Goal: Task Accomplishment & Management: Use online tool/utility

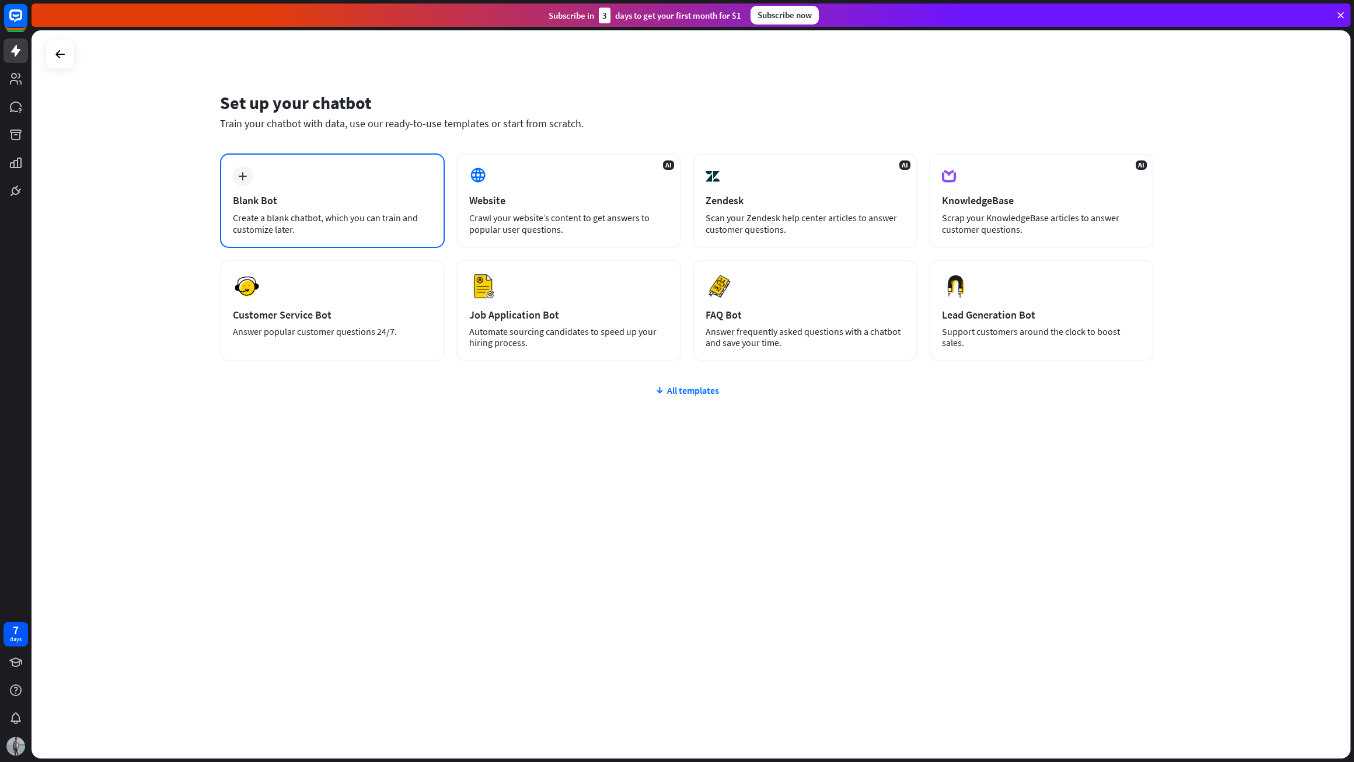
click at [279, 203] on div "Blank Bot" at bounding box center [332, 200] width 199 height 13
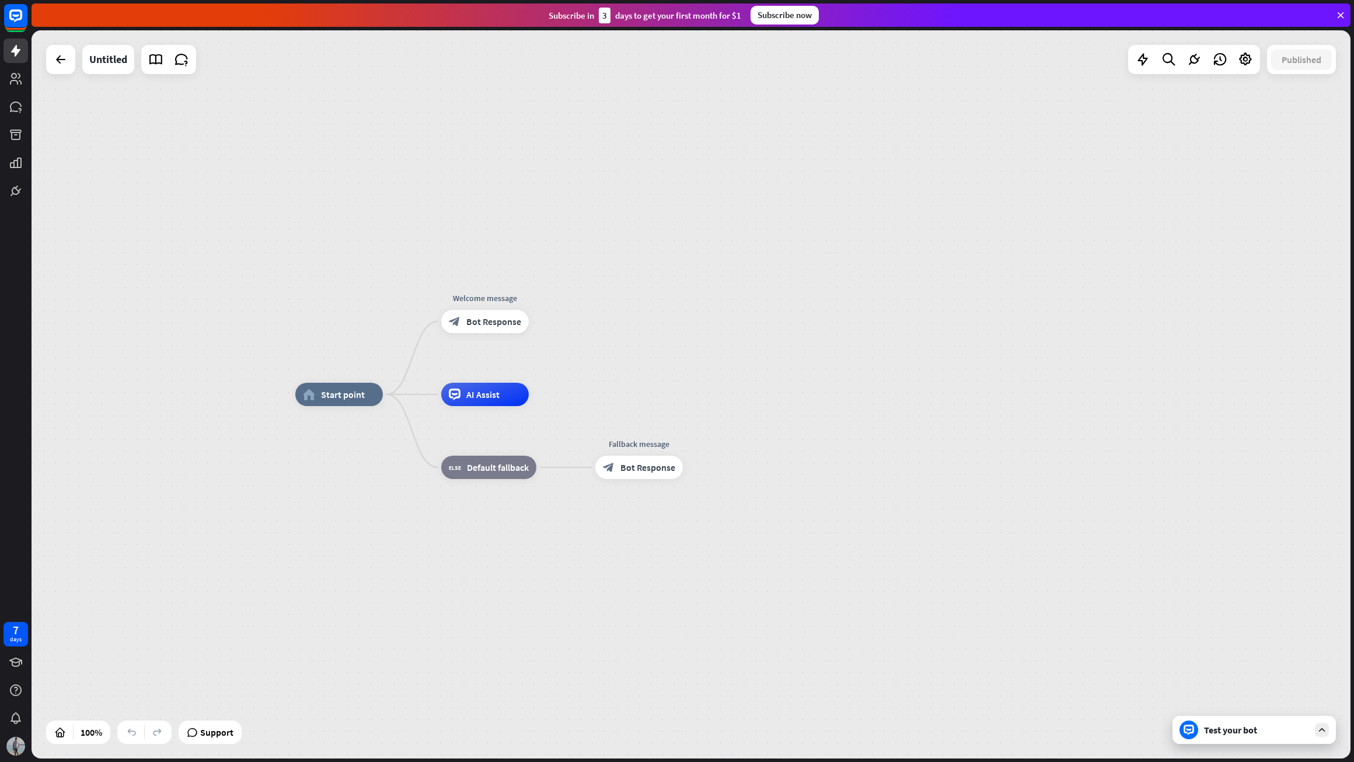
drag, startPoint x: 341, startPoint y: 399, endPoint x: 342, endPoint y: 346, distance: 53.1
click at [342, 346] on div "home_2 Start point Welcome message block_bot_response Bot Response AI Assist bl…" at bounding box center [691, 394] width 1319 height 728
click at [669, 254] on div "home_2 Start point Welcome message block_bot_response Bot Response AI Assist bl…" at bounding box center [691, 394] width 1319 height 728
click at [470, 324] on span "Bot Response" at bounding box center [493, 322] width 55 height 12
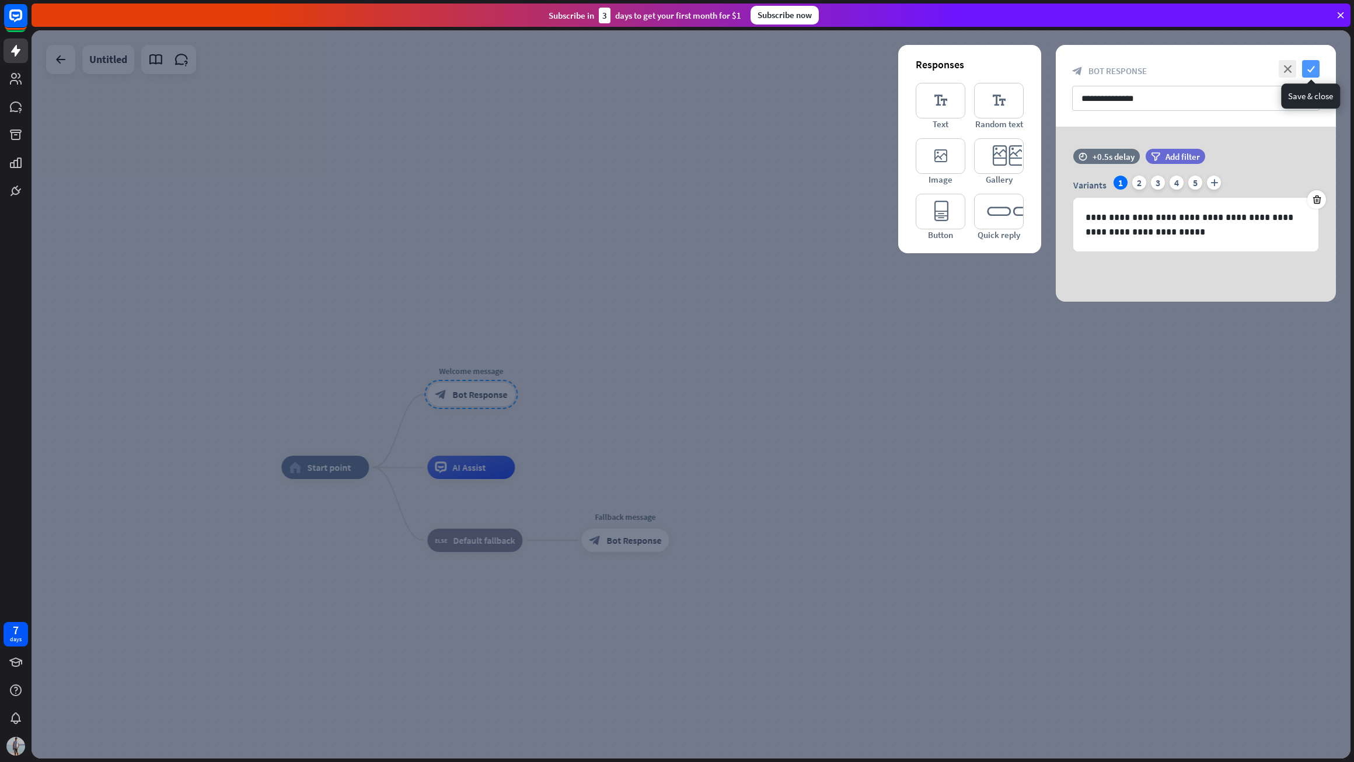
click at [1311, 69] on icon "check" at bounding box center [1311, 69] width 18 height 18
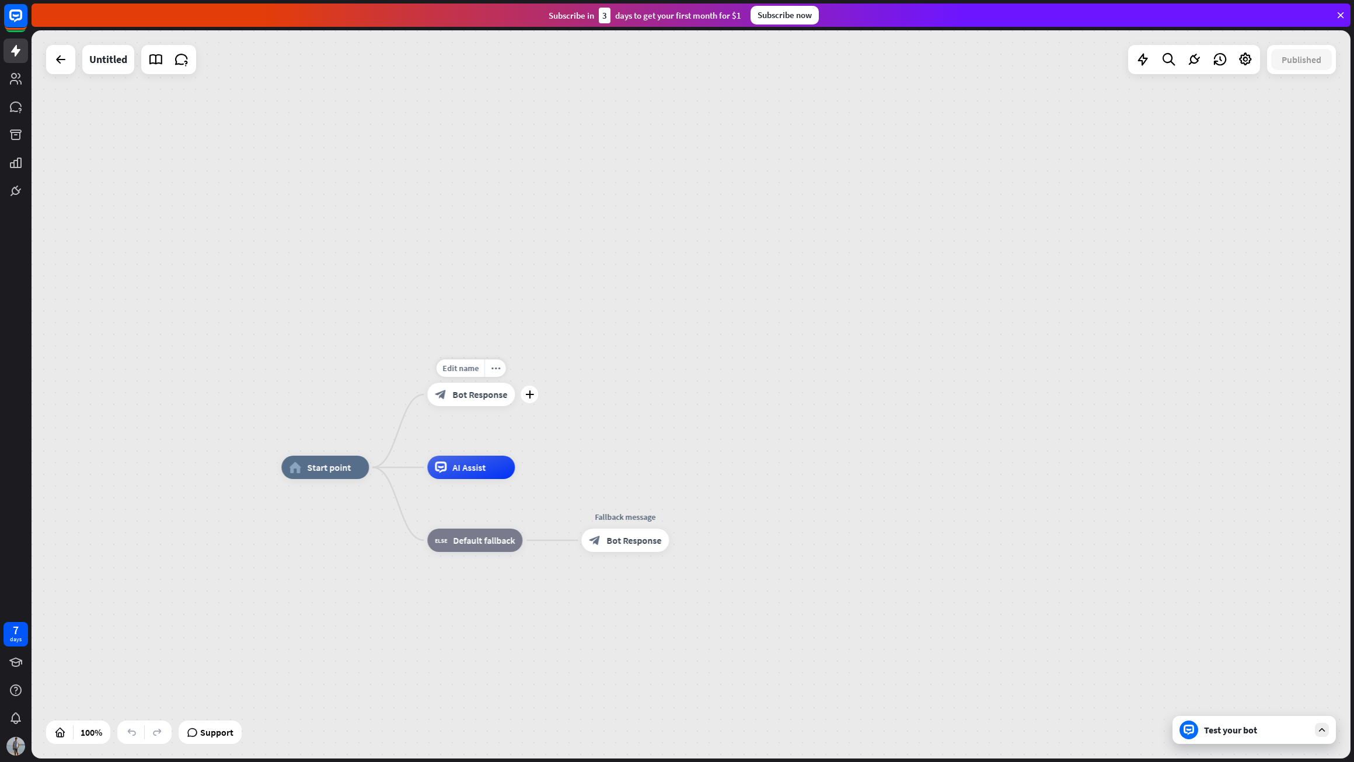
click at [468, 400] on span "Bot Response" at bounding box center [479, 395] width 55 height 12
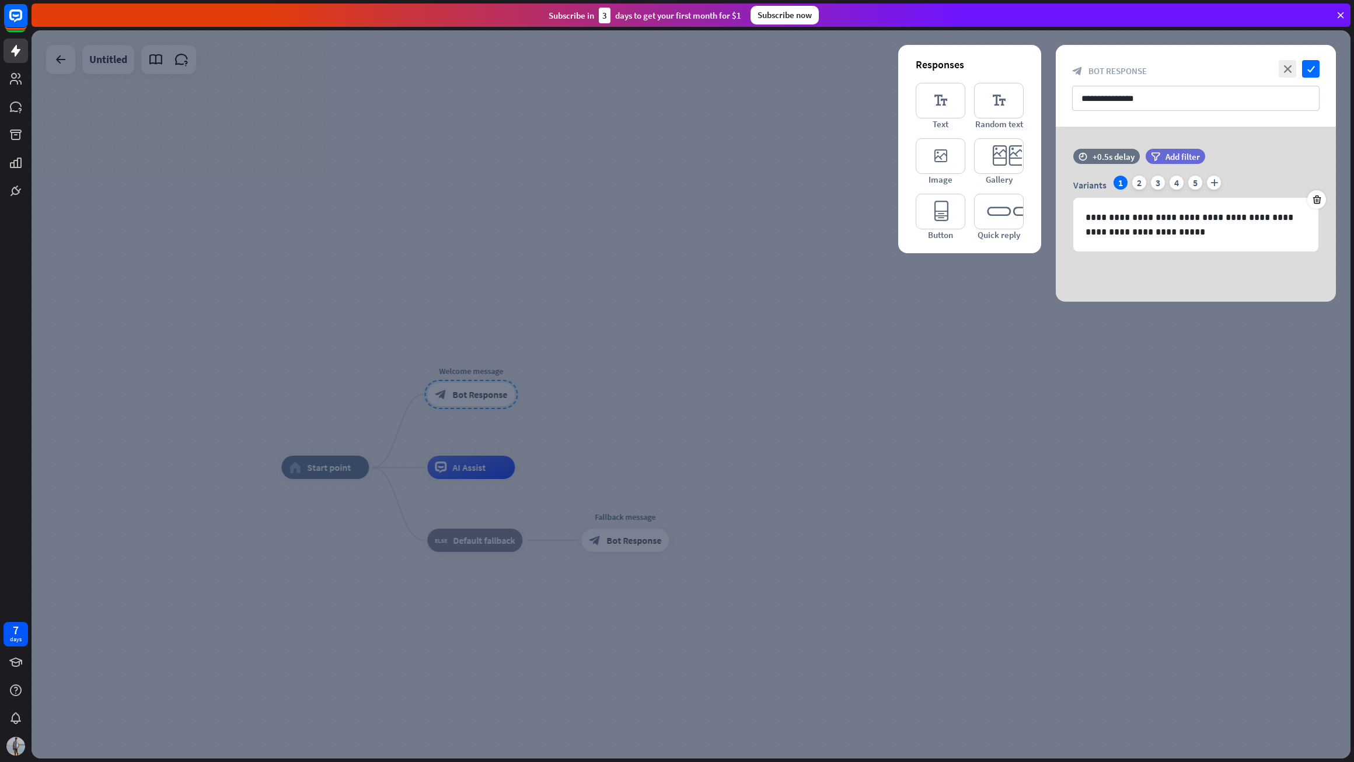
click at [571, 384] on div at bounding box center [691, 394] width 1319 height 728
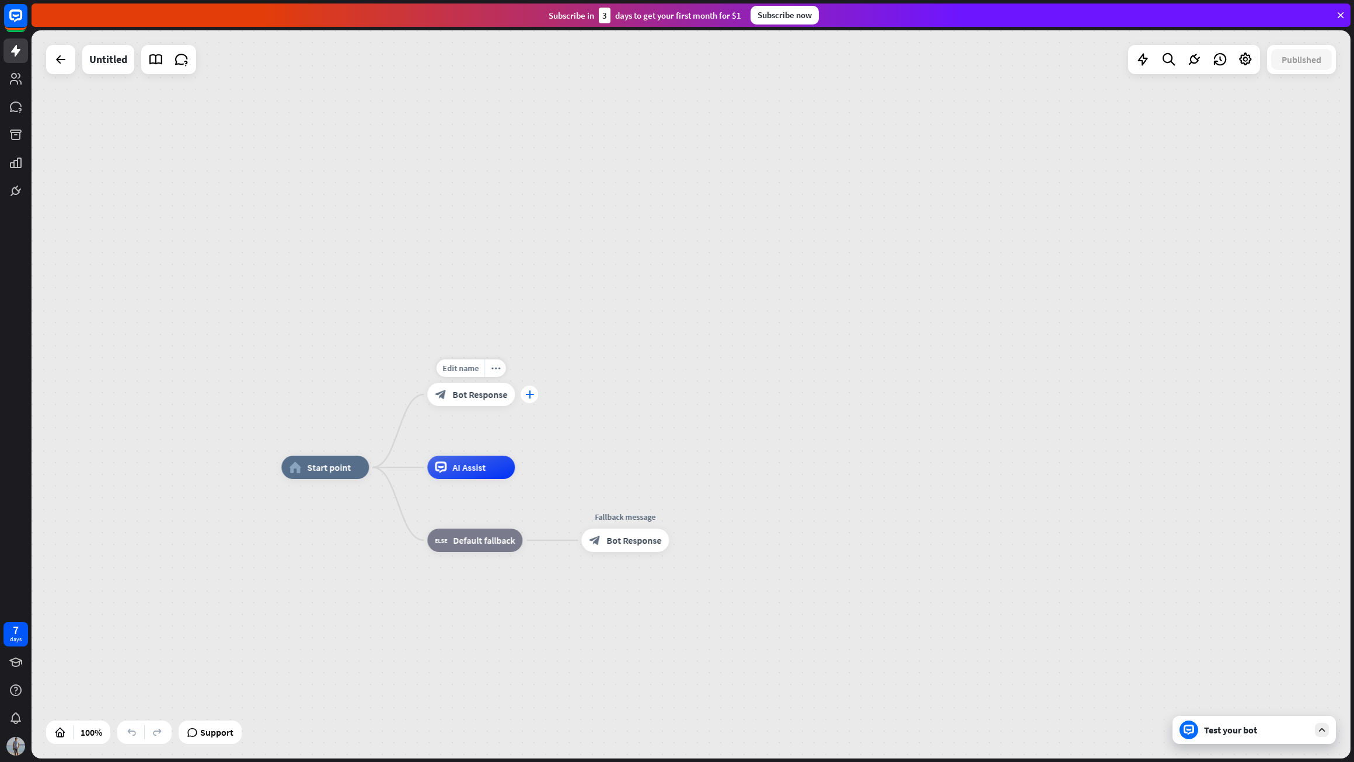
click at [529, 398] on icon "plus" at bounding box center [529, 394] width 9 height 8
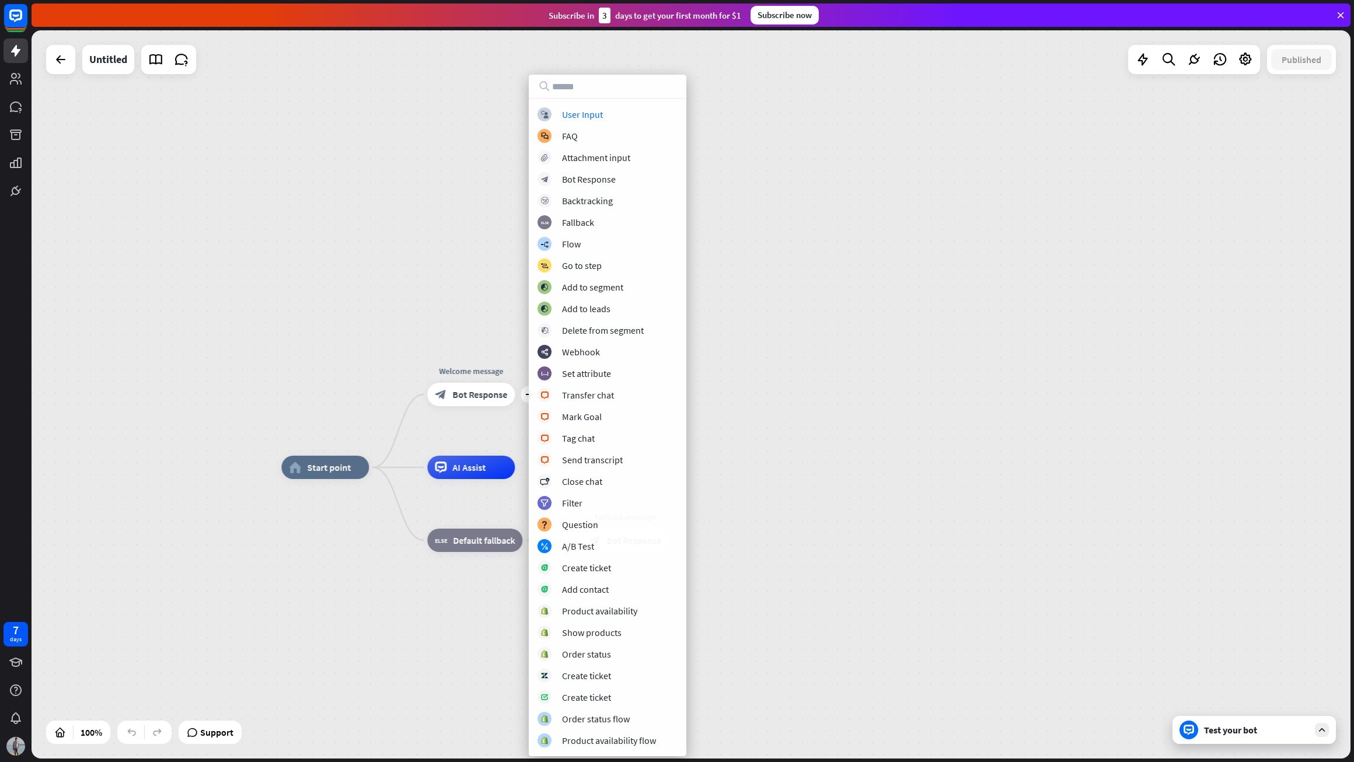
click at [753, 127] on div "home_2 Start point plus Welcome message block_bot_response Bot Response AI Assi…" at bounding box center [691, 394] width 1319 height 728
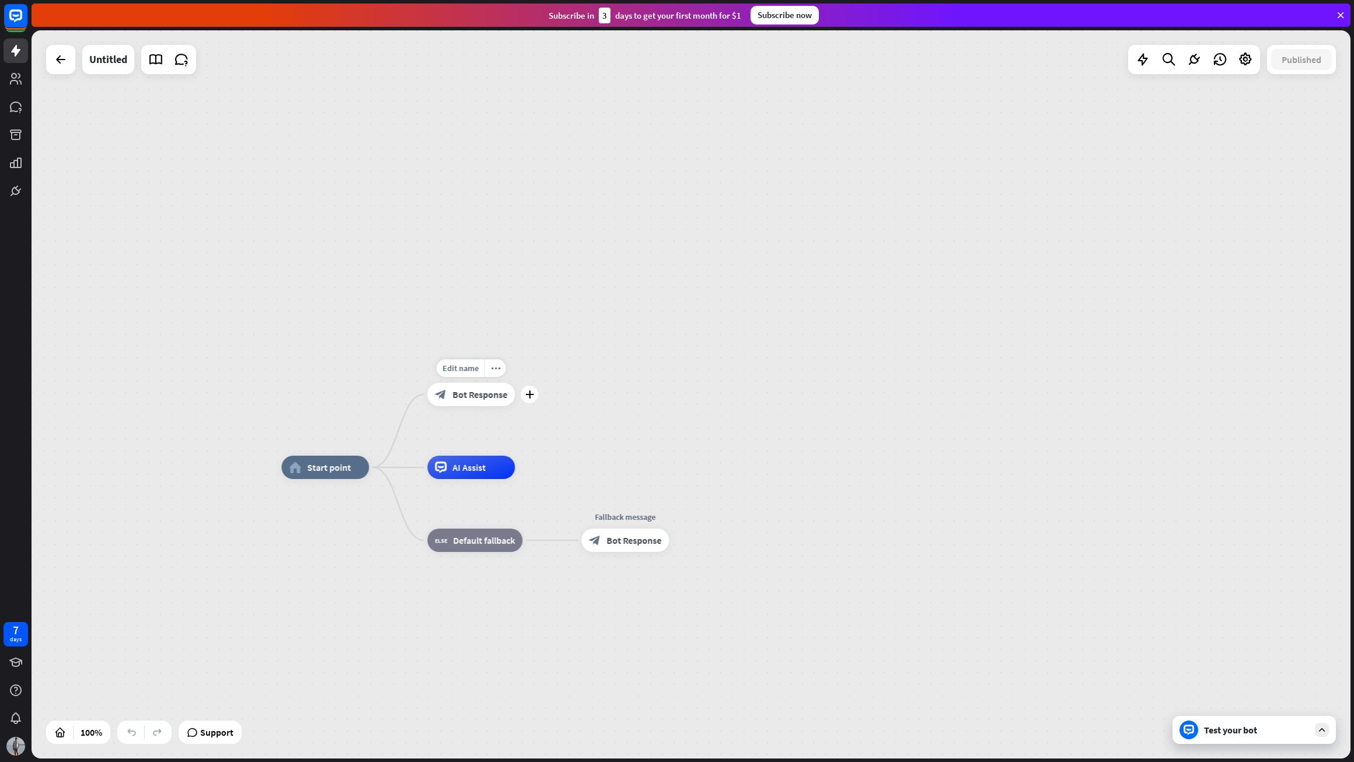
click at [515, 402] on div "Edit name more_horiz plus block_bot_response Bot Response" at bounding box center [471, 394] width 88 height 23
click at [535, 398] on div "plus" at bounding box center [530, 395] width 18 height 18
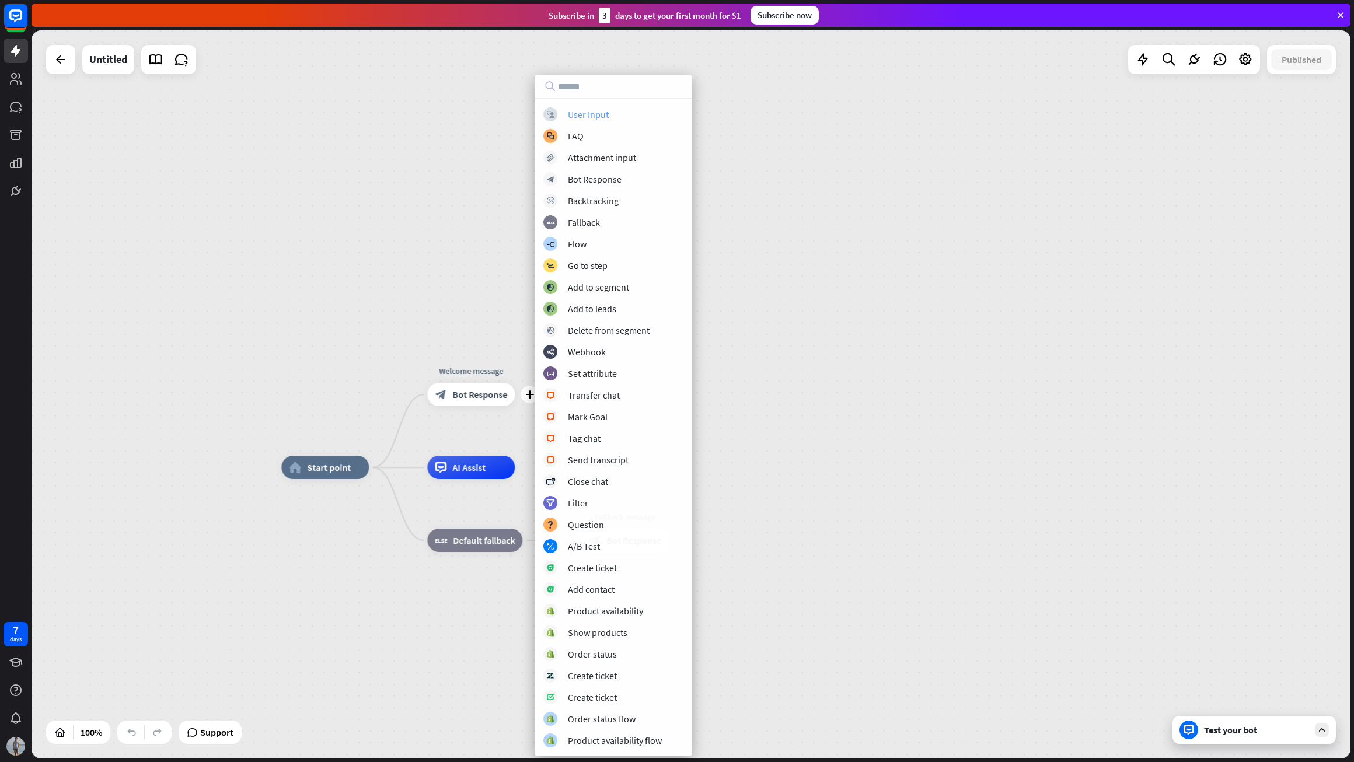
click at [586, 114] on div "User Input" at bounding box center [588, 115] width 41 height 12
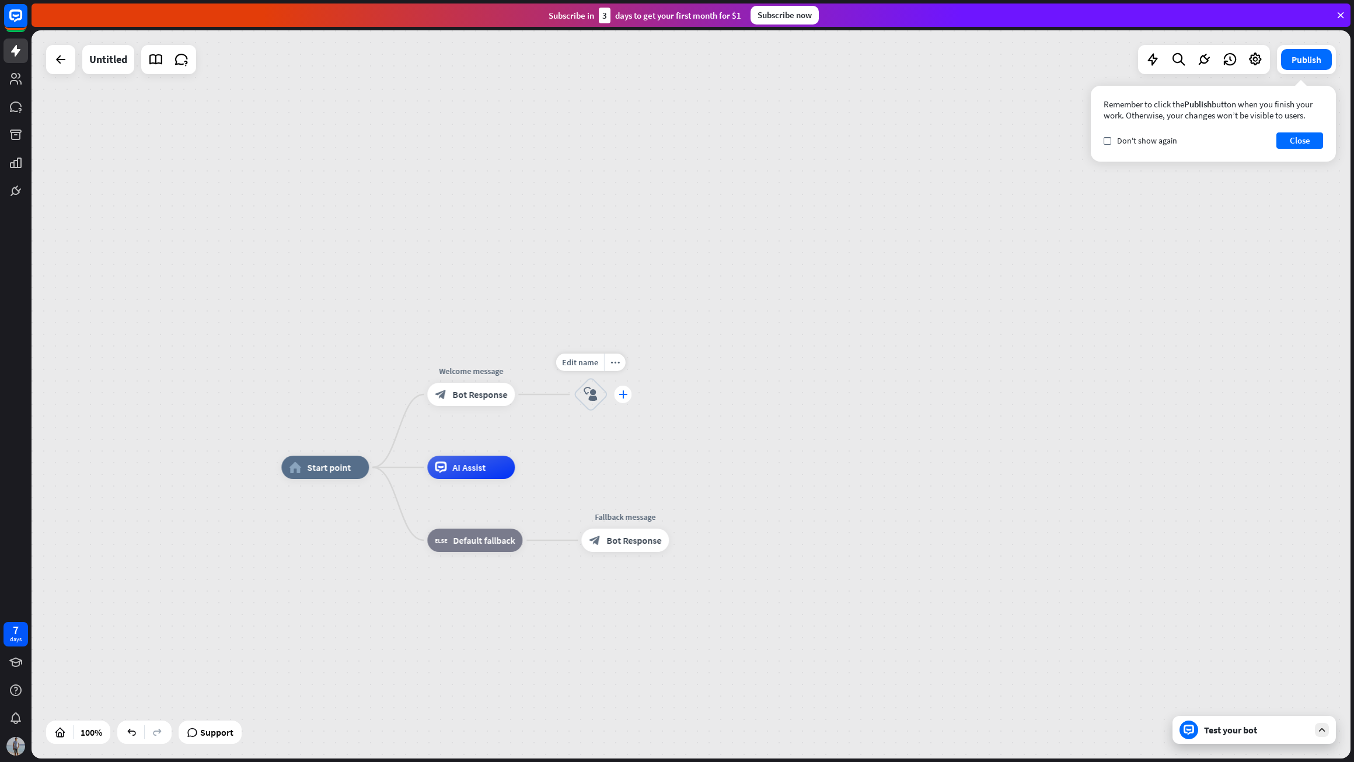
click at [629, 396] on div "plus" at bounding box center [623, 395] width 18 height 18
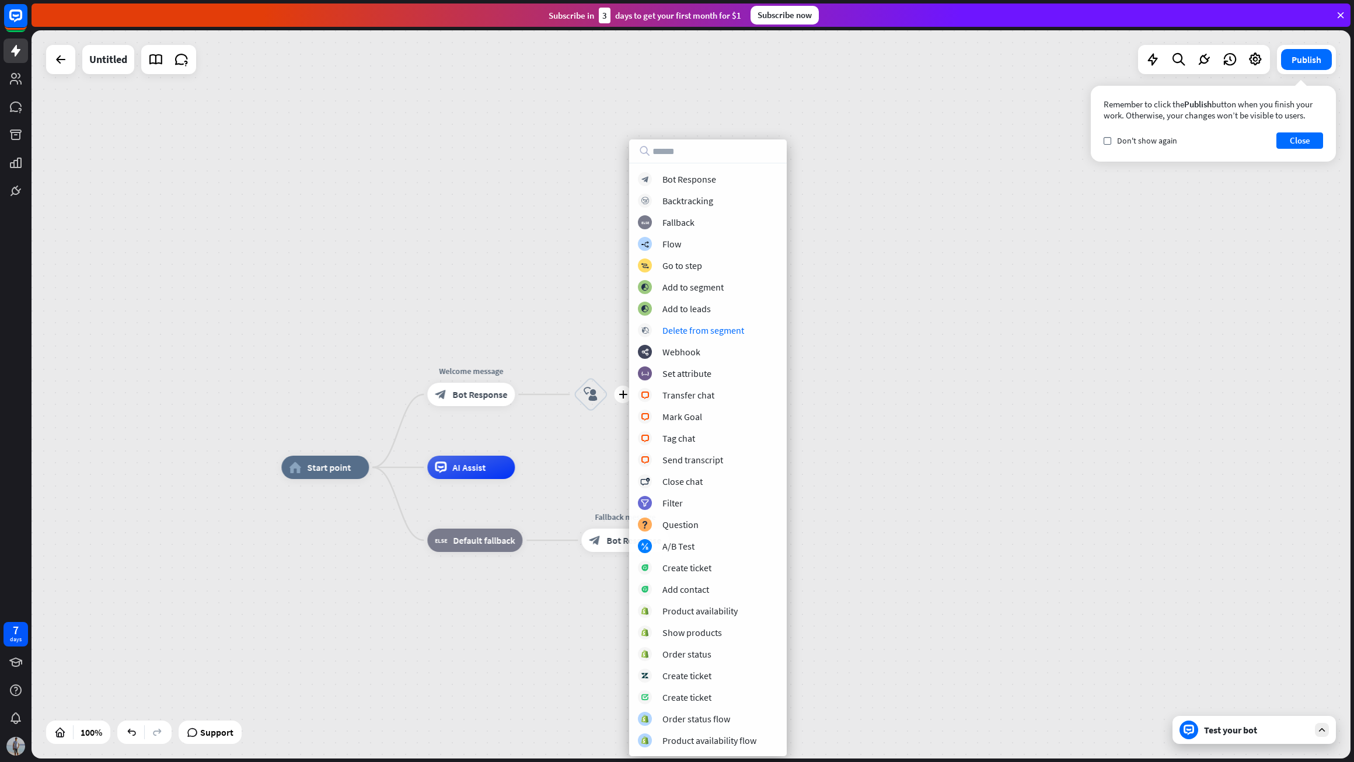
click at [843, 353] on div "home_2 Start point Welcome message block_bot_response Bot Response plus block_u…" at bounding box center [691, 394] width 1319 height 728
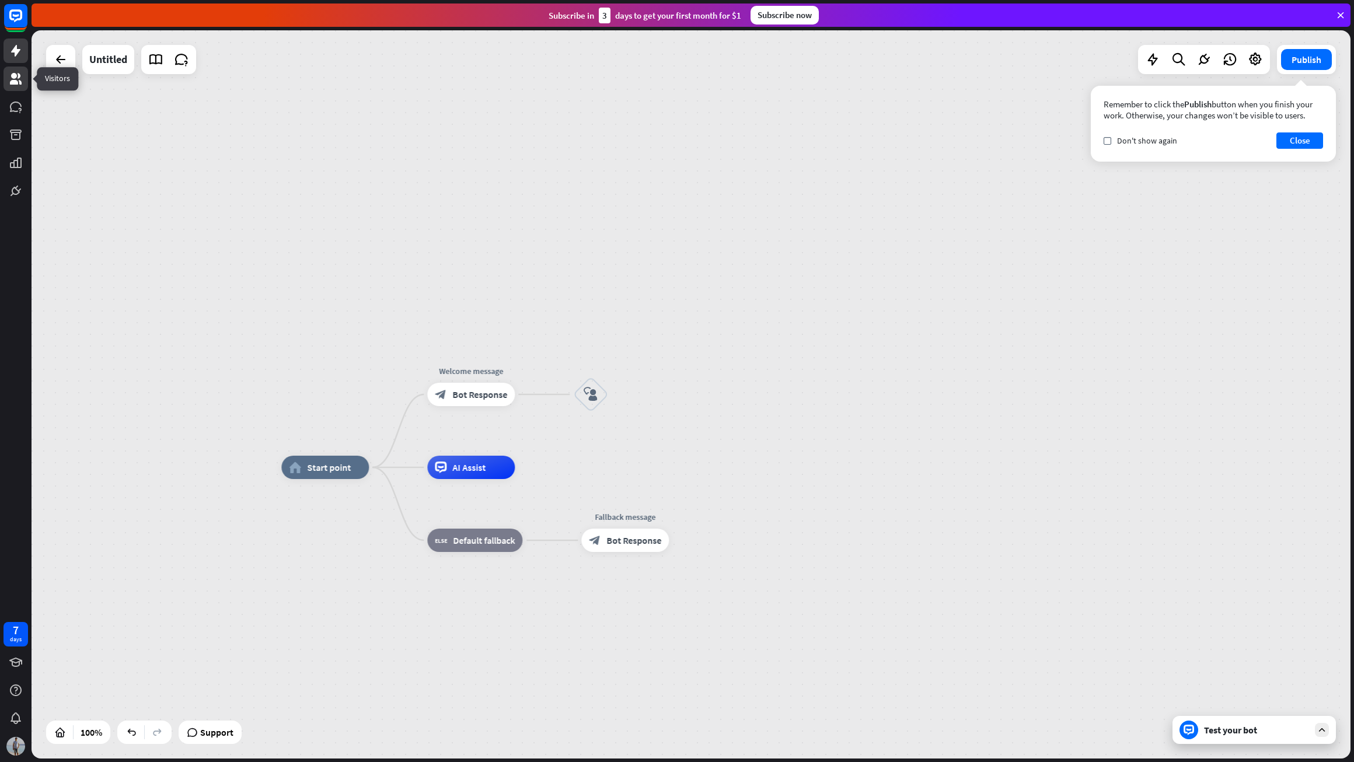
click at [23, 85] on link at bounding box center [16, 79] width 25 height 25
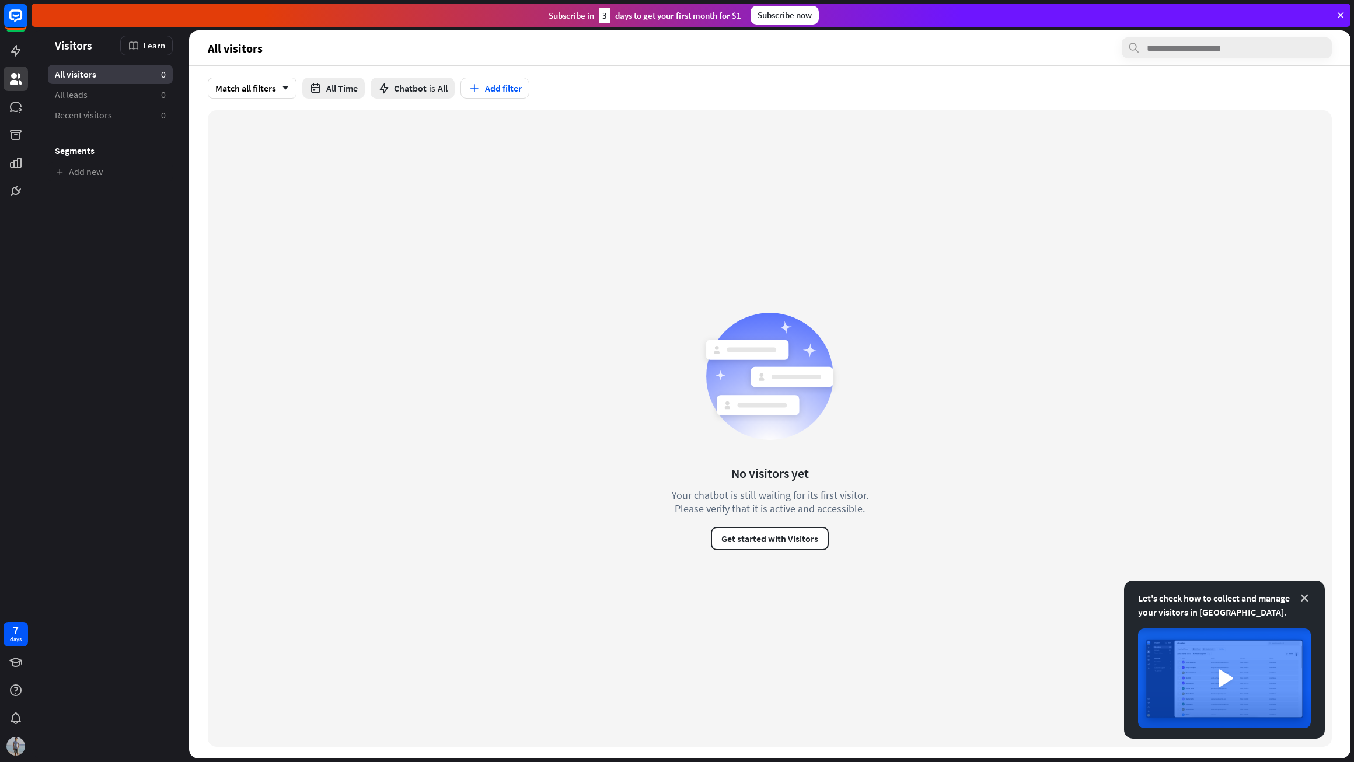
click at [1301, 596] on icon at bounding box center [1305, 598] width 12 height 12
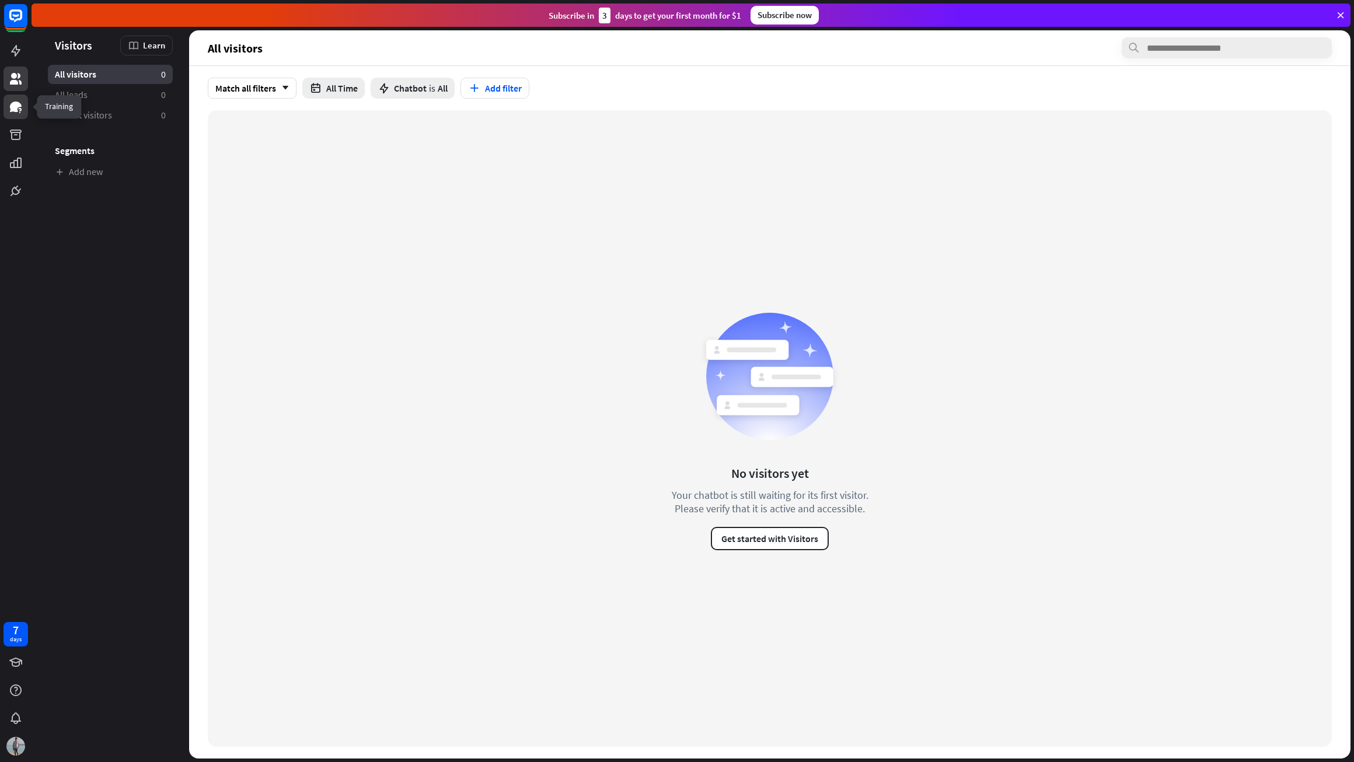
click at [20, 109] on icon at bounding box center [16, 107] width 14 height 14
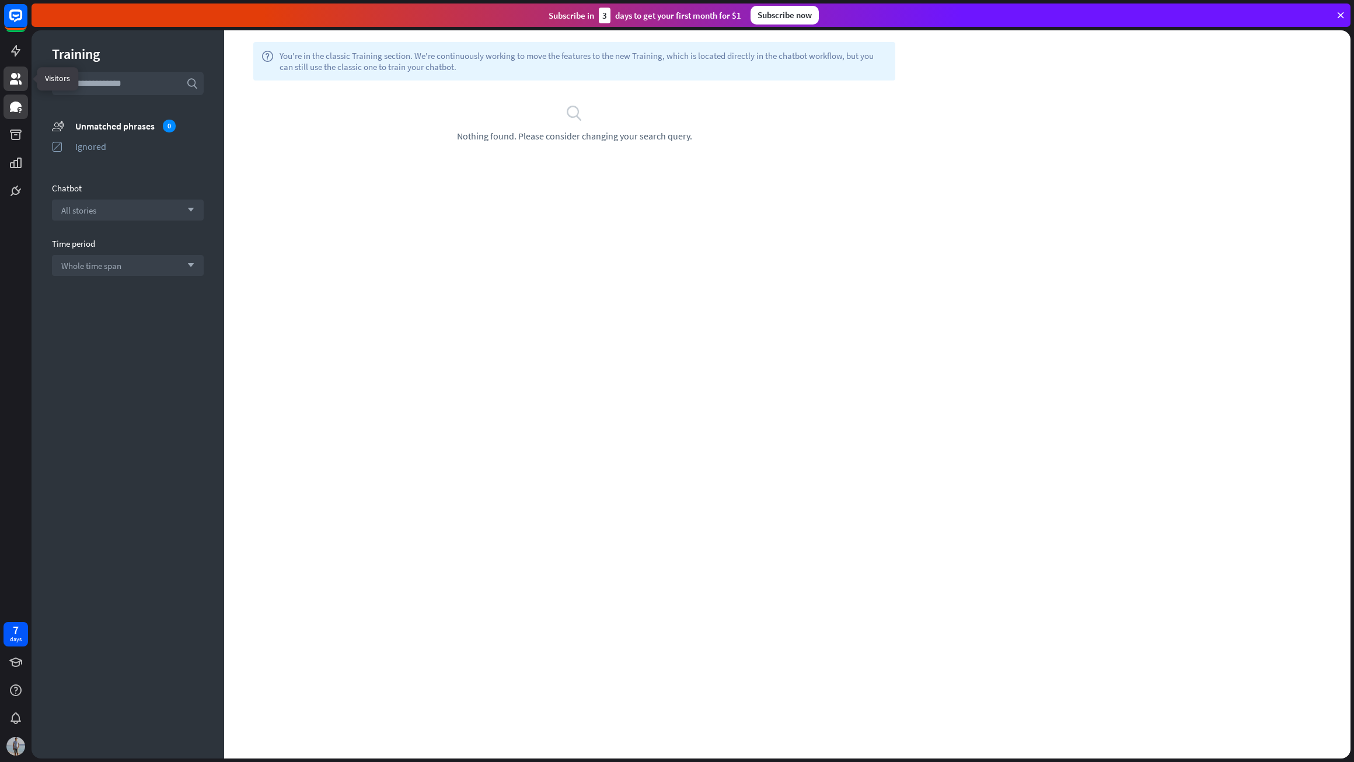
click at [19, 78] on icon at bounding box center [16, 79] width 14 height 14
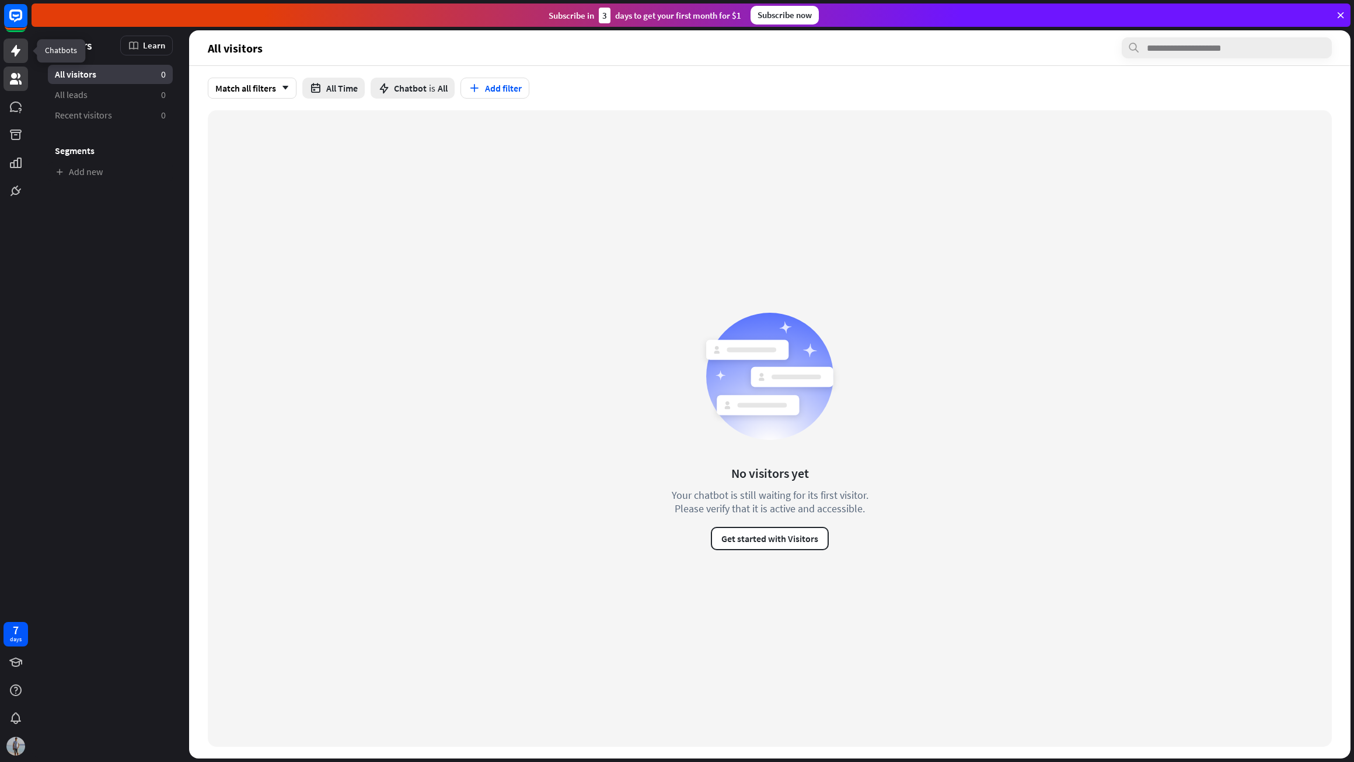
click at [15, 50] on icon at bounding box center [15, 51] width 9 height 12
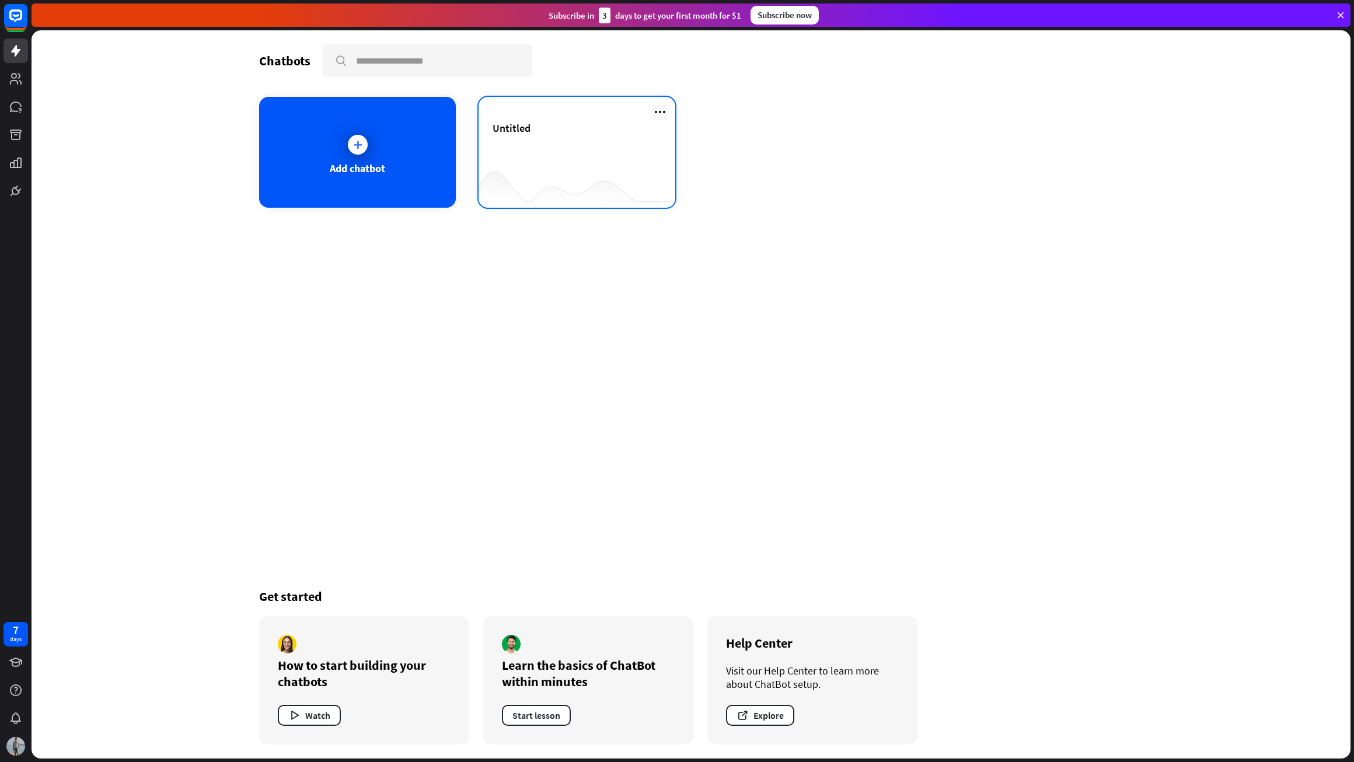
click at [658, 112] on icon at bounding box center [660, 112] width 14 height 14
click at [662, 201] on div "Delete chatbot" at bounding box center [665, 201] width 79 height 21
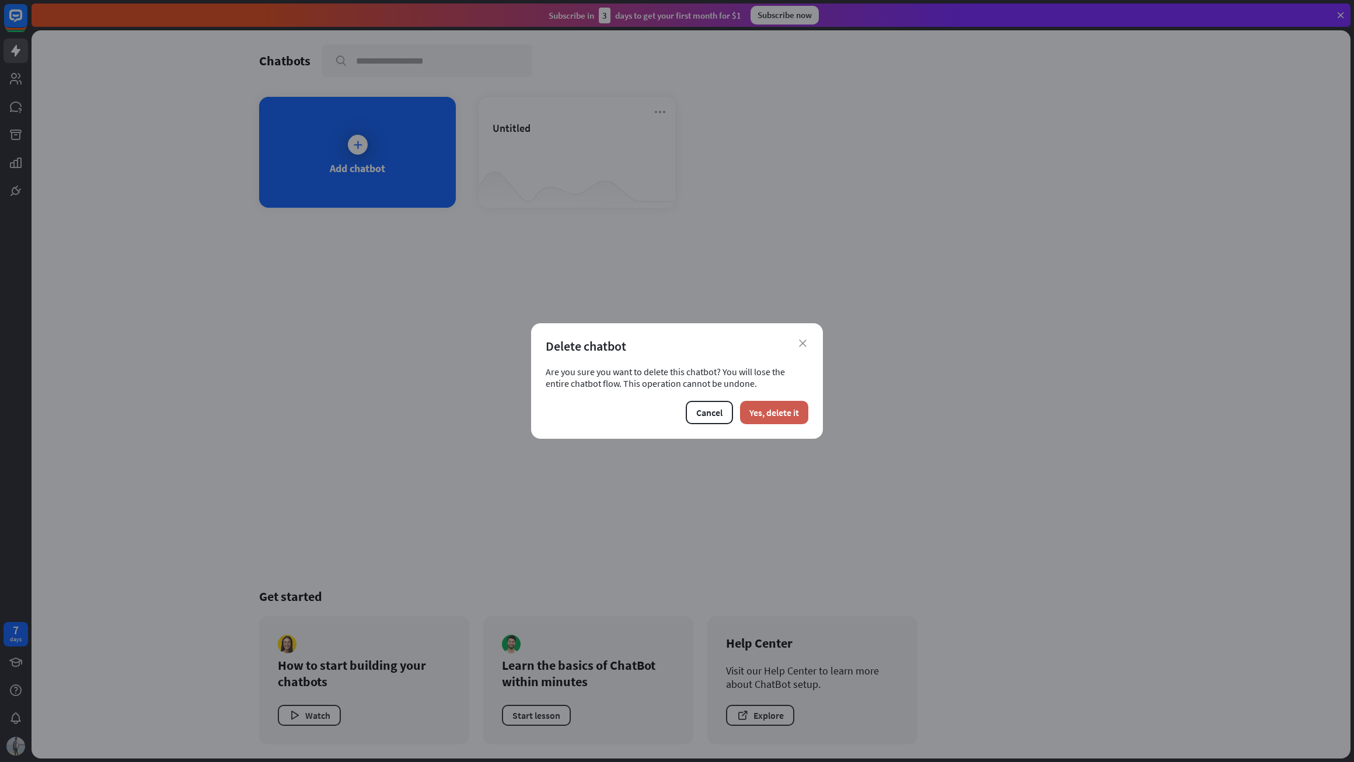
click at [772, 413] on button "Yes, delete it" at bounding box center [774, 412] width 68 height 23
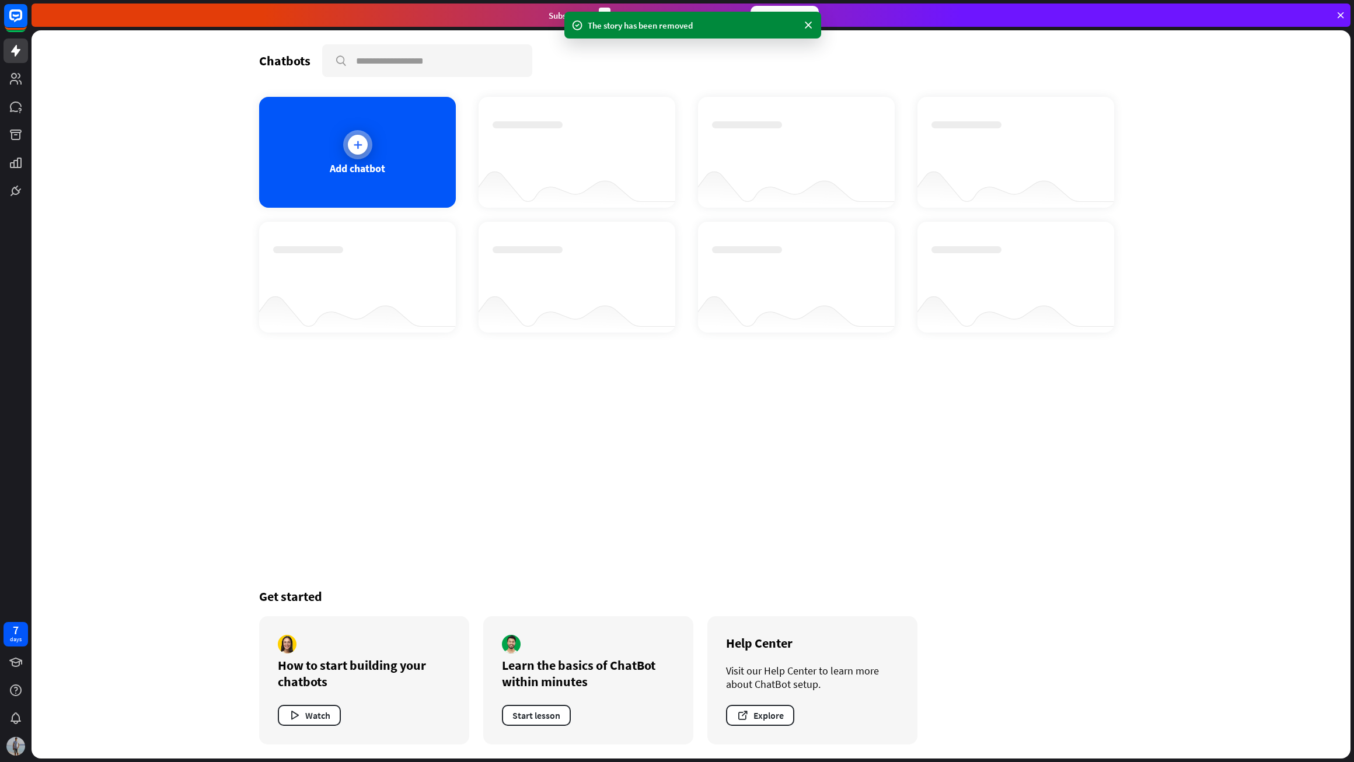
click at [364, 138] on div at bounding box center [358, 145] width 20 height 20
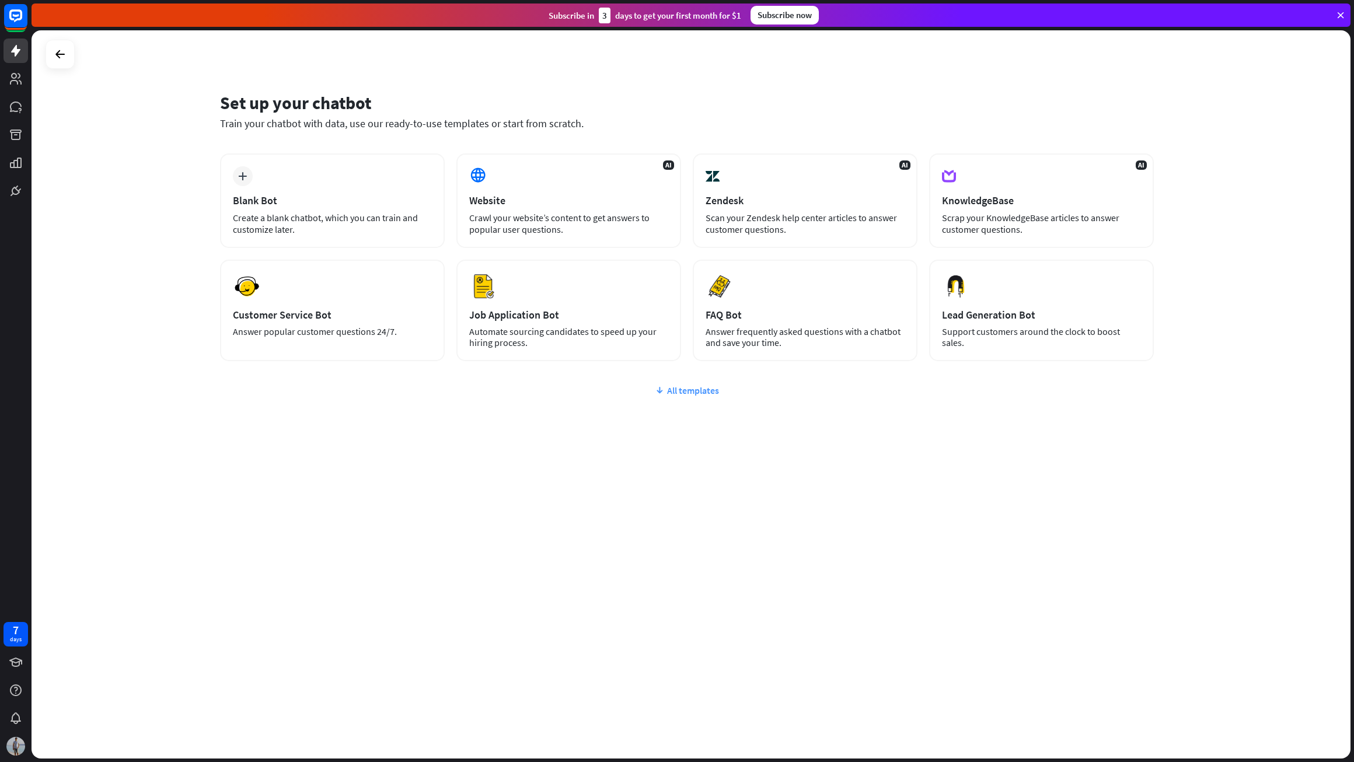
click at [679, 392] on div "All templates" at bounding box center [687, 391] width 934 height 12
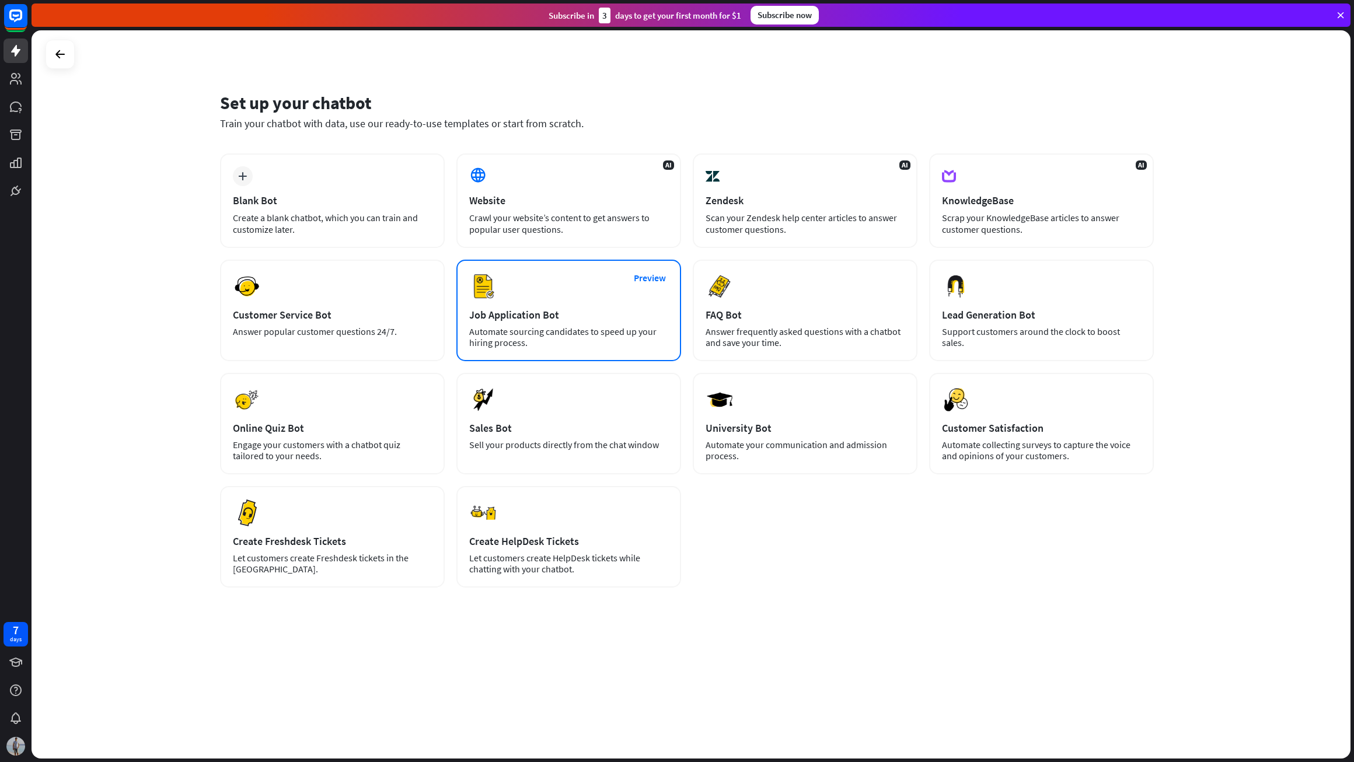
click at [532, 308] on div "Job Application Bot" at bounding box center [568, 314] width 199 height 13
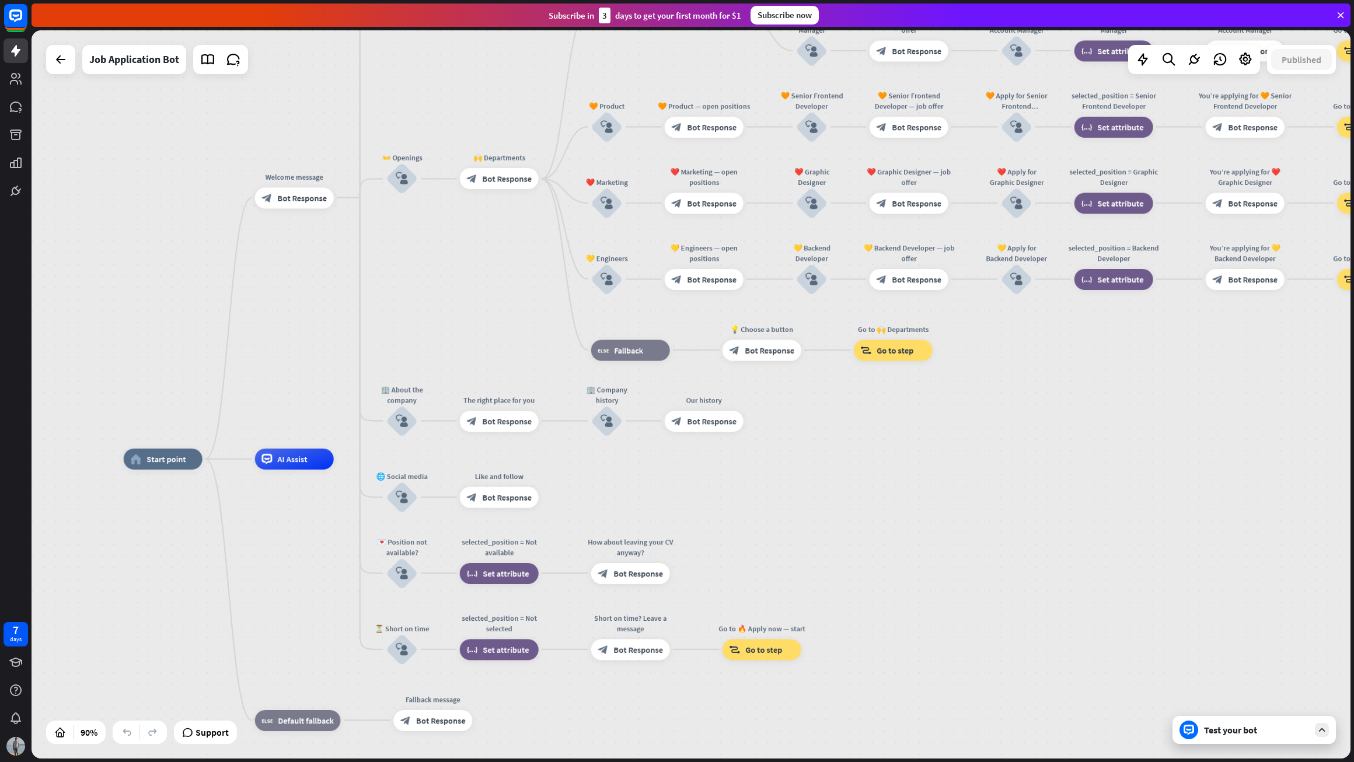
drag, startPoint x: 941, startPoint y: 299, endPoint x: 860, endPoint y: 396, distance: 126.4
click at [860, 397] on div "home_2 Start point Welcome message block_bot_response Bot Response ✨ Main menu …" at bounding box center [691, 394] width 1319 height 728
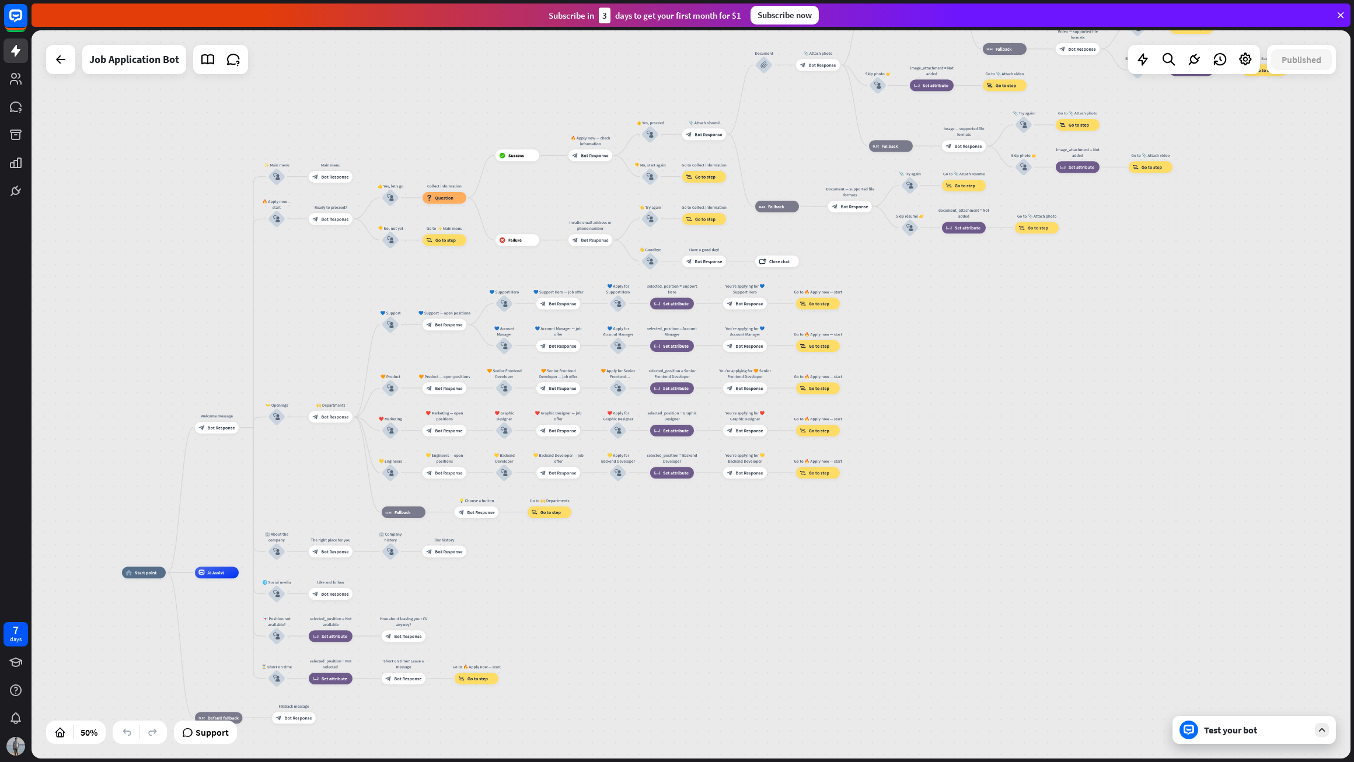
drag, startPoint x: 938, startPoint y: 404, endPoint x: 711, endPoint y: 513, distance: 251.6
click at [634, 562] on div "home_2 Start point Welcome message block_bot_response Bot Response ✨ Main menu …" at bounding box center [691, 394] width 1319 height 728
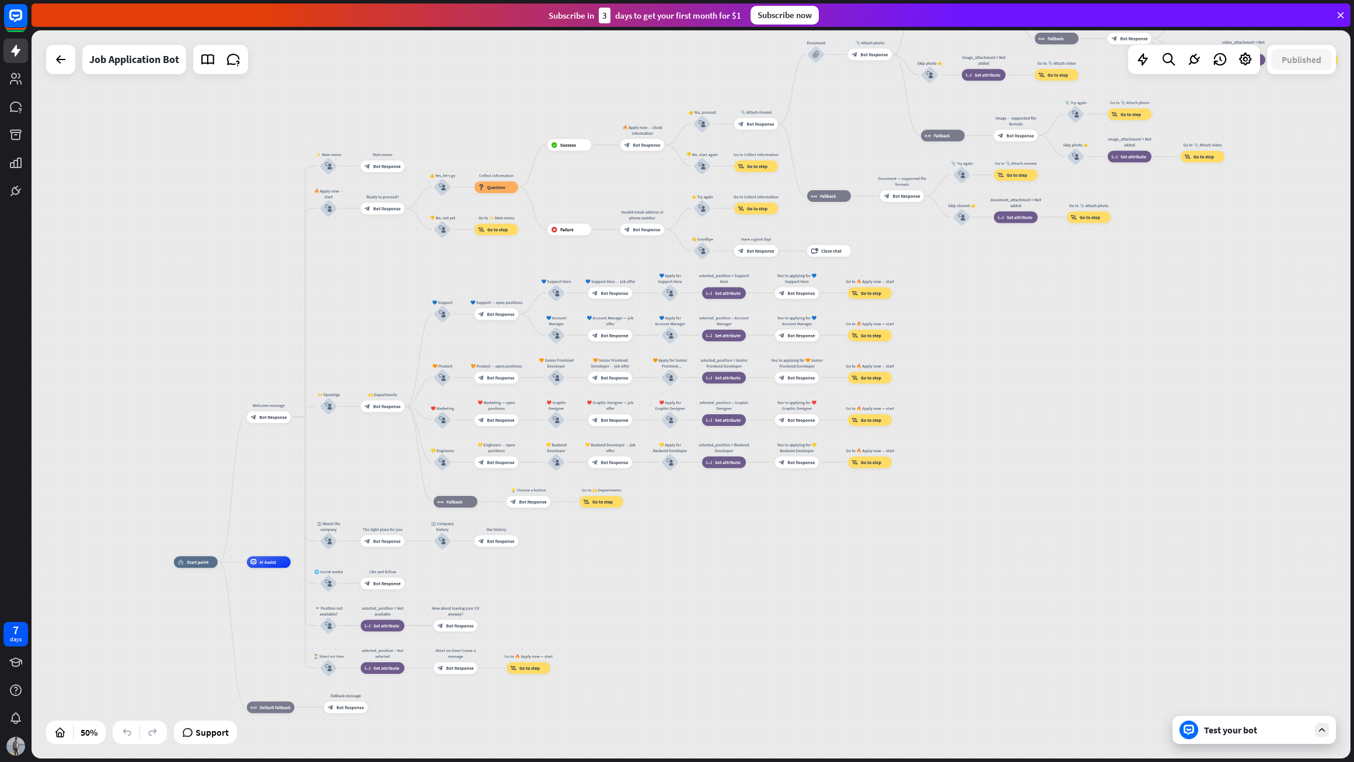
drag, startPoint x: 898, startPoint y: 440, endPoint x: 939, endPoint y: 428, distance: 43.1
click at [939, 428] on div "home_2 Start point Welcome message block_bot_response Bot Response ✨ Main menu …" at bounding box center [691, 394] width 1319 height 728
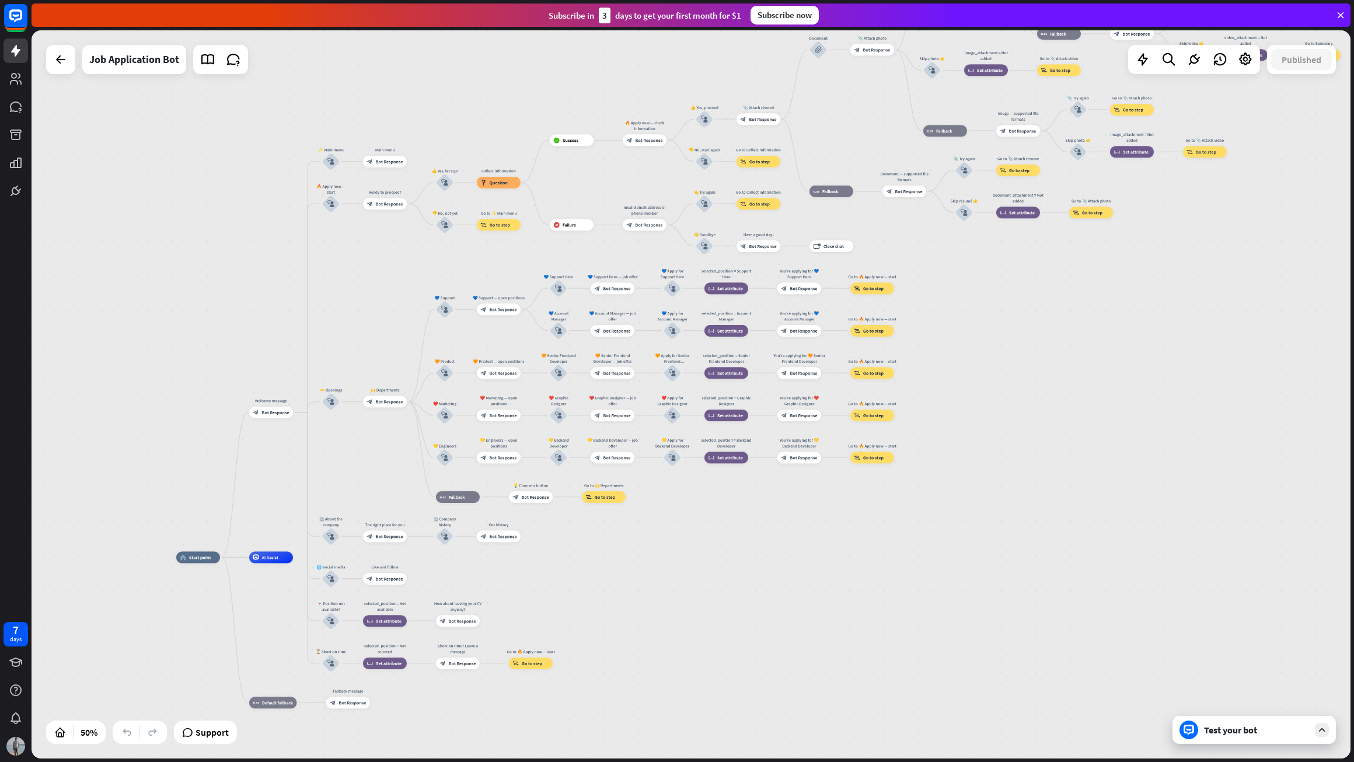
click at [1250, 739] on div "Test your bot" at bounding box center [1254, 730] width 163 height 28
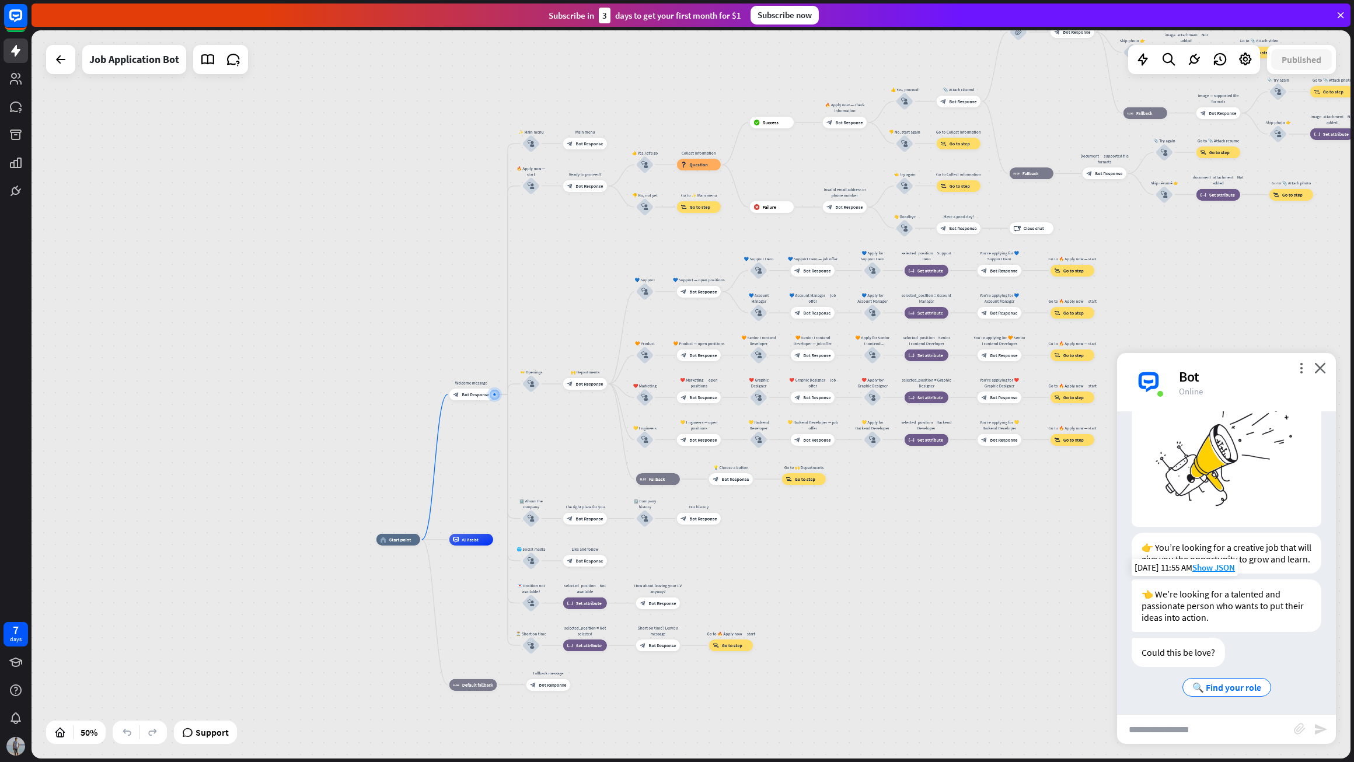
scroll to position [80, 0]
click at [1231, 690] on span "🔍 Find your role" at bounding box center [1226, 685] width 69 height 12
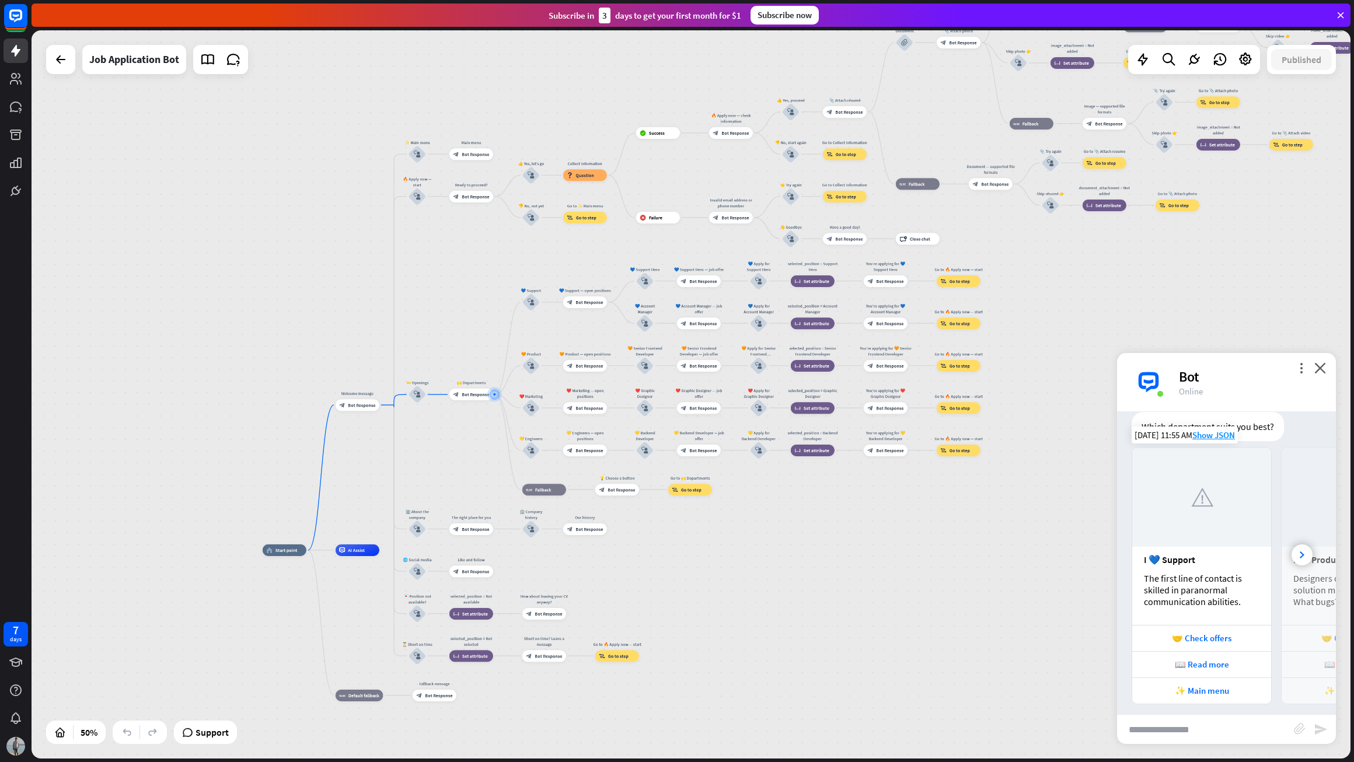
scroll to position [425, 0]
click at [1299, 546] on div at bounding box center [1302, 547] width 21 height 21
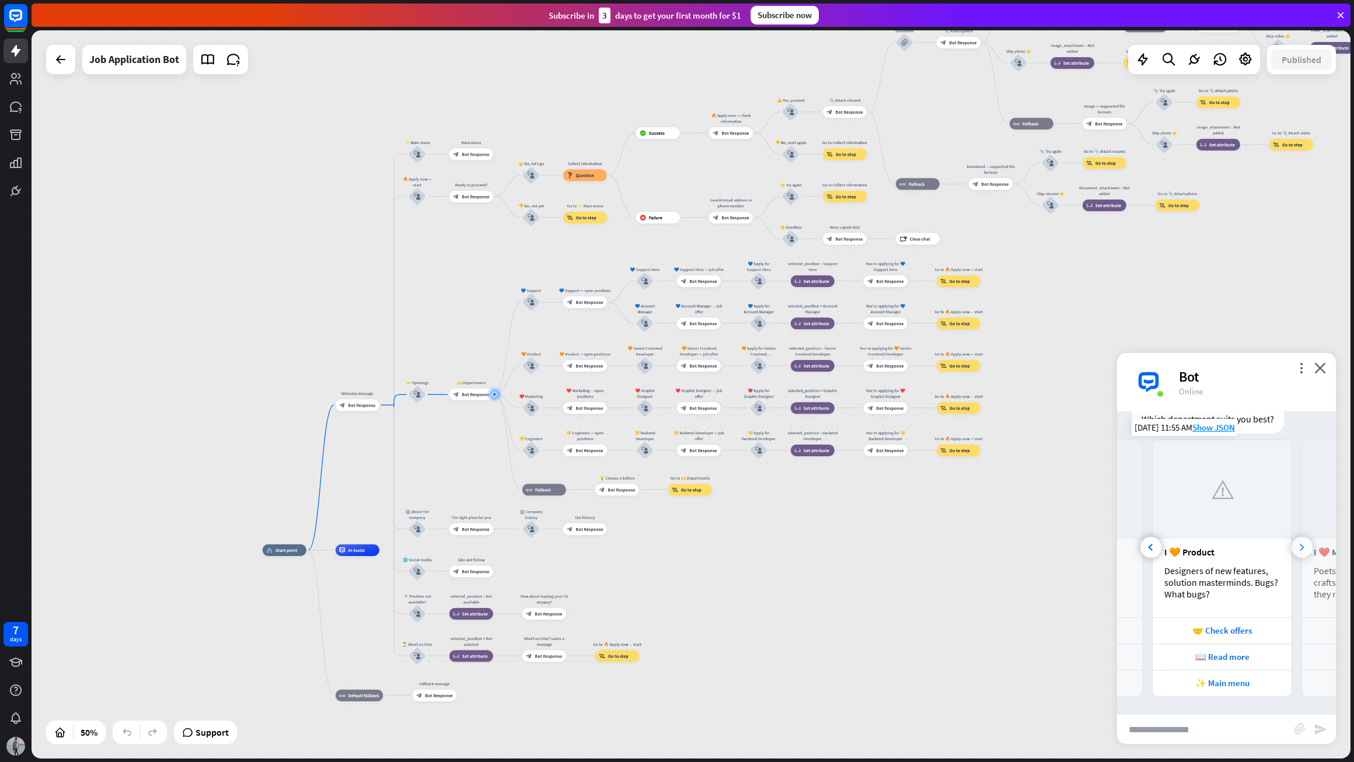
click at [1296, 549] on div at bounding box center [1302, 547] width 21 height 21
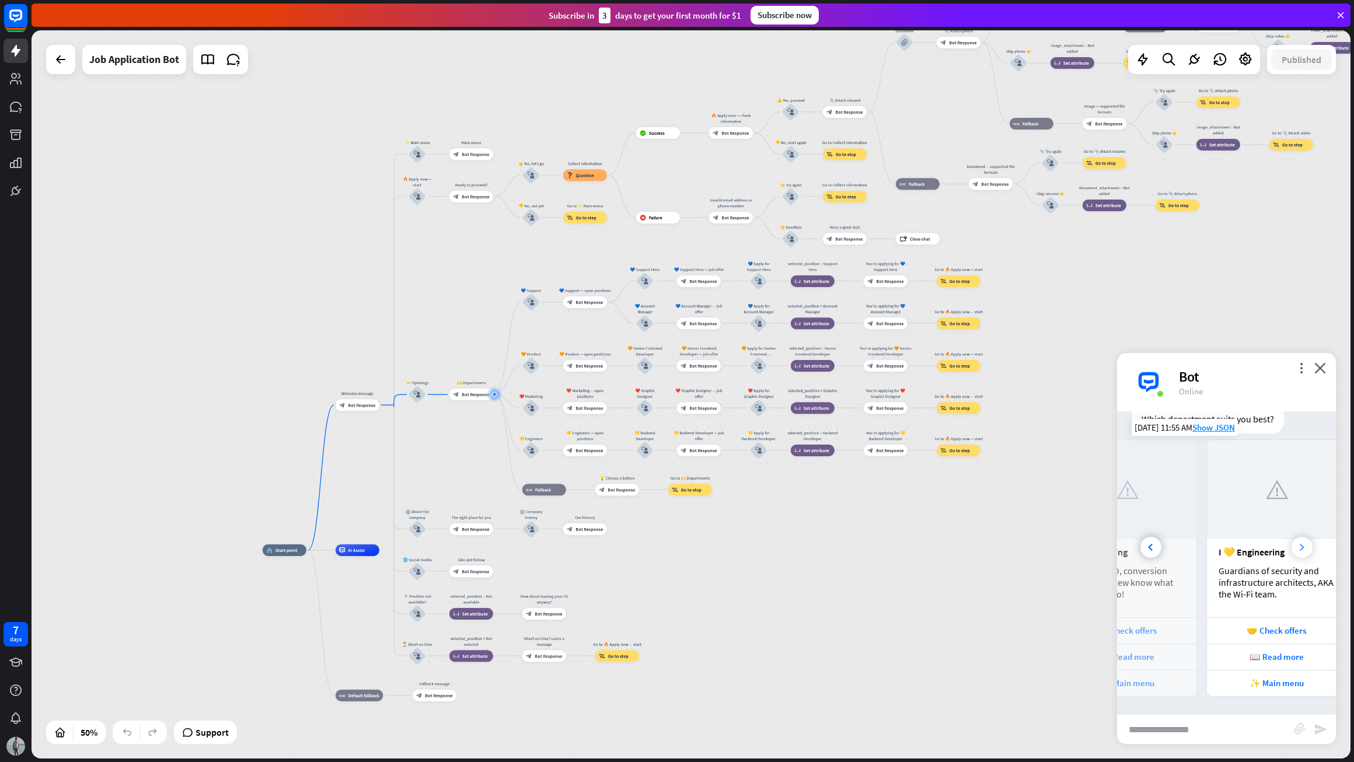
scroll to position [0, 407]
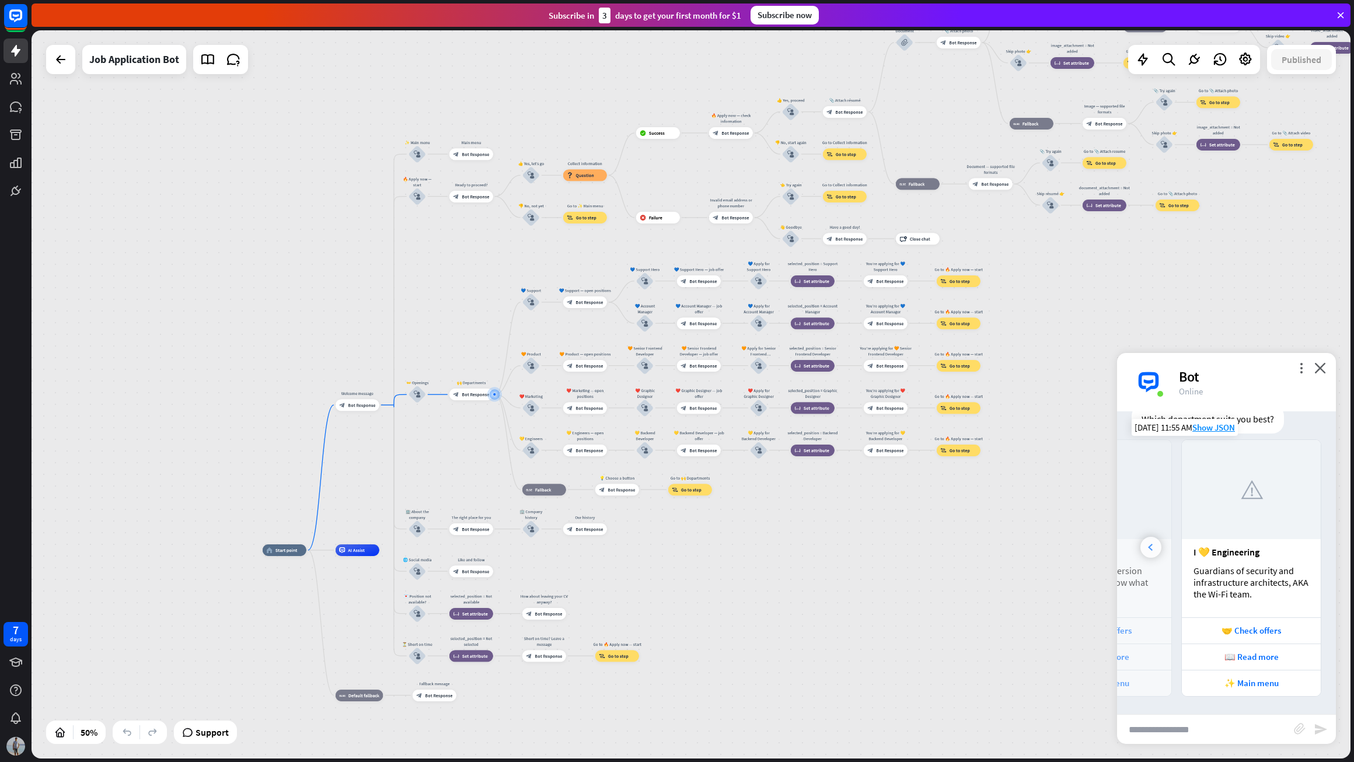
click at [1149, 548] on icon at bounding box center [1150, 547] width 5 height 7
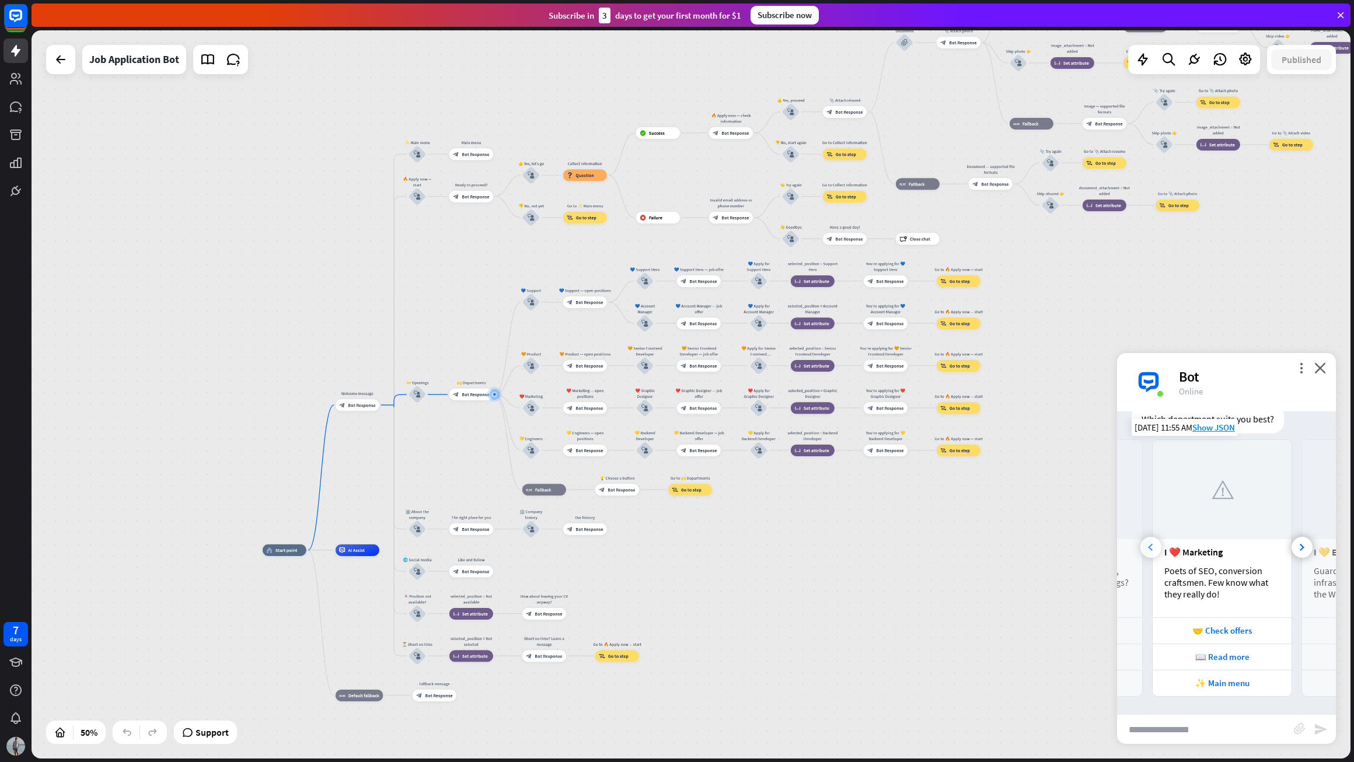
click at [1149, 548] on icon at bounding box center [1150, 547] width 5 height 7
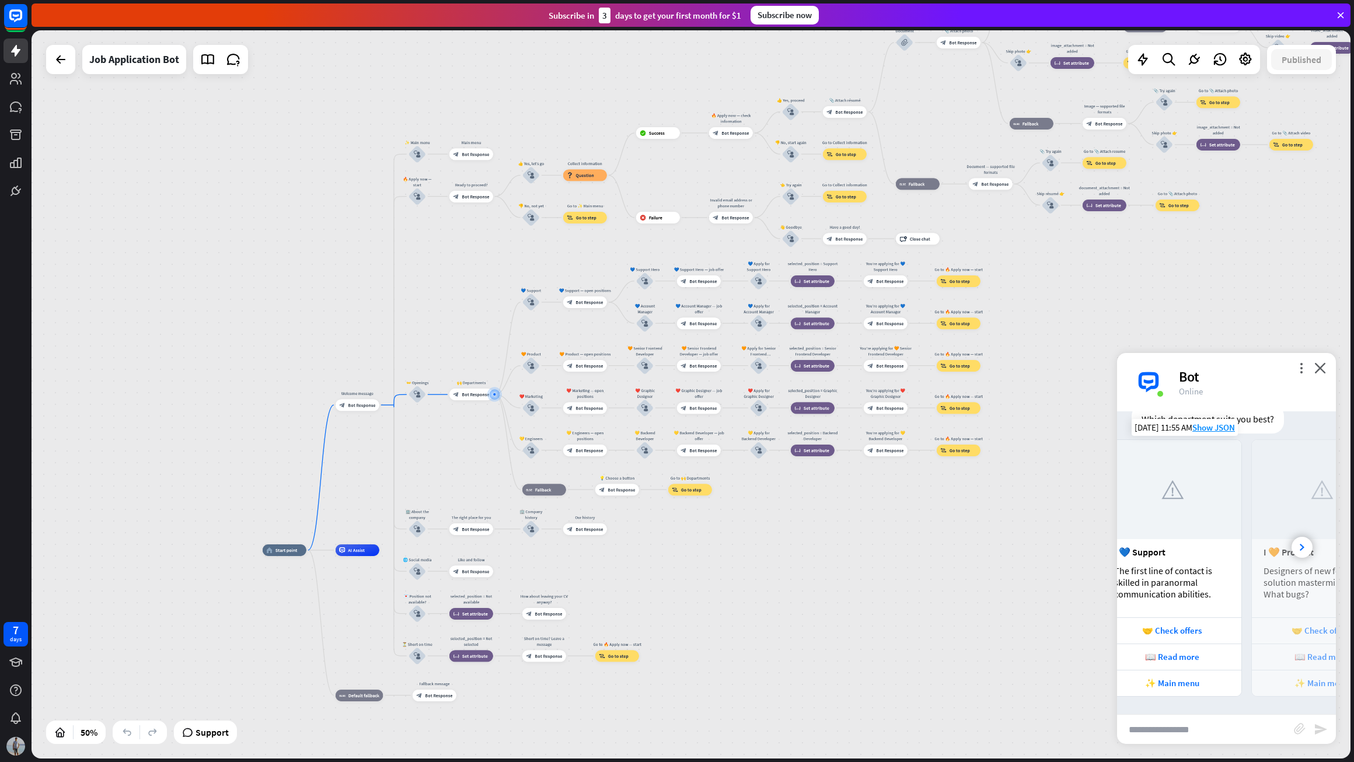
scroll to position [0, 0]
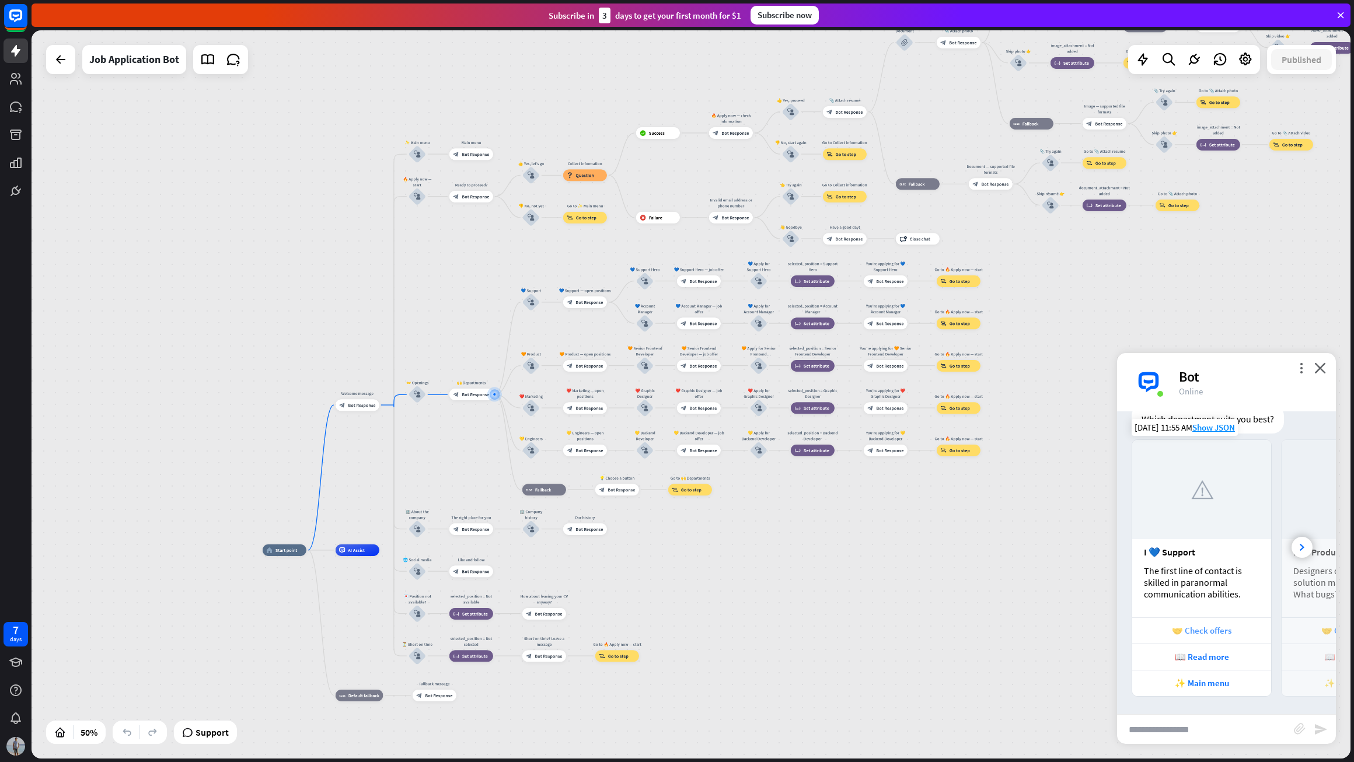
click at [1224, 631] on div "🤝 Check offers" at bounding box center [1201, 630] width 127 height 11
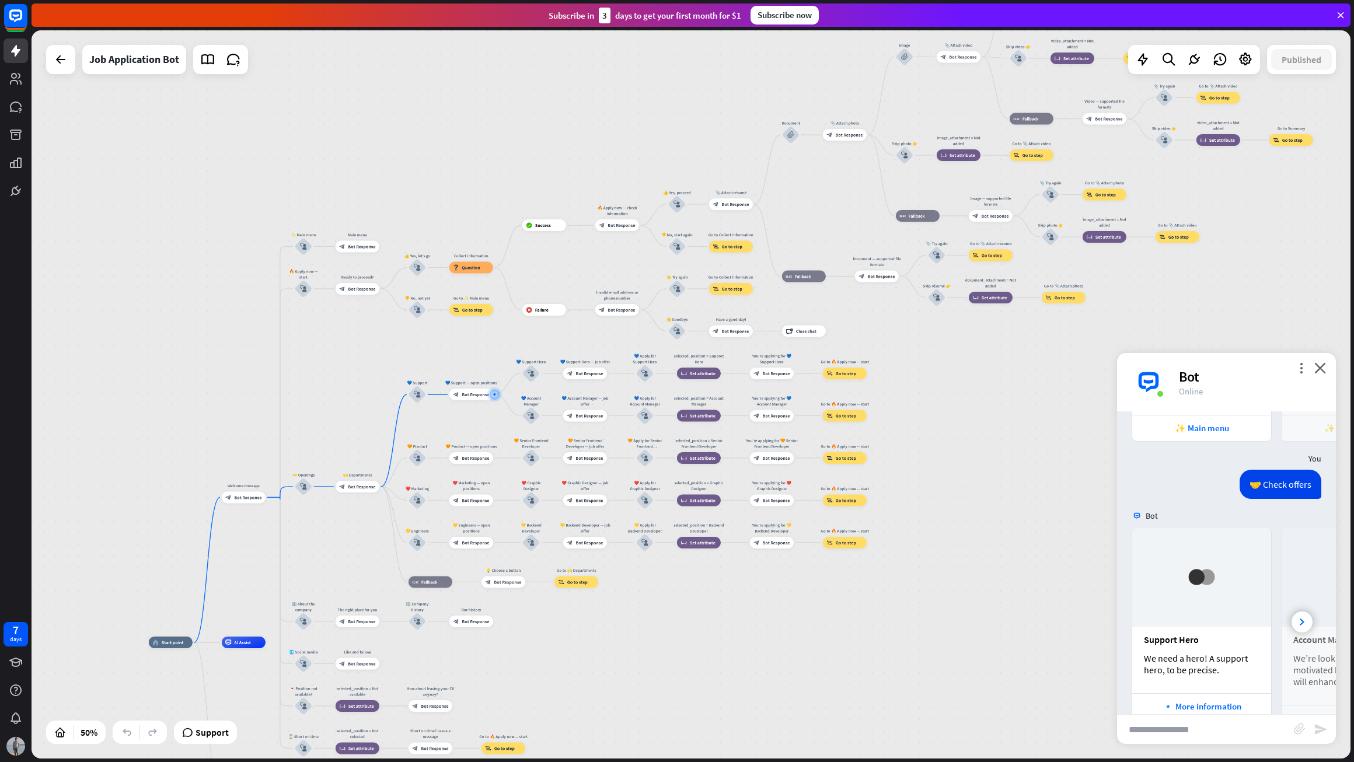
scroll to position [741, 0]
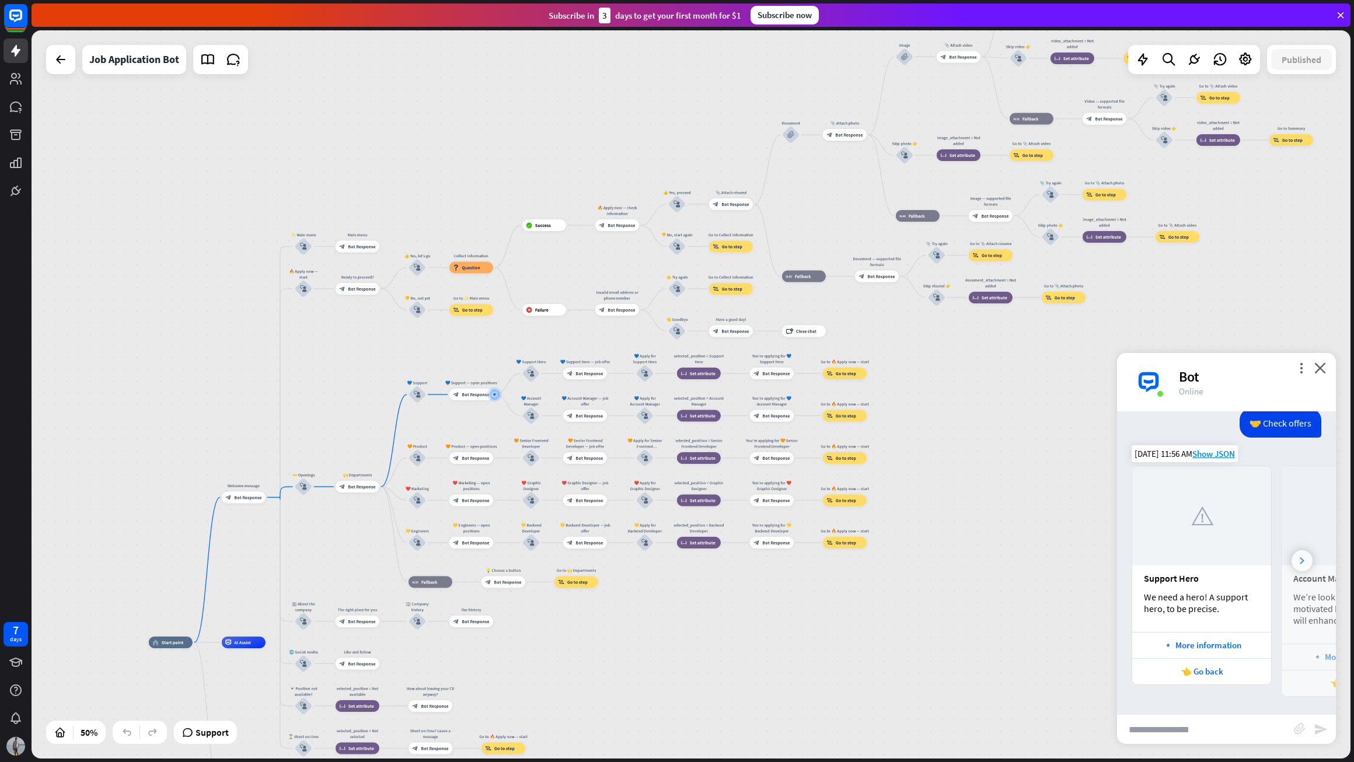
click at [1300, 559] on div at bounding box center [1302, 560] width 21 height 21
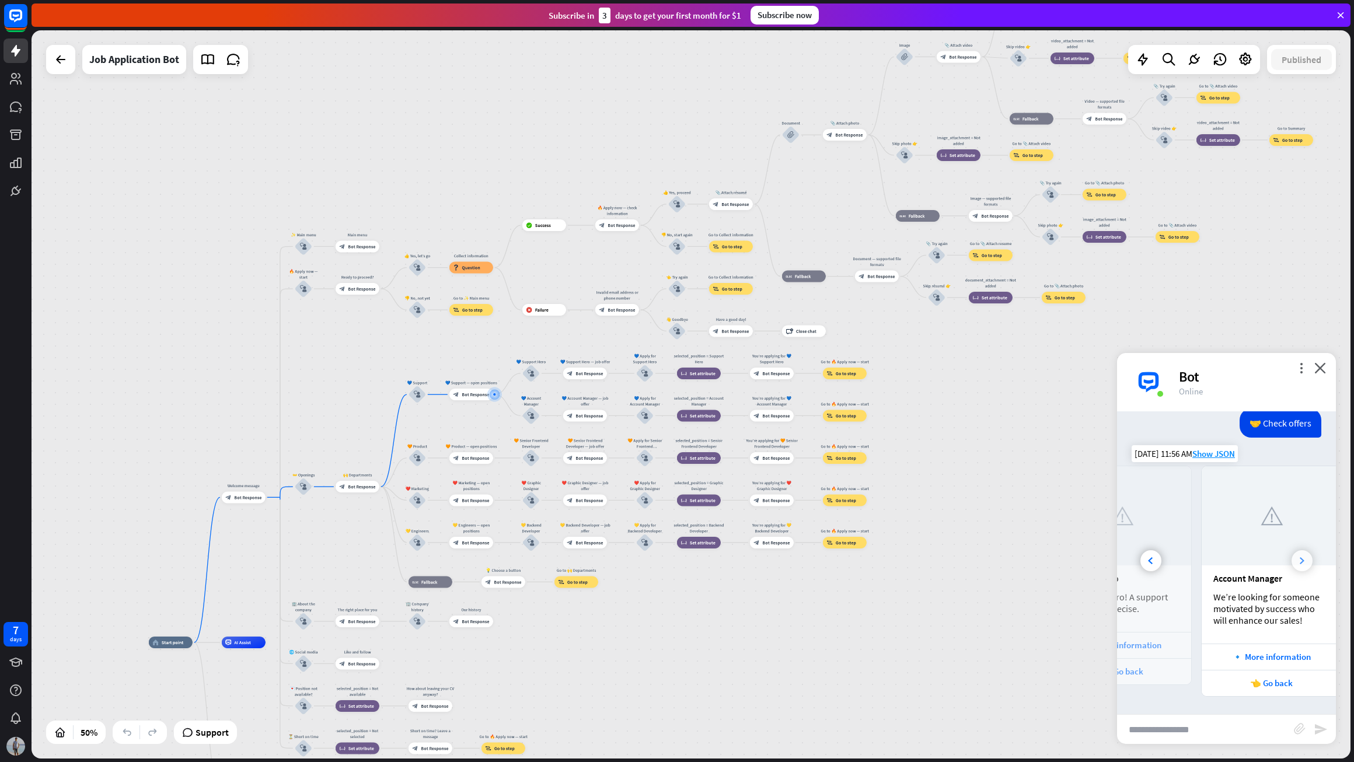
scroll to position [0, 109]
click at [1144, 564] on div at bounding box center [1150, 560] width 21 height 21
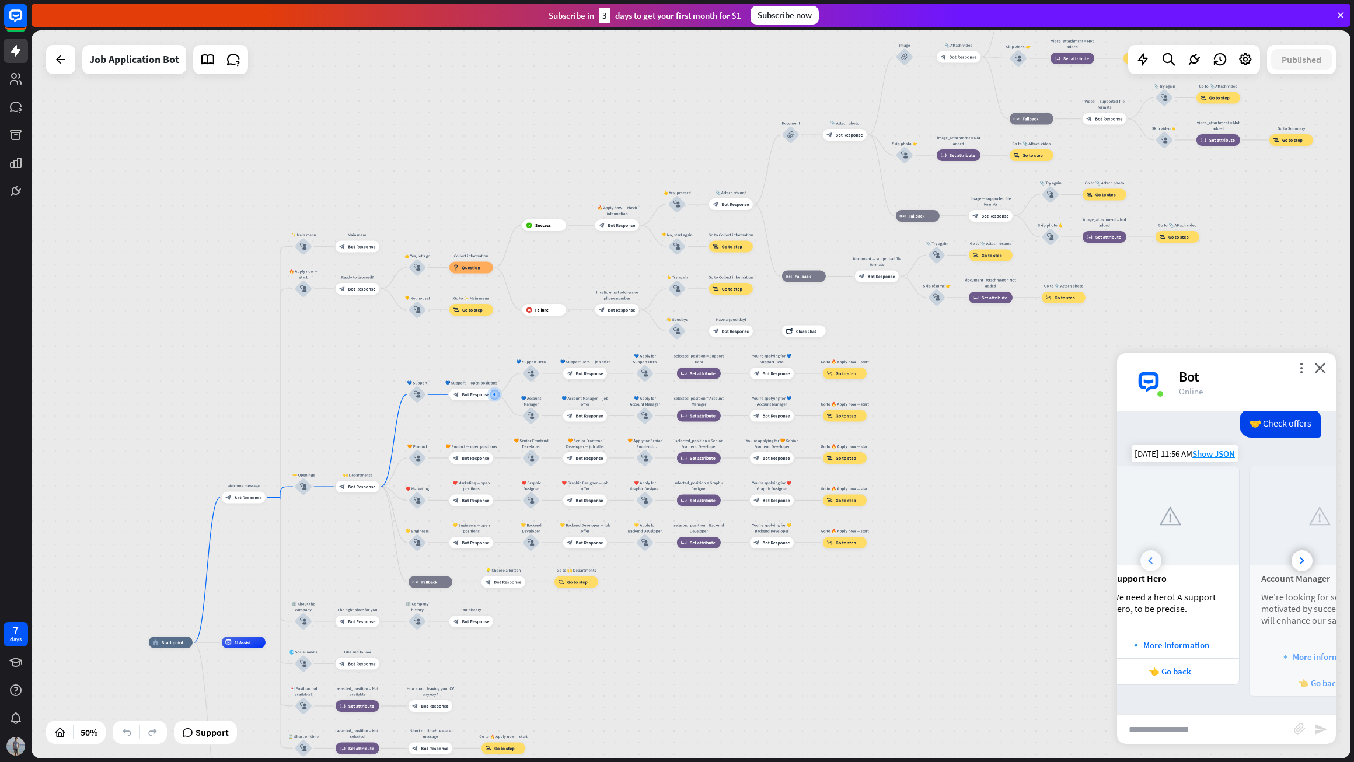
scroll to position [0, 0]
click at [1191, 643] on div "🔹 More information" at bounding box center [1201, 645] width 127 height 11
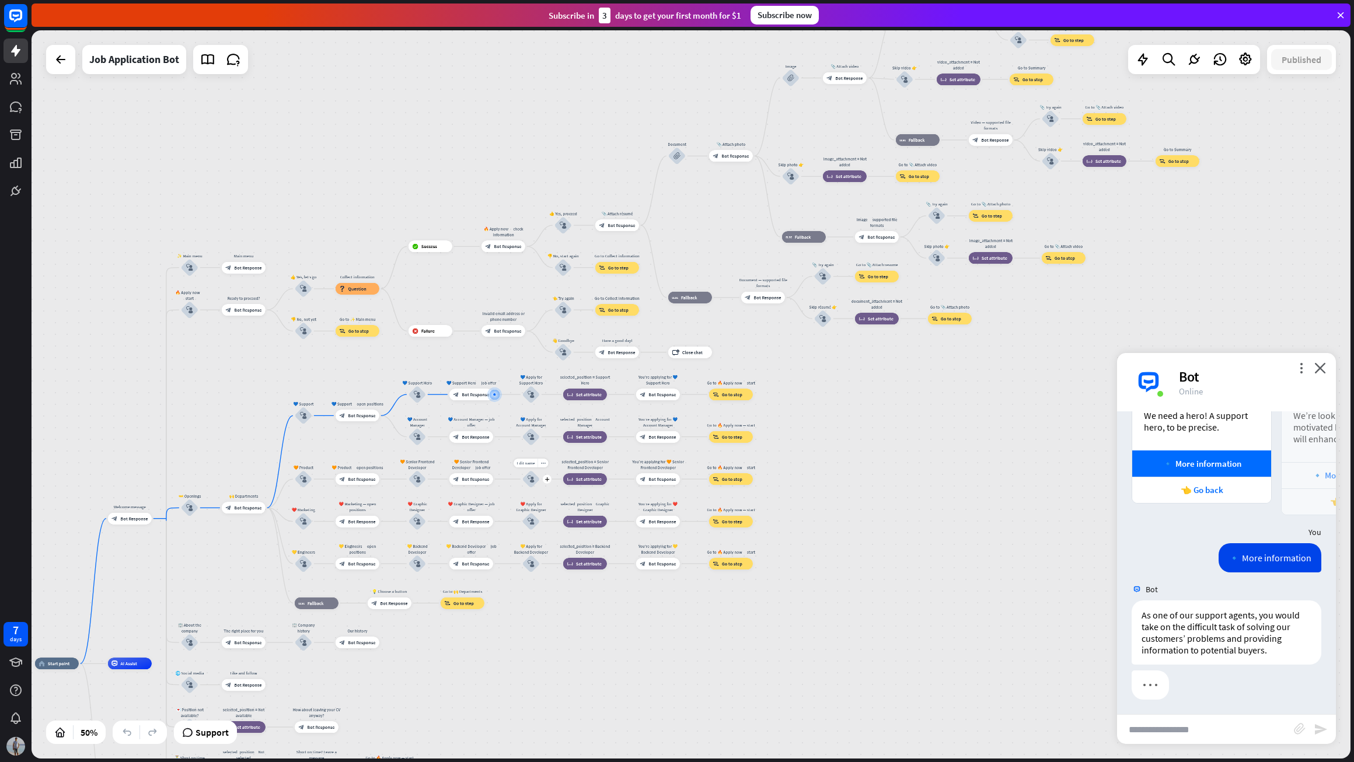
scroll to position [926, 0]
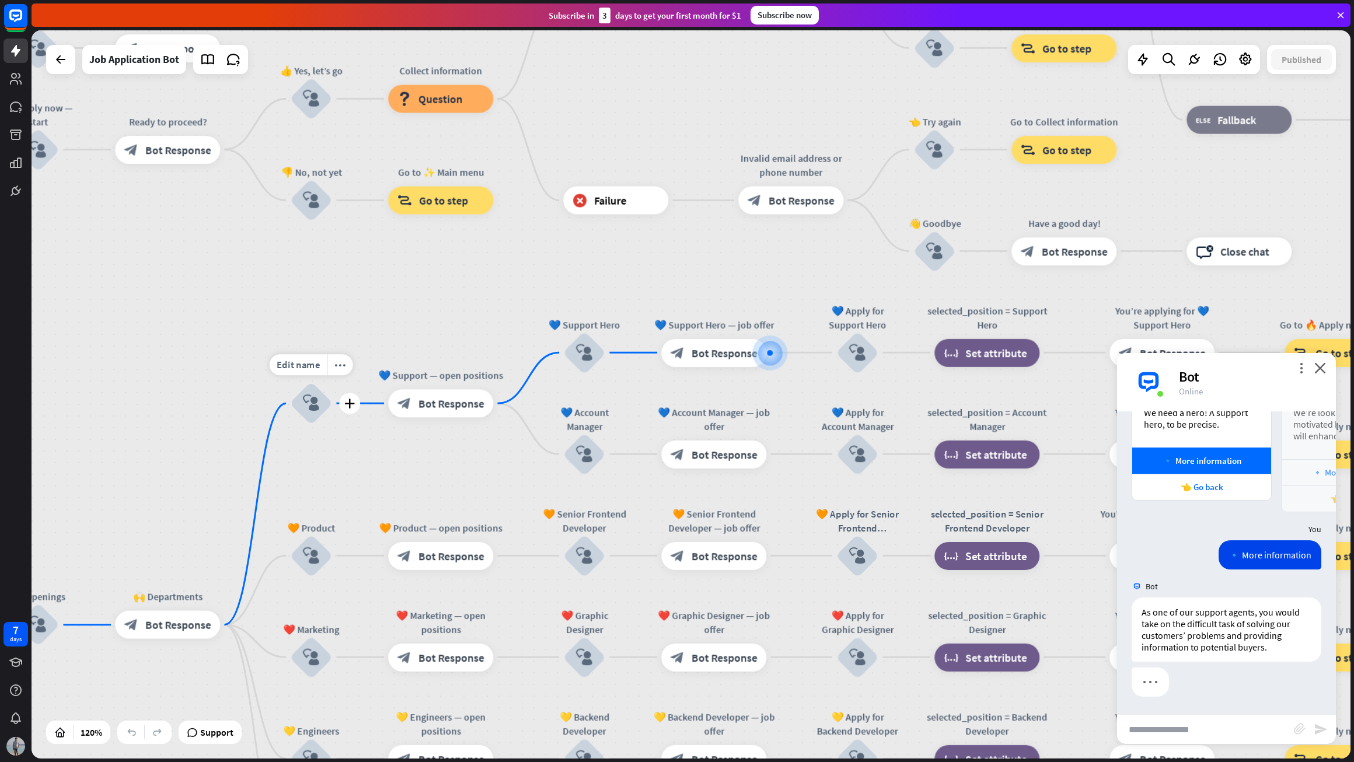
click at [309, 402] on icon "block_user_input" at bounding box center [311, 403] width 17 height 17
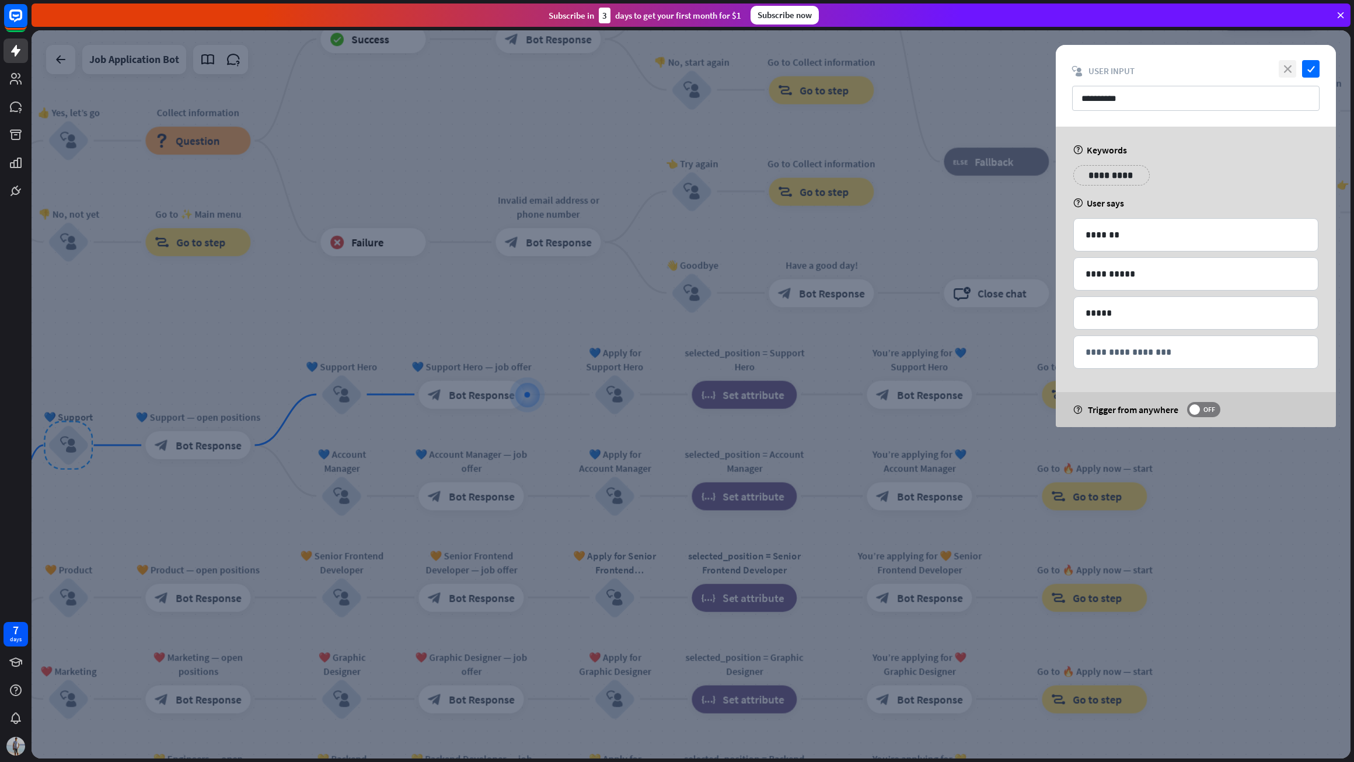
click at [1289, 73] on icon "close" at bounding box center [1288, 69] width 18 height 18
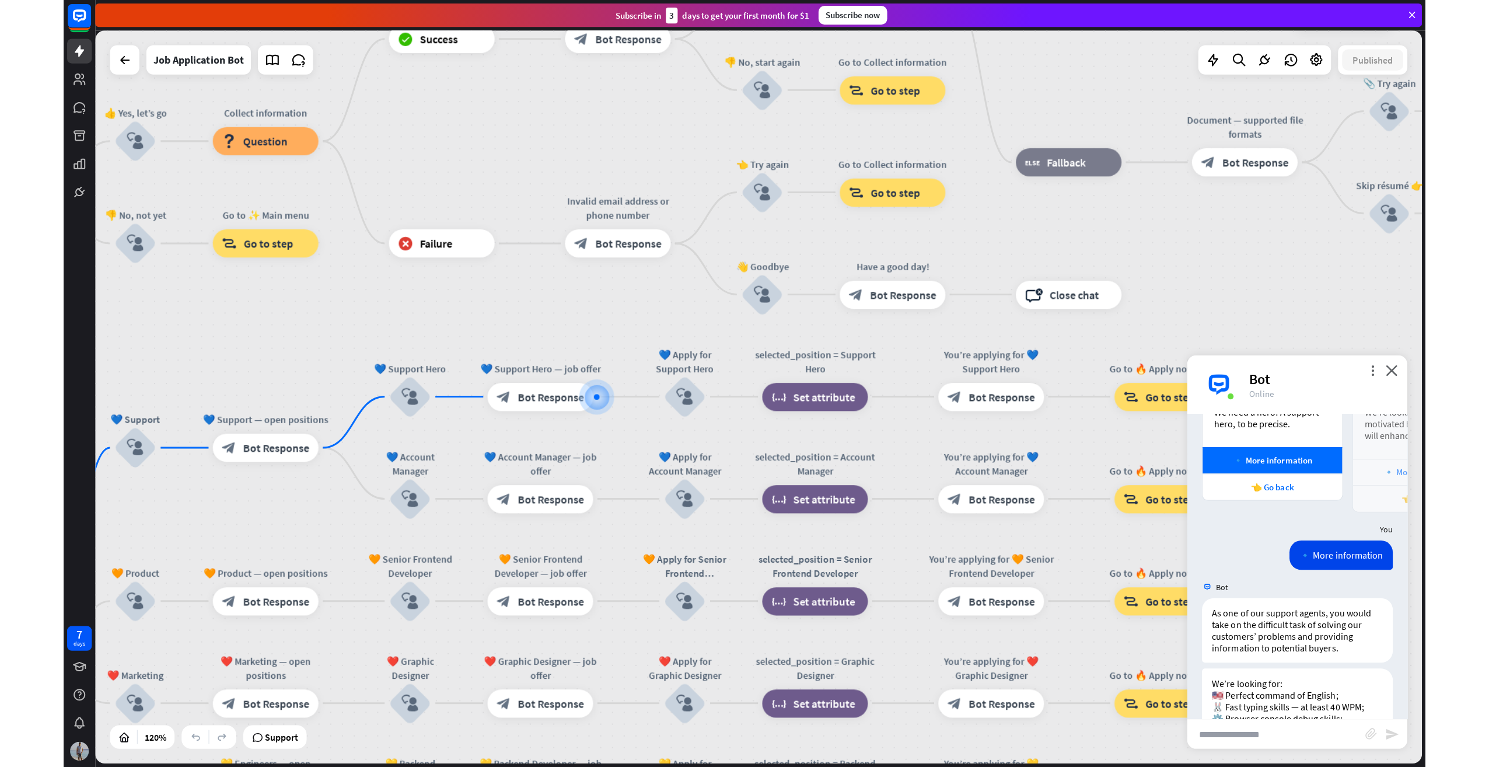
scroll to position [919, 0]
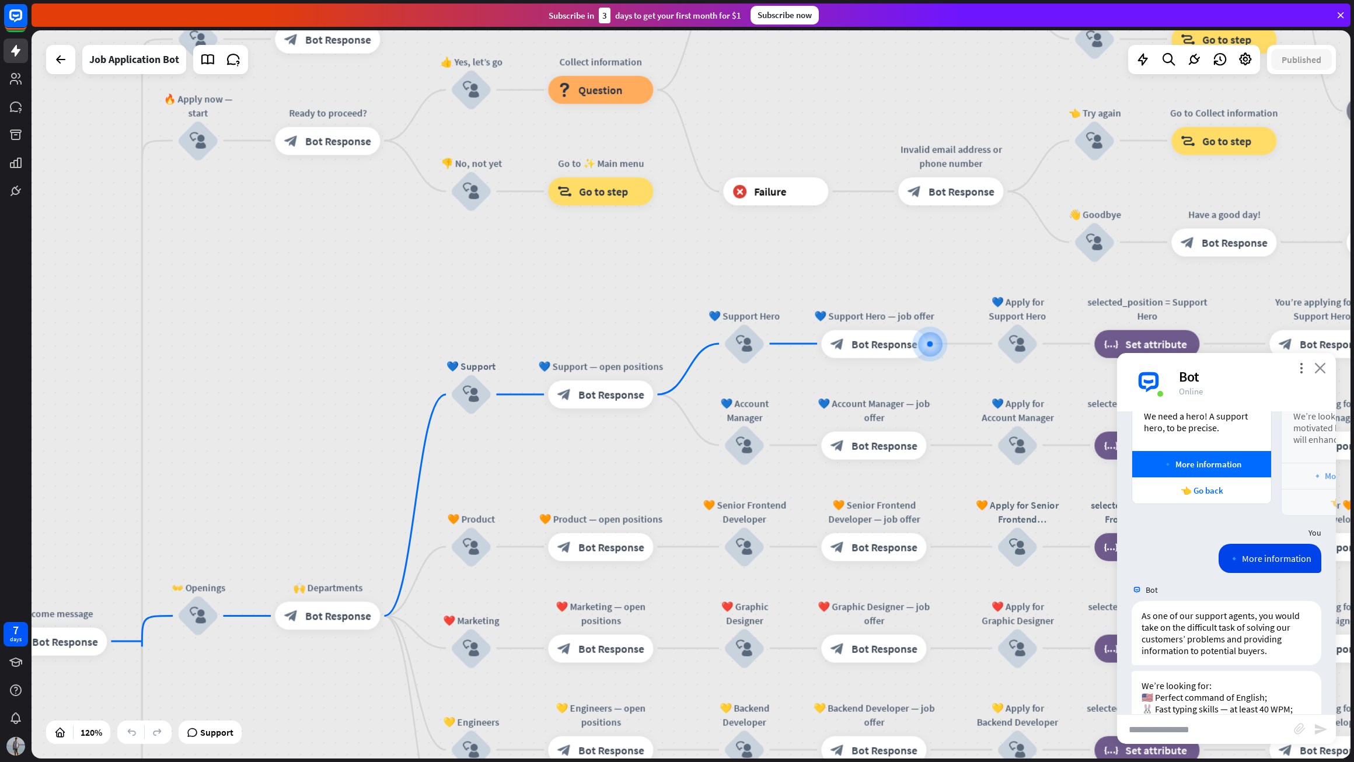
click at [1318, 367] on icon "close" at bounding box center [1320, 367] width 12 height 11
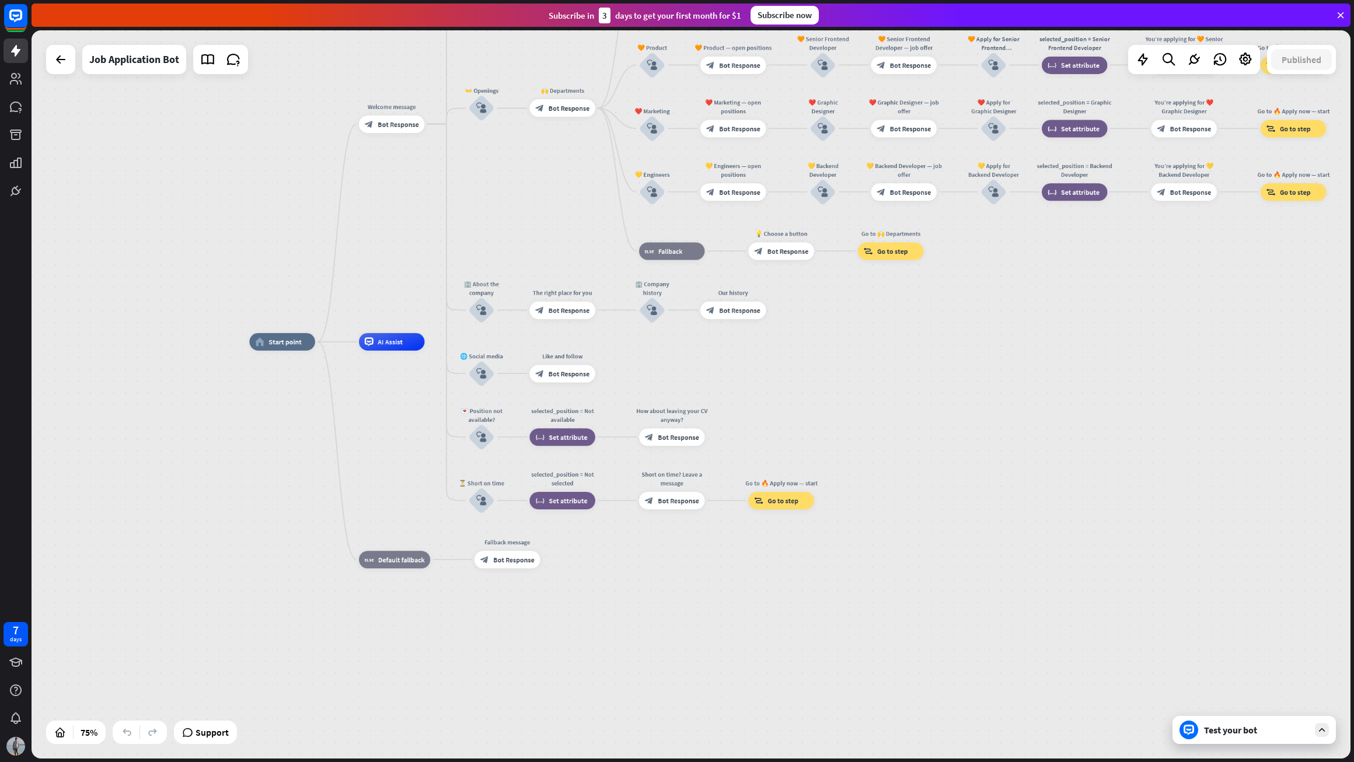
drag, startPoint x: 892, startPoint y: 672, endPoint x: 974, endPoint y: 311, distance: 370.5
click at [974, 311] on div "home_2 Start point Welcome message block_bot_response Bot Response ✨ Main menu …" at bounding box center [691, 394] width 1319 height 728
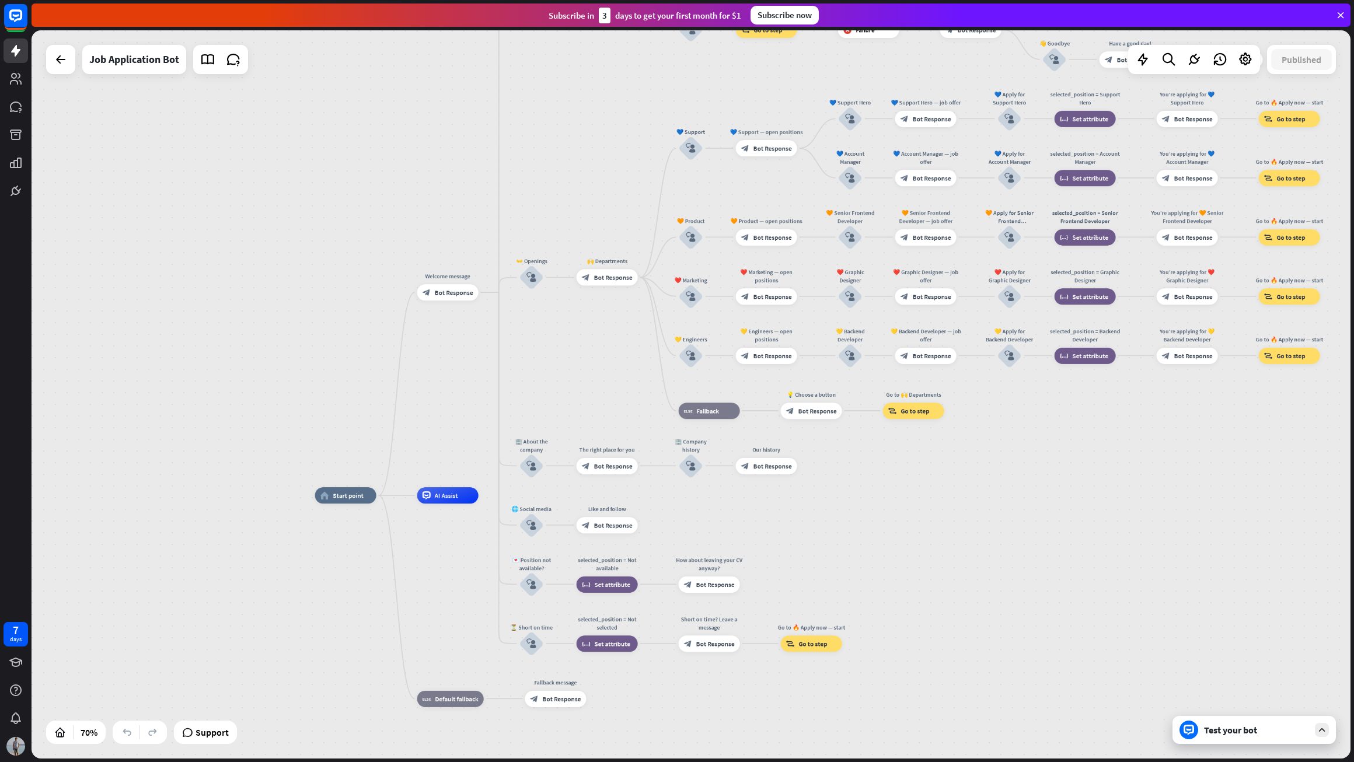
drag, startPoint x: 997, startPoint y: 333, endPoint x: 976, endPoint y: 479, distance: 147.4
click at [976, 479] on div "home_2 Start point Welcome message block_bot_response Bot Response ✨ Main menu …" at bounding box center [691, 394] width 1319 height 728
click at [465, 500] on div "AI Assist" at bounding box center [447, 495] width 61 height 16
click at [615, 472] on div "block_bot_response Bot Response" at bounding box center [607, 466] width 61 height 16
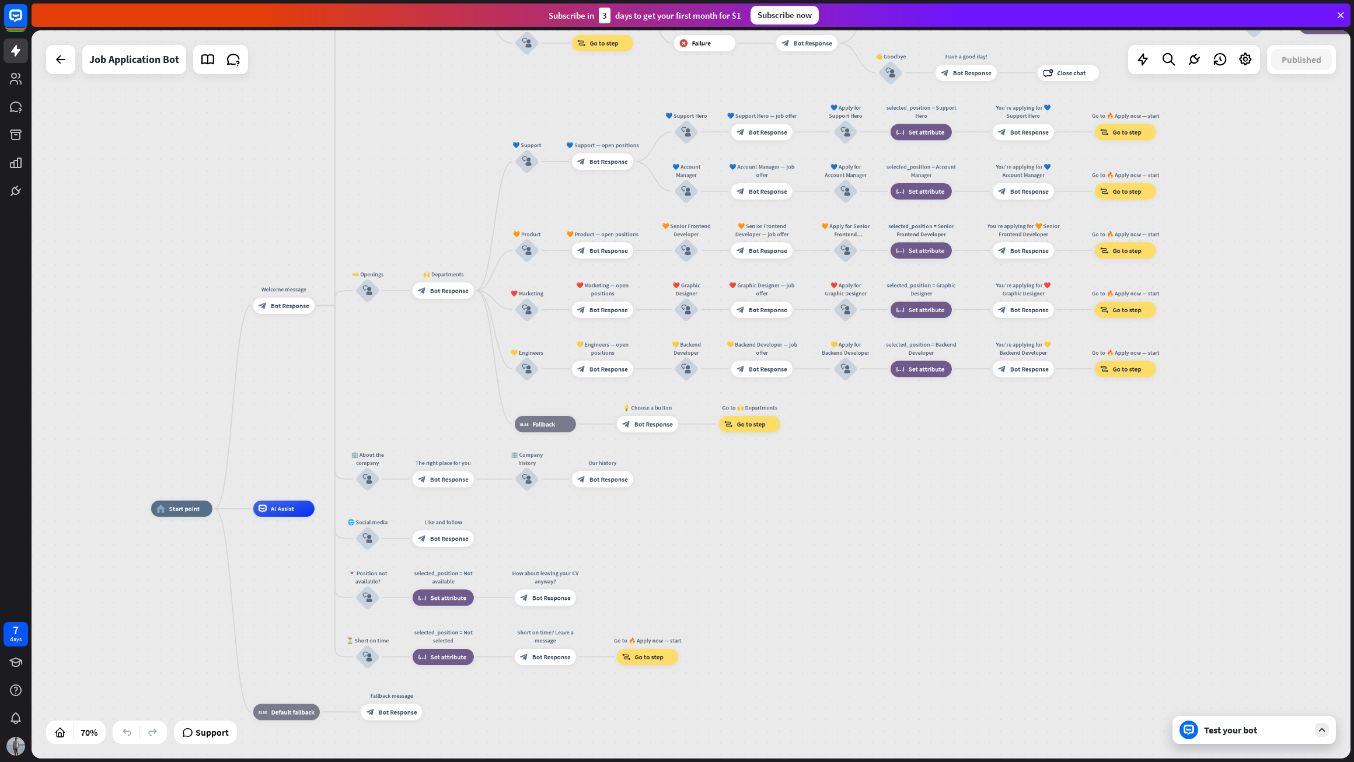
drag, startPoint x: 476, startPoint y: 277, endPoint x: 447, endPoint y: 371, distance: 97.7
click at [441, 378] on div "home_2 Start point Welcome message block_bot_response Bot Response ✨ Main menu …" at bounding box center [691, 394] width 1319 height 728
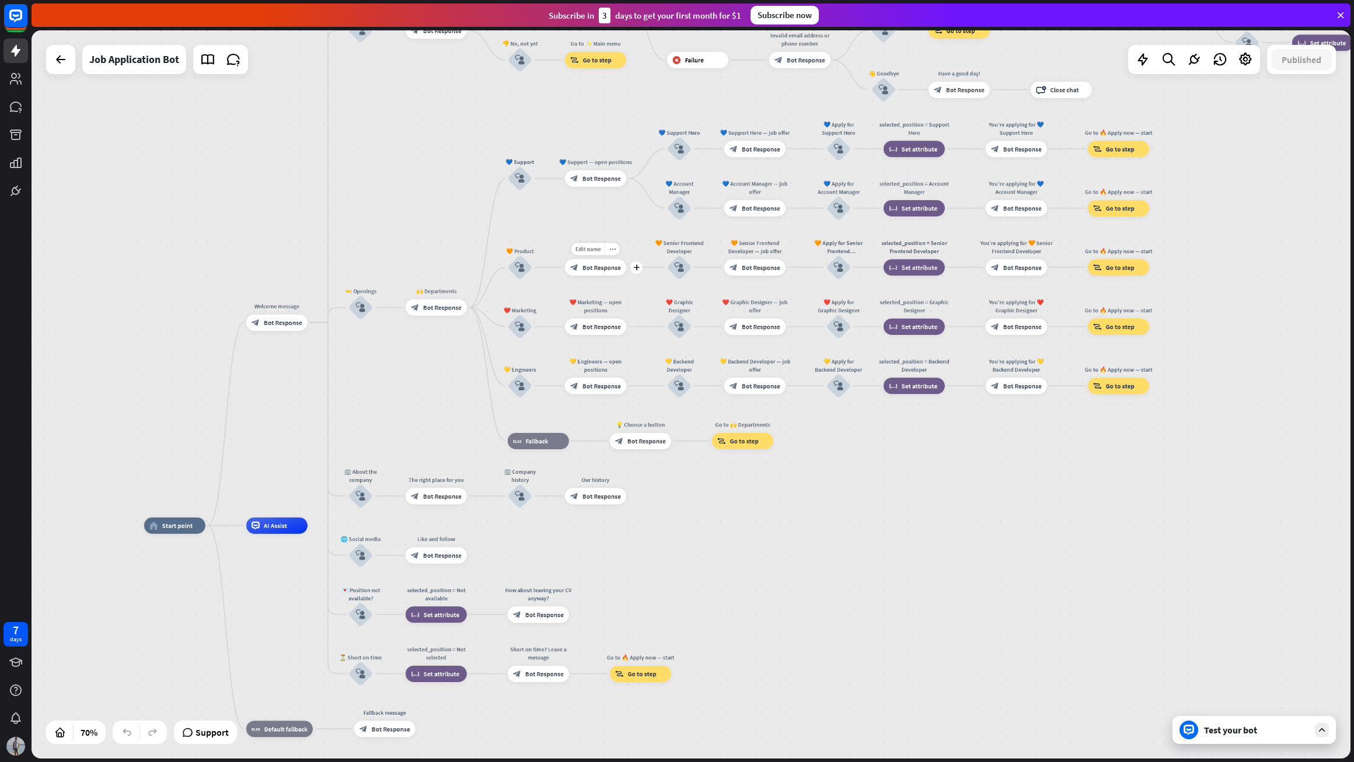
click at [610, 270] on span "Bot Response" at bounding box center [601, 267] width 39 height 8
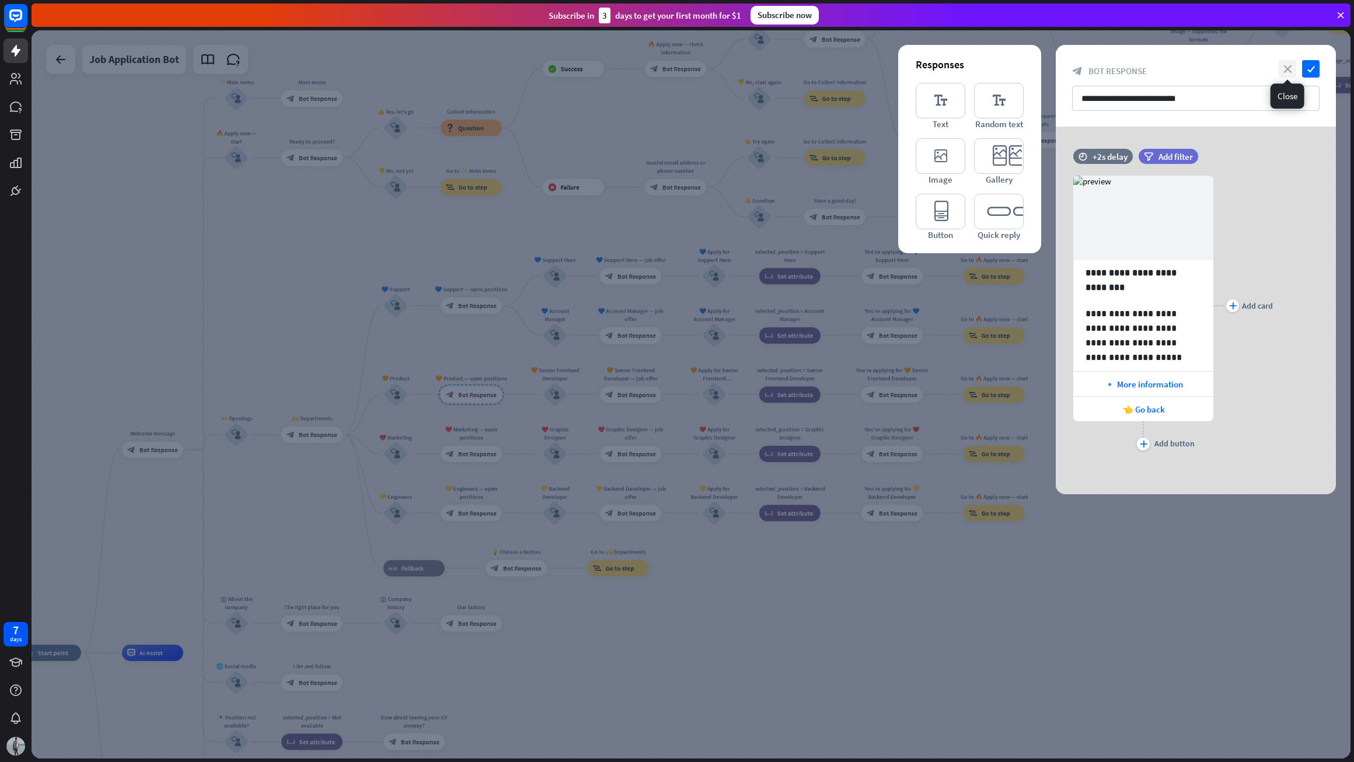
click at [1287, 72] on icon "close" at bounding box center [1288, 69] width 18 height 18
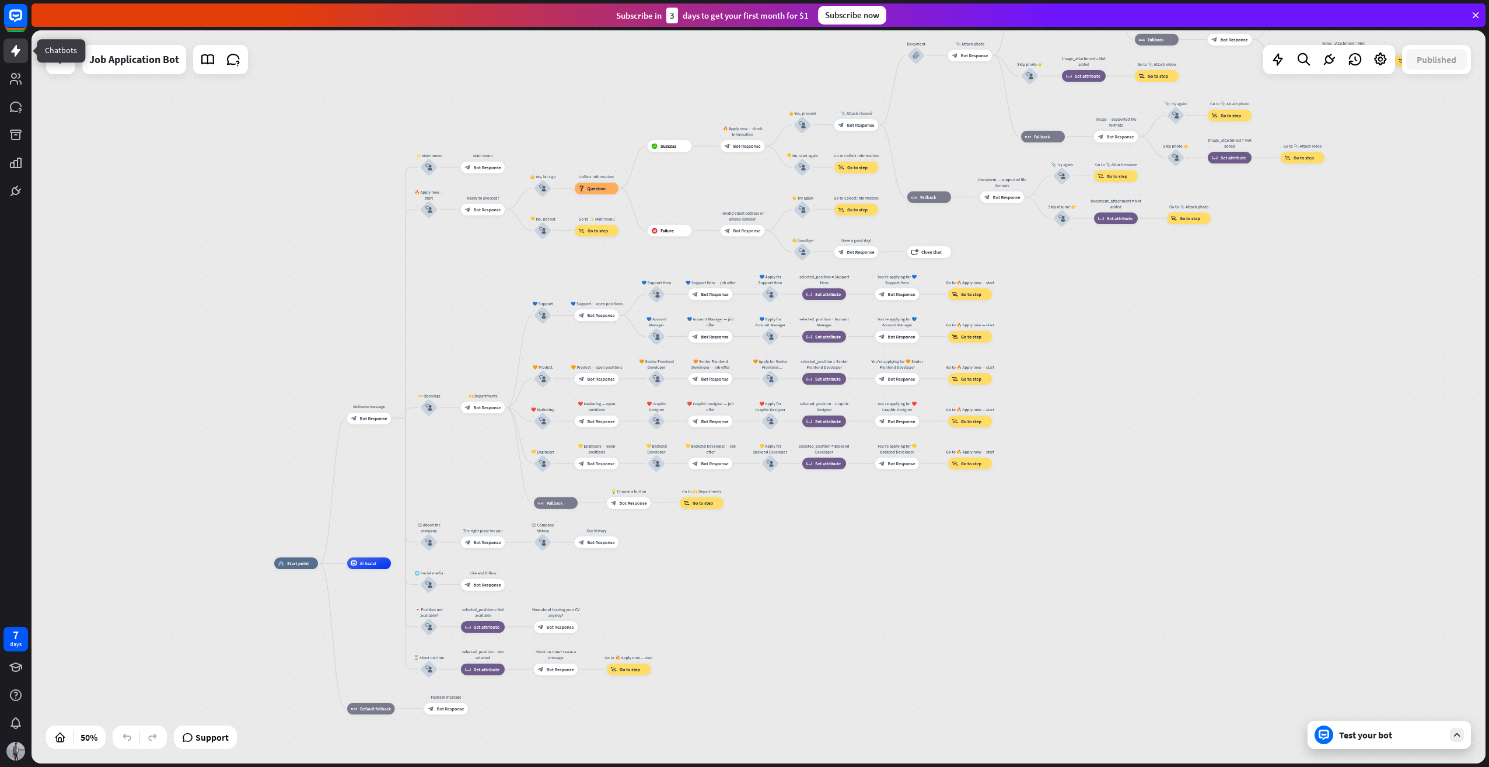
click at [9, 54] on icon at bounding box center [16, 51] width 14 height 14
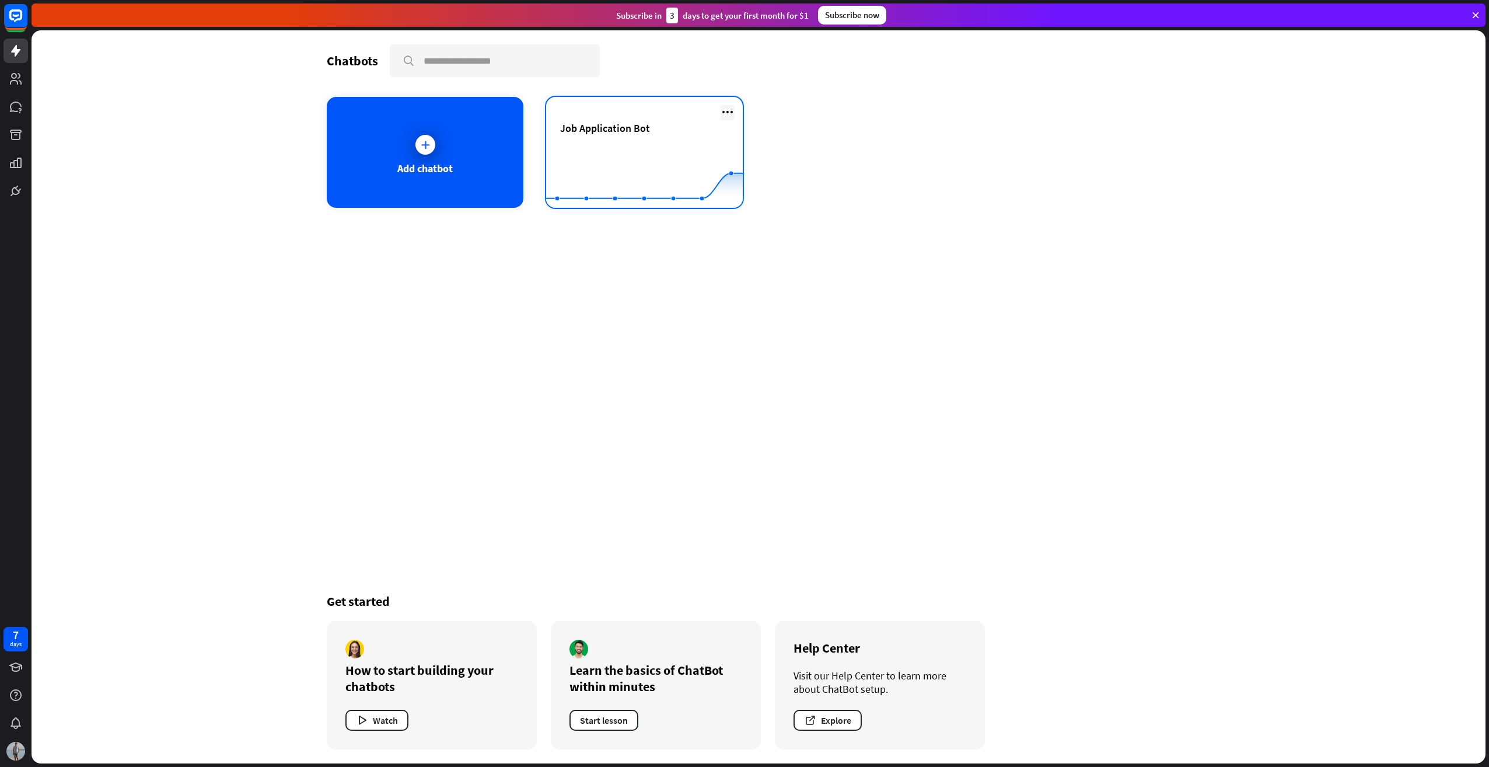
click at [731, 110] on icon at bounding box center [728, 112] width 14 height 14
click at [720, 201] on div "Delete chatbot" at bounding box center [733, 201] width 79 height 21
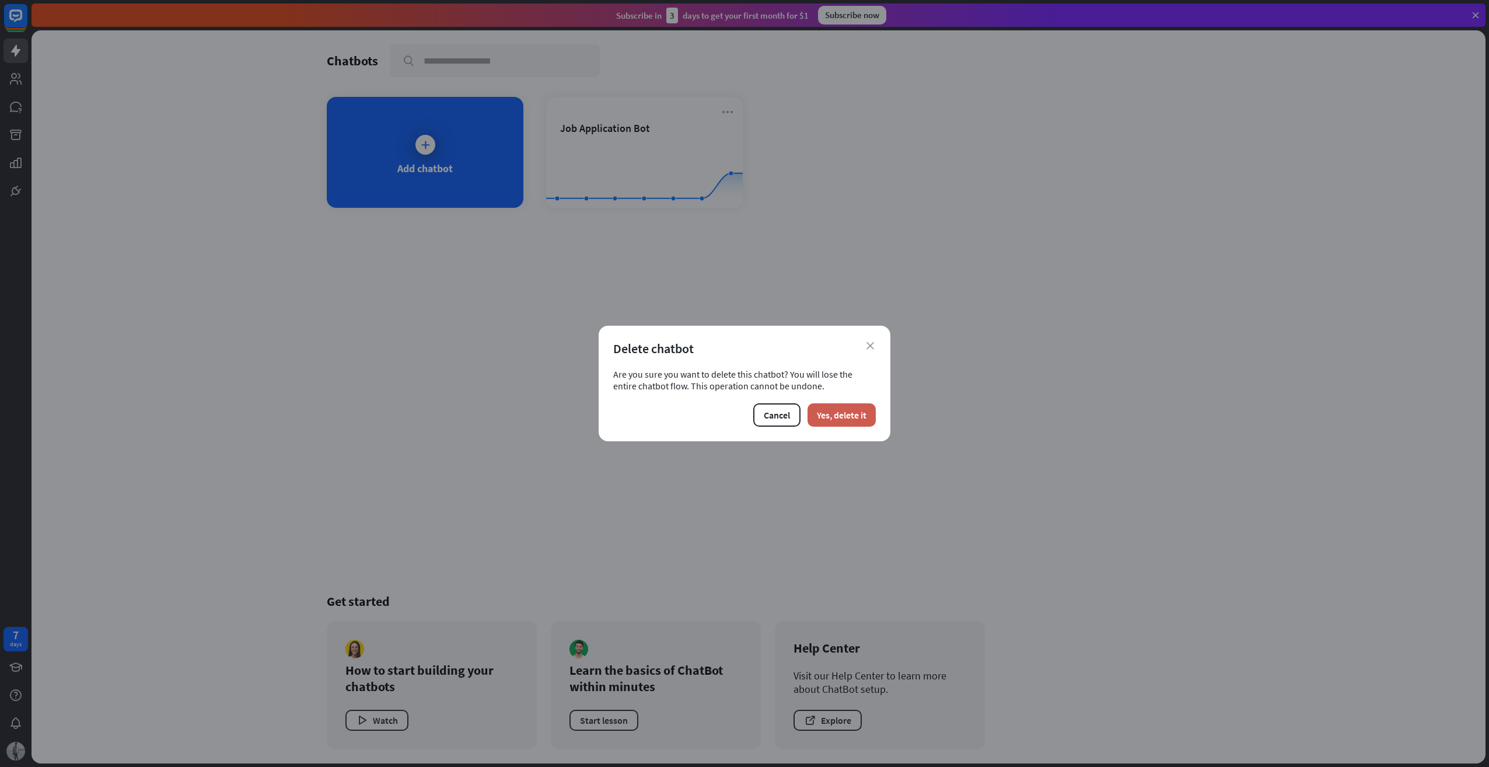
click at [849, 413] on button "Yes, delete it" at bounding box center [842, 414] width 68 height 23
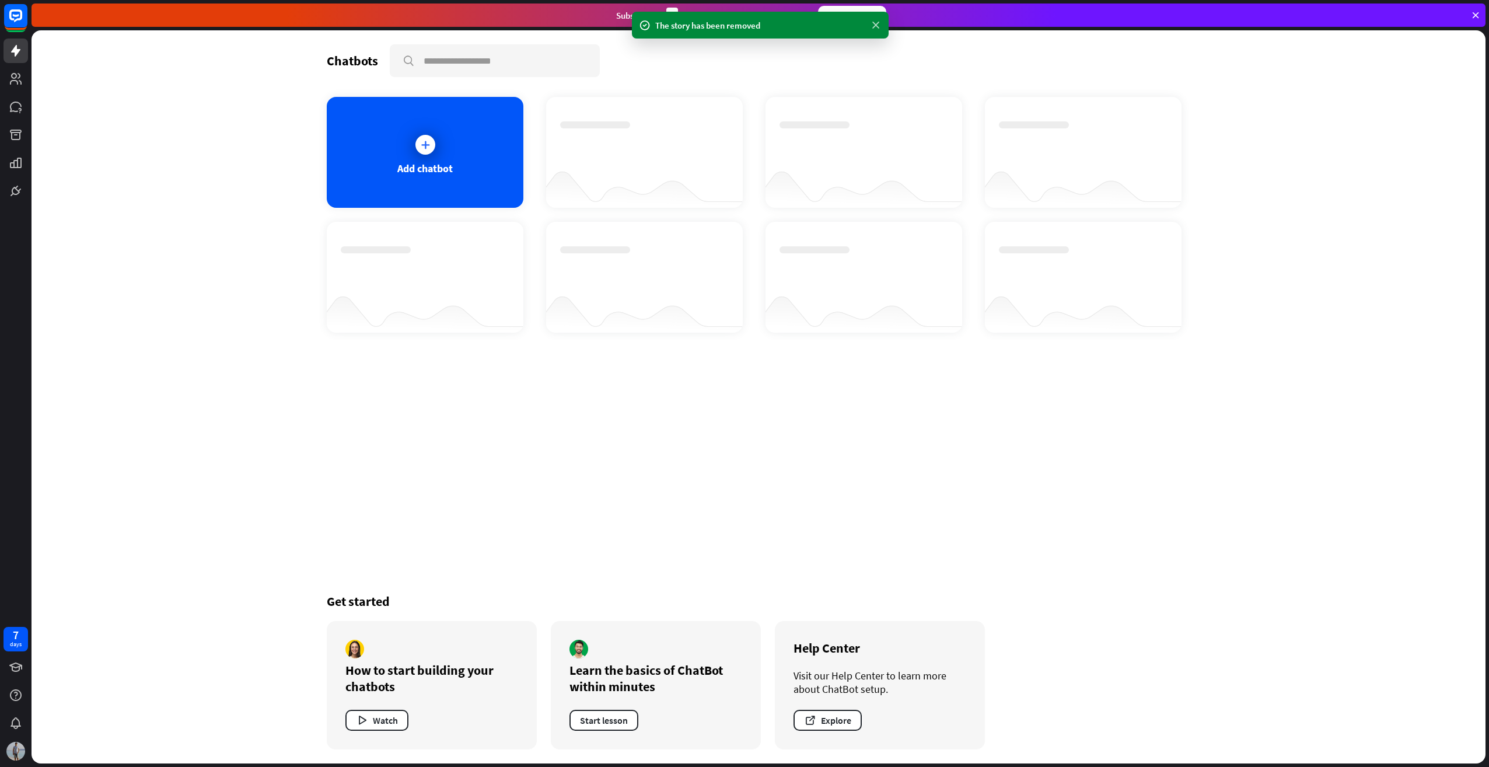
click at [874, 22] on icon at bounding box center [876, 25] width 12 height 12
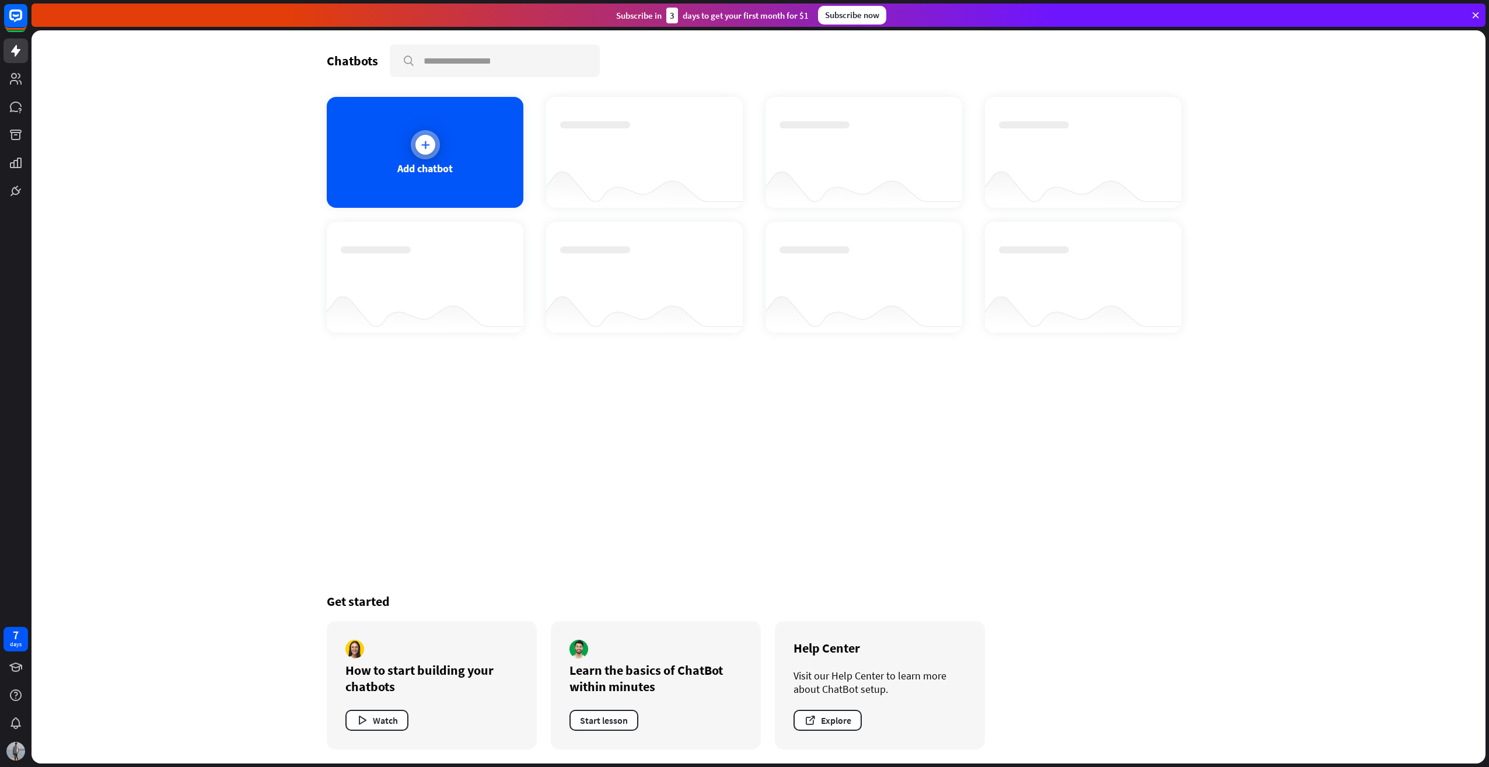
click at [431, 145] on div at bounding box center [426, 145] width 20 height 20
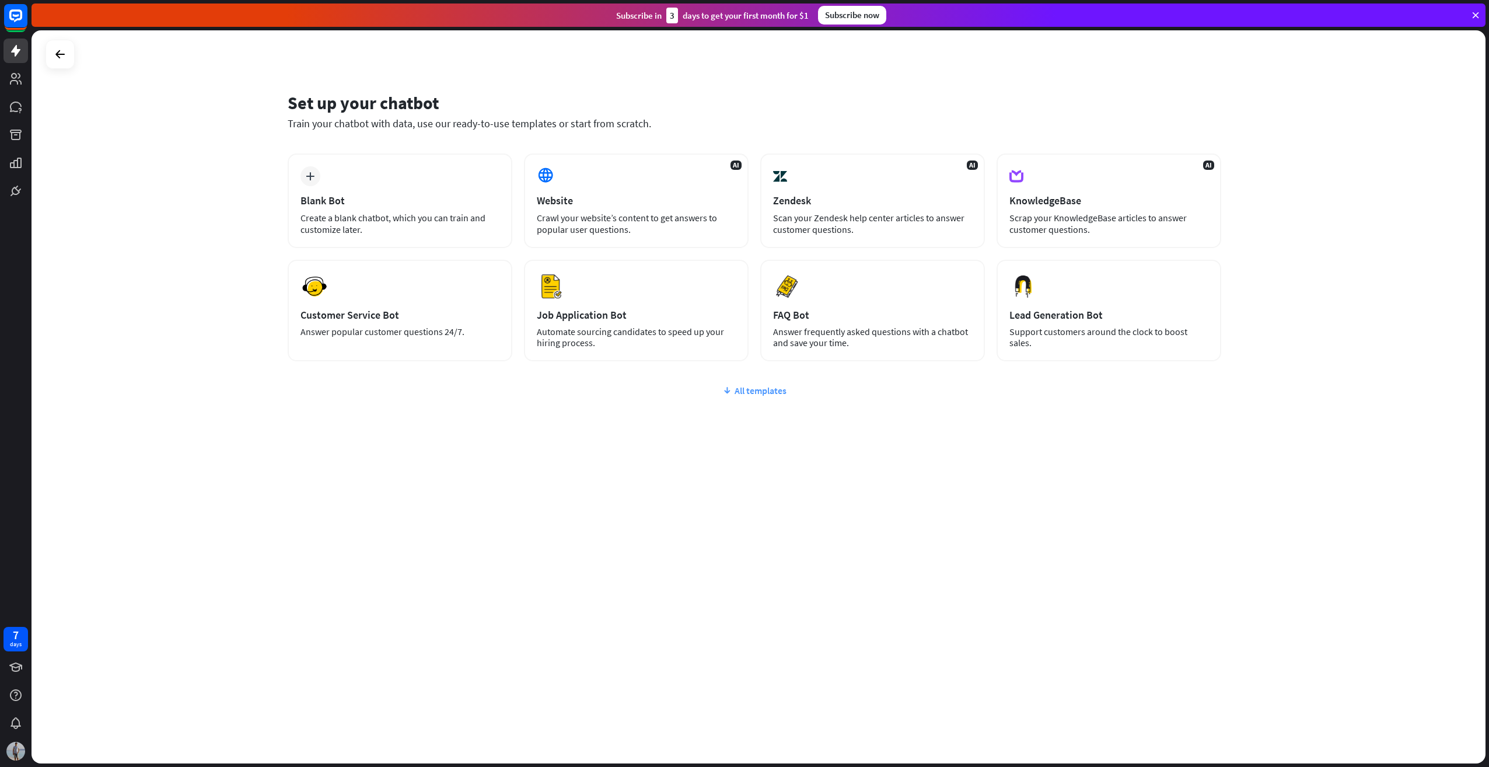
click at [760, 392] on div "All templates" at bounding box center [755, 391] width 934 height 12
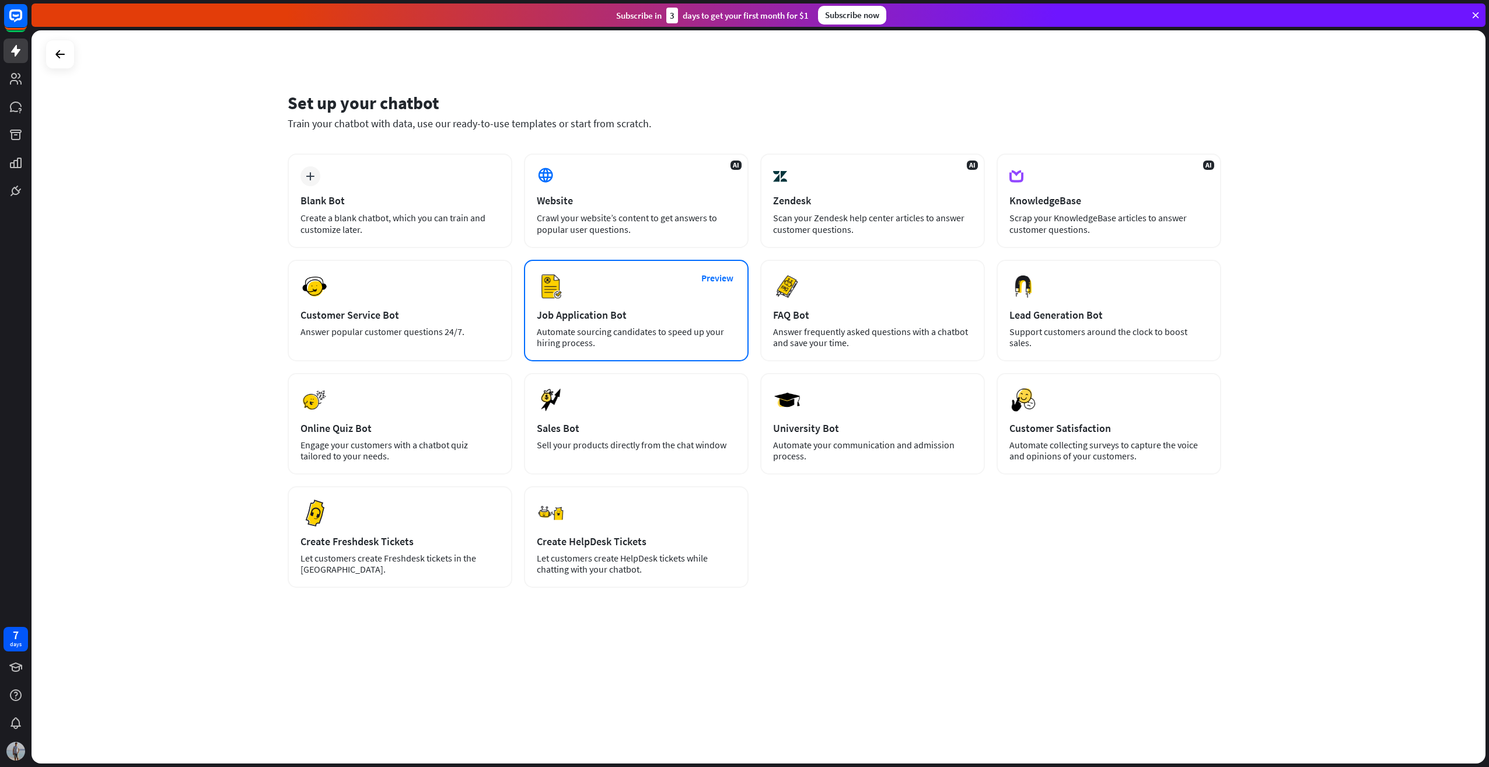
click at [613, 317] on div "Job Application Bot" at bounding box center [636, 314] width 199 height 13
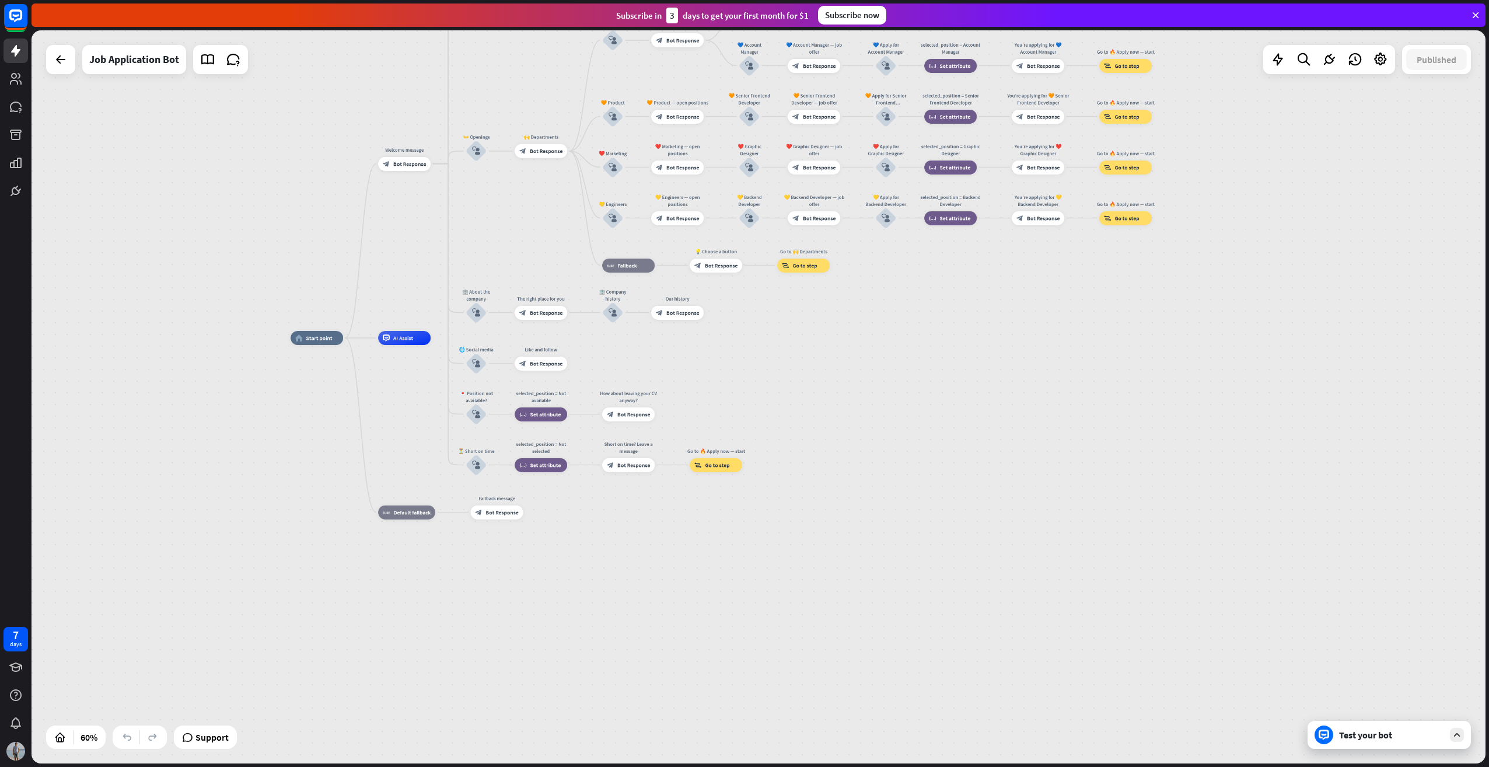
drag, startPoint x: 1010, startPoint y: 406, endPoint x: 880, endPoint y: 306, distance: 163.9
click at [880, 306] on div "home_2 Start point Welcome message block_bot_response Bot Response ✨ Main menu …" at bounding box center [759, 396] width 1454 height 733
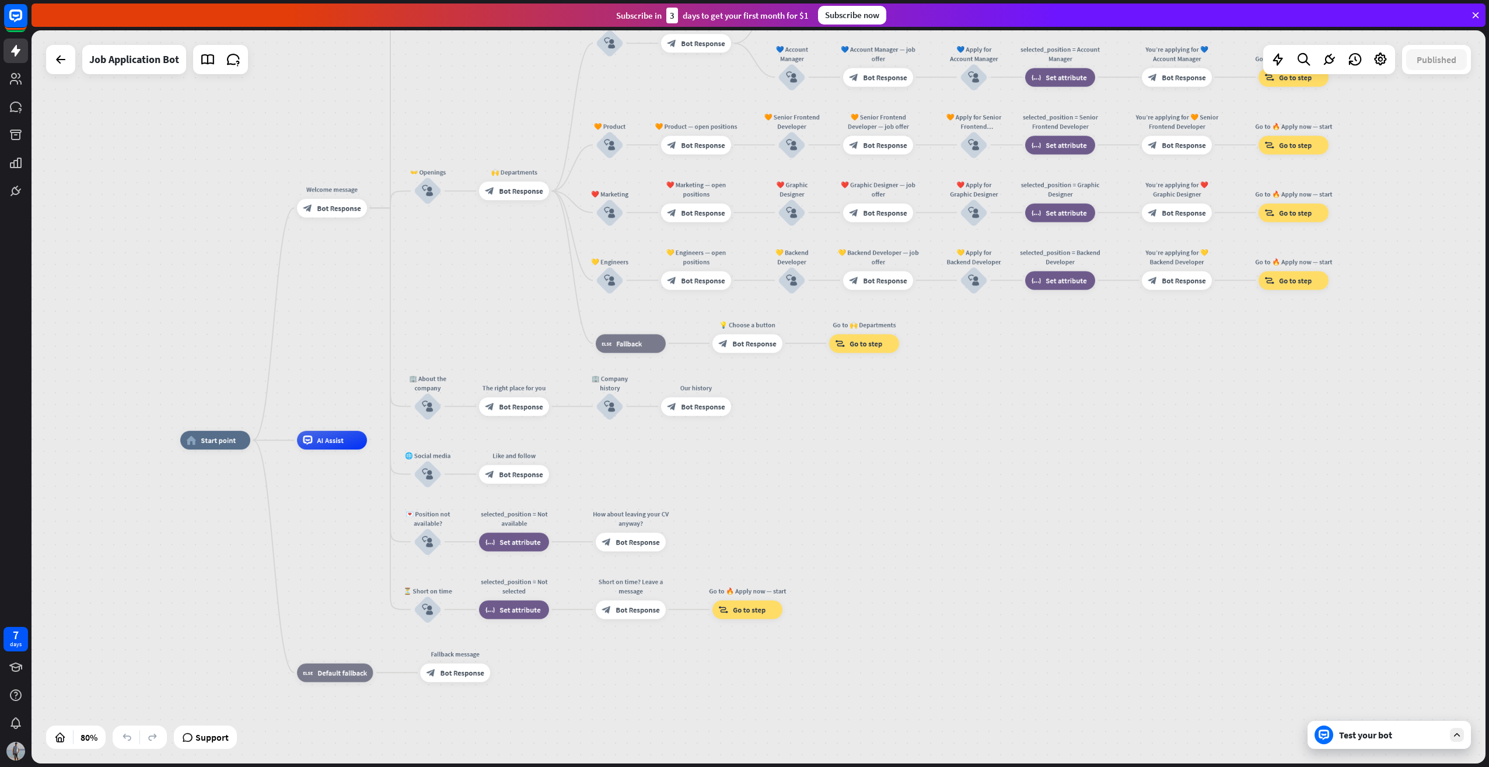
click at [1353, 738] on div "Test your bot" at bounding box center [1391, 735] width 105 height 12
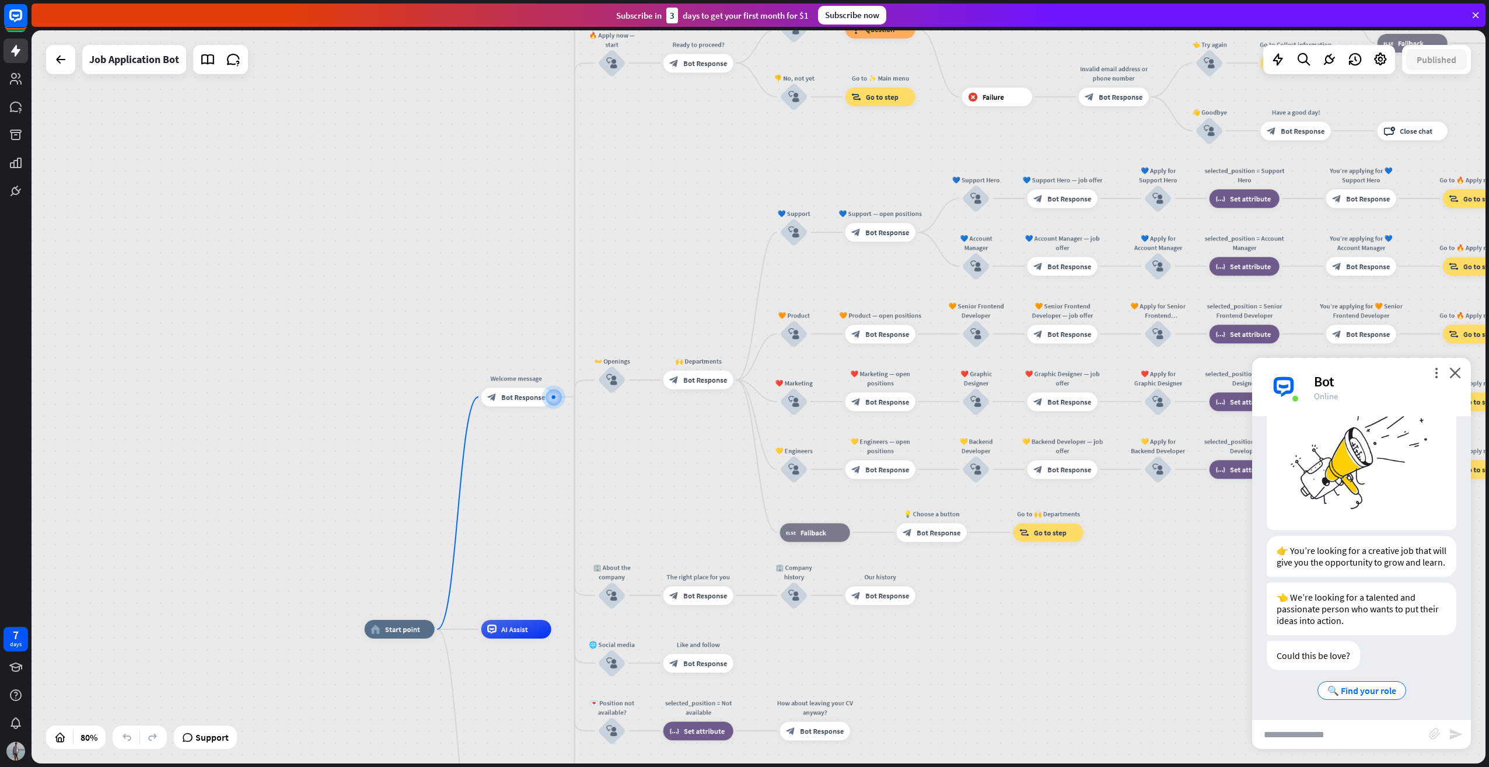
scroll to position [80, 0]
click at [1353, 692] on span "🔍 Find your role" at bounding box center [1362, 690] width 69 height 12
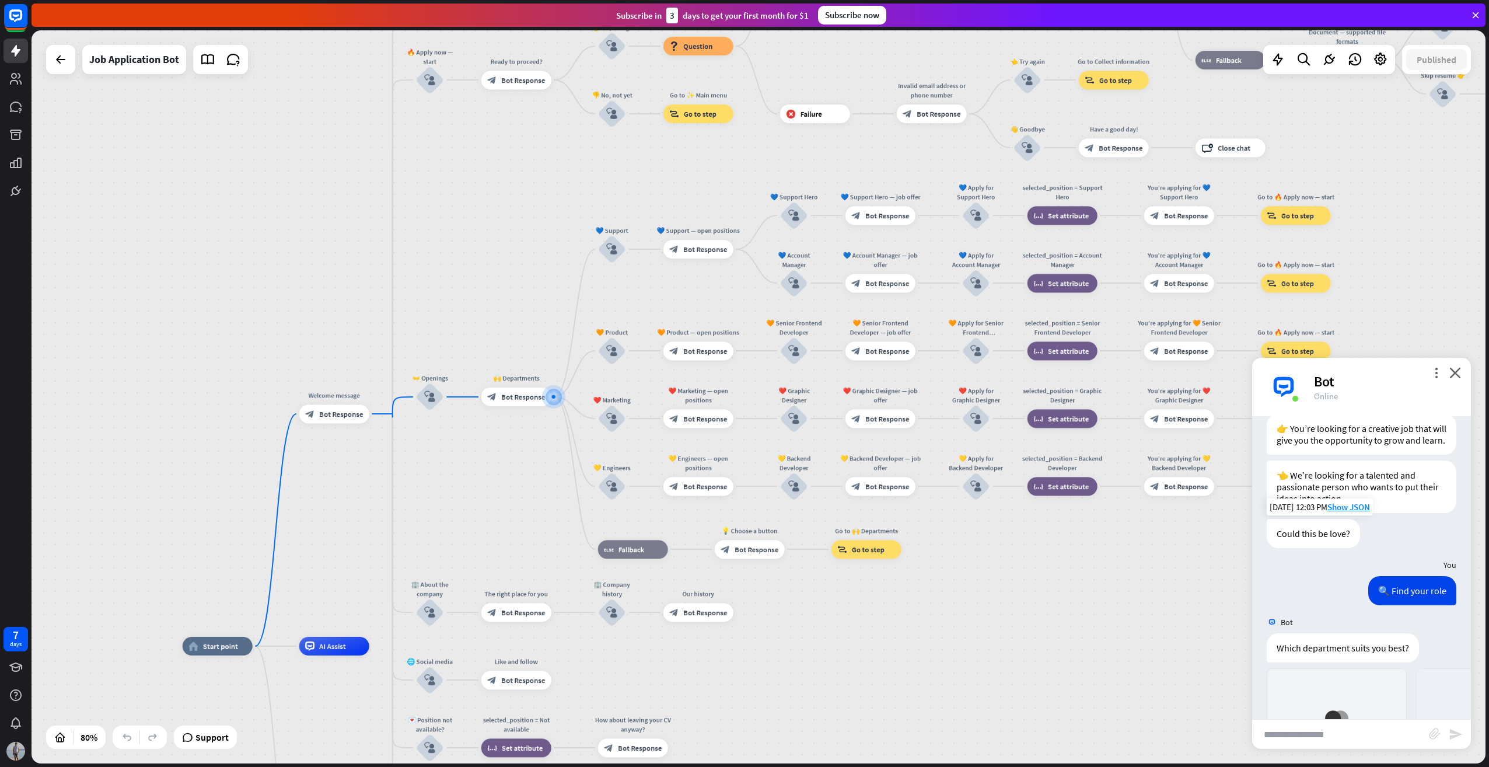
scroll to position [425, 0]
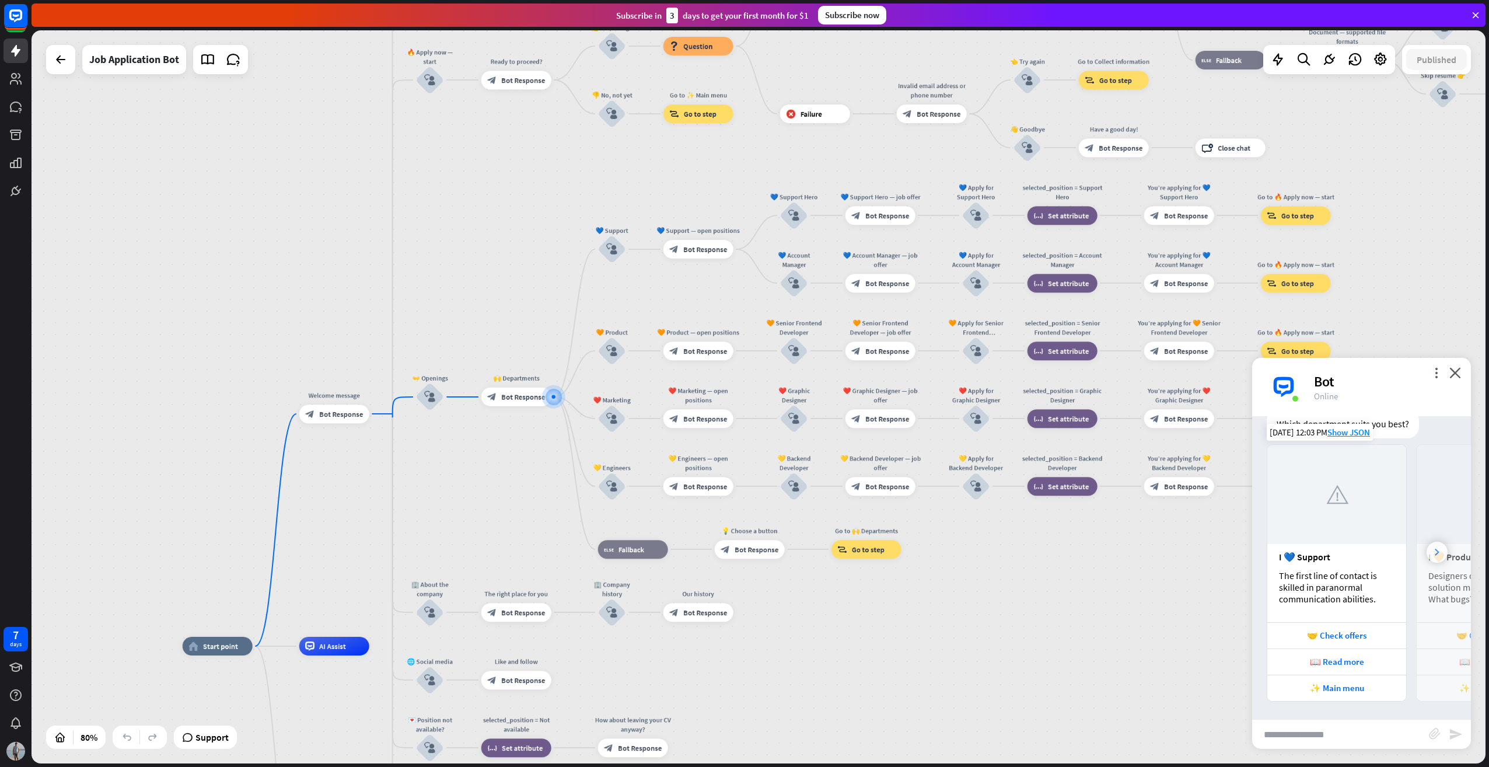
click at [1353, 548] on div at bounding box center [1437, 552] width 21 height 21
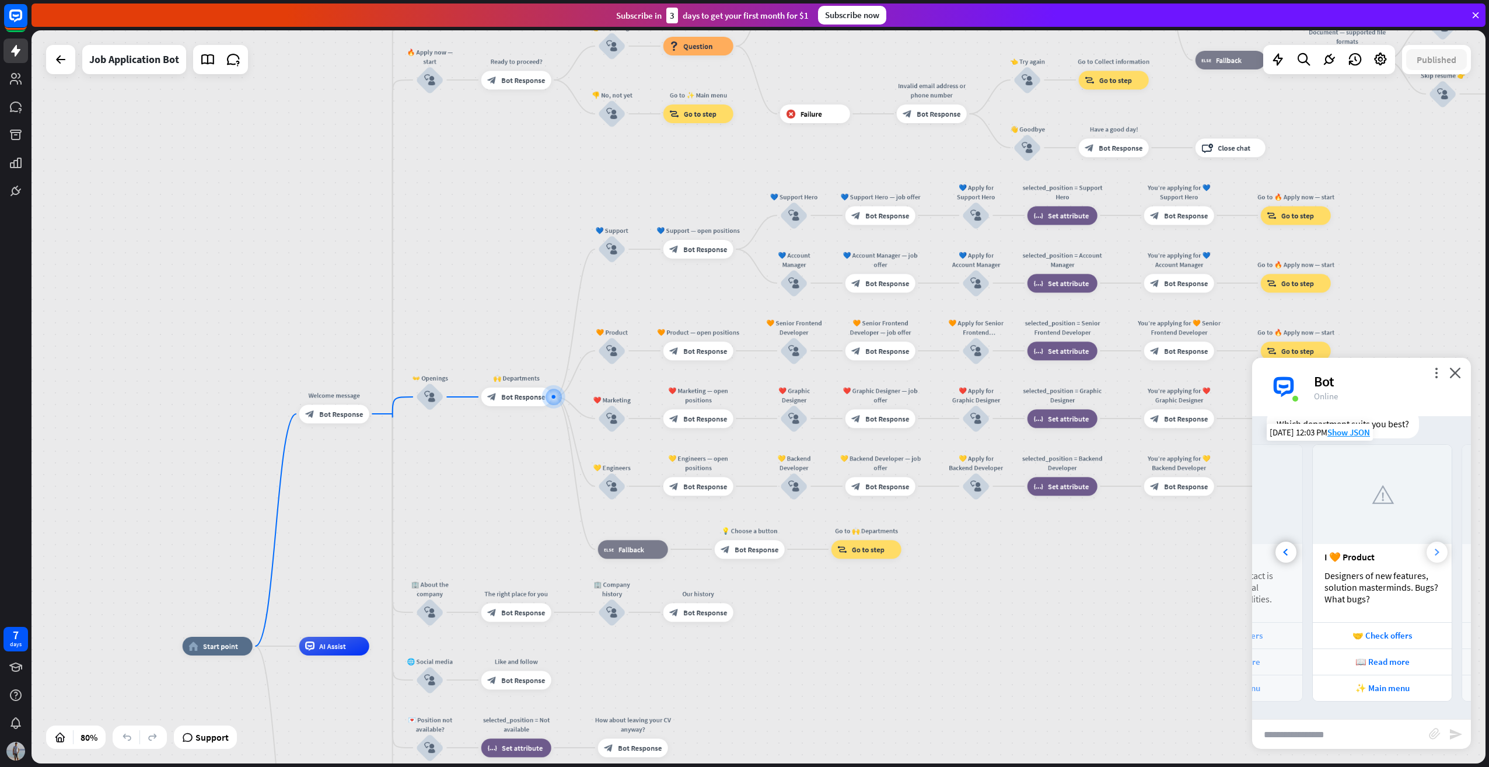
scroll to position [0, 129]
click at [1353, 548] on div at bounding box center [1437, 552] width 21 height 21
click at [1353, 657] on div "📖 Read more" at bounding box center [1357, 661] width 127 height 11
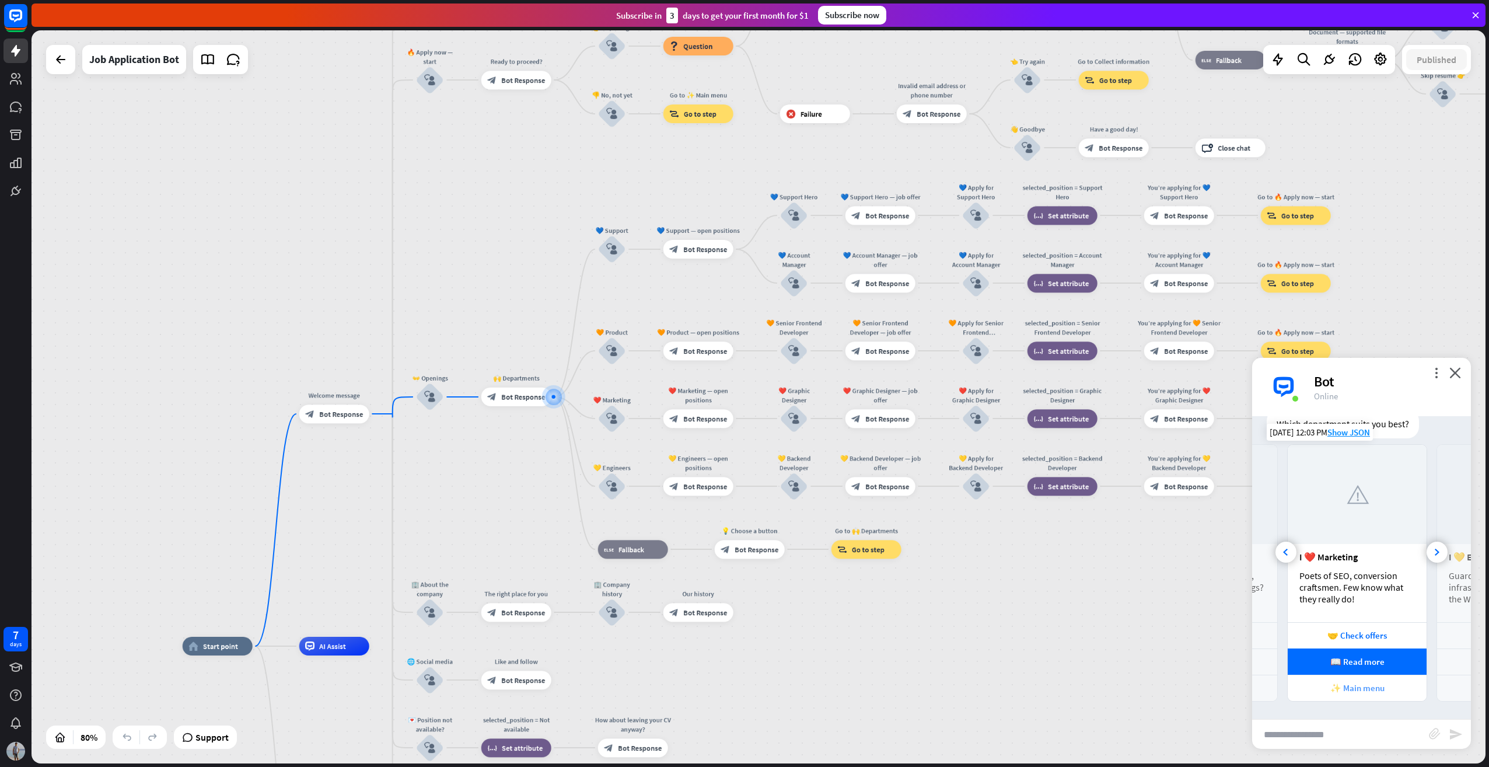
click at [1353, 692] on div "✨ Main menu" at bounding box center [1357, 687] width 127 height 11
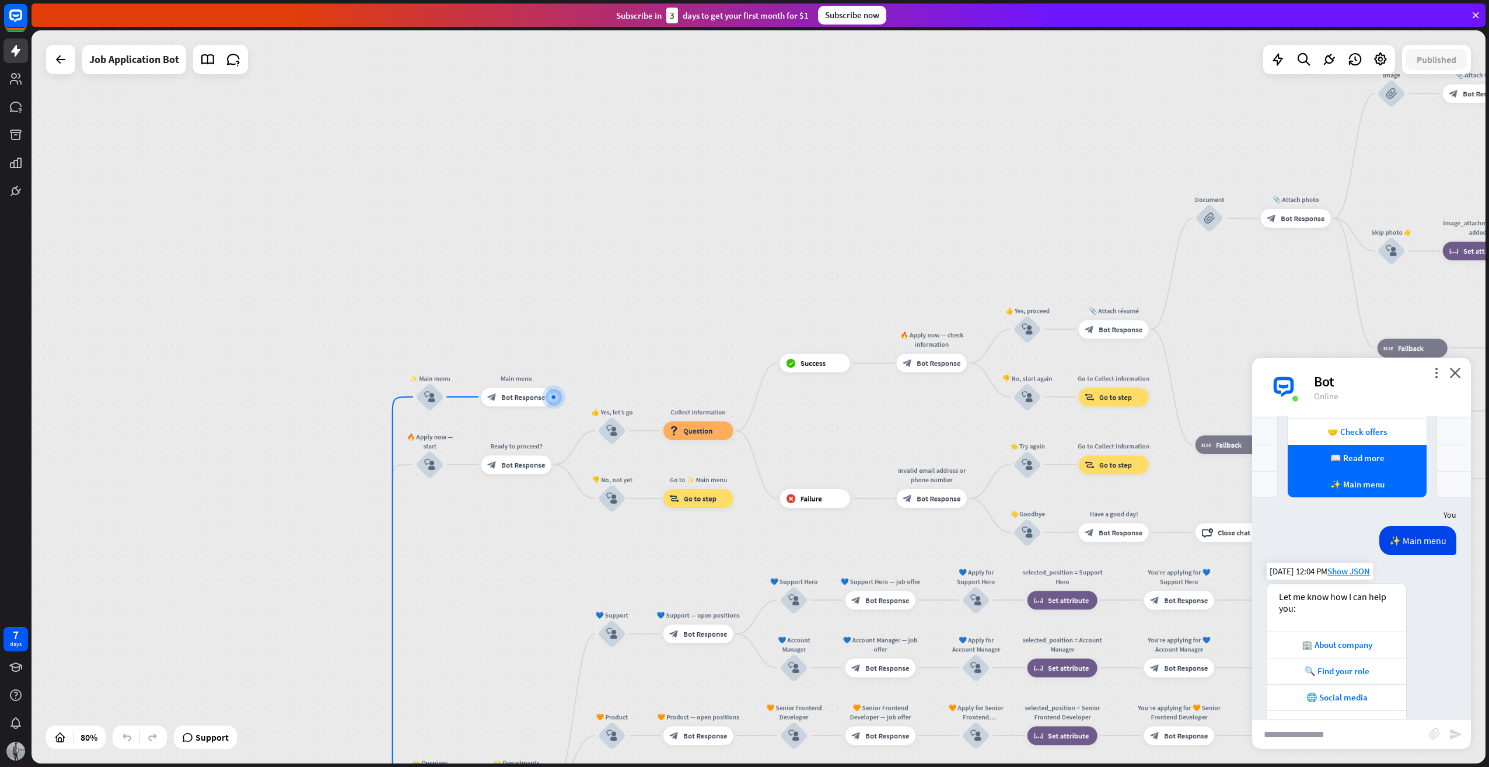
scroll to position [664, 0]
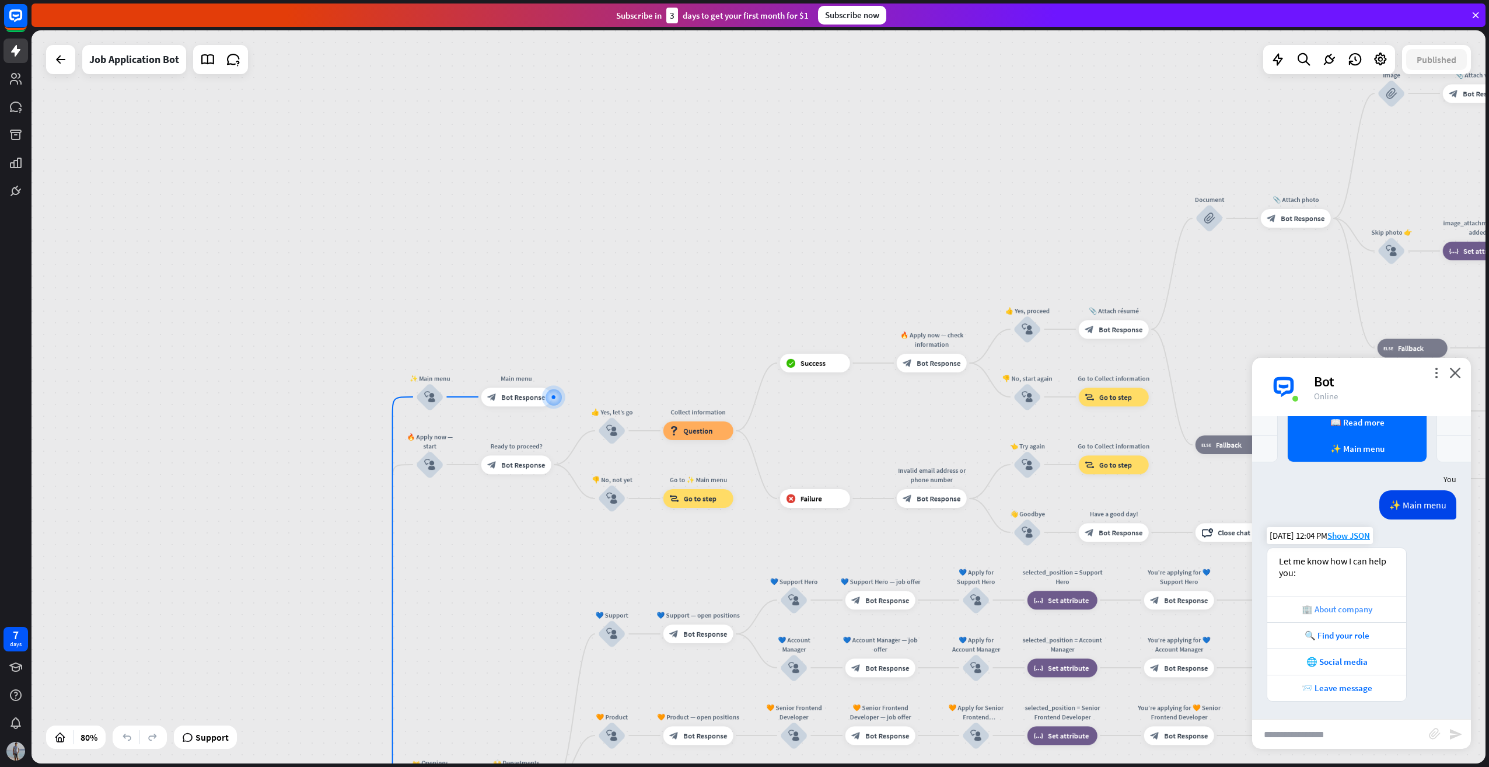
click at [1339, 605] on div "🏢 About company" at bounding box center [1336, 608] width 127 height 11
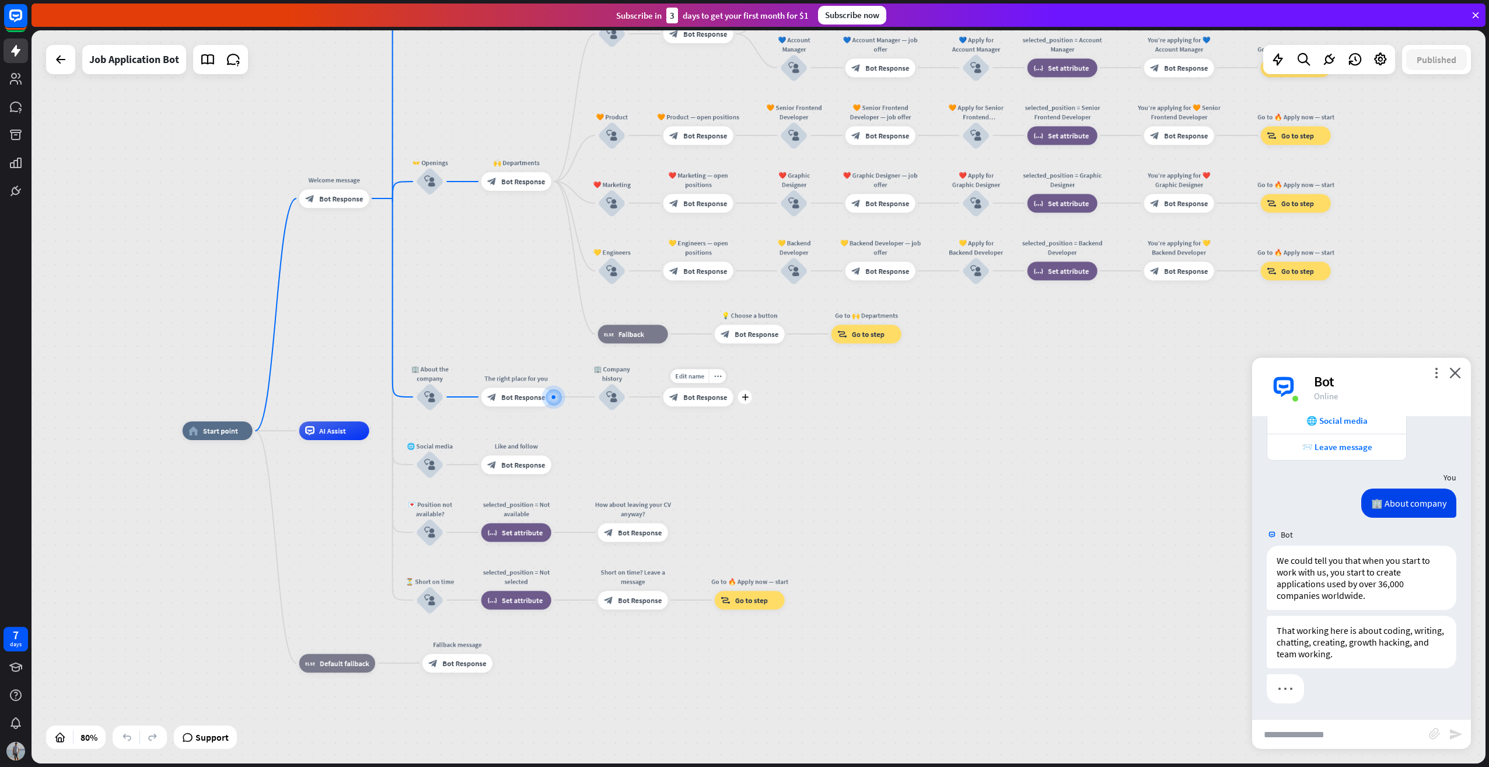
scroll to position [907, 0]
click at [734, 405] on div "Edit name more_horiz plus block_bot_response Bot Response" at bounding box center [699, 397] width 70 height 19
click at [748, 397] on div "plus" at bounding box center [745, 397] width 14 height 14
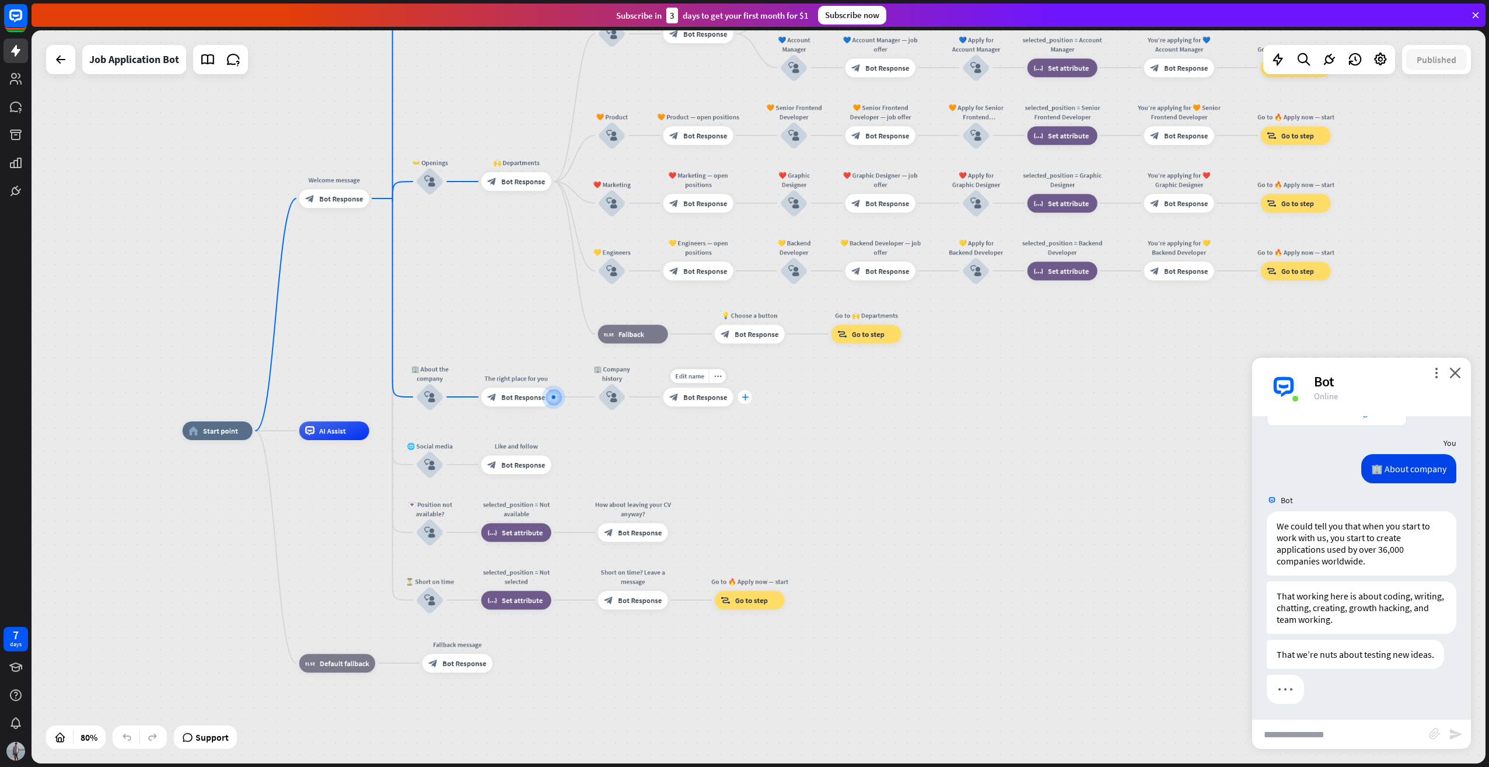
scroll to position [942, 0]
click at [747, 397] on icon "plus" at bounding box center [745, 396] width 7 height 6
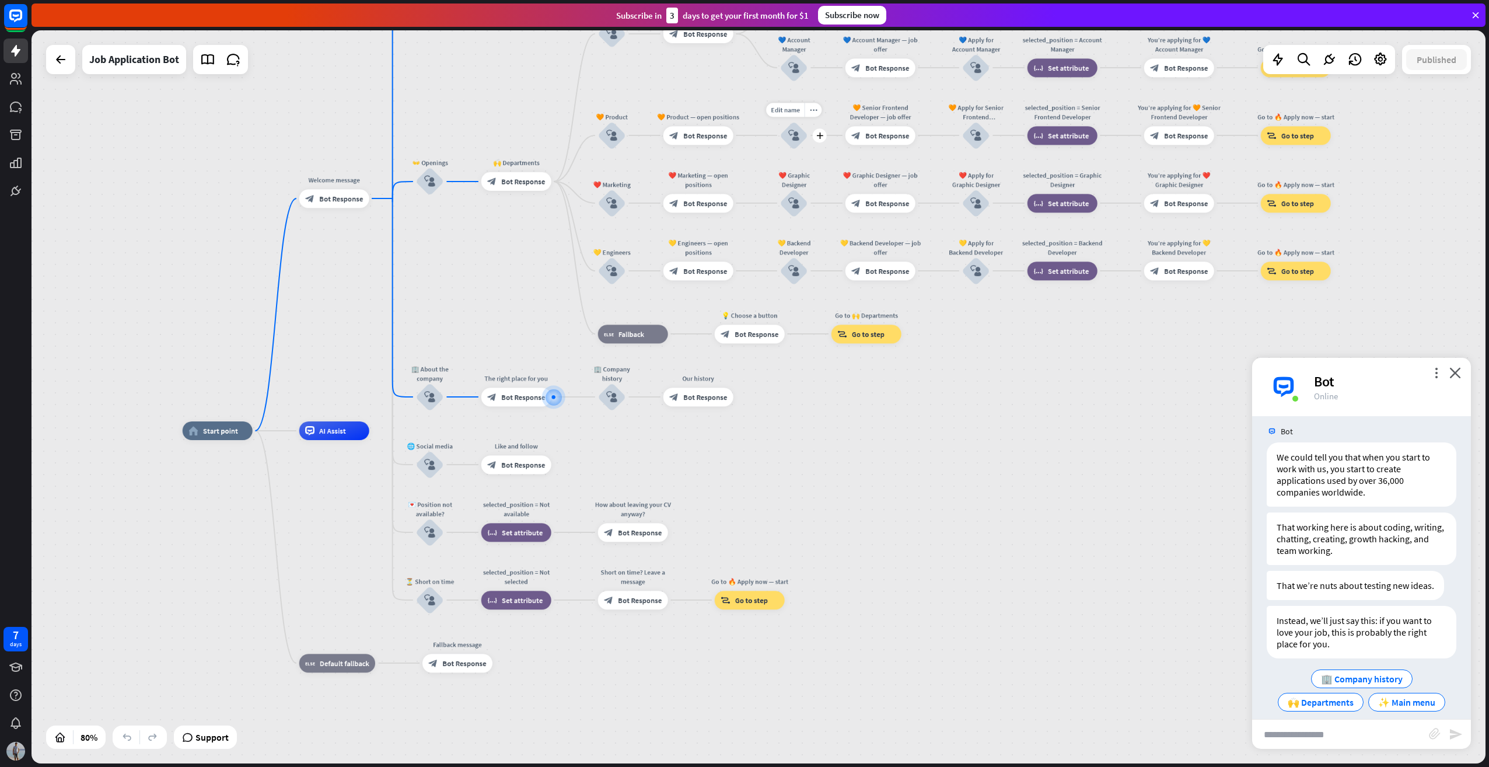
scroll to position [1020, 0]
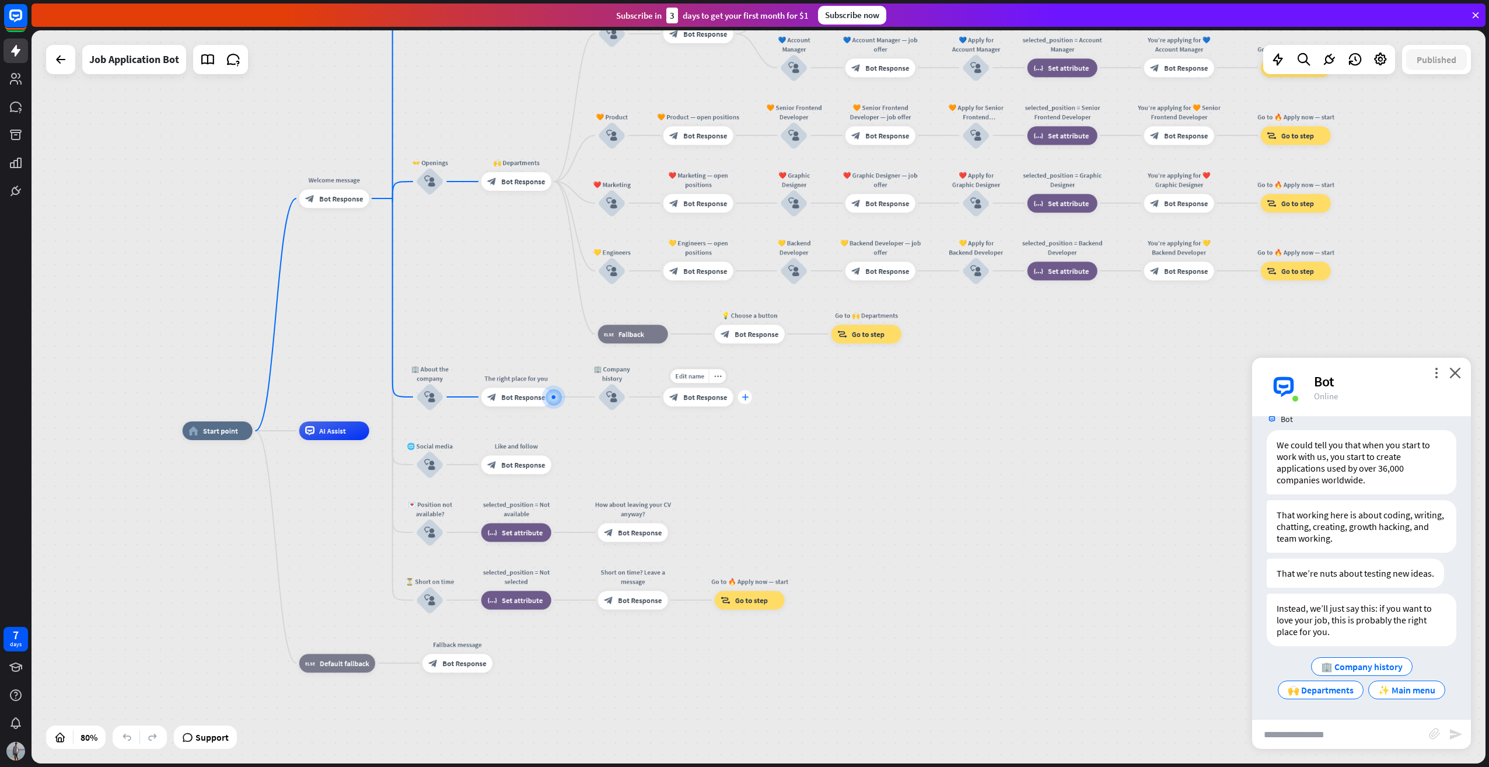
click at [746, 397] on icon "plus" at bounding box center [745, 396] width 7 height 6
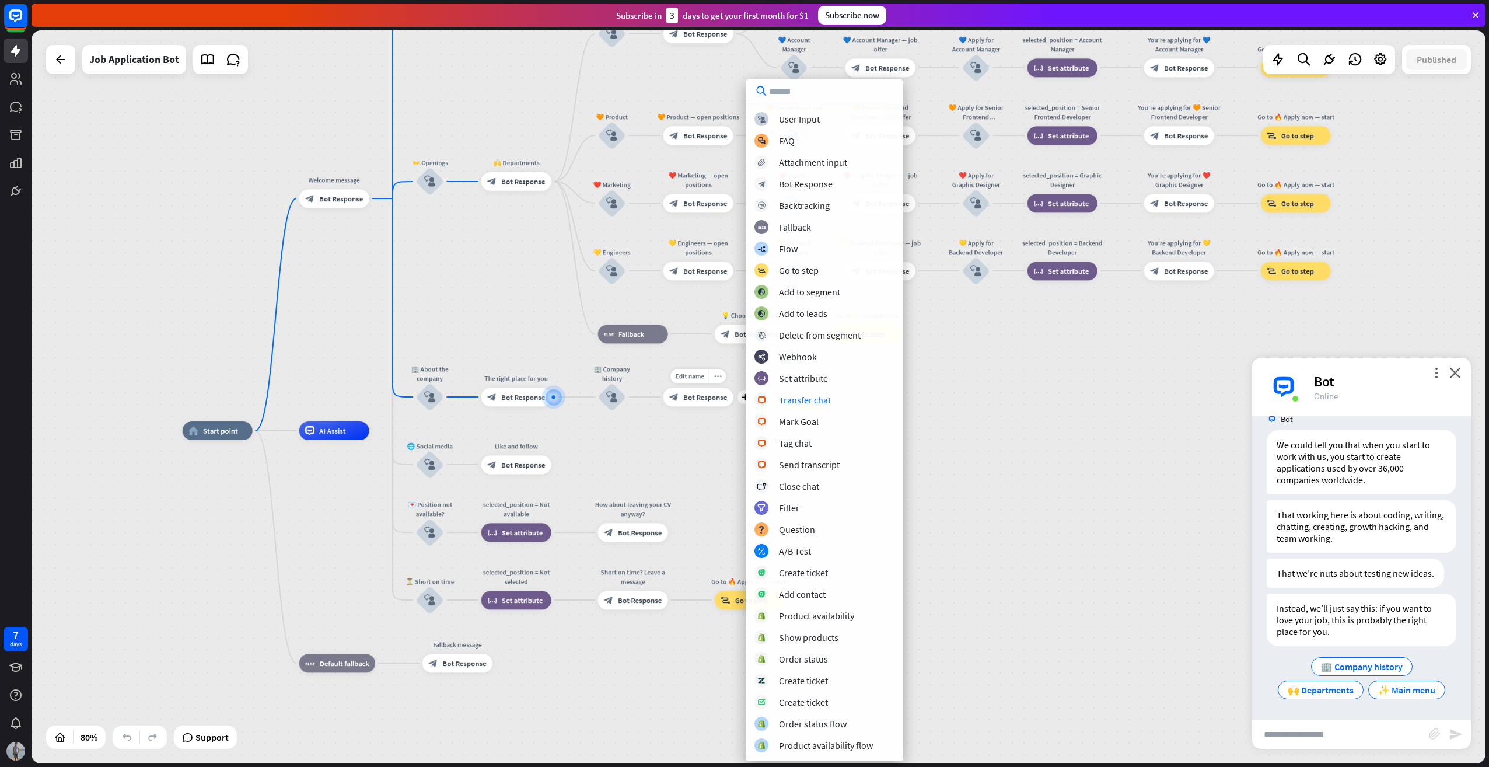
click at [664, 406] on div "Edit name more_horiz plus Our history block_bot_response Bot Response" at bounding box center [699, 397] width 70 height 19
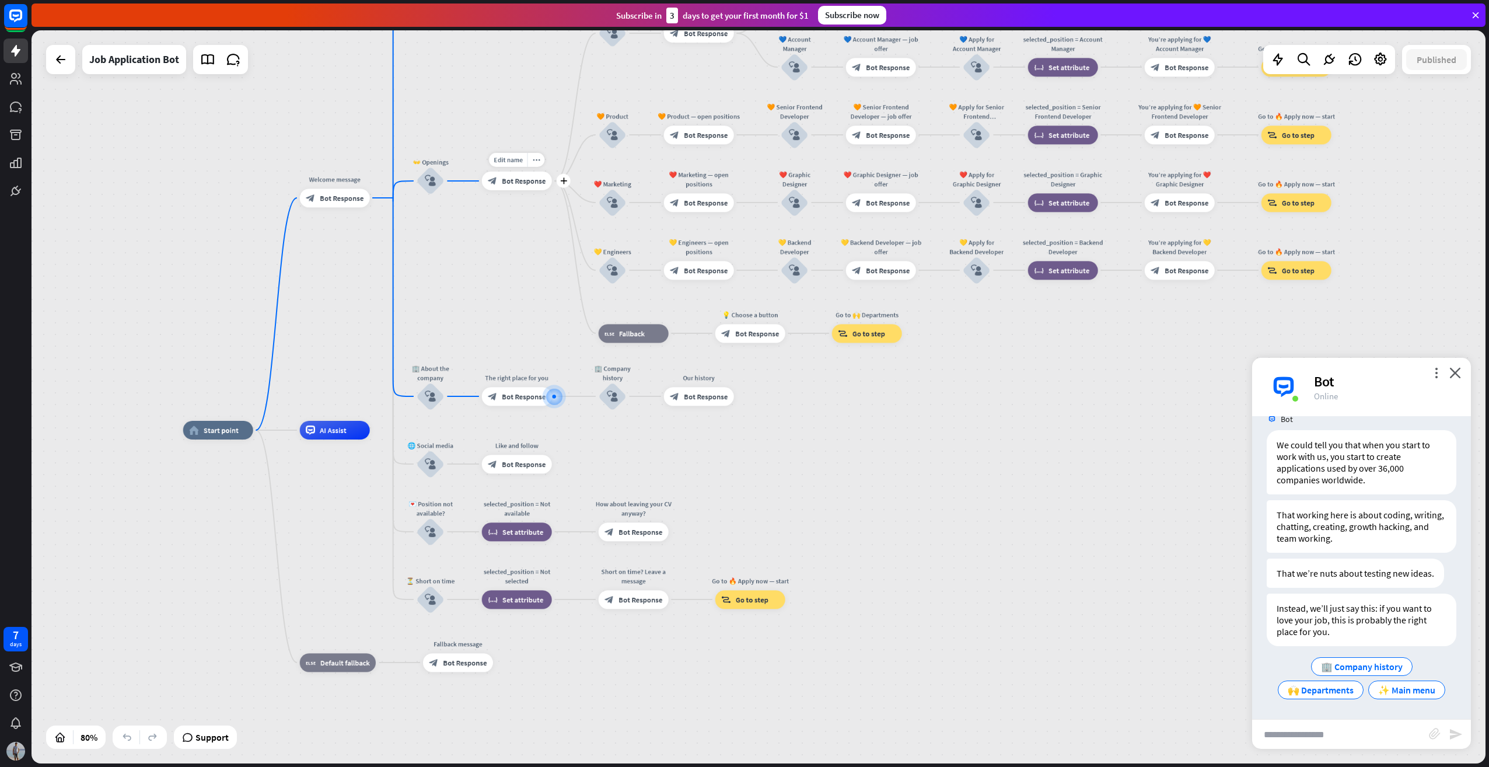
click at [515, 182] on span "Bot Response" at bounding box center [524, 180] width 44 height 9
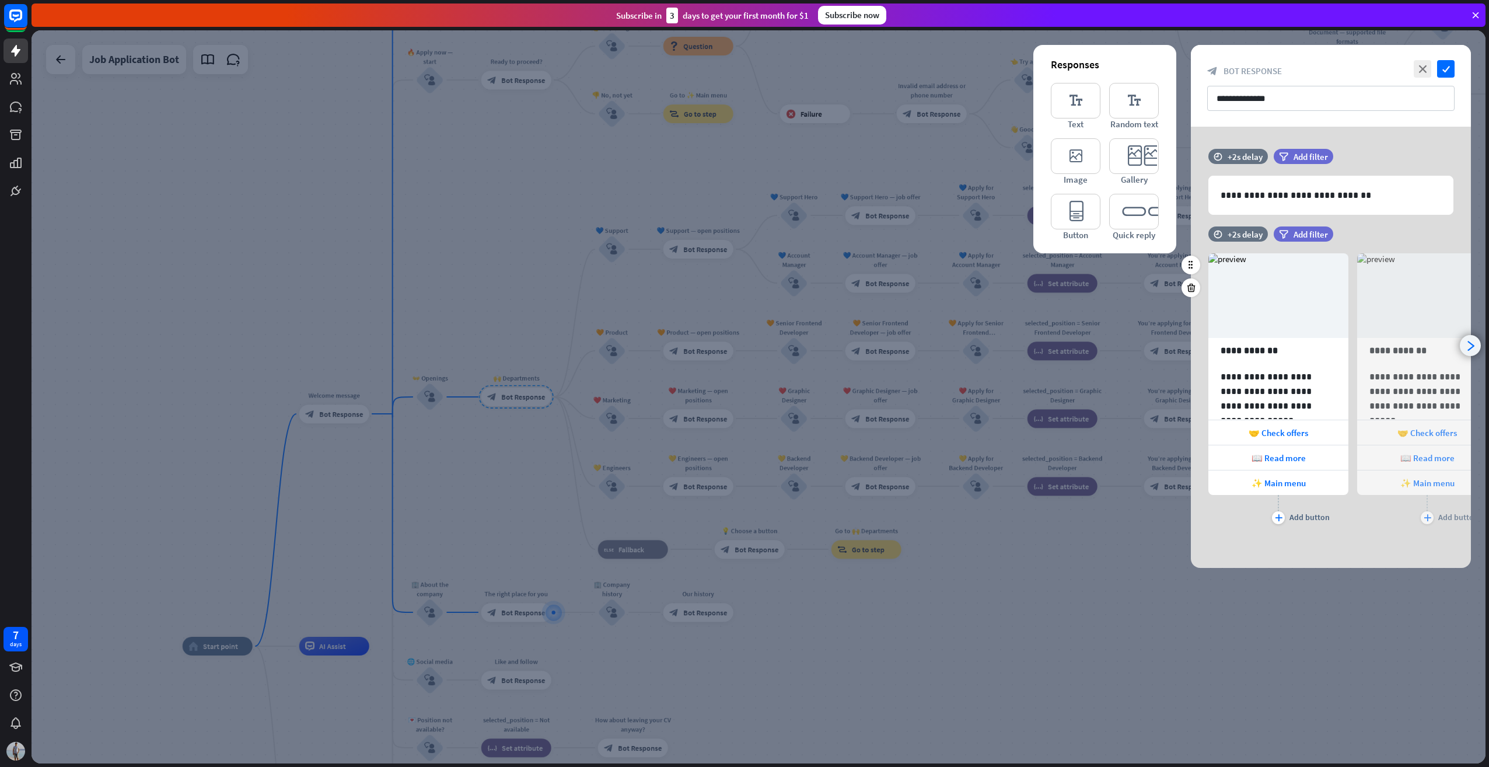
click at [1353, 344] on icon "arrowhead_right" at bounding box center [1470, 345] width 11 height 11
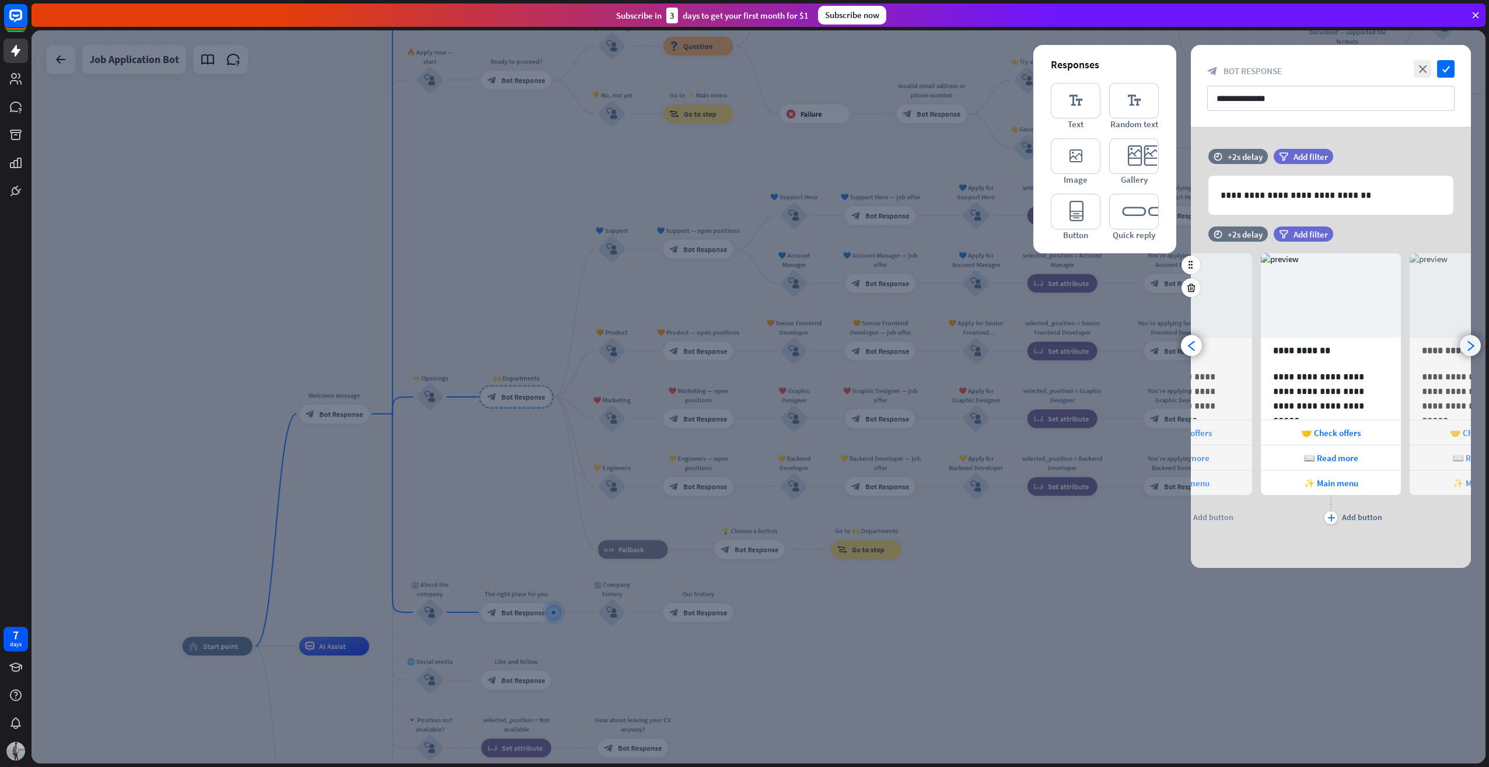
click at [1353, 344] on icon "arrowhead_right" at bounding box center [1470, 345] width 11 height 11
click at [1197, 348] on icon "arrowhead_left" at bounding box center [1192, 345] width 11 height 11
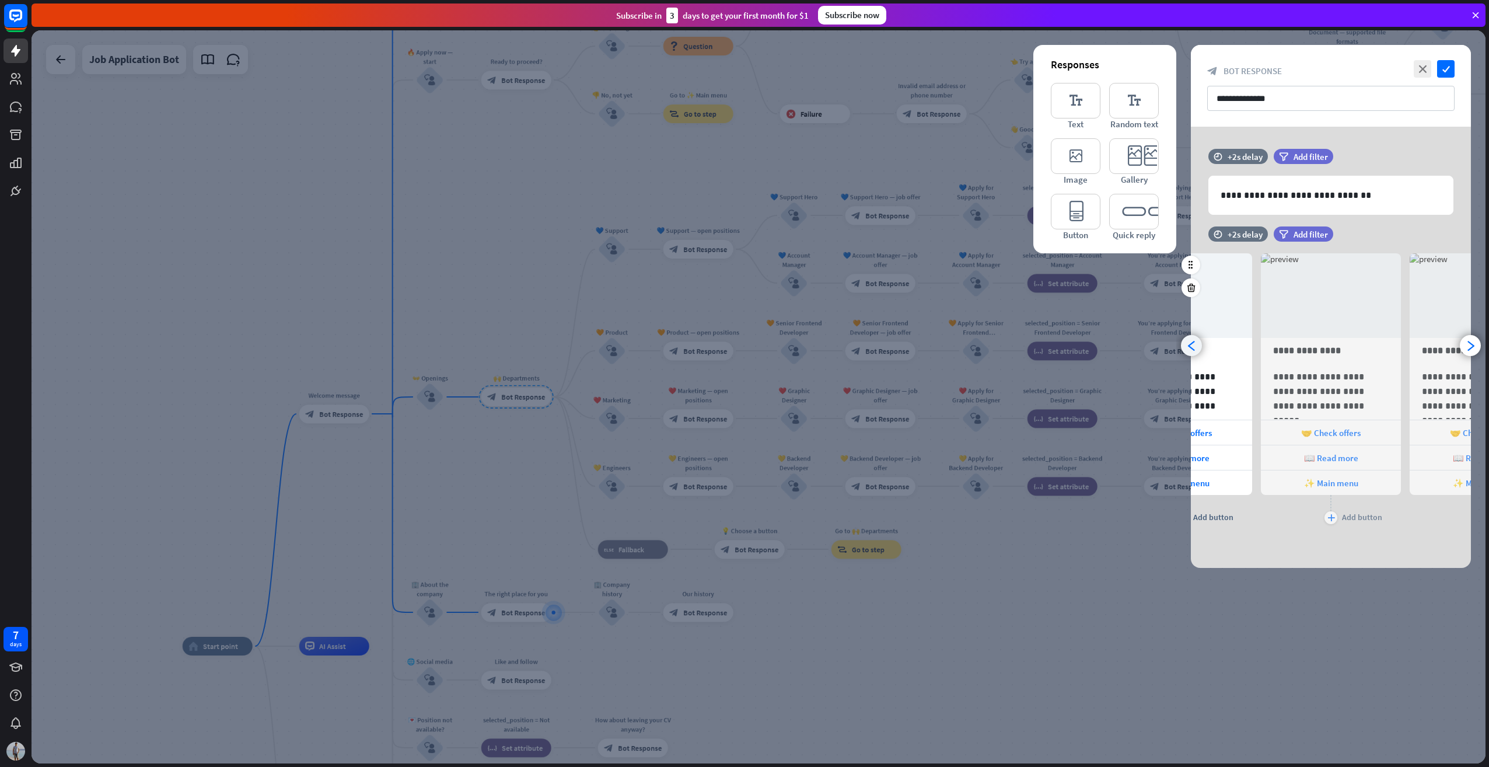
scroll to position [0, 94]
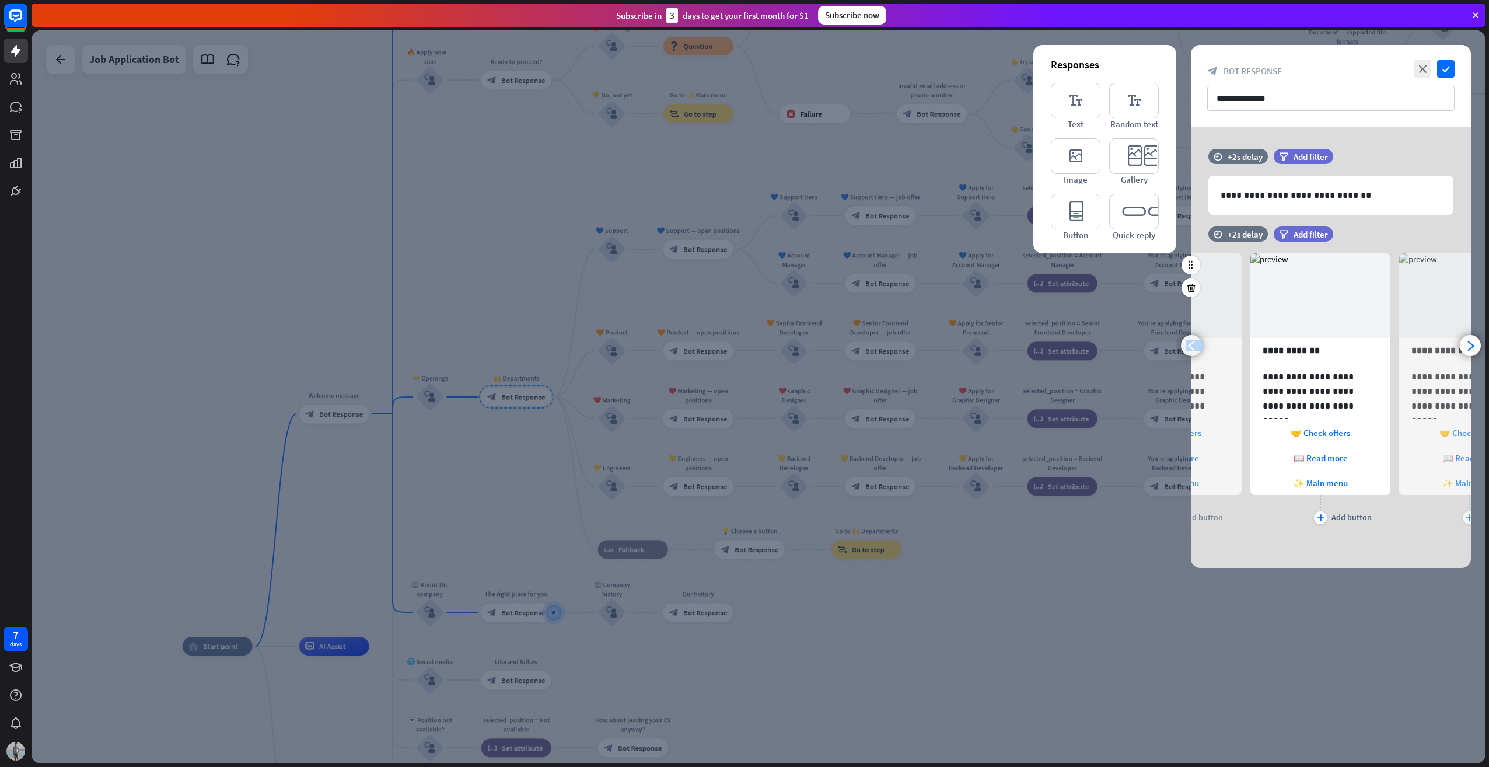
click at [1197, 348] on icon "arrowhead_left" at bounding box center [1192, 345] width 11 height 11
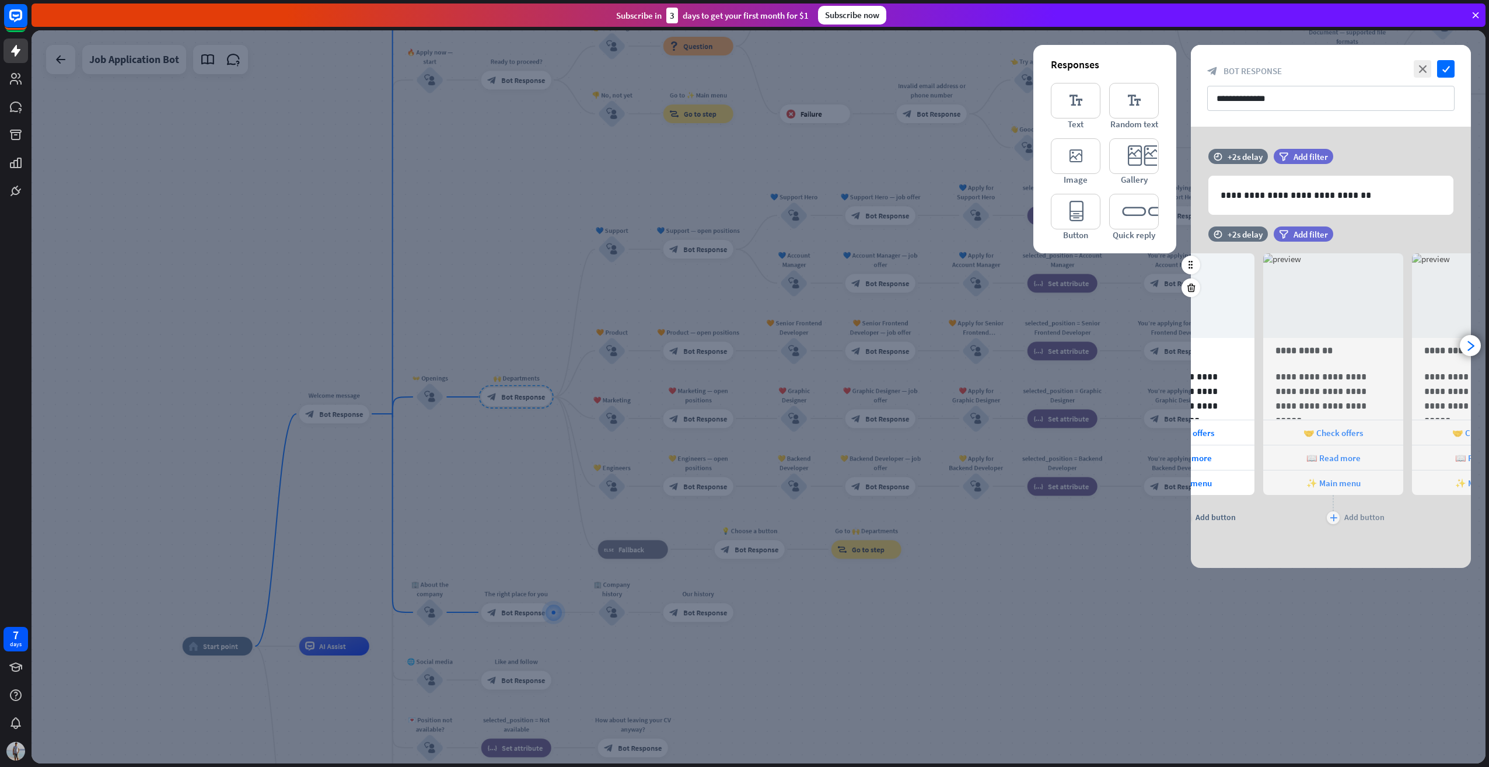
scroll to position [0, 0]
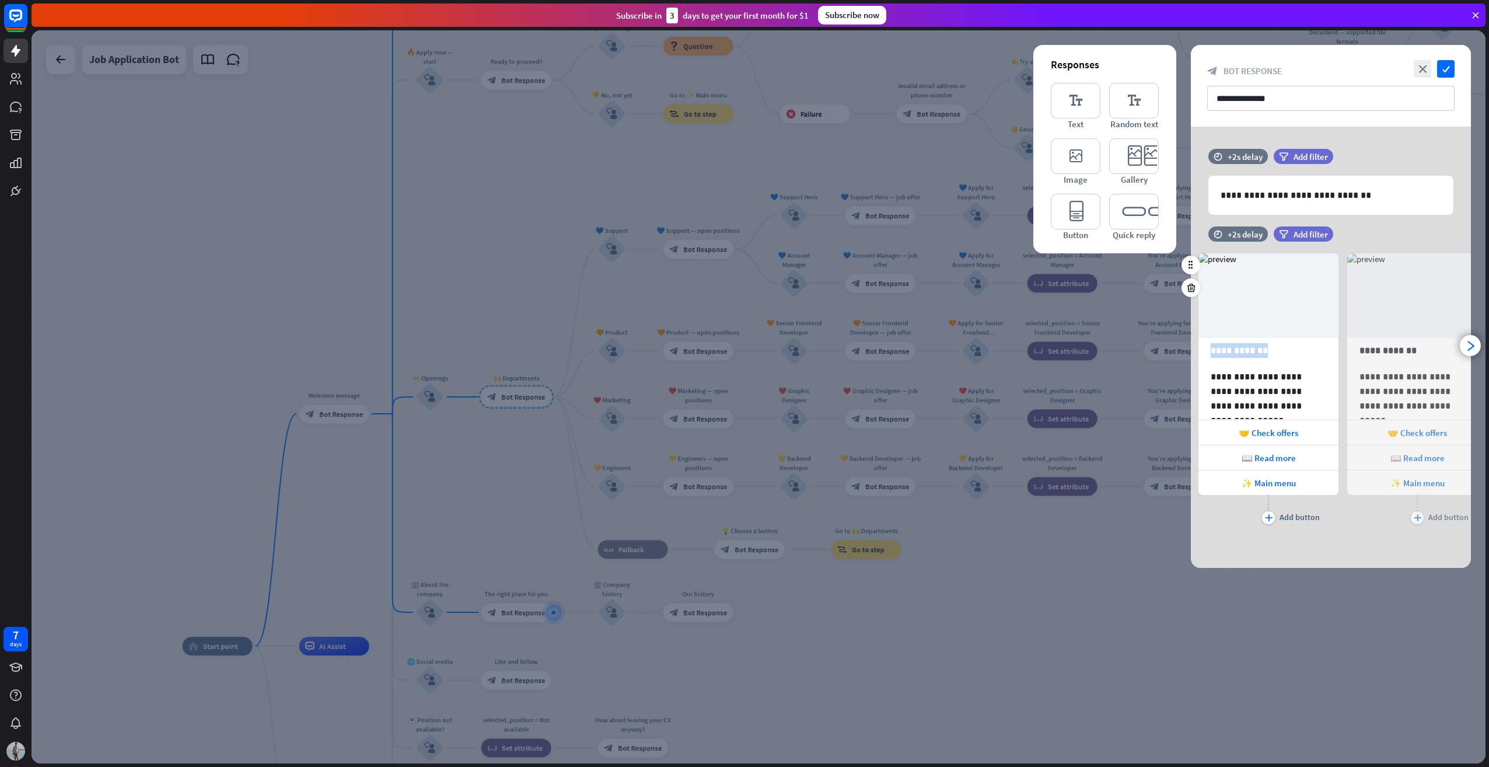
click at [1197, 348] on div "**********" at bounding box center [1331, 381] width 280 height 291
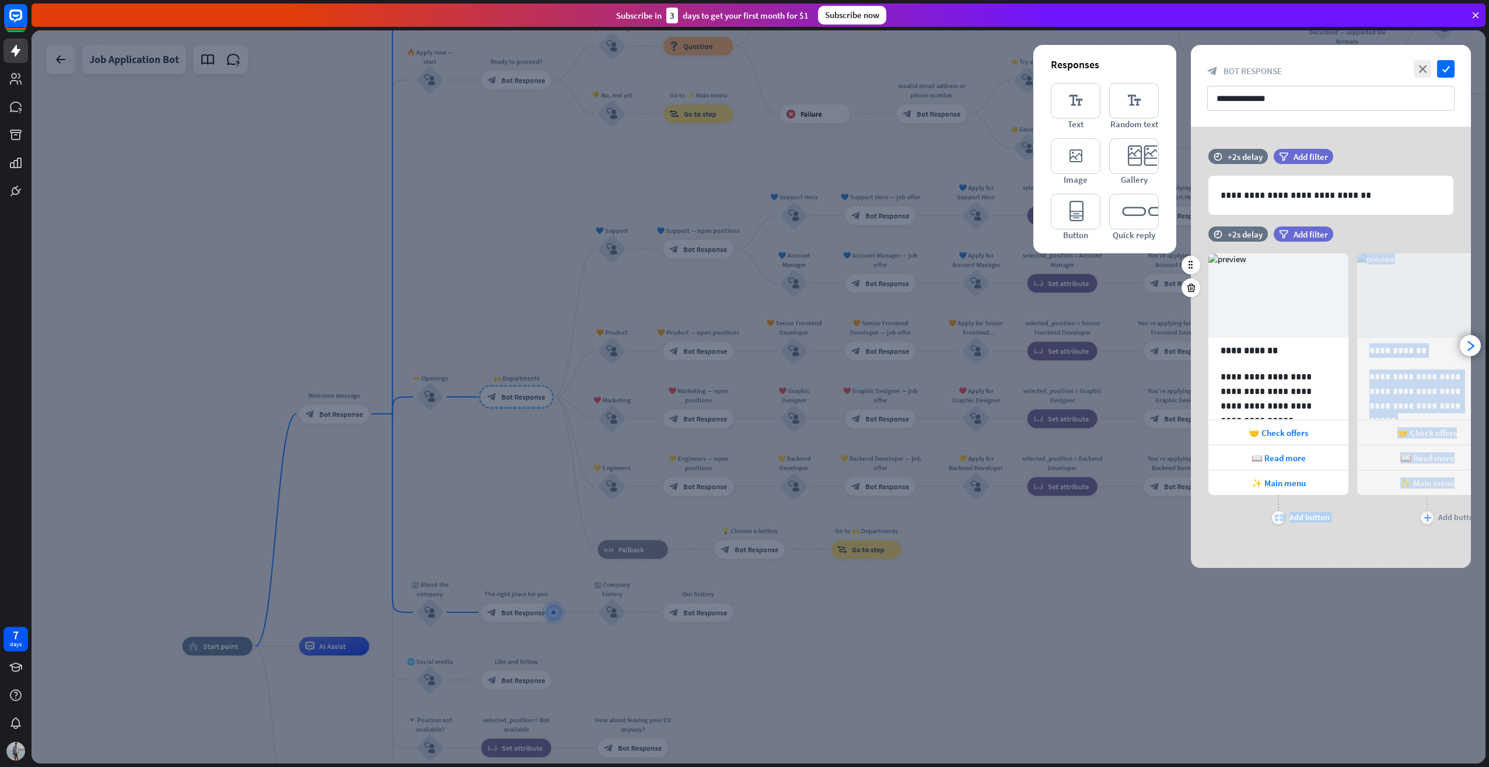
drag, startPoint x: 1402, startPoint y: 542, endPoint x: 1339, endPoint y: 535, distance: 62.8
click at [1276, 539] on div "**********" at bounding box center [1331, 347] width 280 height 441
click at [1353, 340] on icon "arrowhead_right" at bounding box center [1470, 345] width 11 height 11
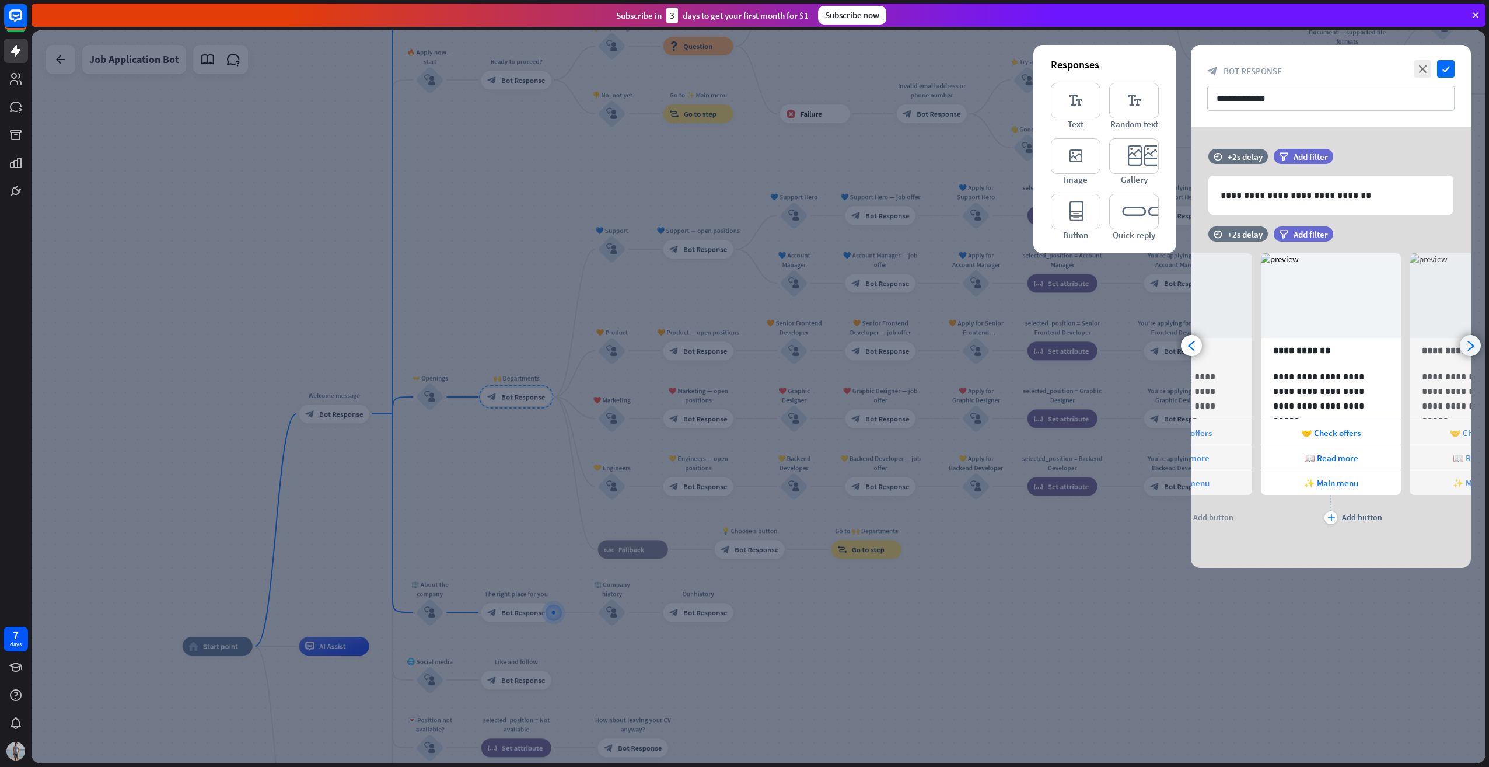
click at [1353, 343] on icon "arrowhead_right" at bounding box center [1470, 345] width 11 height 11
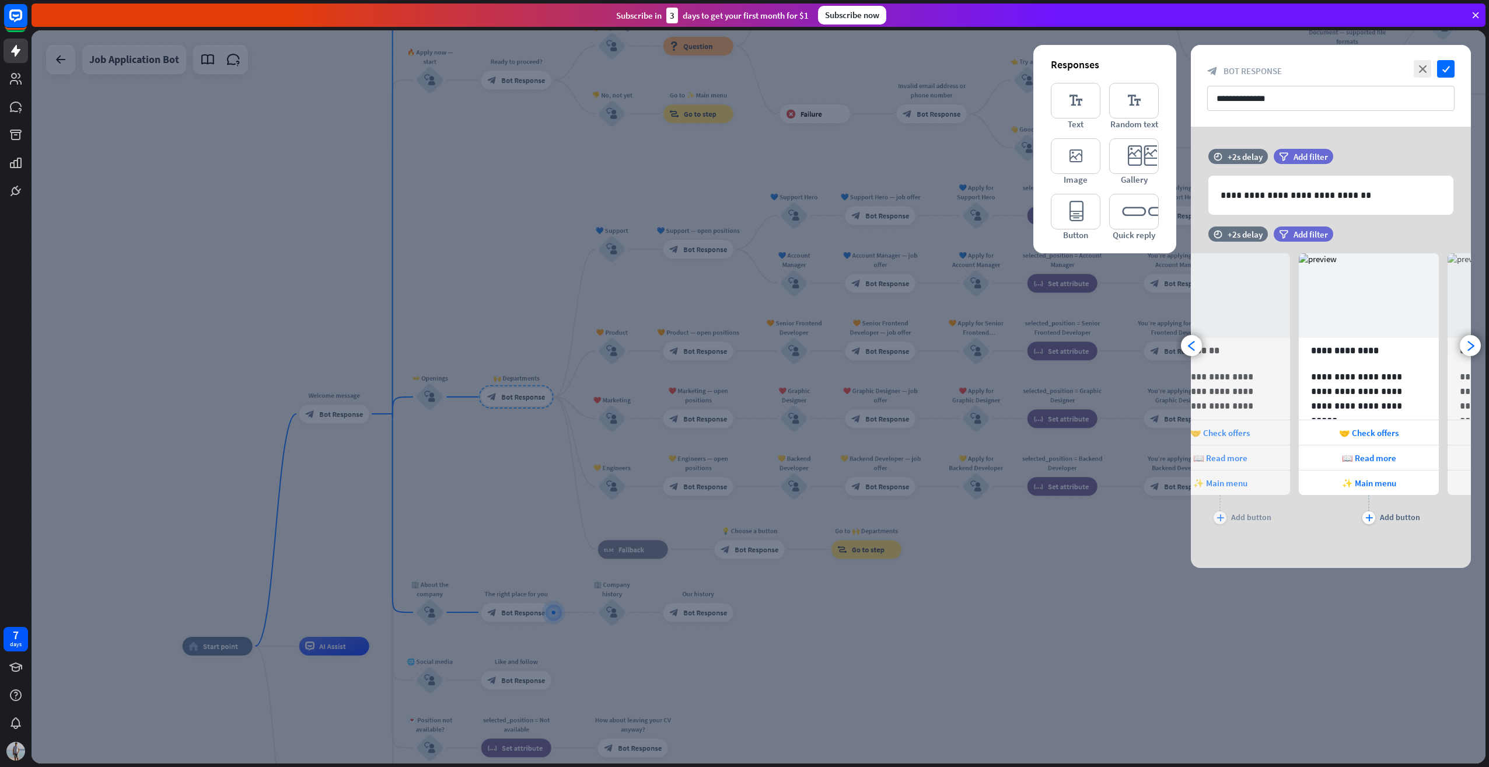
scroll to position [0, 245]
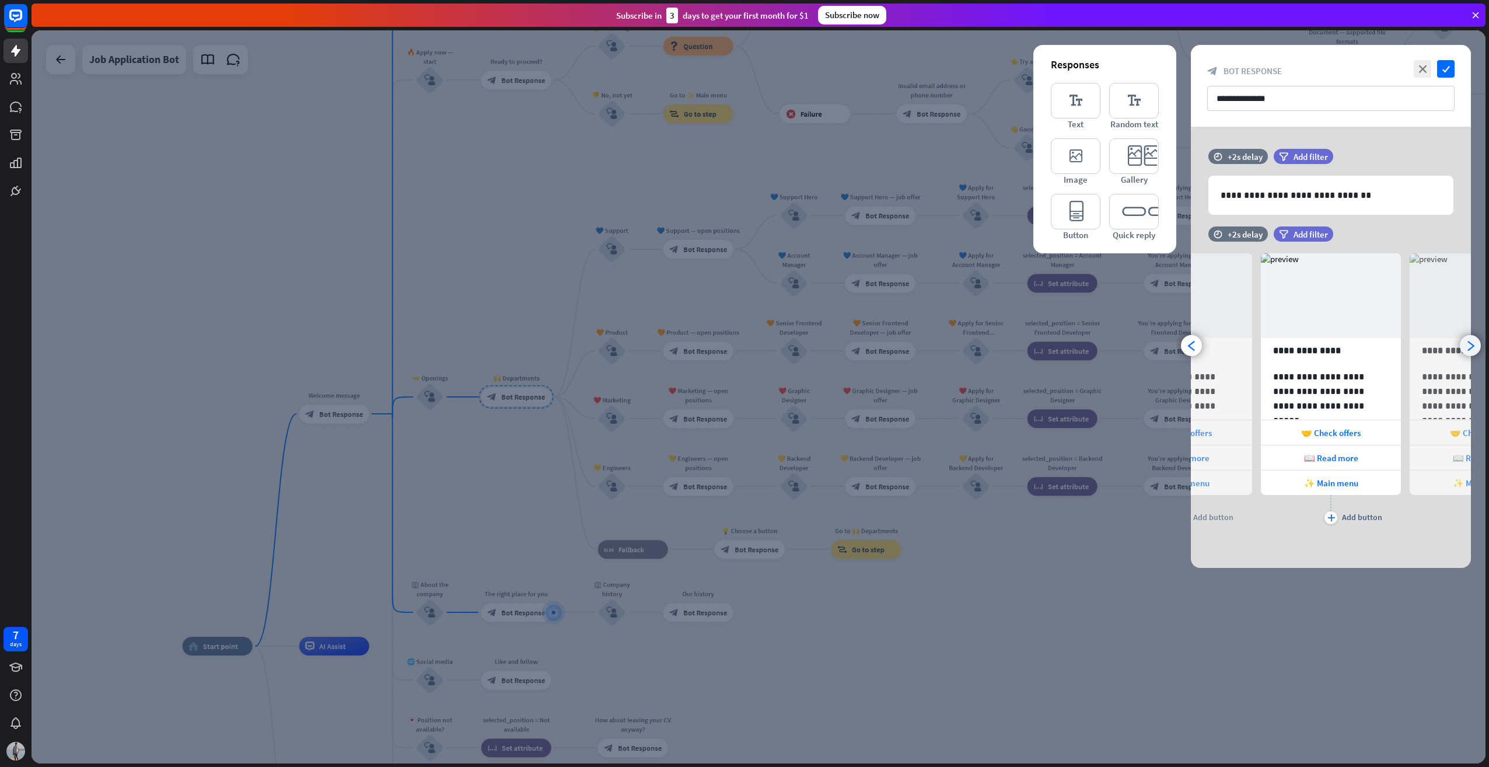
click at [1353, 344] on icon "arrowhead_right" at bounding box center [1470, 345] width 11 height 11
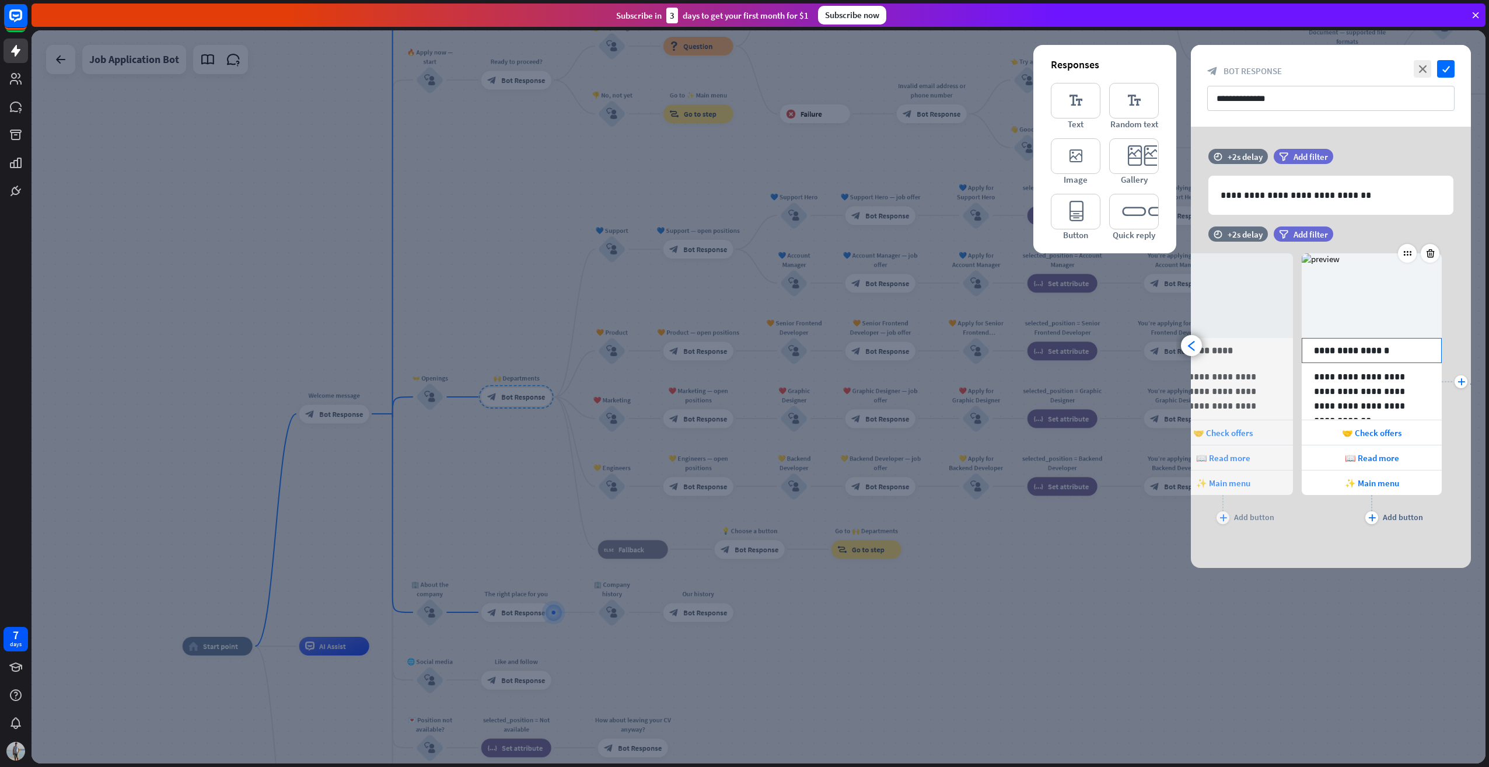
scroll to position [0, 394]
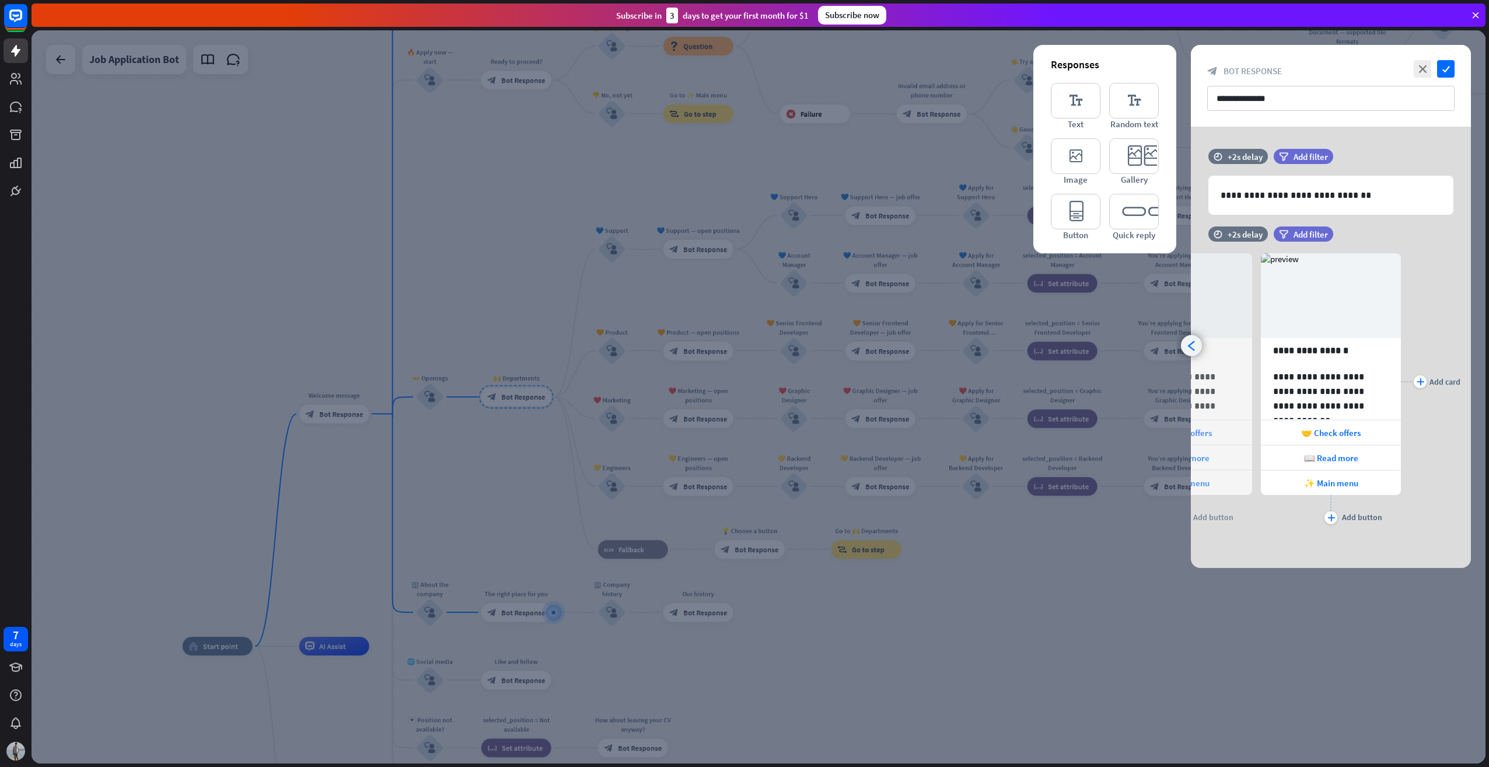
click at [1193, 346] on icon "arrowhead_left" at bounding box center [1192, 345] width 11 height 11
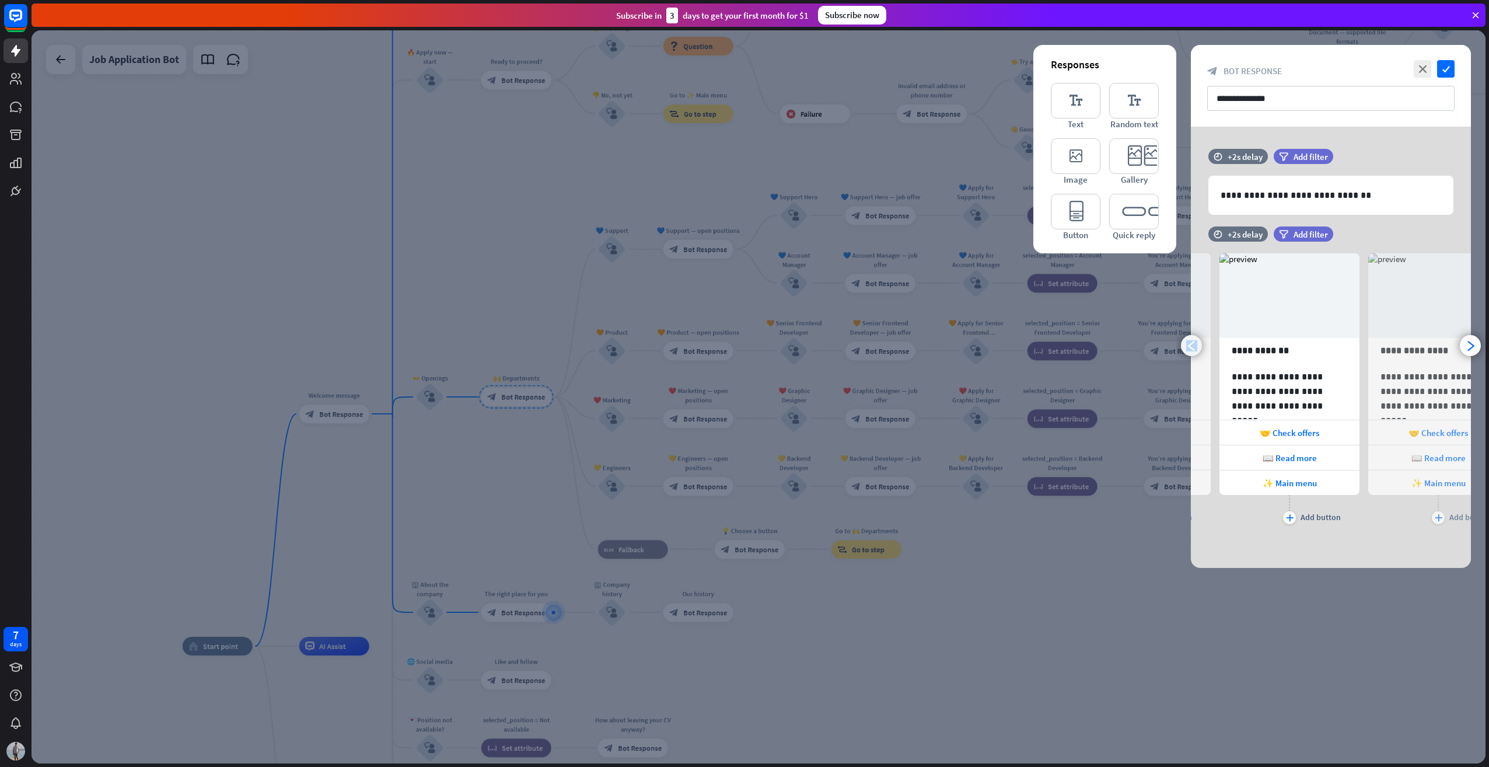
click at [1193, 346] on icon "arrowhead_left" at bounding box center [1192, 345] width 11 height 11
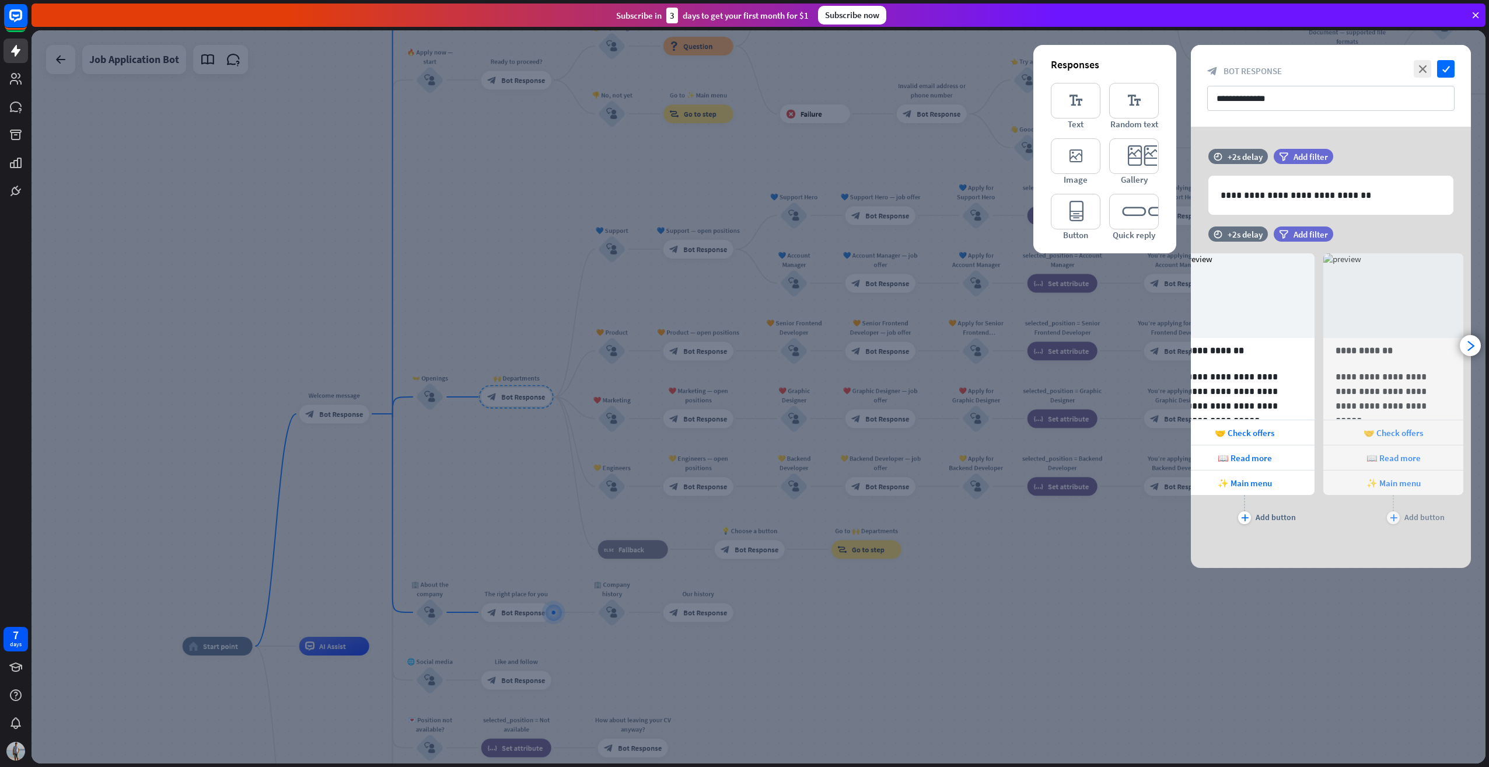
scroll to position [0, 0]
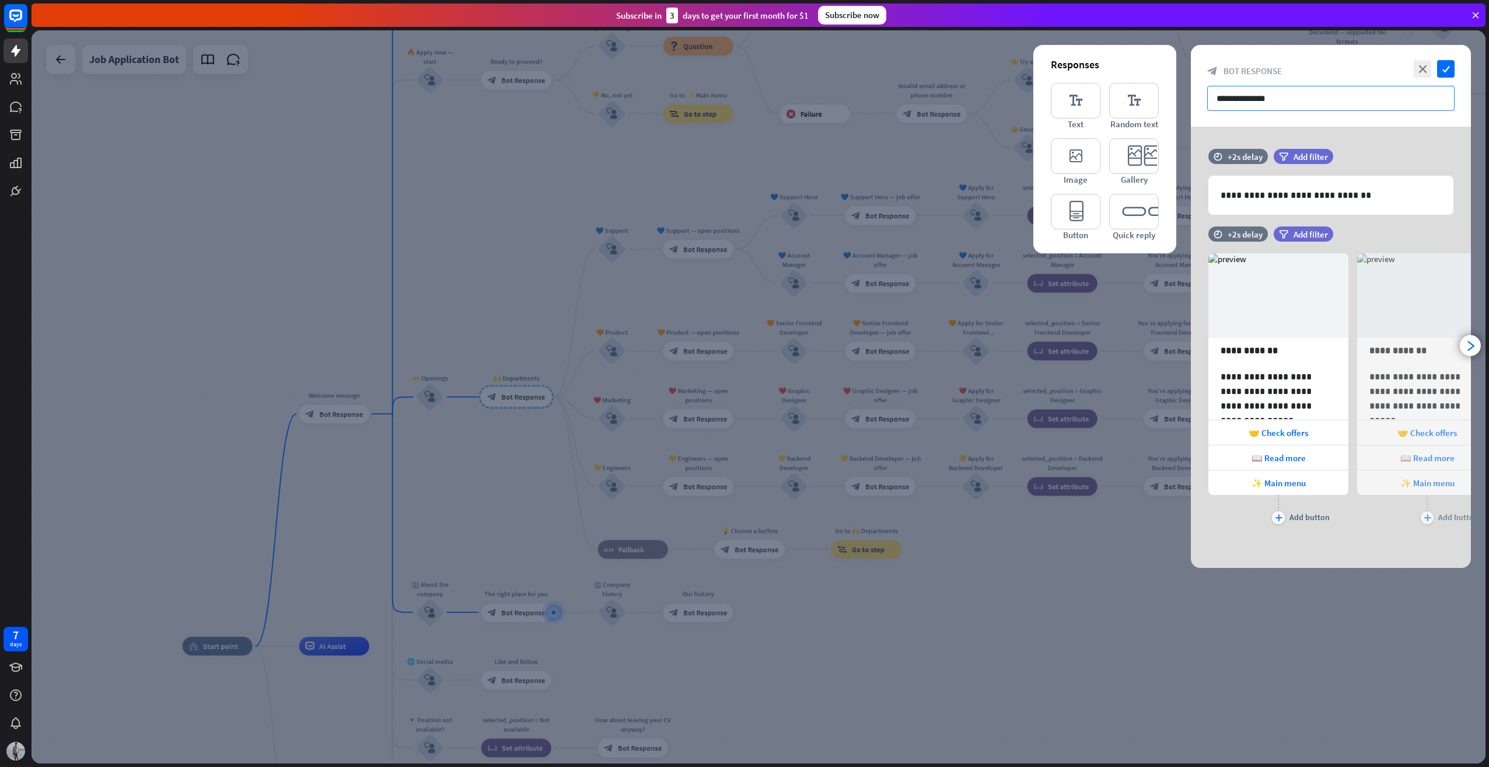
click at [1291, 93] on input "**********" at bounding box center [1331, 98] width 247 height 25
click at [1077, 93] on icon "editor_text" at bounding box center [1076, 101] width 50 height 36
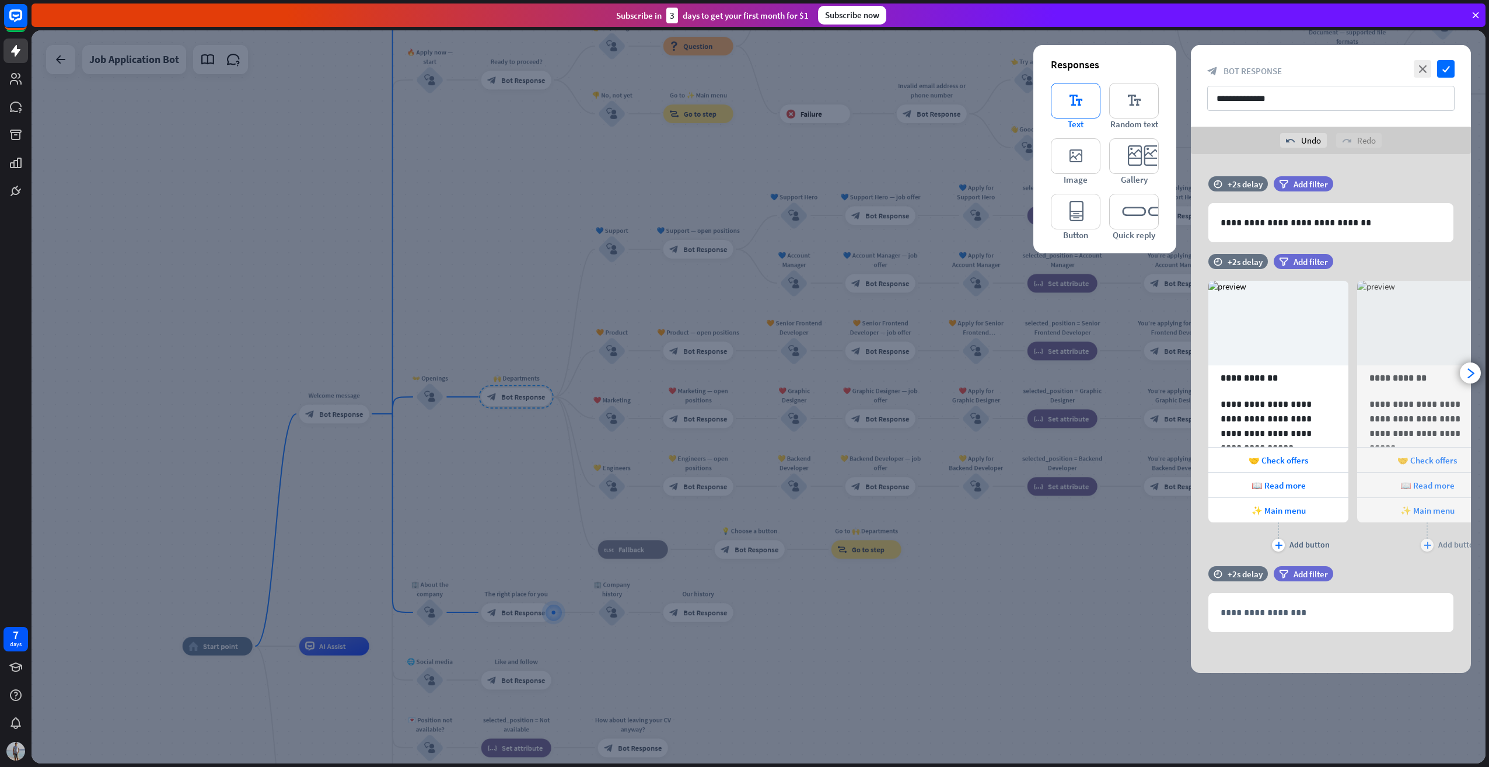
click at [1077, 95] on icon "editor_text" at bounding box center [1076, 101] width 50 height 36
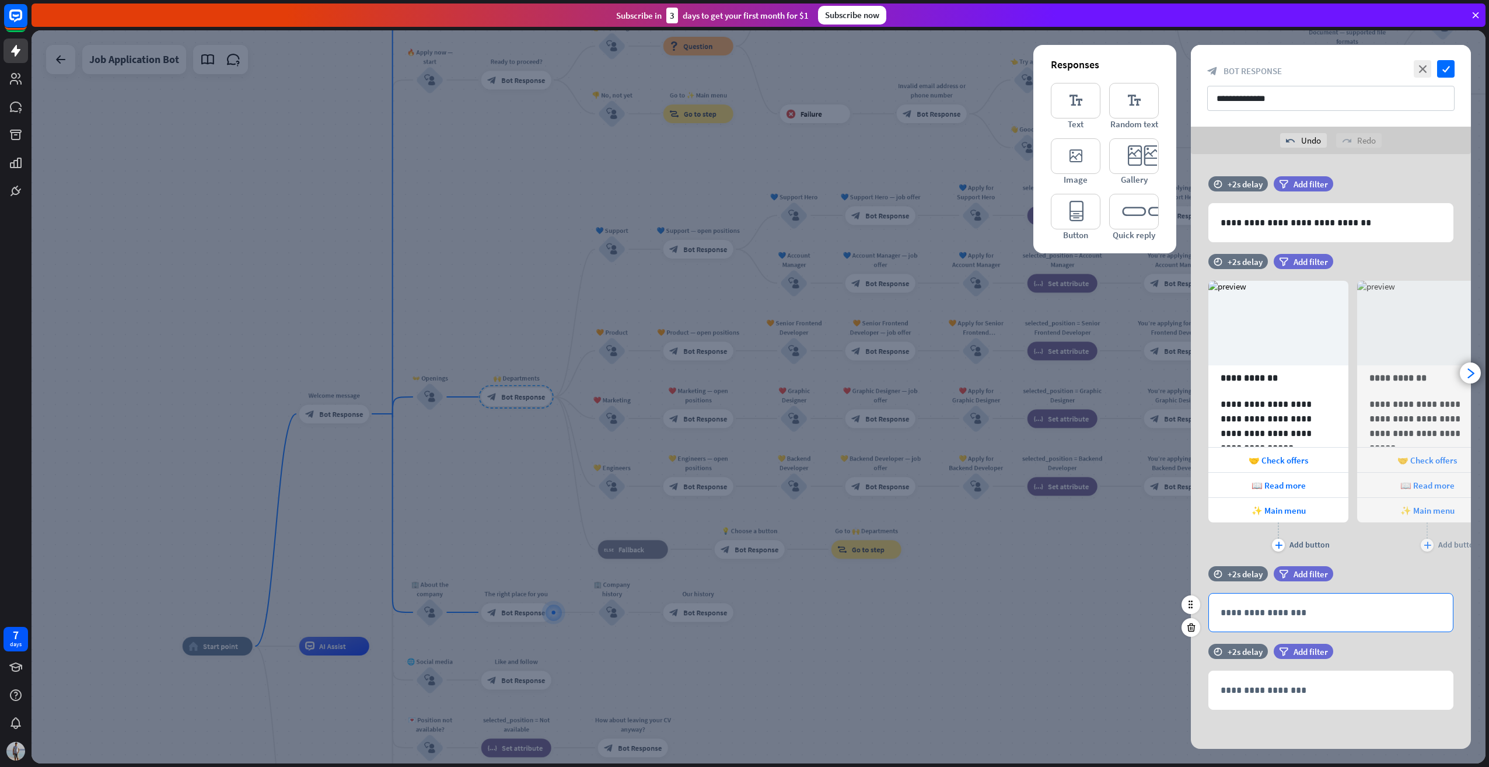
click at [1293, 612] on p "**********" at bounding box center [1331, 612] width 221 height 15
click at [1320, 683] on p "**********" at bounding box center [1331, 690] width 221 height 15
click at [1308, 571] on span "Add filter" at bounding box center [1311, 573] width 34 height 11
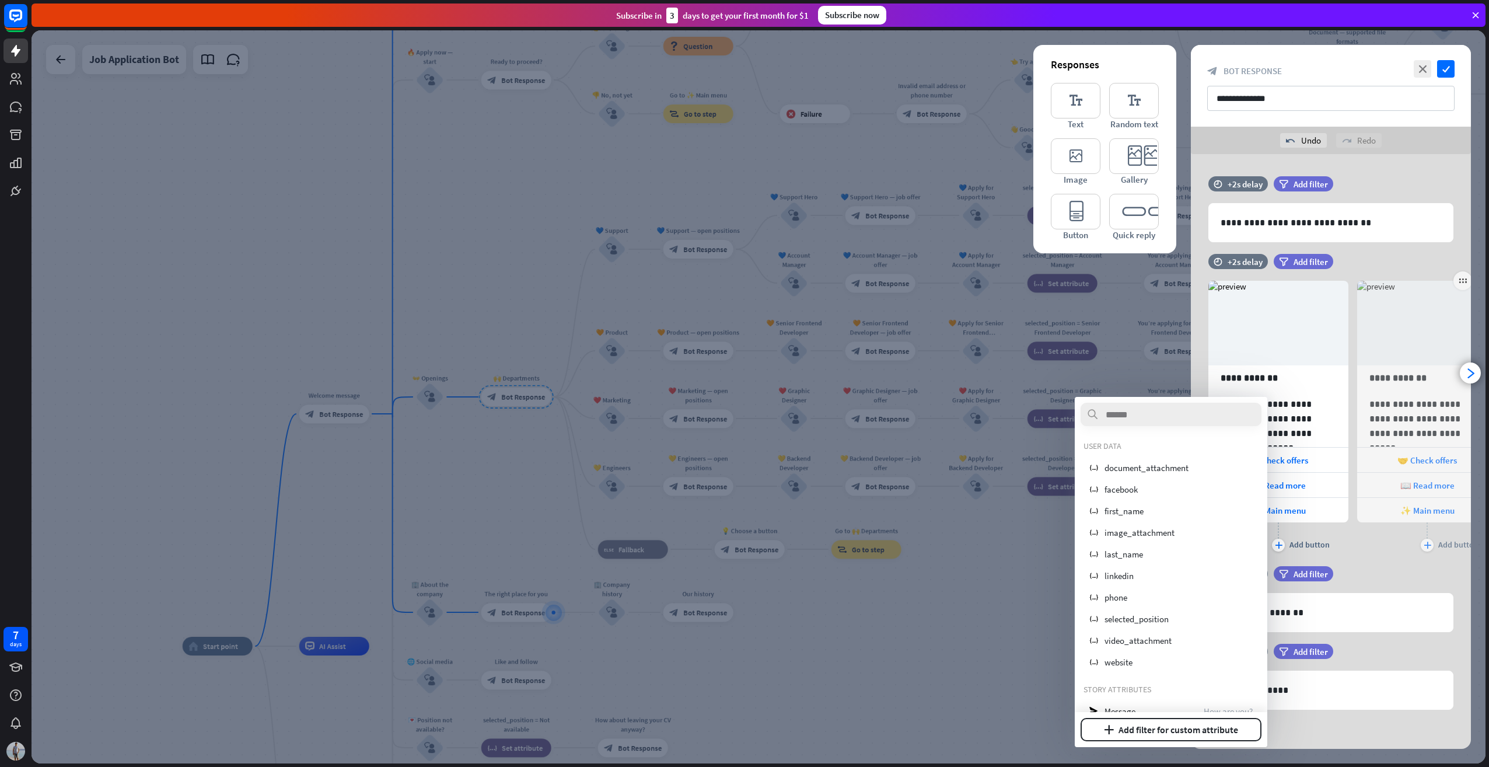
click at [1353, 550] on div "**********" at bounding box center [1428, 408] width 140 height 291
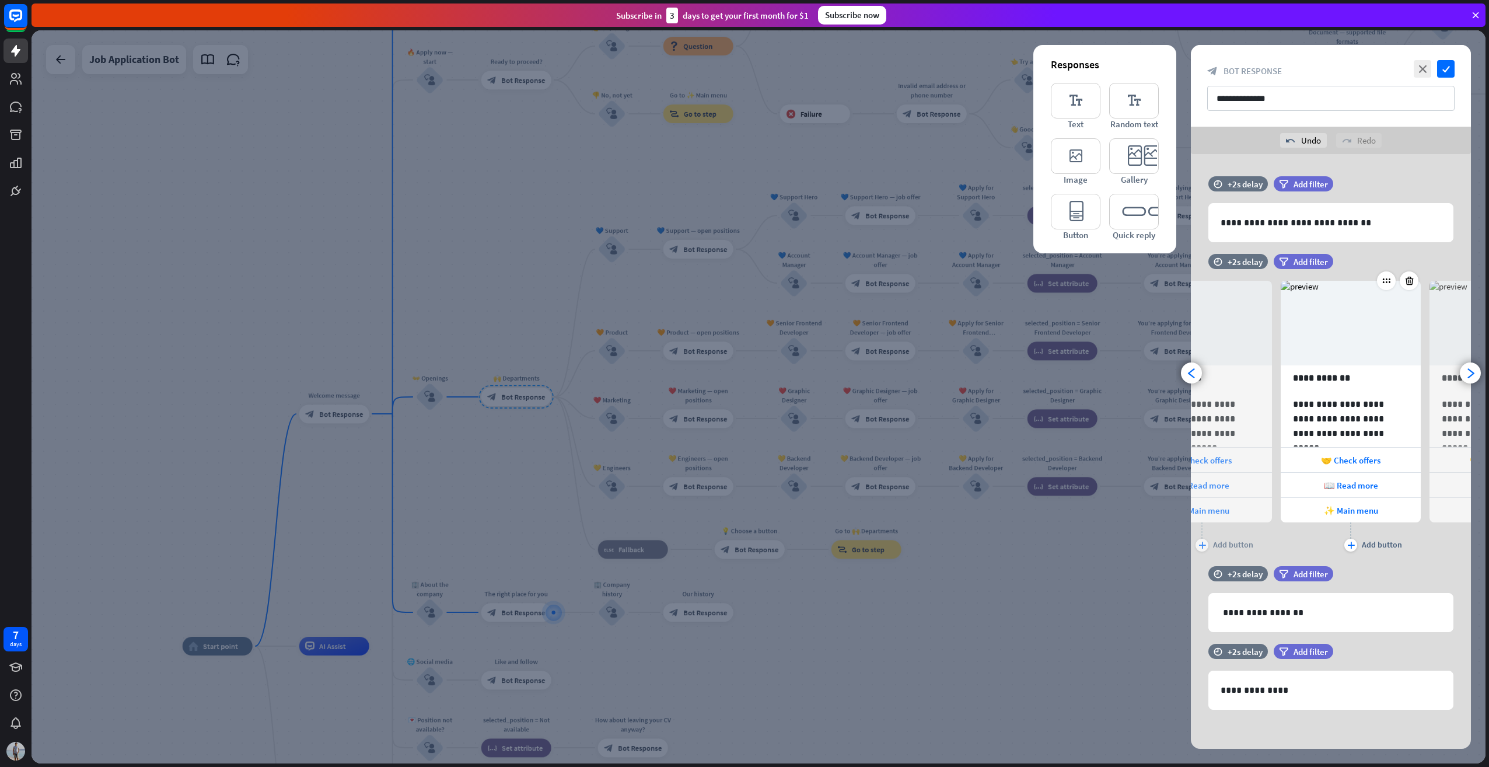
scroll to position [0, 96]
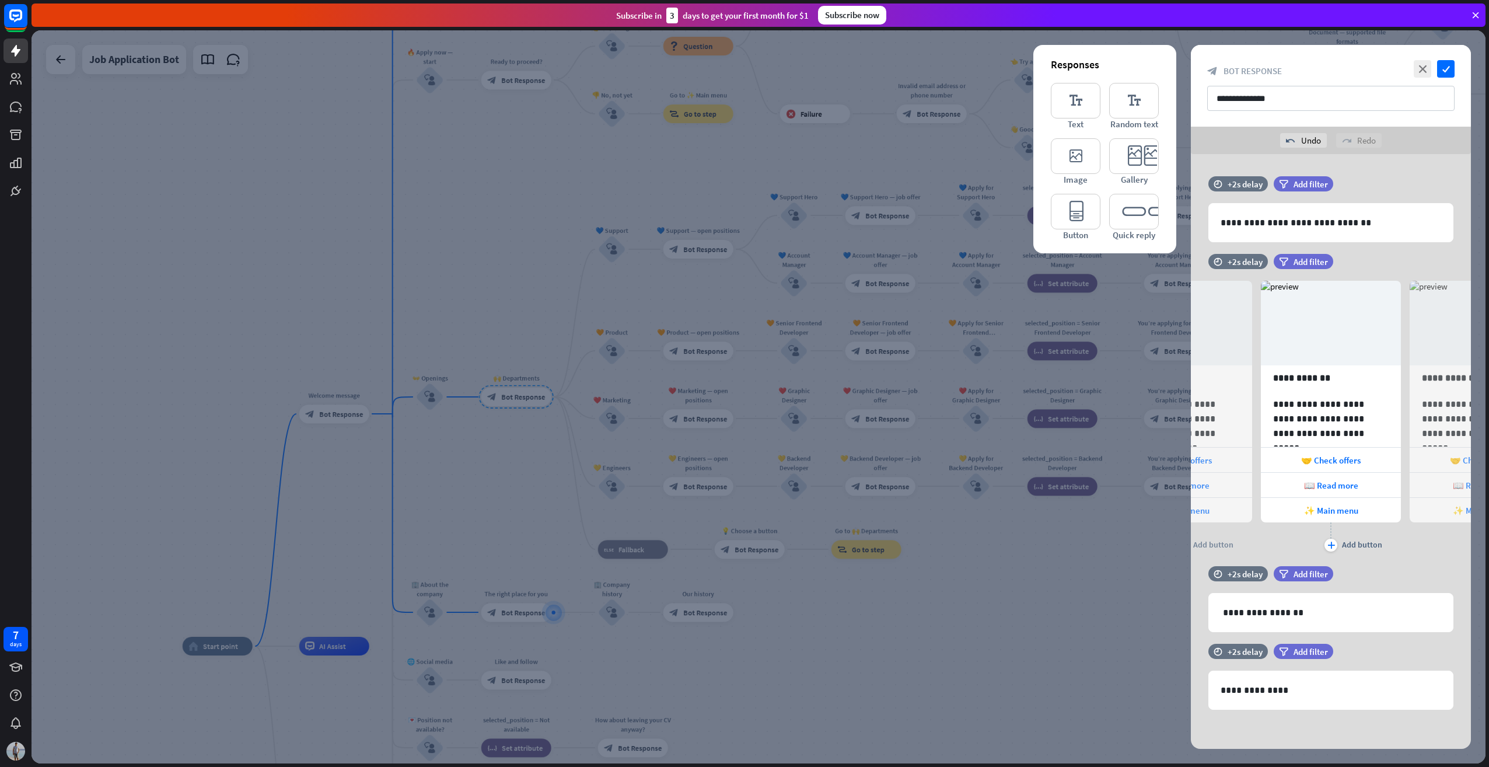
click at [1353, 176] on div "**********" at bounding box center [1331, 452] width 280 height 596
click at [1353, 372] on icon "arrowhead_right" at bounding box center [1470, 373] width 11 height 11
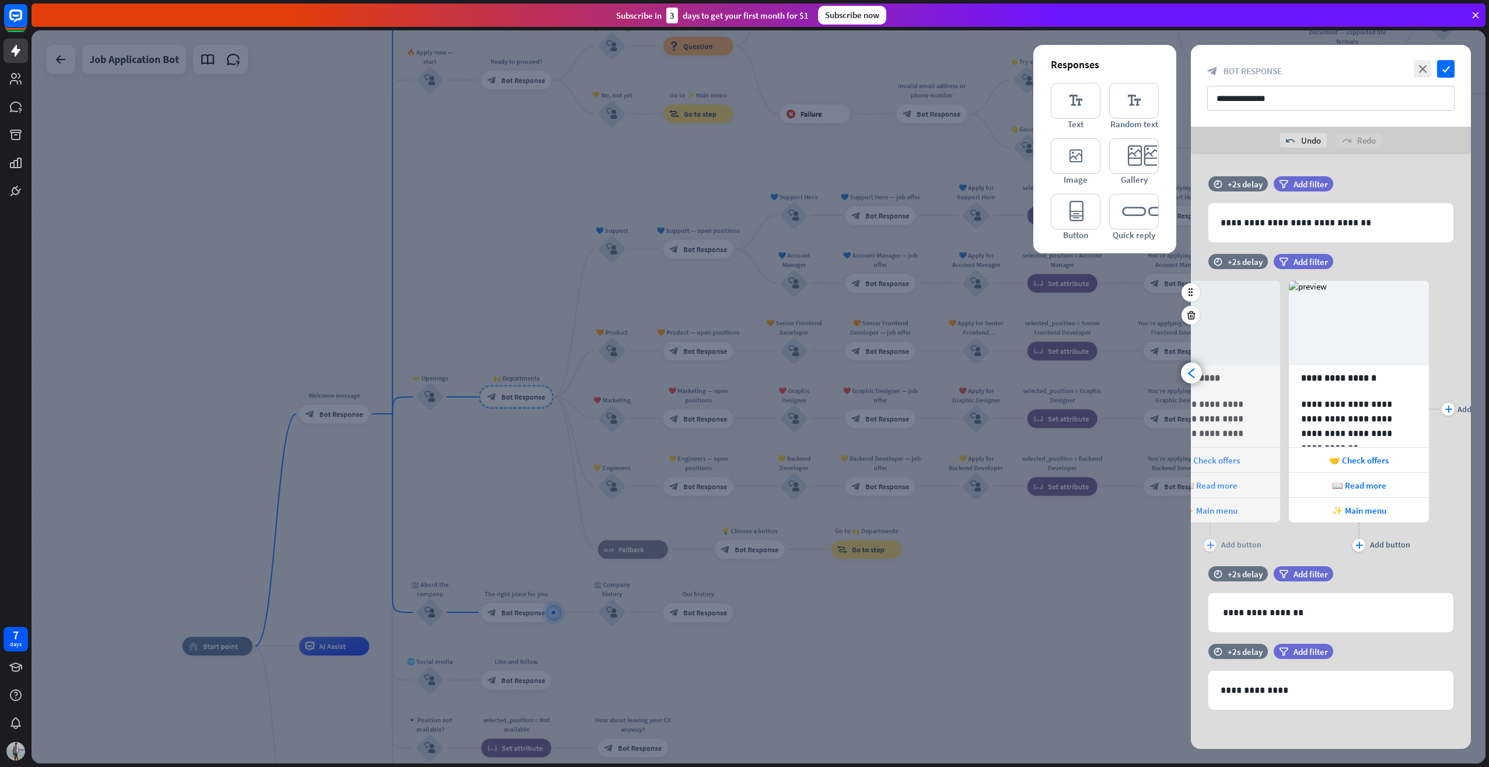
scroll to position [0, 394]
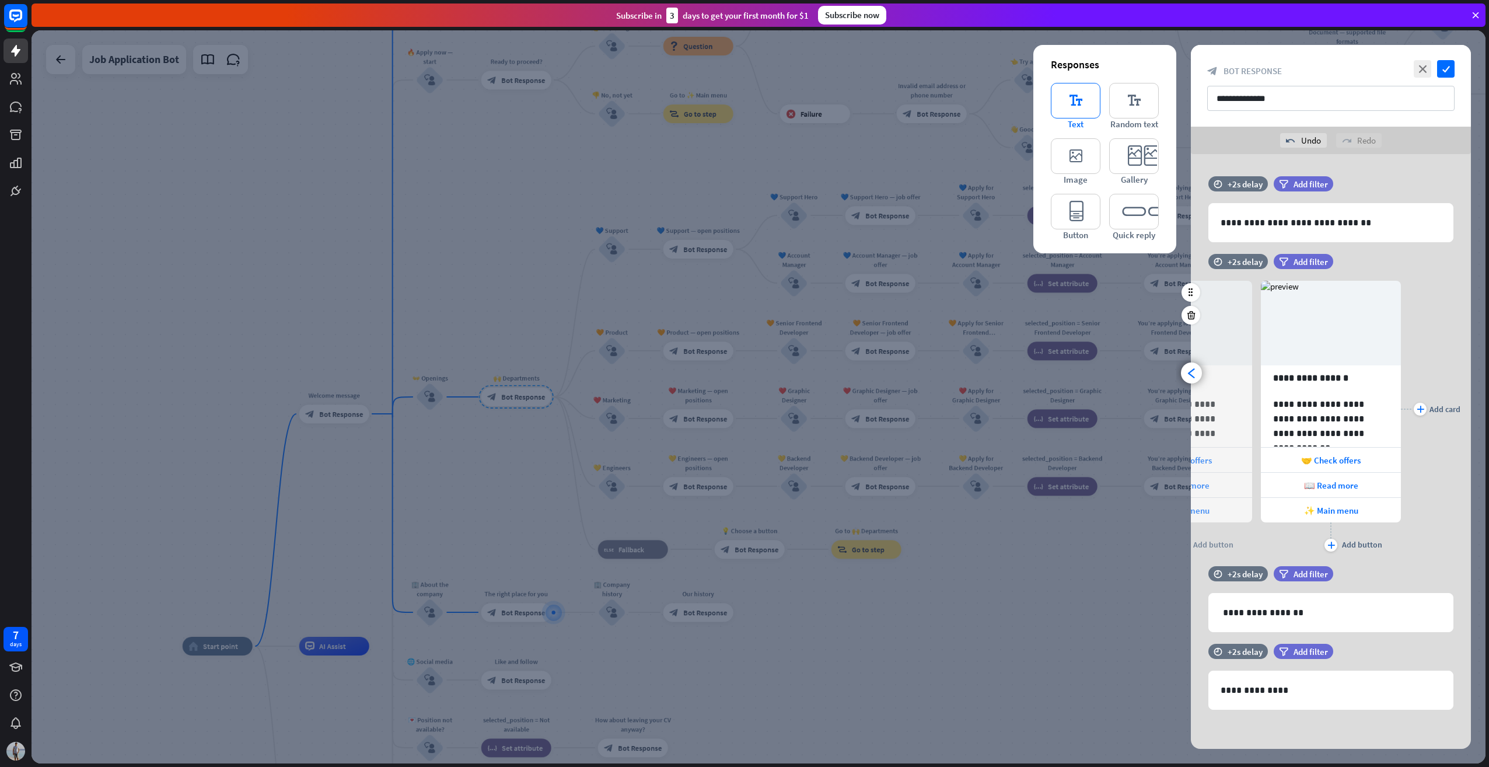
click at [1065, 118] on div "editor_text Text" at bounding box center [1076, 106] width 50 height 47
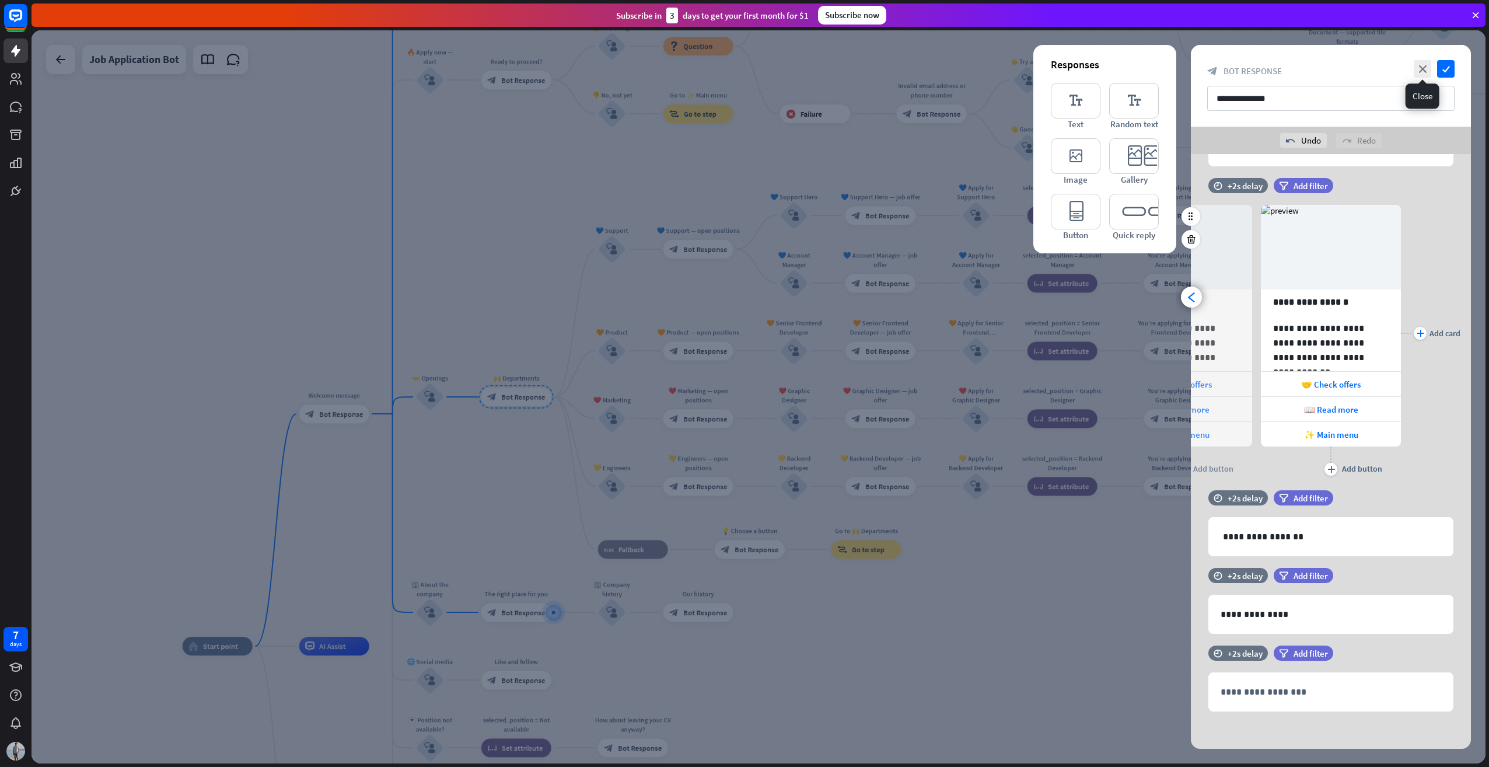
scroll to position [76, 0]
click at [1353, 71] on icon "close" at bounding box center [1423, 69] width 18 height 18
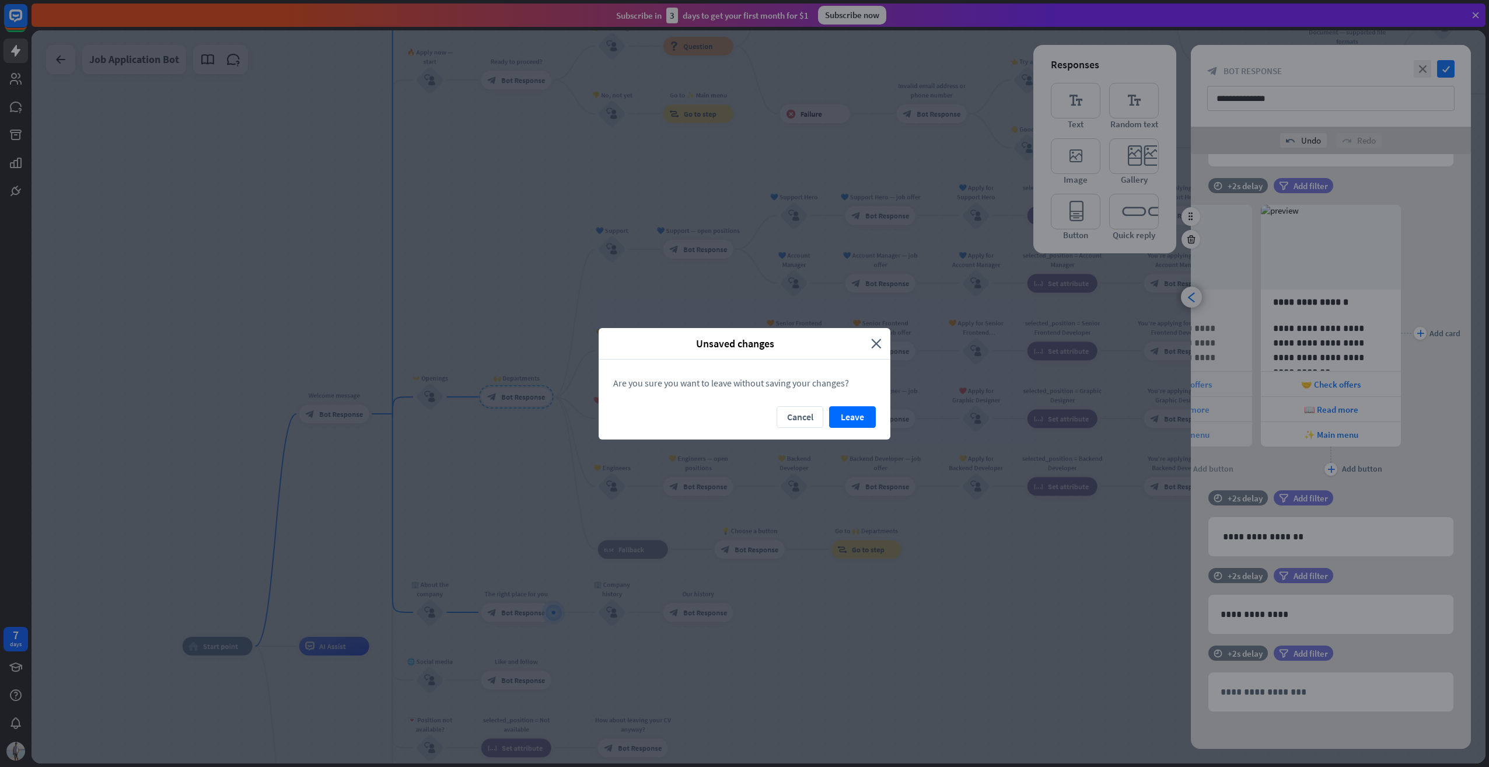
click at [854, 421] on button "Leave" at bounding box center [852, 417] width 47 height 22
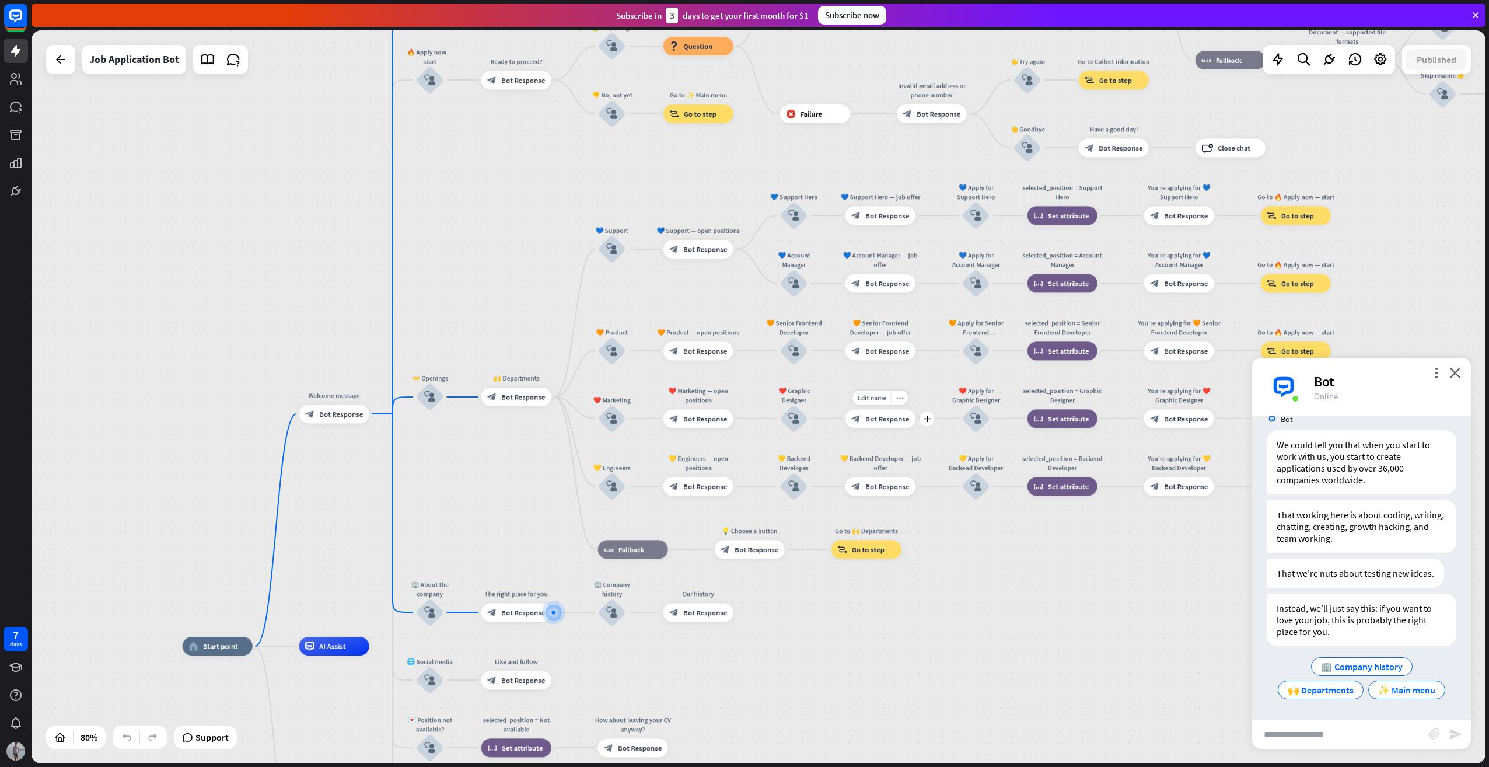
scroll to position [1013, 0]
click at [1353, 369] on icon "close" at bounding box center [1456, 372] width 12 height 11
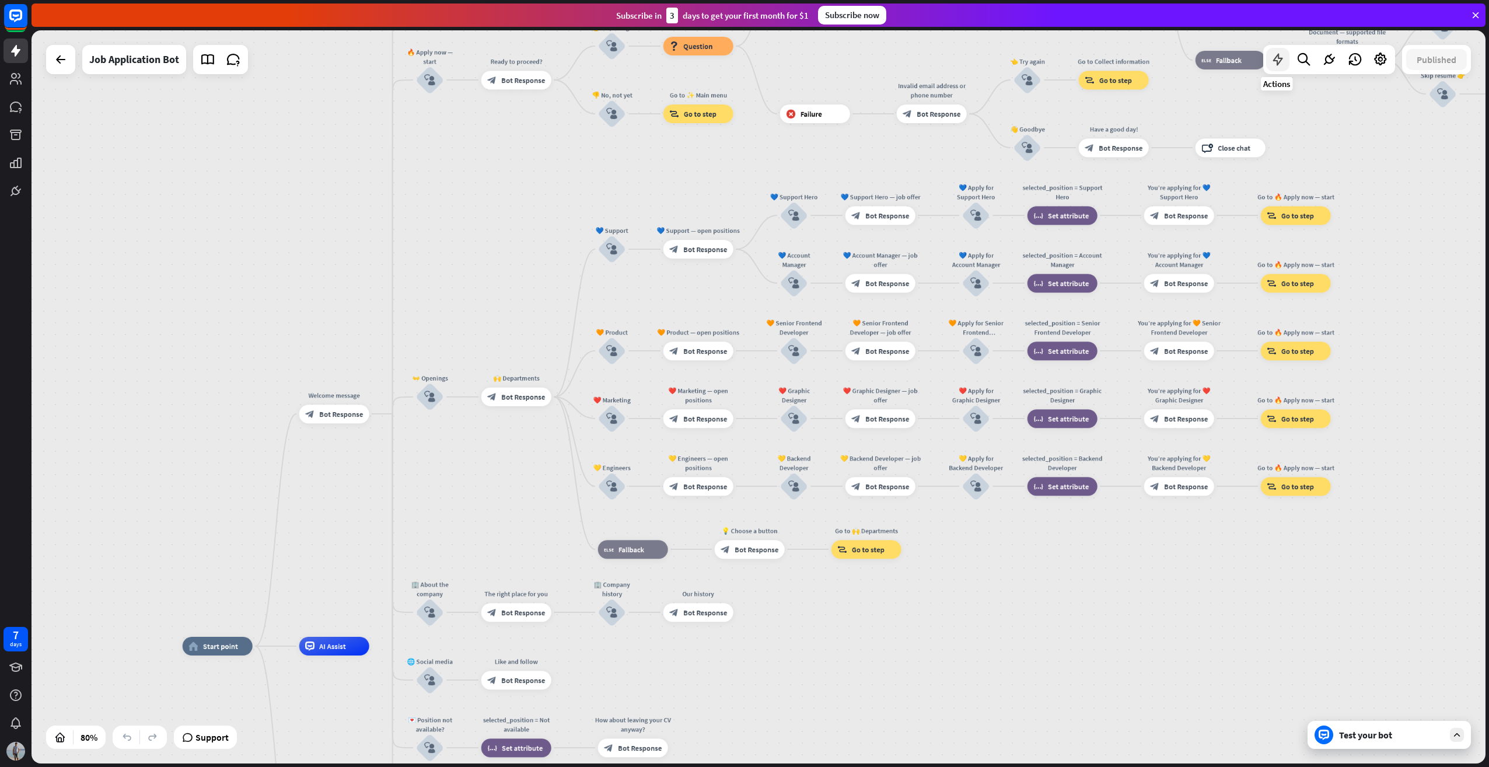
click at [1273, 56] on icon at bounding box center [1278, 59] width 15 height 15
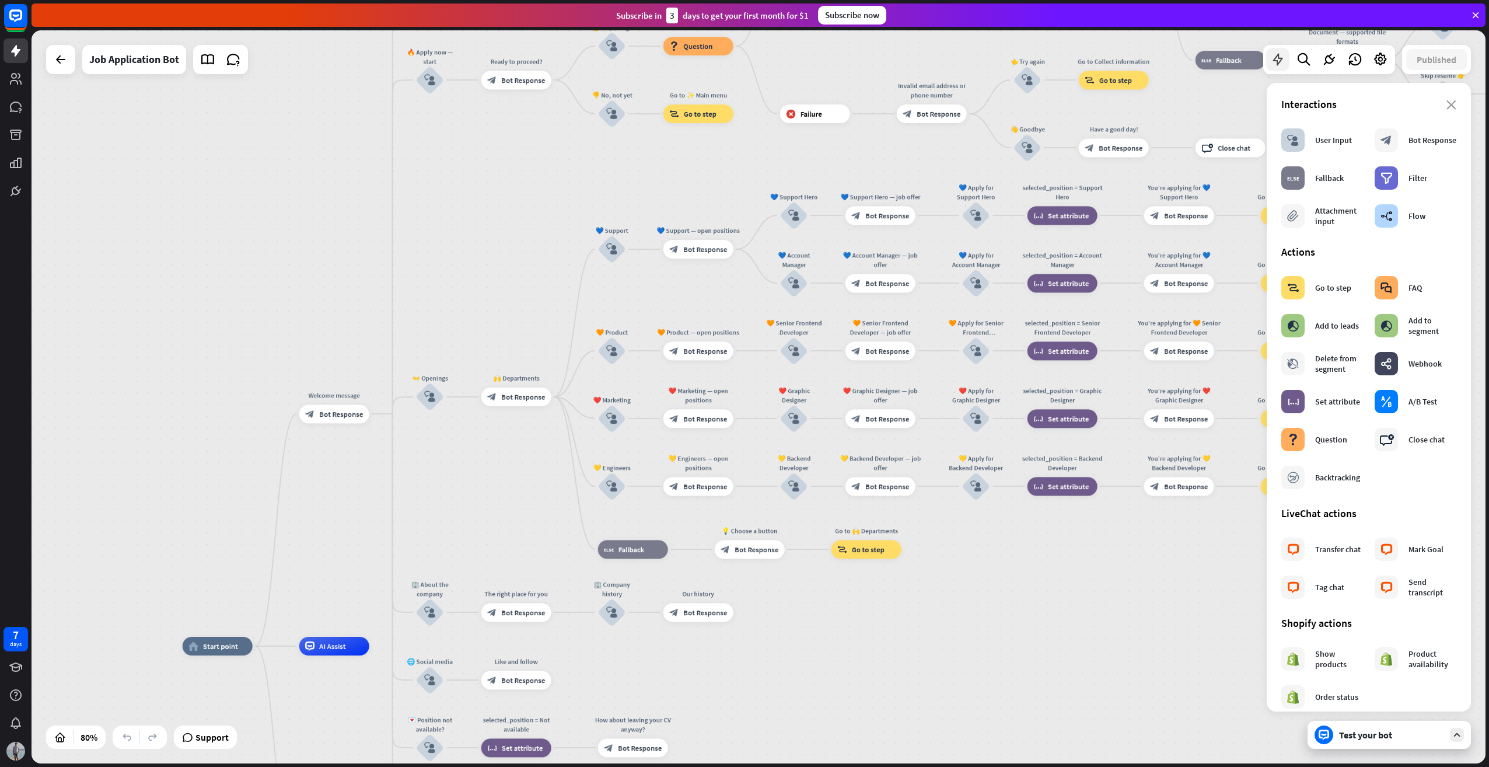
click at [1275, 56] on icon at bounding box center [1278, 59] width 15 height 15
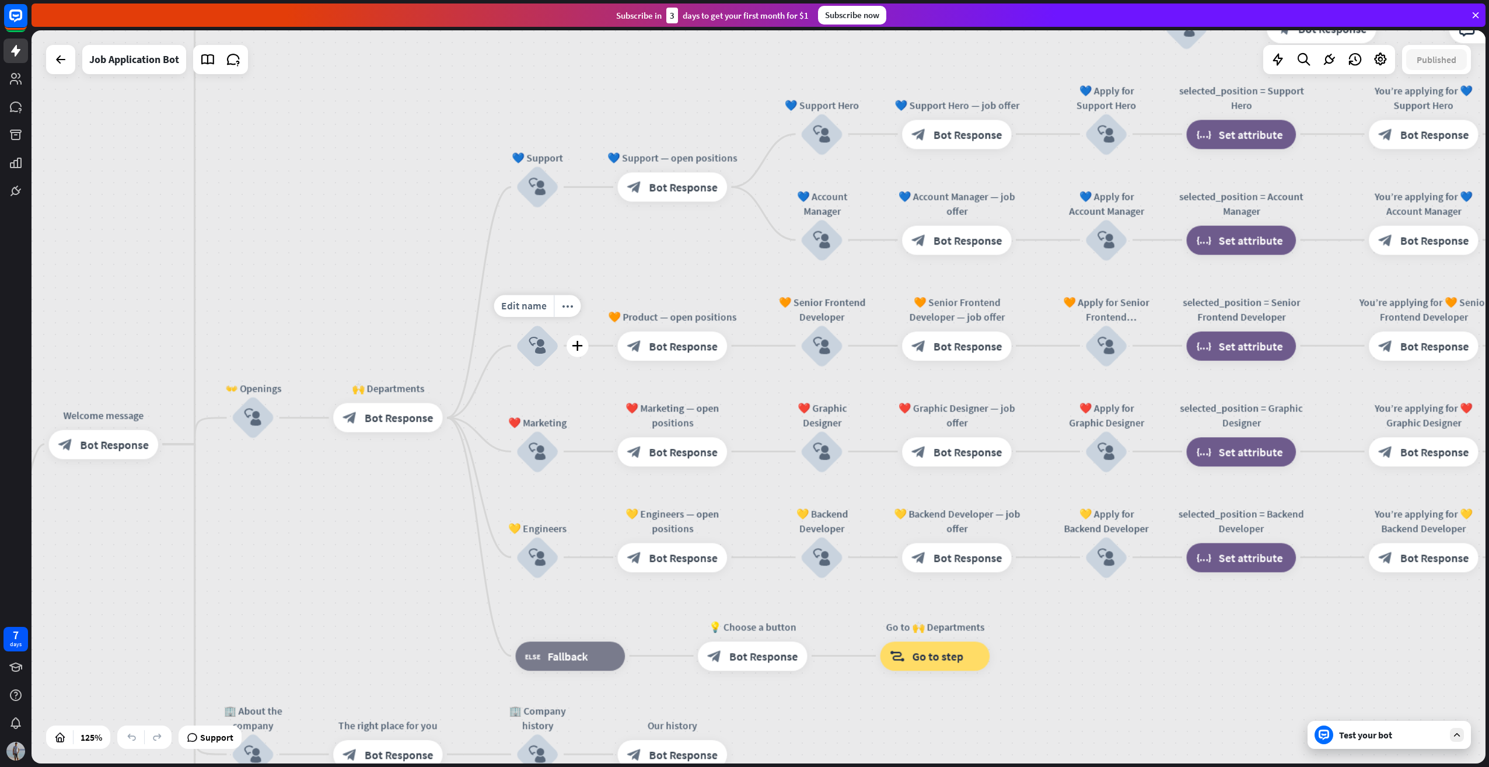
click at [539, 344] on icon "block_user_input" at bounding box center [538, 346] width 18 height 18
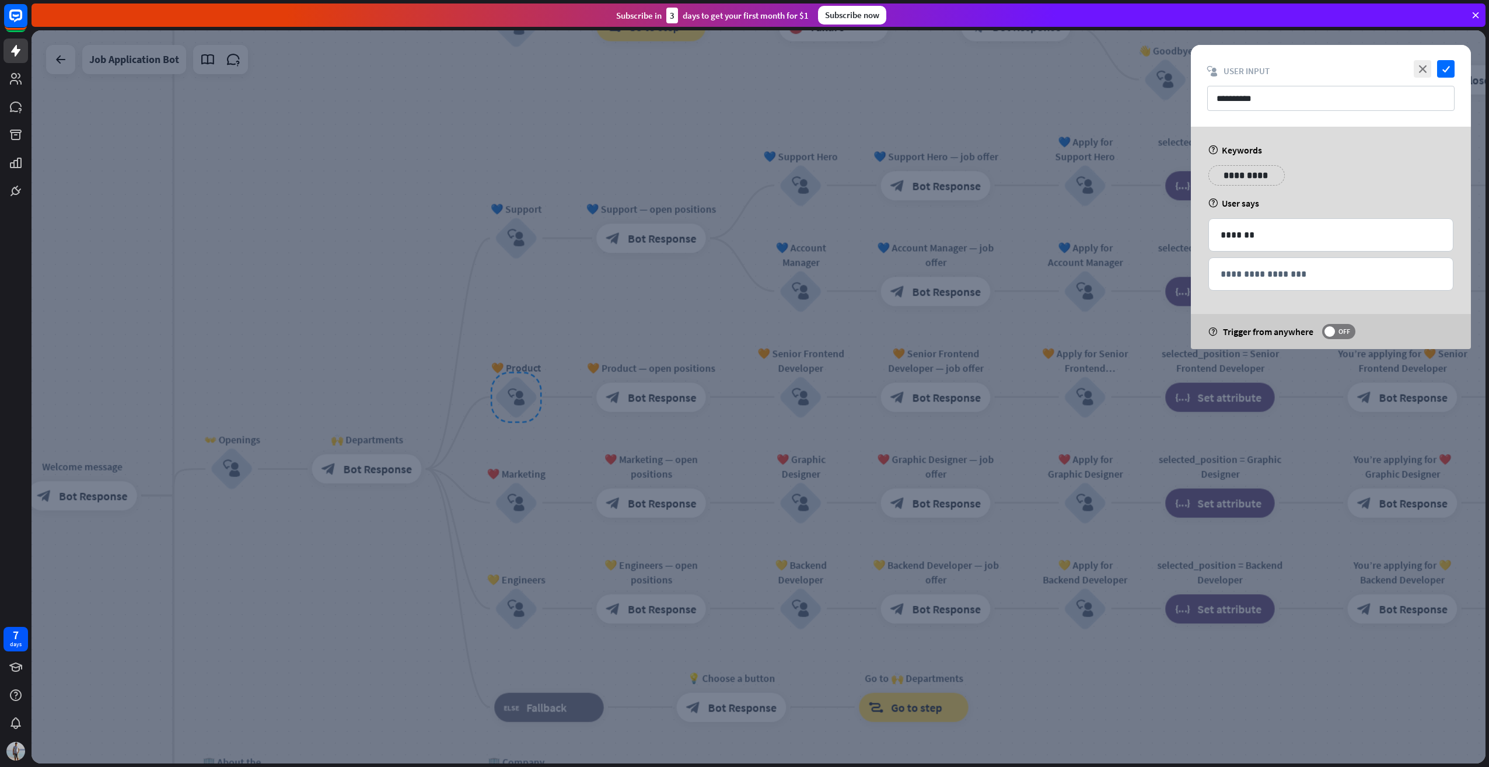
click at [554, 348] on div at bounding box center [759, 396] width 1454 height 733
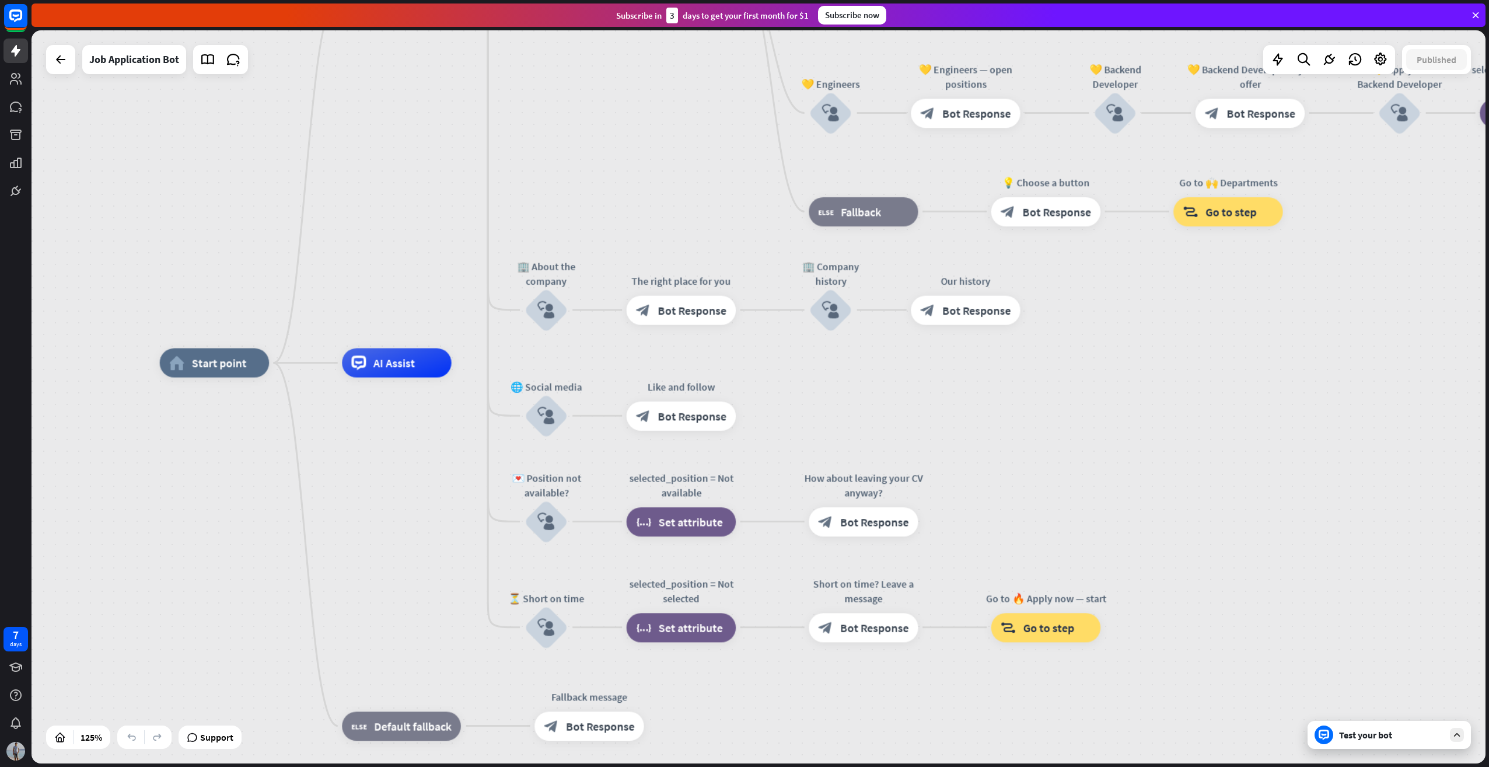
drag, startPoint x: 232, startPoint y: 568, endPoint x: 626, endPoint y: 148, distance: 576.0
click at [547, 73] on div "home_2 Start point Welcome message block_bot_response Bot Response ✨ Main menu …" at bounding box center [759, 396] width 1454 height 733
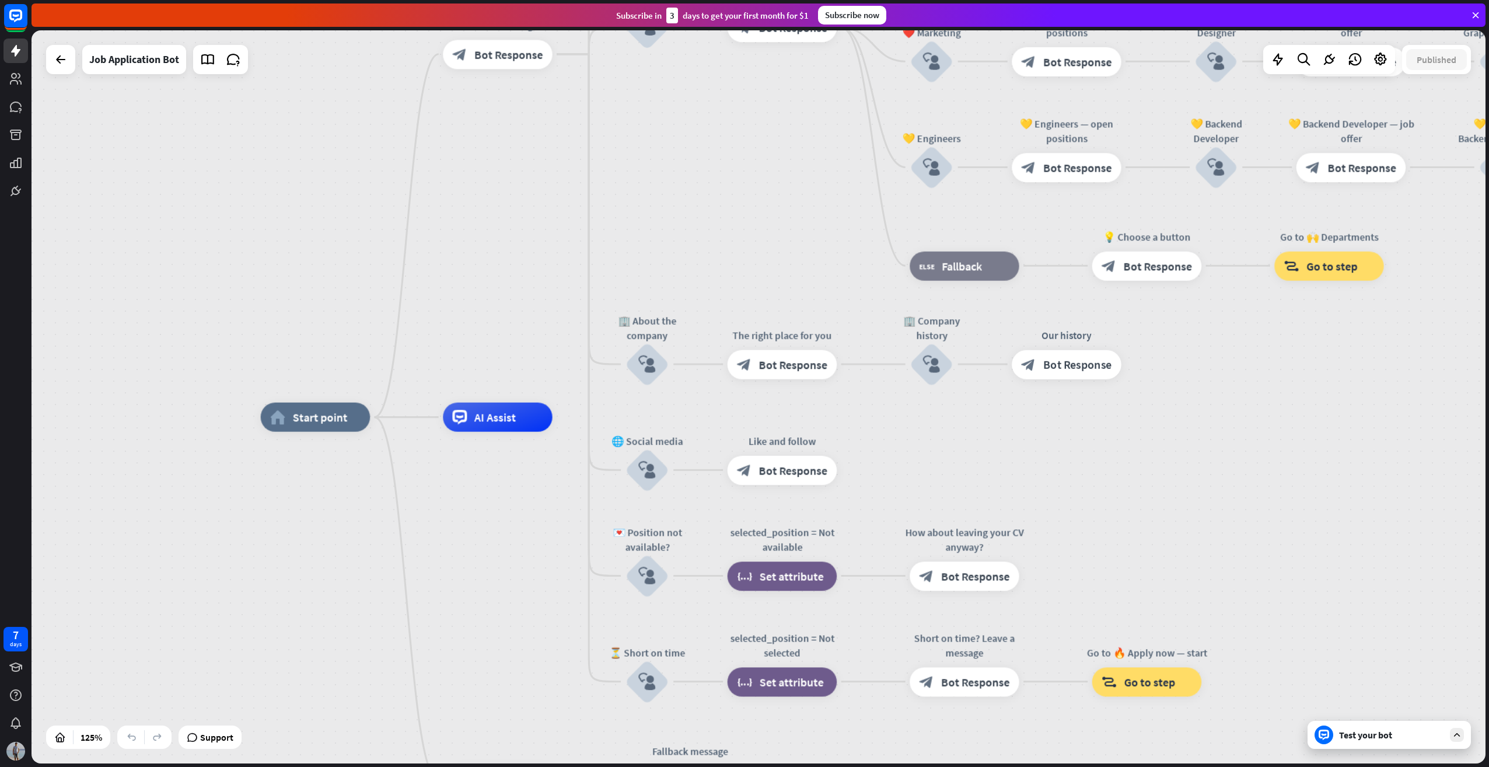
drag, startPoint x: 1063, startPoint y: 457, endPoint x: 1164, endPoint y: 511, distance: 114.1
click at [13, 78] on icon at bounding box center [16, 79] width 14 height 14
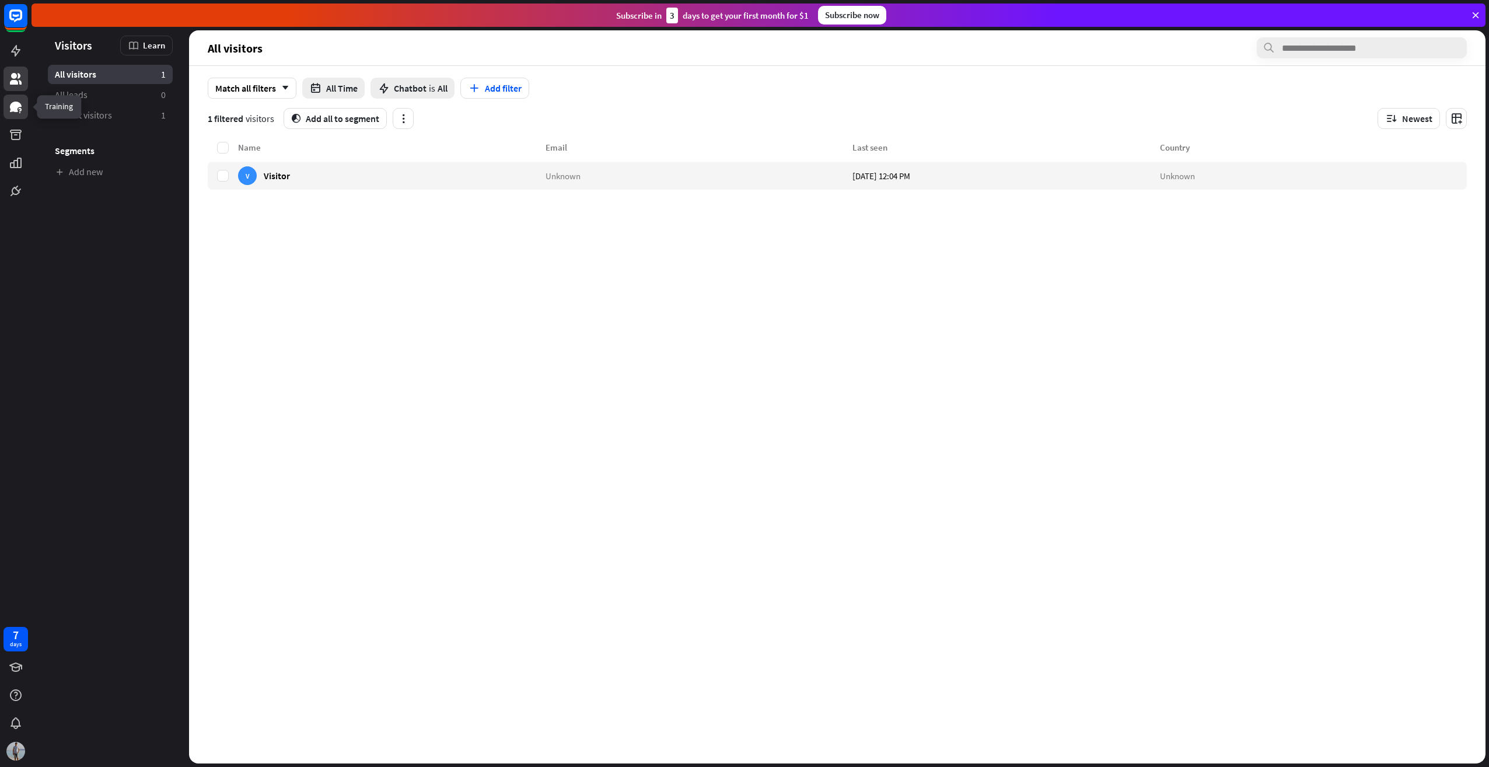
click at [21, 110] on icon at bounding box center [19, 110] width 3 height 4
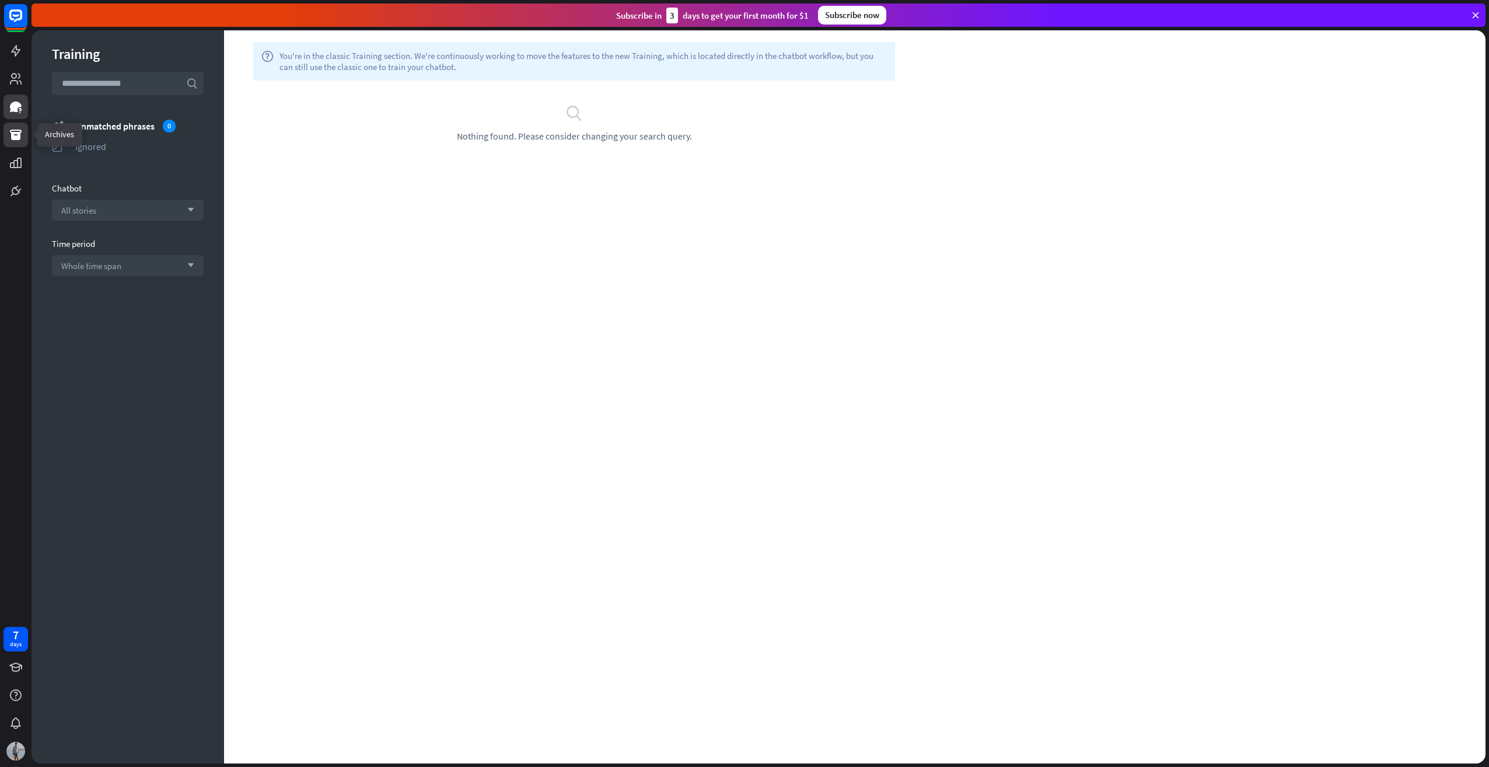
click at [18, 137] on icon at bounding box center [16, 135] width 12 height 11
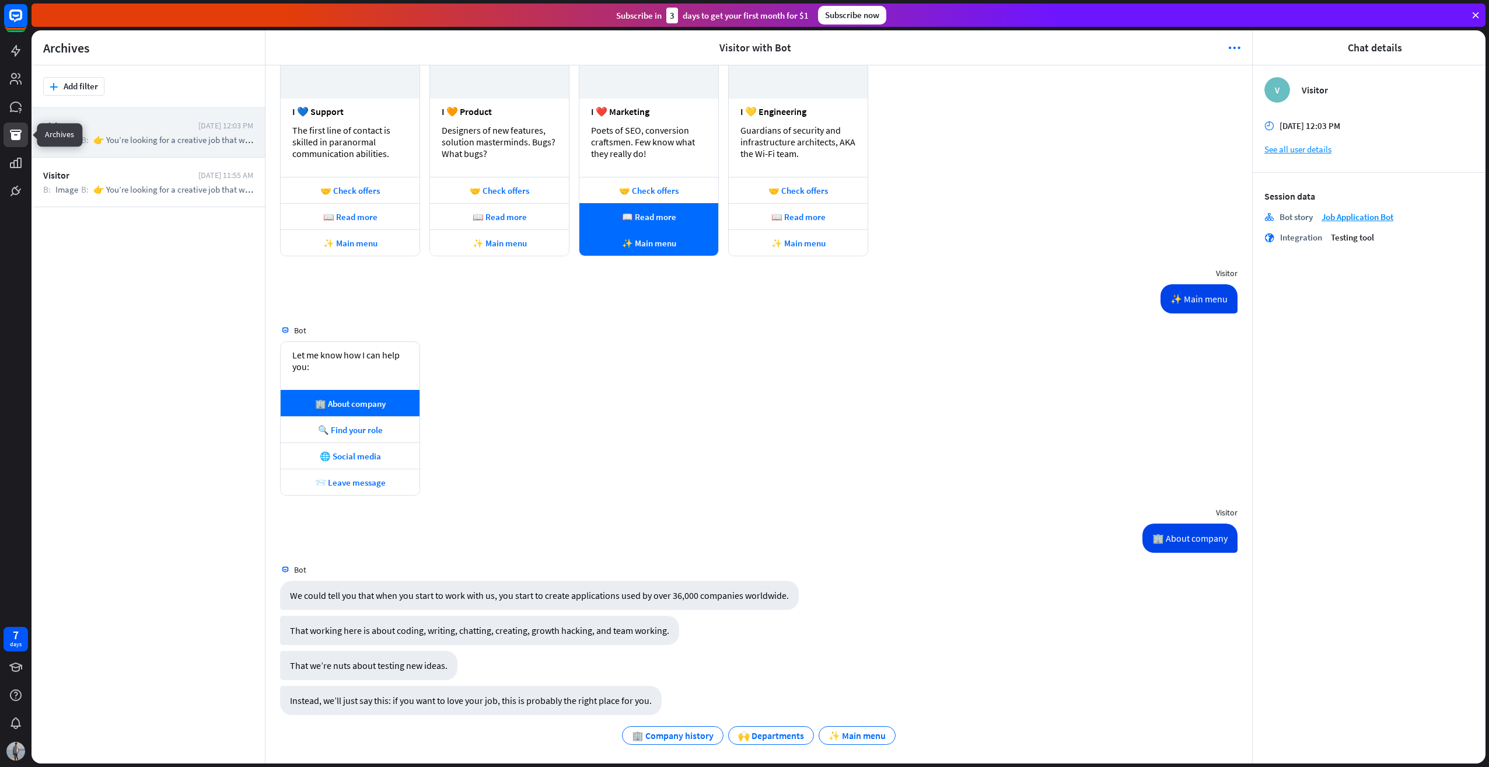
scroll to position [746, 0]
click at [121, 181] on div "Visitor [DATE] 11:55 AM B: Image B: 👉 You’re looking for a creative job that wi…" at bounding box center [148, 183] width 233 height 50
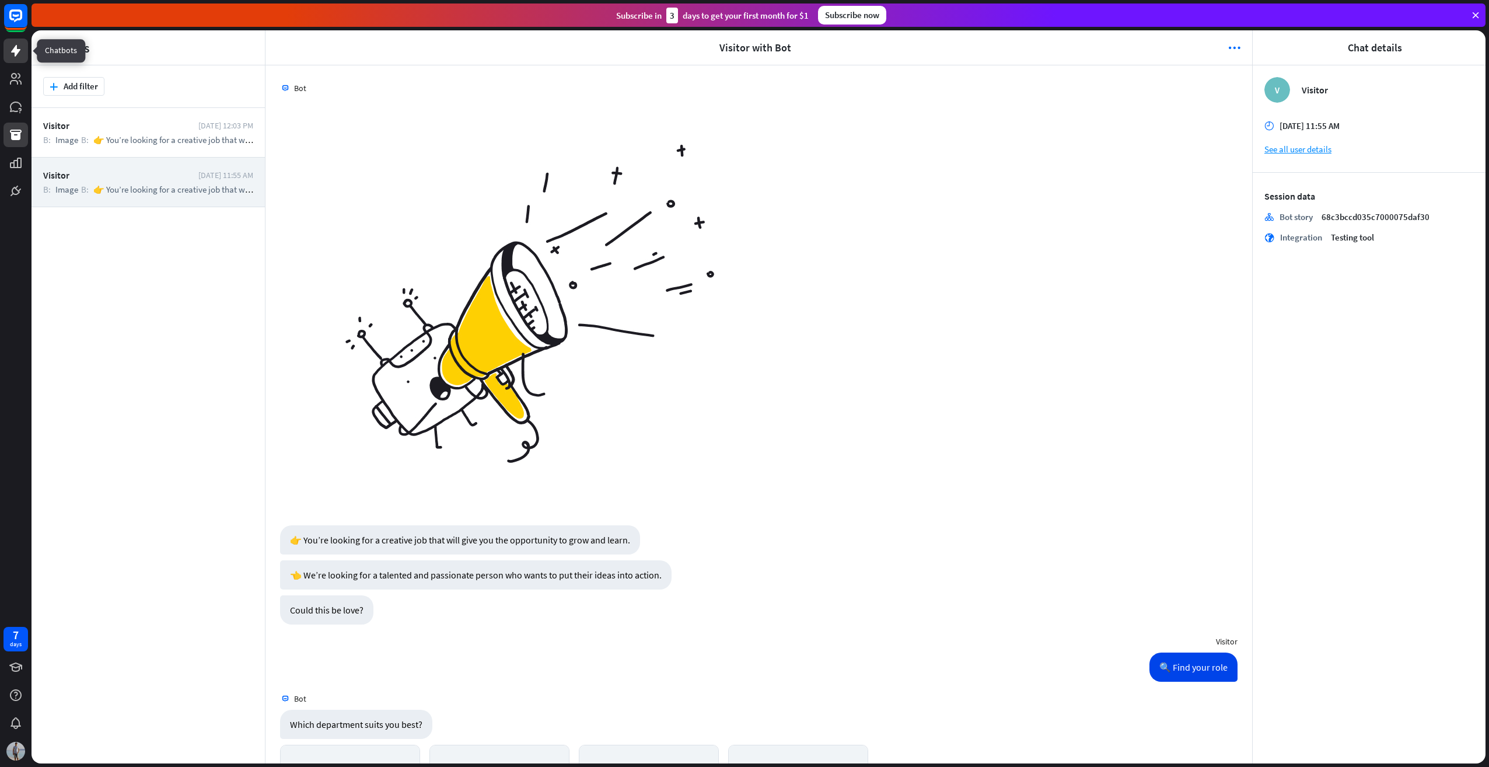
click at [23, 40] on link at bounding box center [16, 51] width 25 height 25
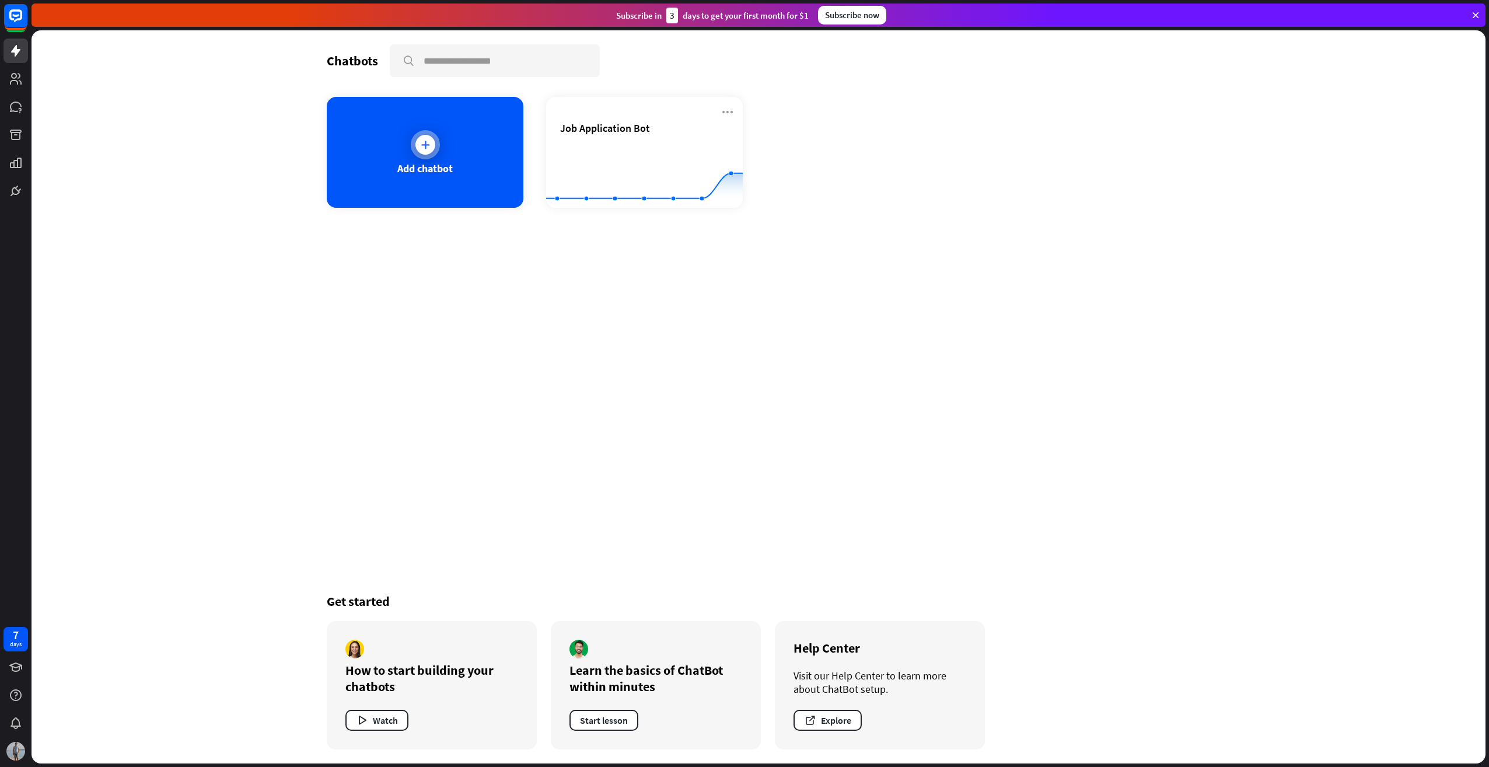
click at [469, 166] on div "Add chatbot" at bounding box center [425, 152] width 197 height 111
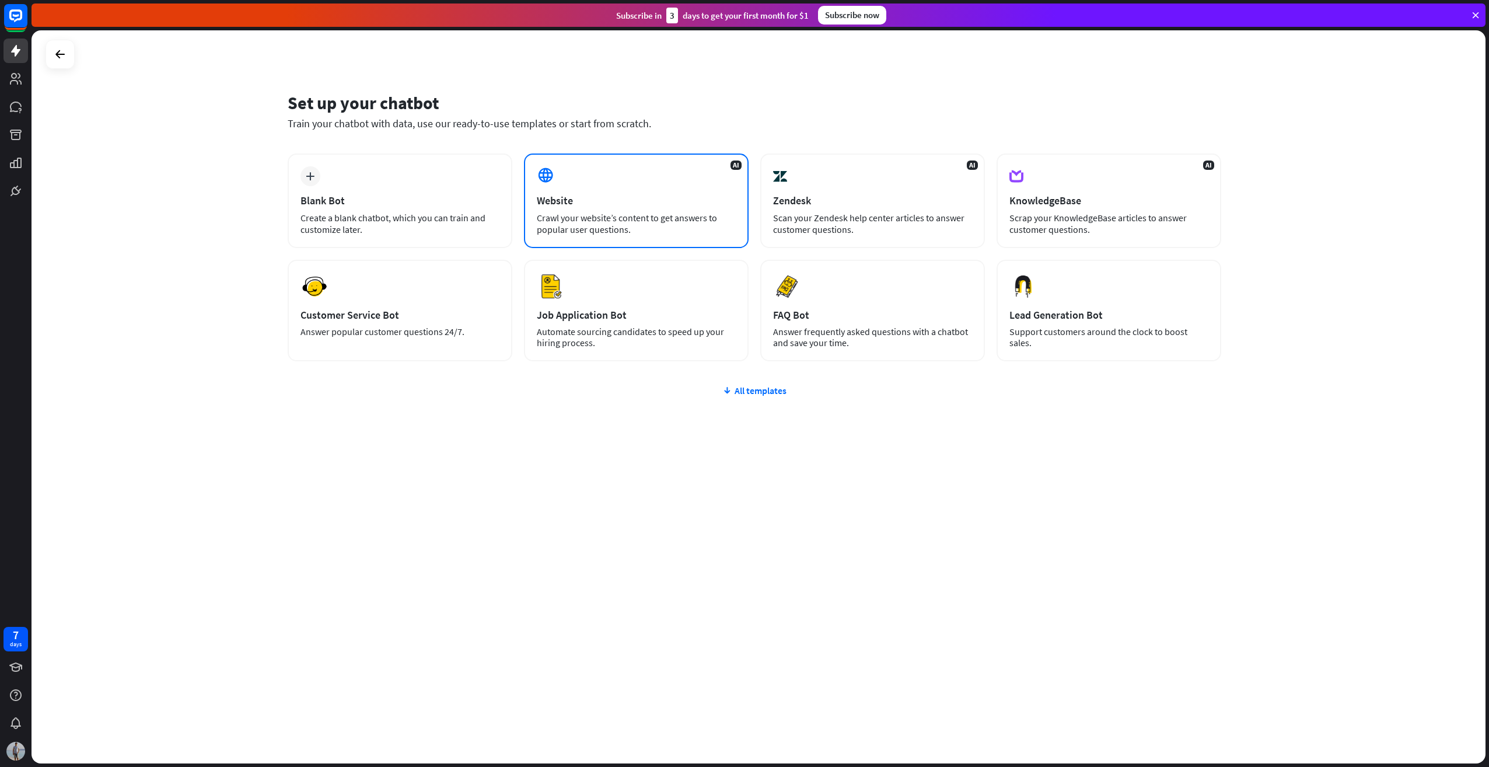
click at [644, 200] on div "Website" at bounding box center [636, 200] width 199 height 13
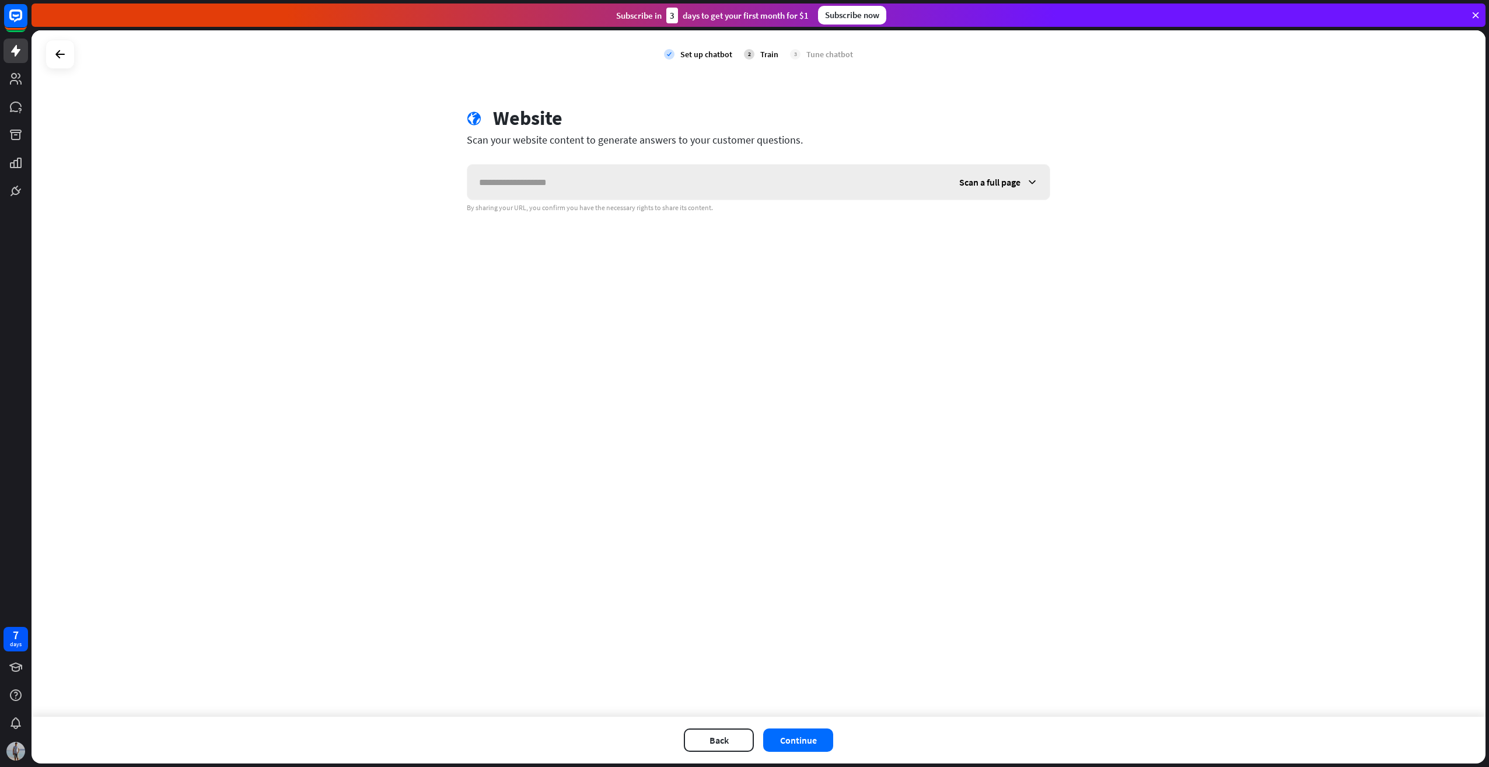
click at [591, 194] on input "text" at bounding box center [707, 182] width 480 height 35
type input "**********"
click at [1006, 184] on span "Scan a full page" at bounding box center [989, 182] width 61 height 12
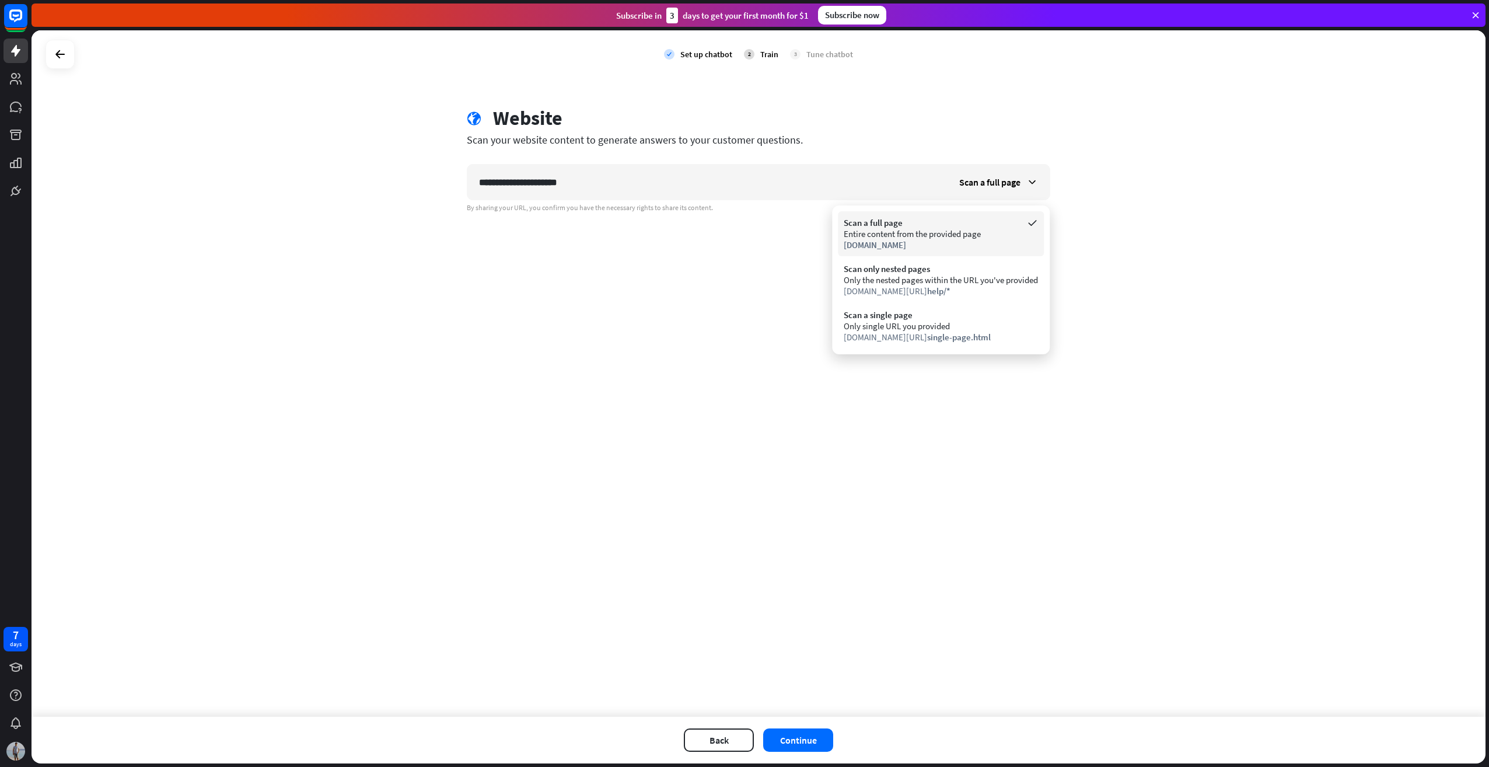
click at [976, 226] on div "Scan a full page" at bounding box center [941, 222] width 194 height 11
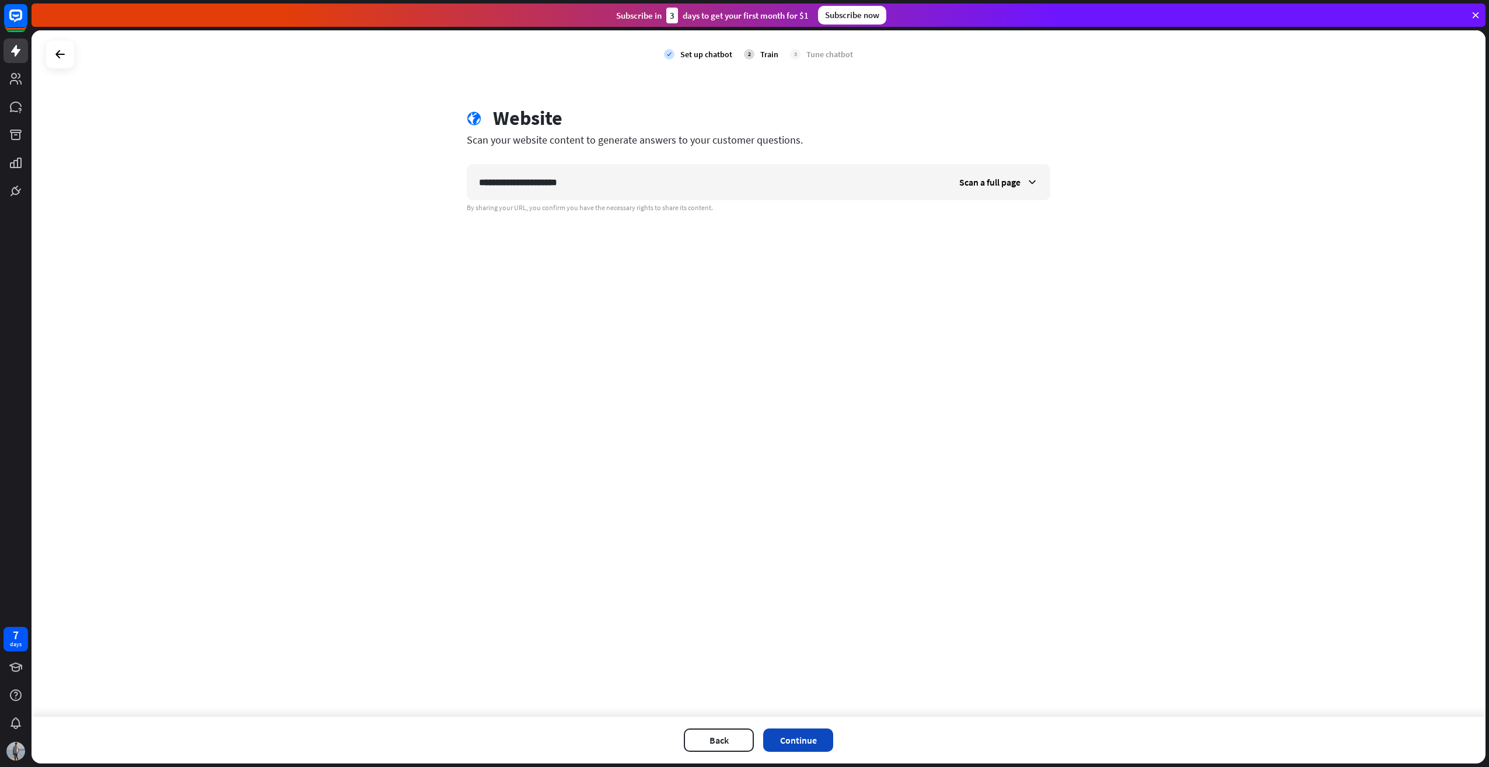
click at [823, 732] on button "Continue" at bounding box center [798, 739] width 70 height 23
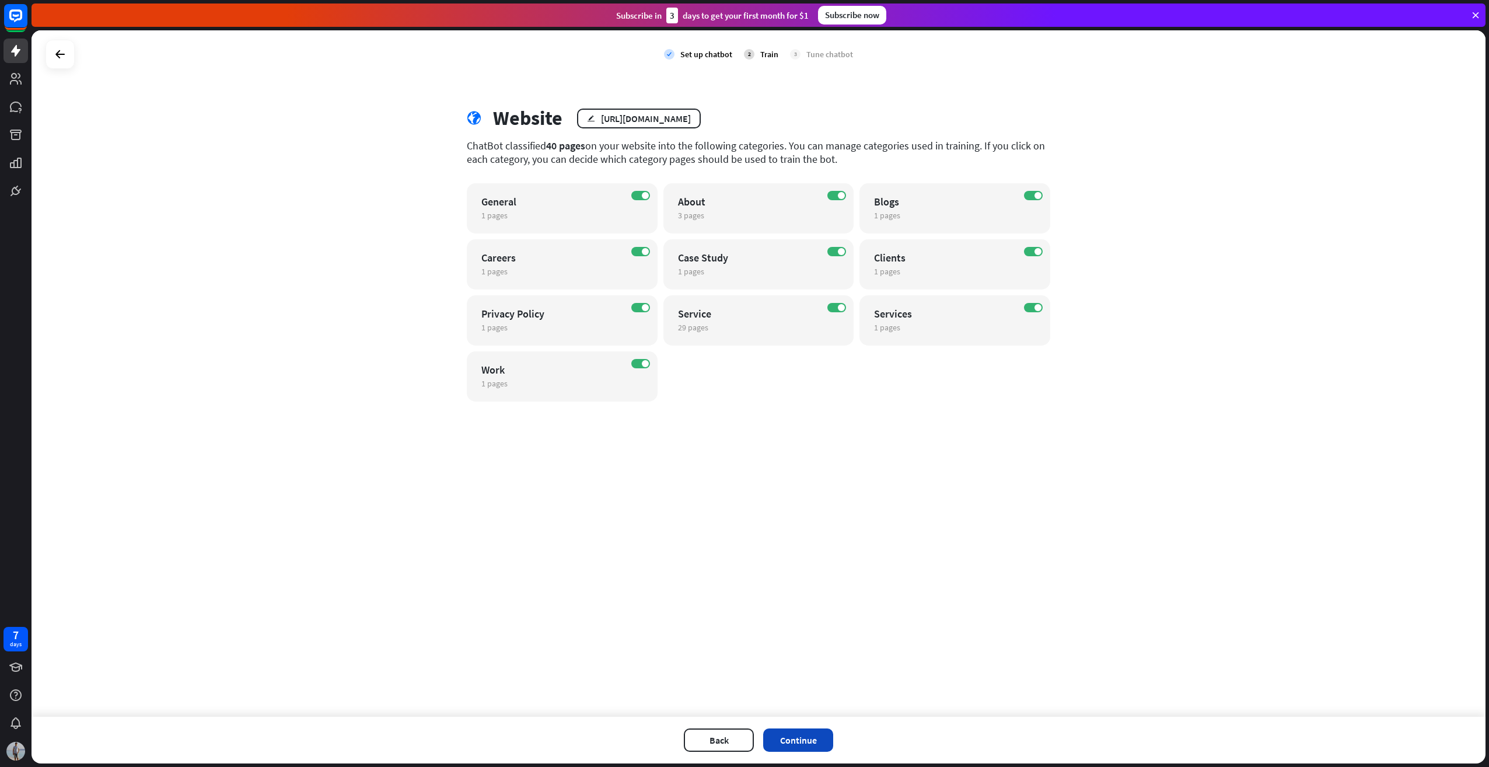
click at [800, 731] on button "Continue" at bounding box center [798, 739] width 70 height 23
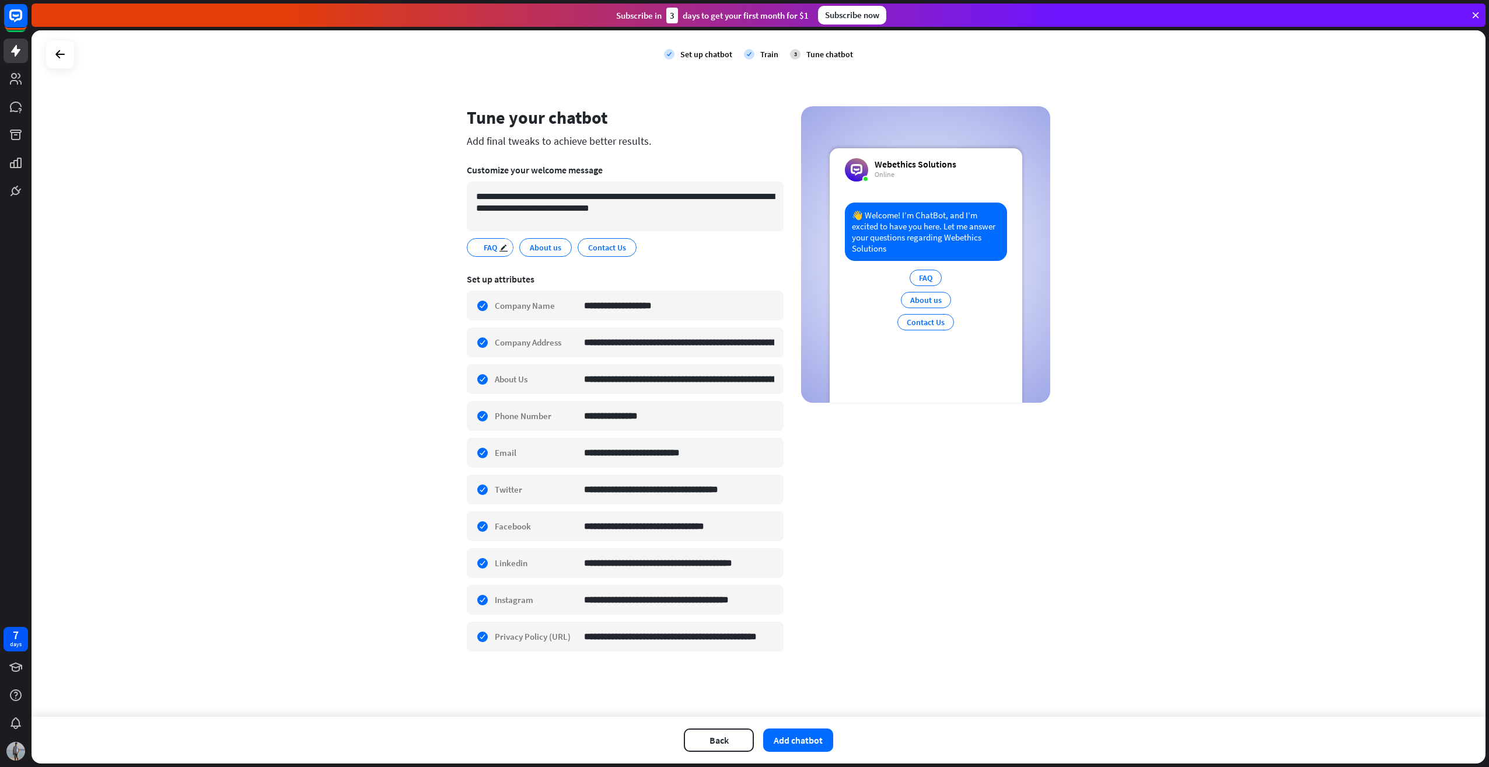
click at [492, 249] on span "FAQ" at bounding box center [491, 247] width 16 height 13
click at [493, 241] on span "FAQ" at bounding box center [491, 247] width 16 height 13
click at [809, 739] on button "Add chatbot" at bounding box center [798, 739] width 70 height 23
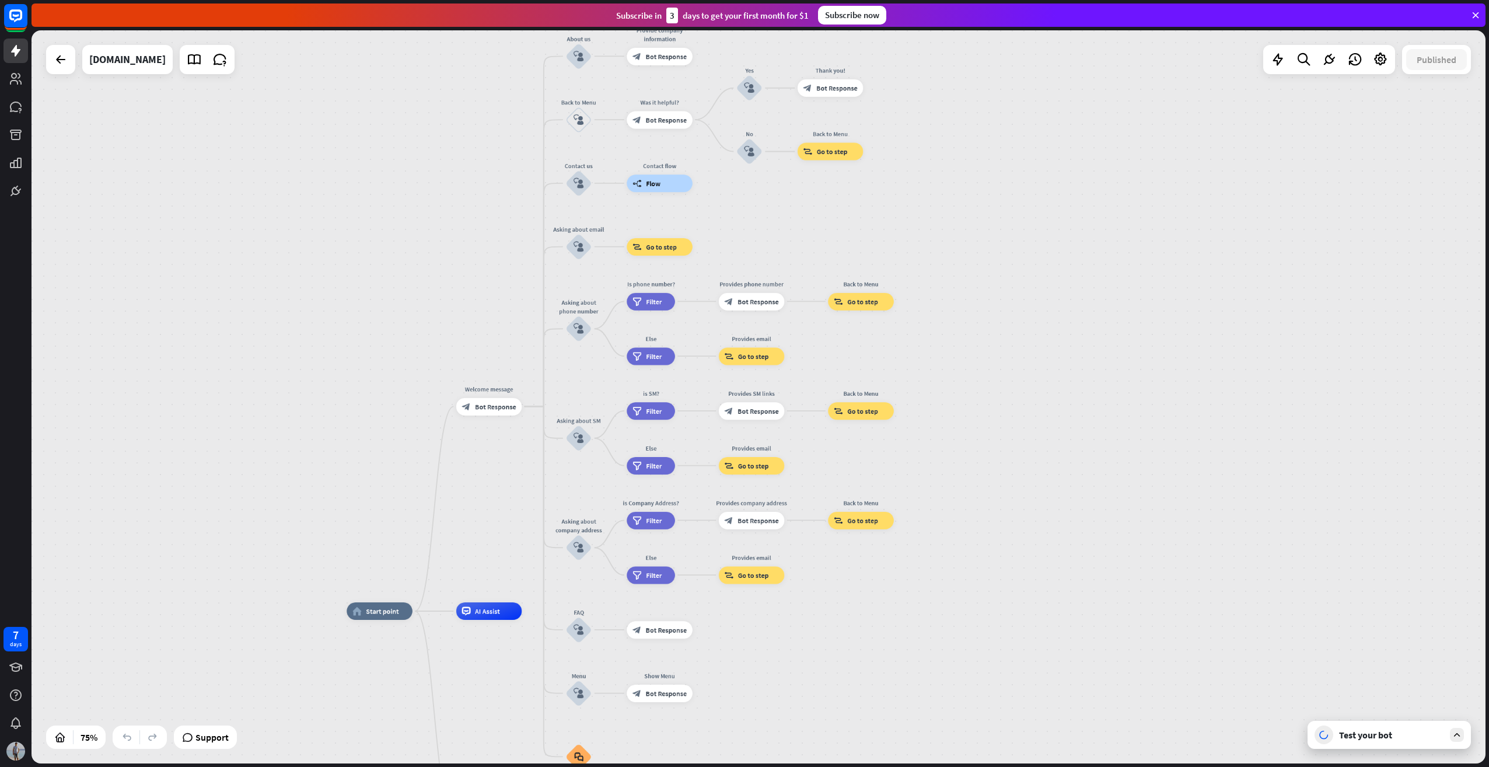
drag, startPoint x: 1100, startPoint y: 202, endPoint x: 957, endPoint y: 420, distance: 260.1
click at [959, 420] on div "home_2 Start point Welcome message block_bot_response Bot Response About us blo…" at bounding box center [759, 396] width 1454 height 733
click at [1353, 744] on div "Test your bot" at bounding box center [1389, 735] width 163 height 28
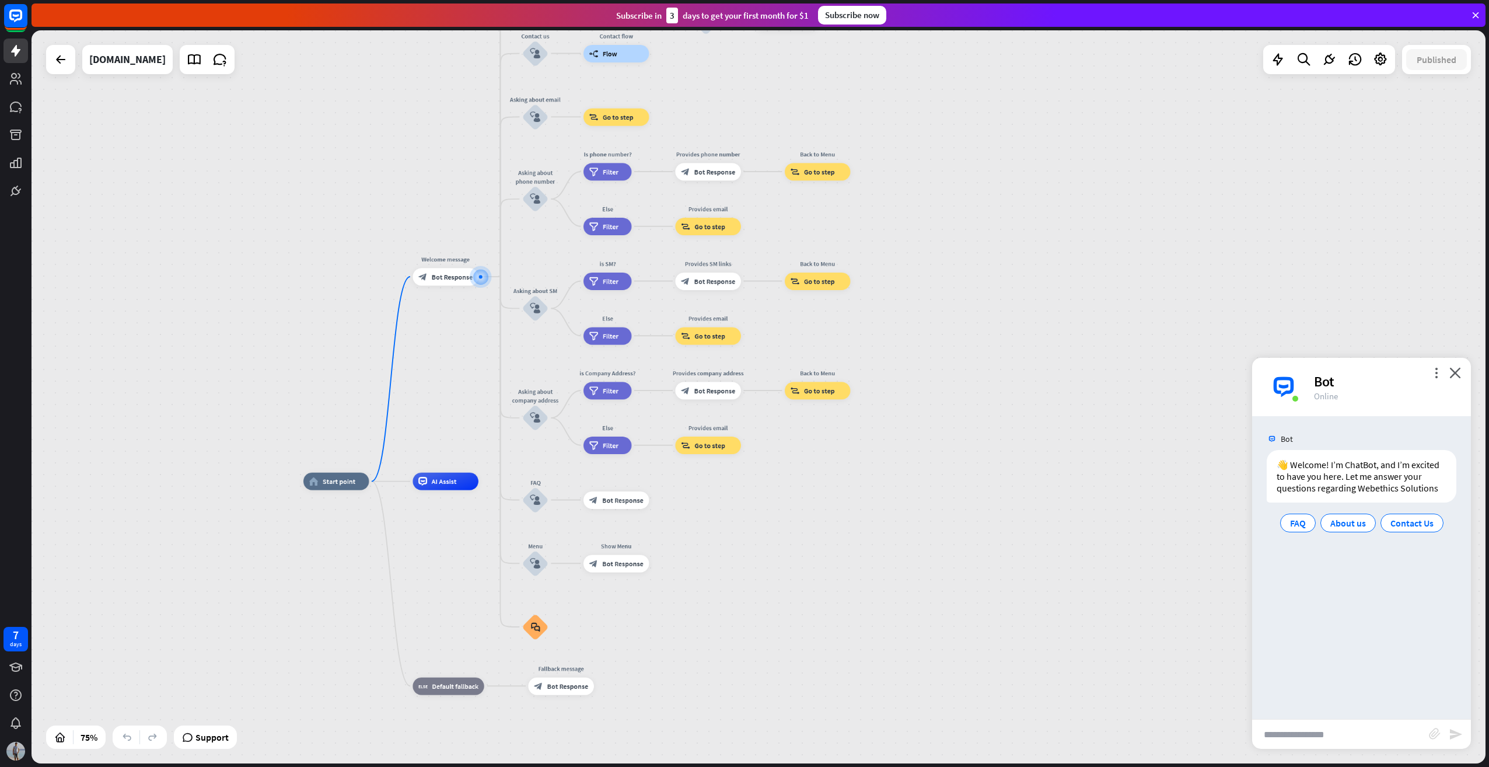
drag, startPoint x: 529, startPoint y: 500, endPoint x: 454, endPoint y: 385, distance: 137.4
click at [454, 385] on div "home_2 Start point Welcome message block_bot_response Bot Response About us blo…" at bounding box center [759, 396] width 1454 height 733
click at [454, 278] on span "Bot Response" at bounding box center [452, 276] width 41 height 9
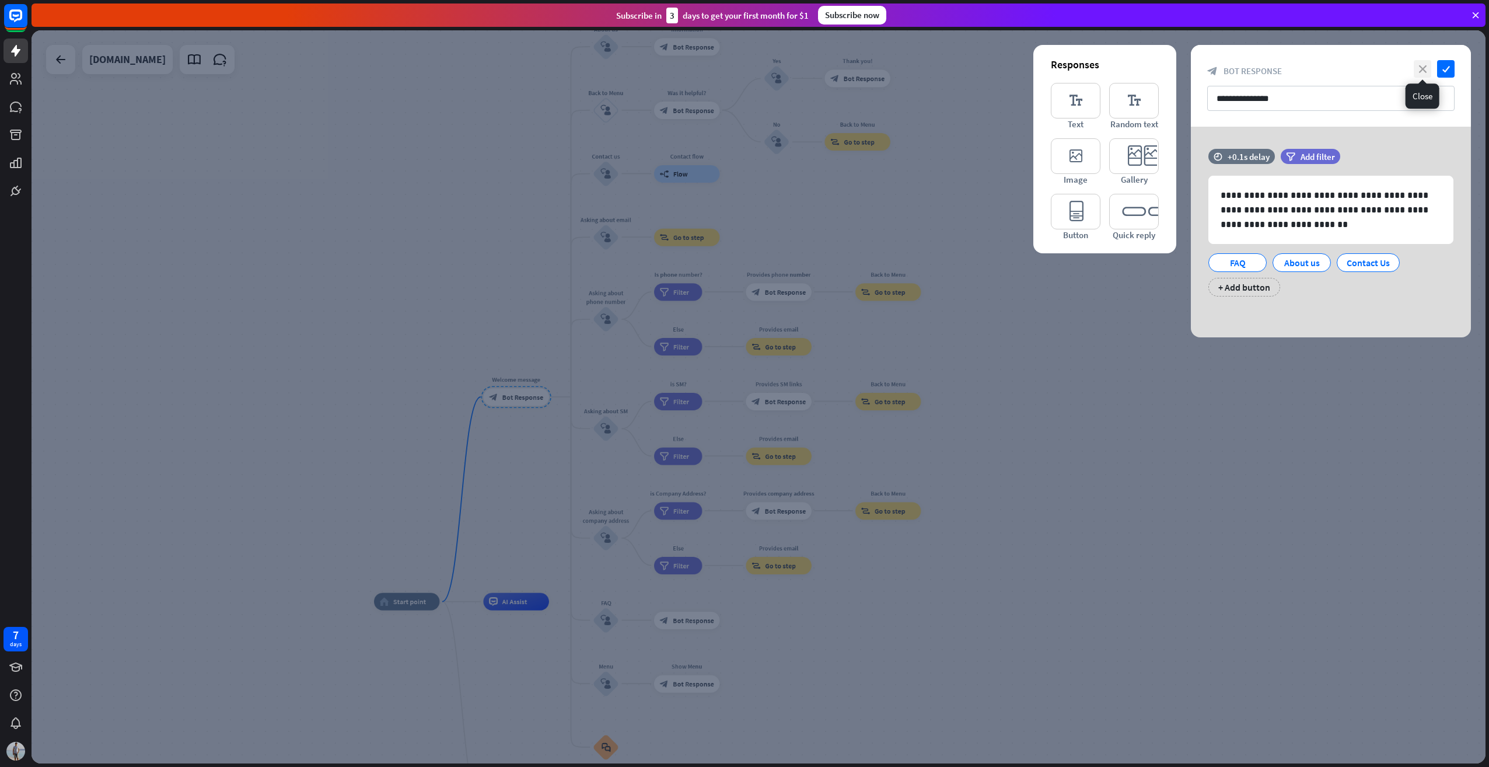
click at [1353, 67] on icon "close" at bounding box center [1423, 69] width 18 height 18
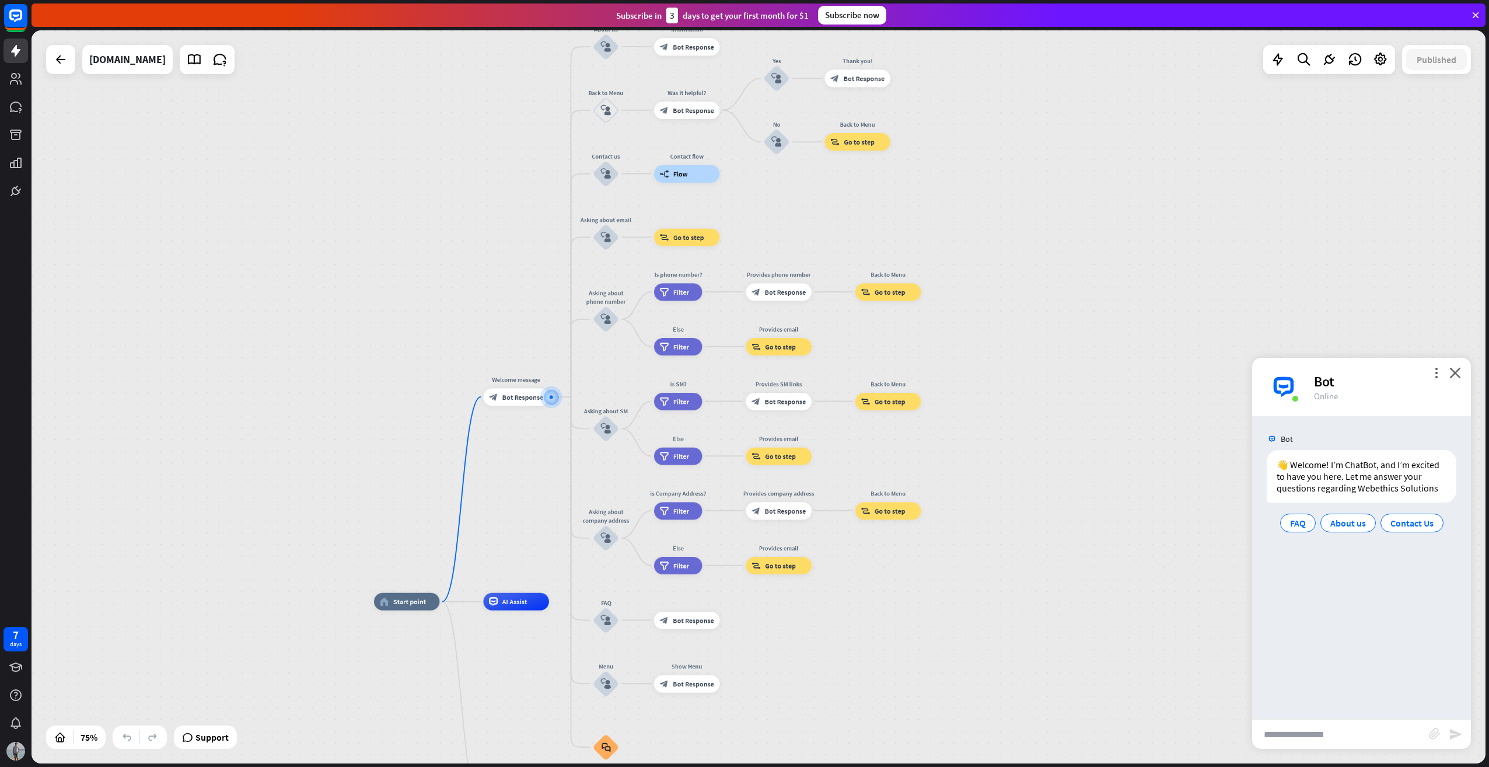
click at [1311, 739] on input "text" at bounding box center [1340, 734] width 177 height 29
click at [1301, 735] on input "text" at bounding box center [1340, 734] width 177 height 29
type input "**********"
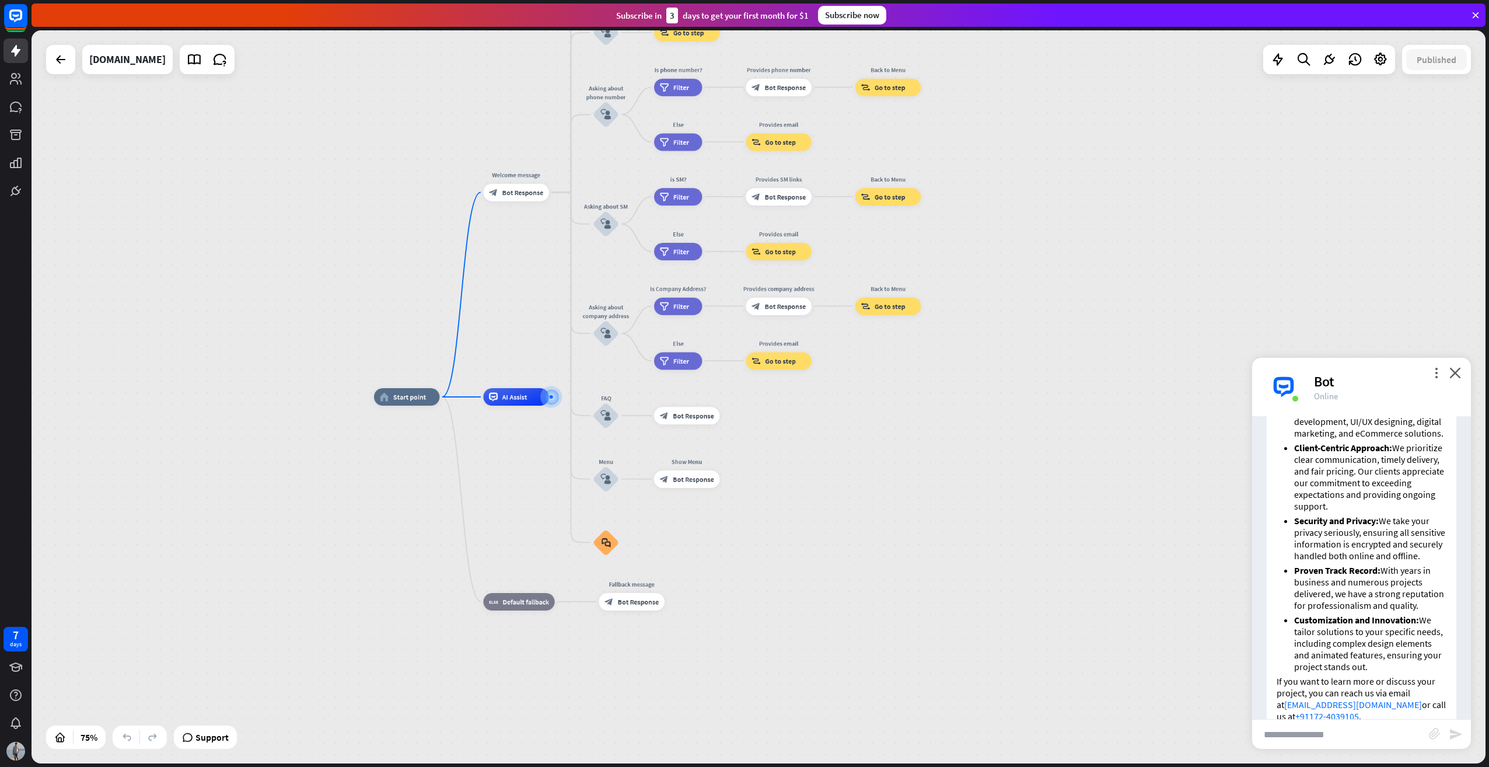
scroll to position [350, 0]
click at [519, 399] on span "AI Assist" at bounding box center [515, 397] width 25 height 9
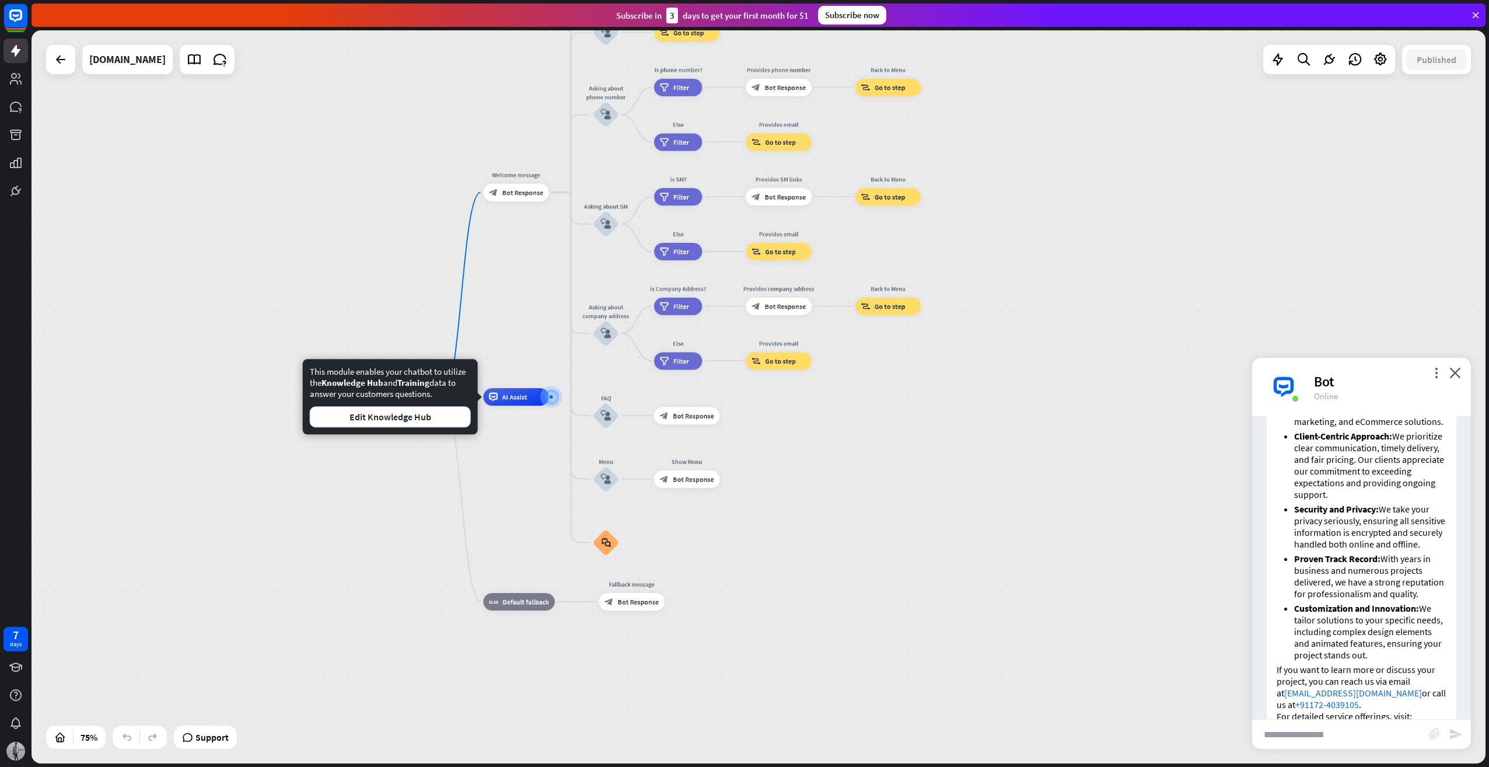
scroll to position [437, 0]
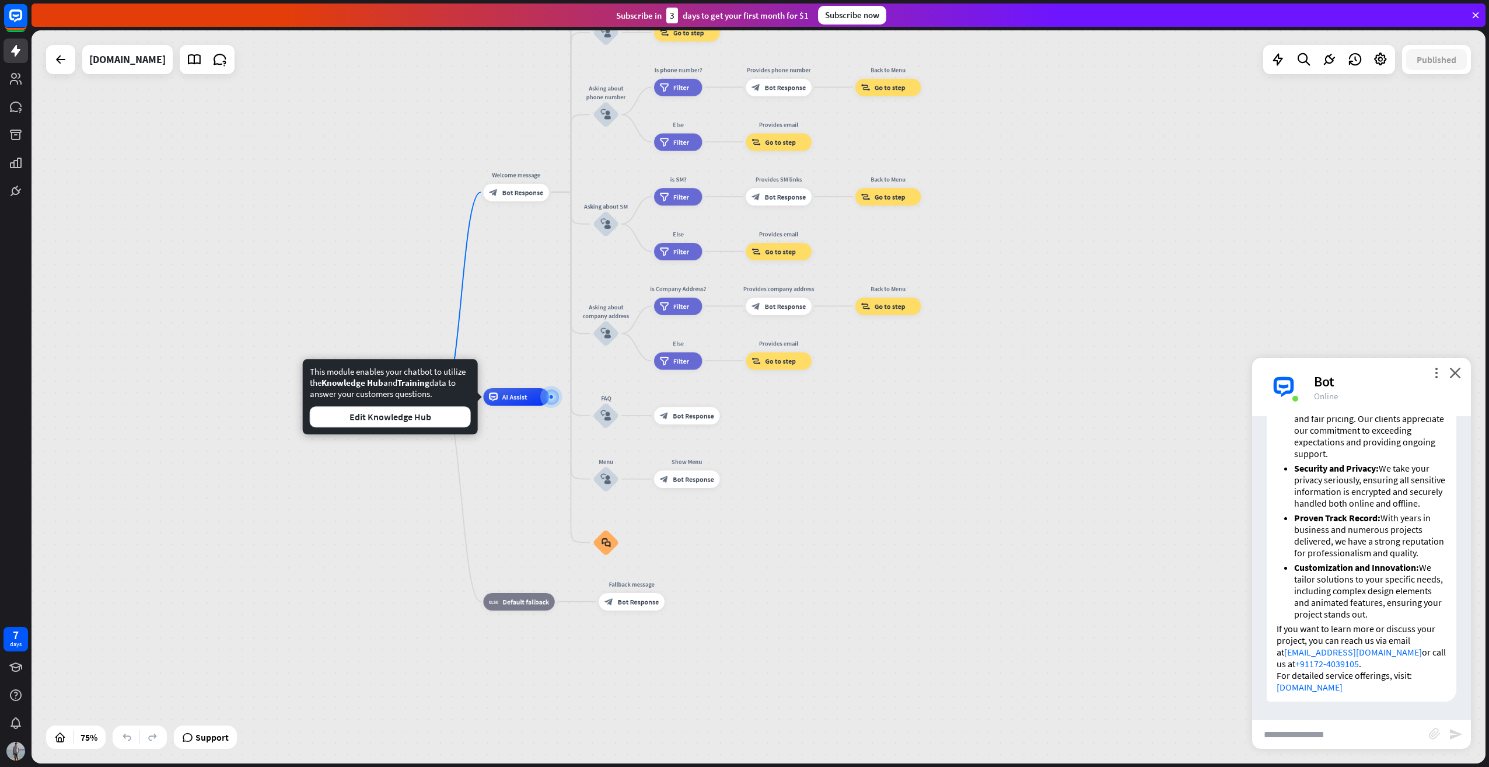
click at [1296, 738] on input "text" at bounding box center [1340, 734] width 177 height 29
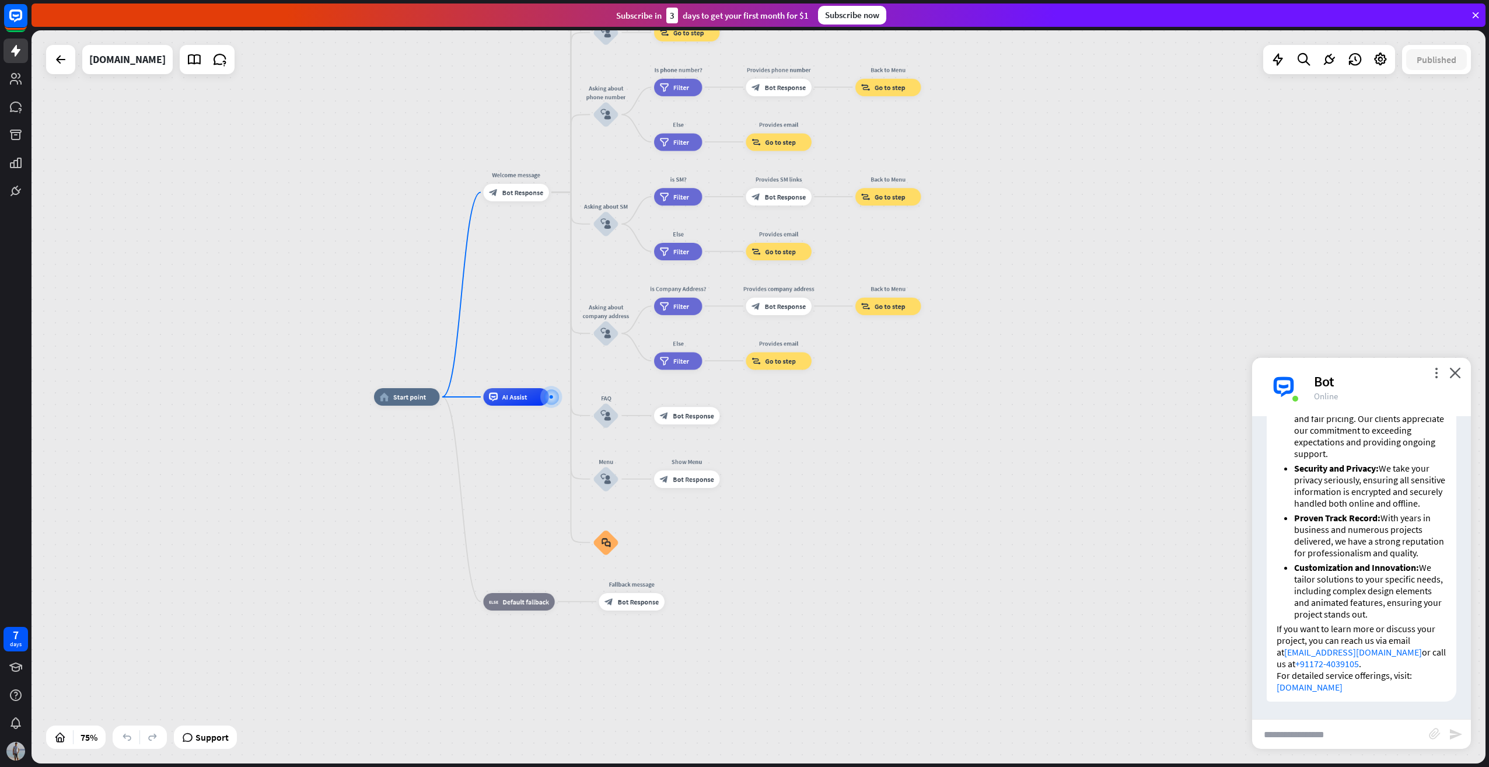
click at [1312, 727] on input "text" at bounding box center [1340, 734] width 177 height 29
type input "**********"
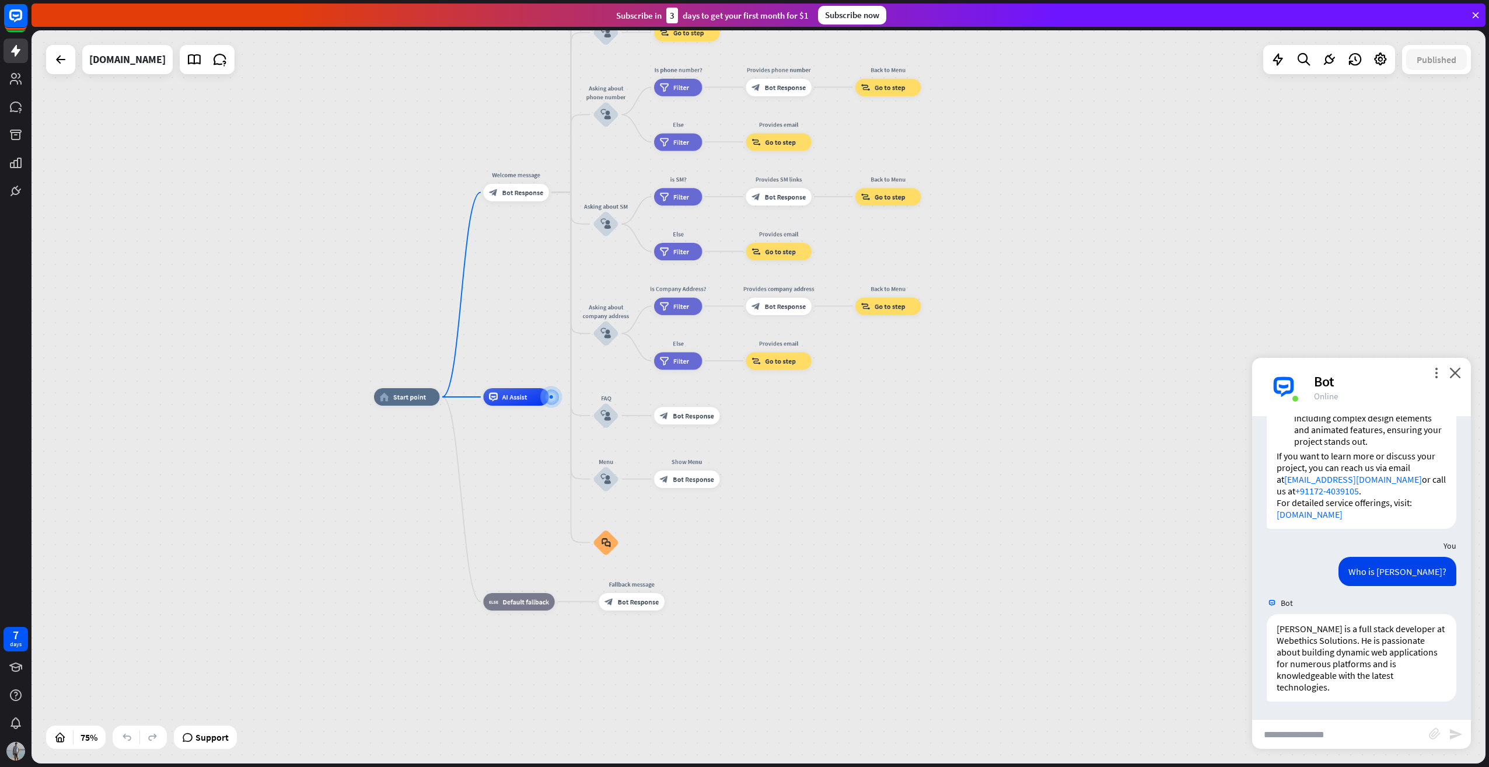
scroll to position [610, 0]
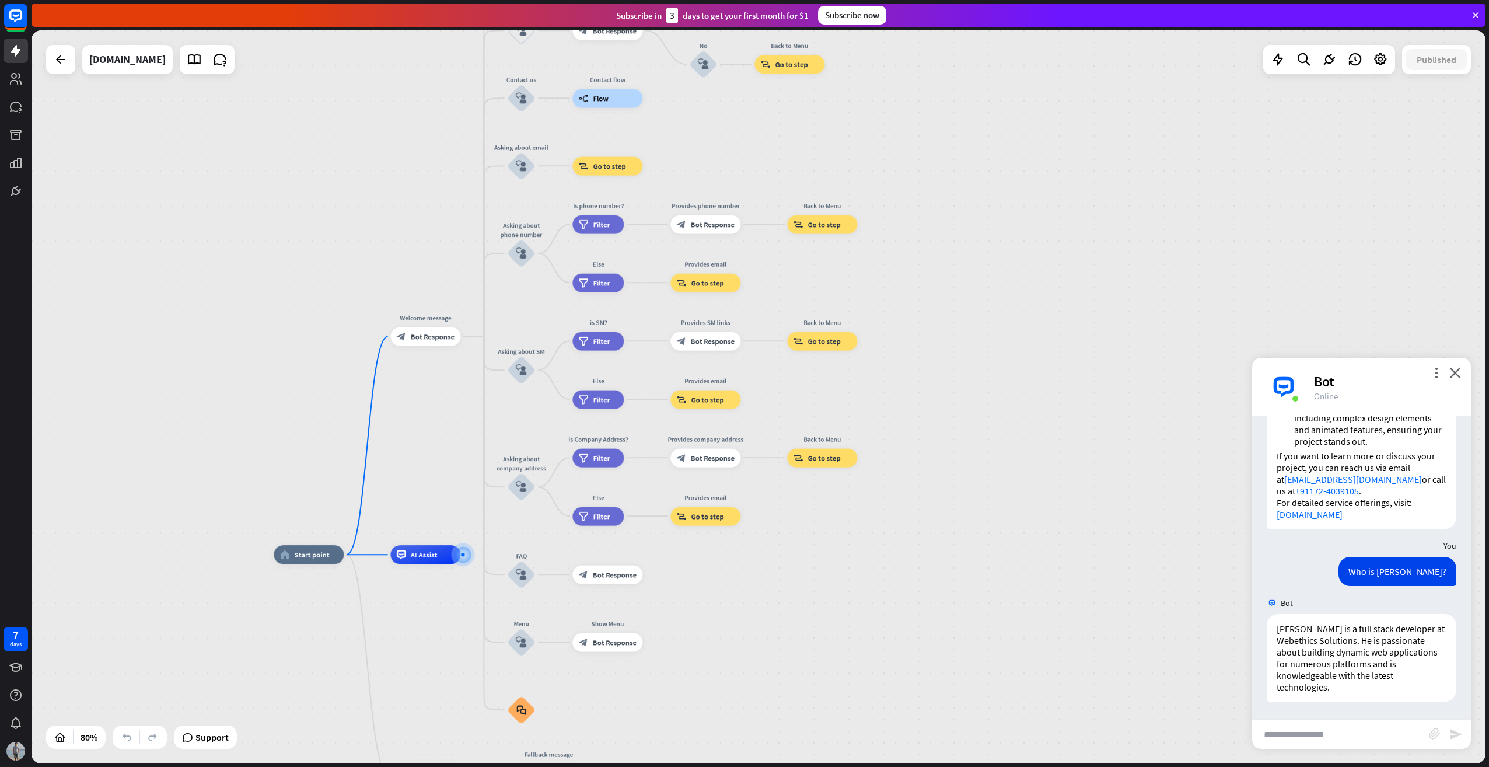
drag, startPoint x: 570, startPoint y: 184, endPoint x: 488, endPoint y: 330, distance: 166.7
click at [488, 330] on div "home_2 Start point Welcome message block_bot_response Bot Response About us blo…" at bounding box center [759, 396] width 1454 height 733
click at [425, 337] on span "Bot Response" at bounding box center [433, 335] width 44 height 9
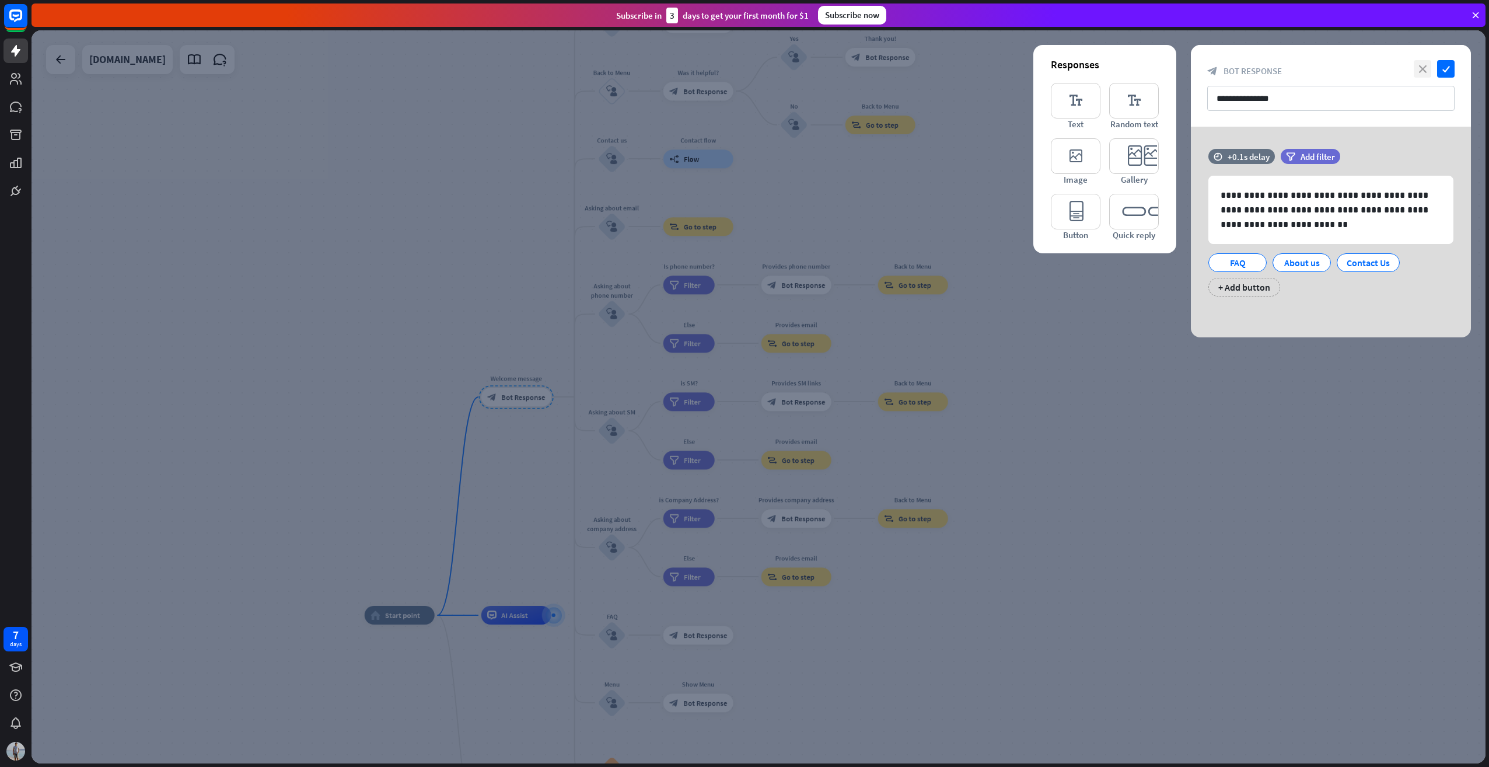
click at [1353, 69] on icon "close" at bounding box center [1423, 69] width 18 height 18
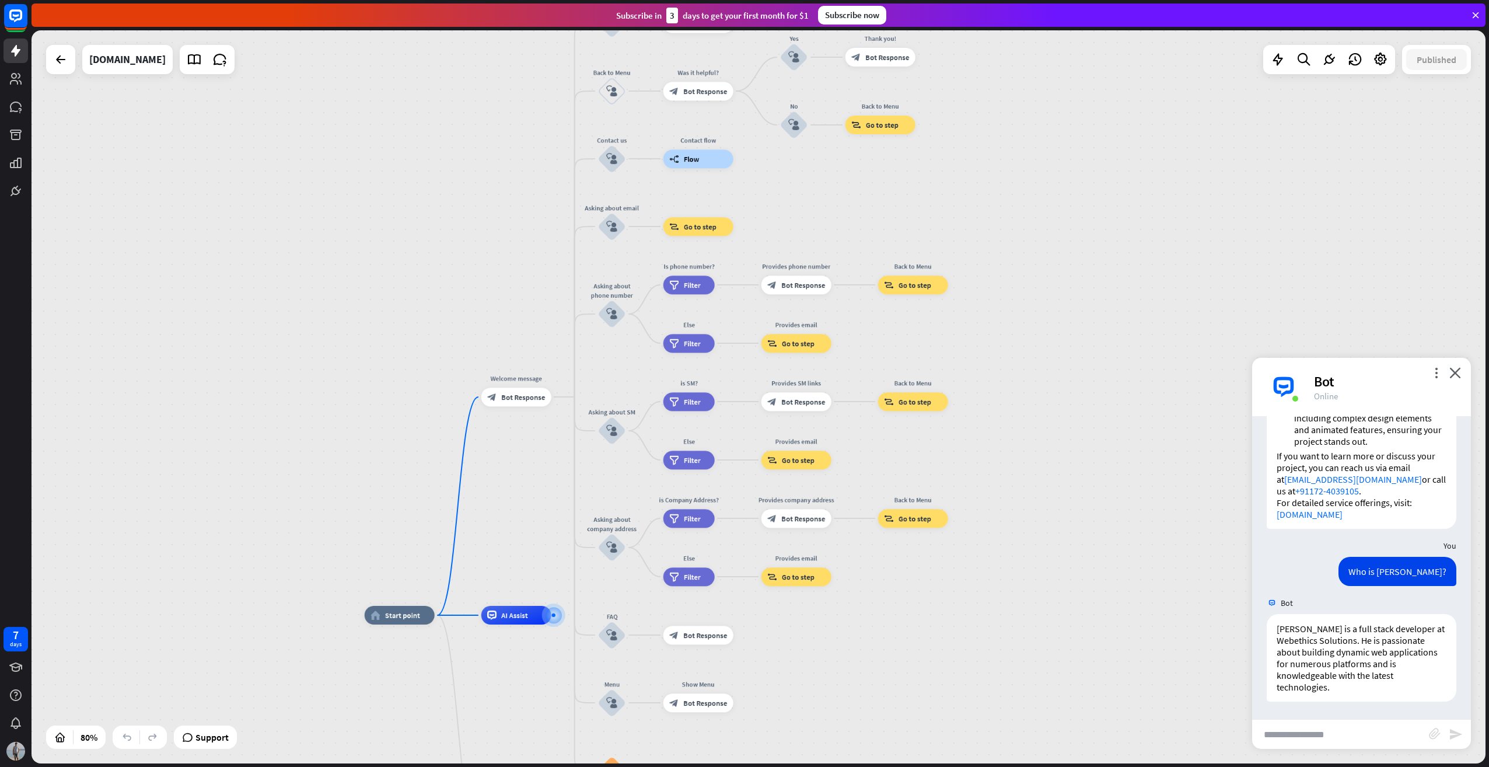
click at [1308, 744] on input "text" at bounding box center [1340, 734] width 177 height 29
type input "*"
type input "**********"
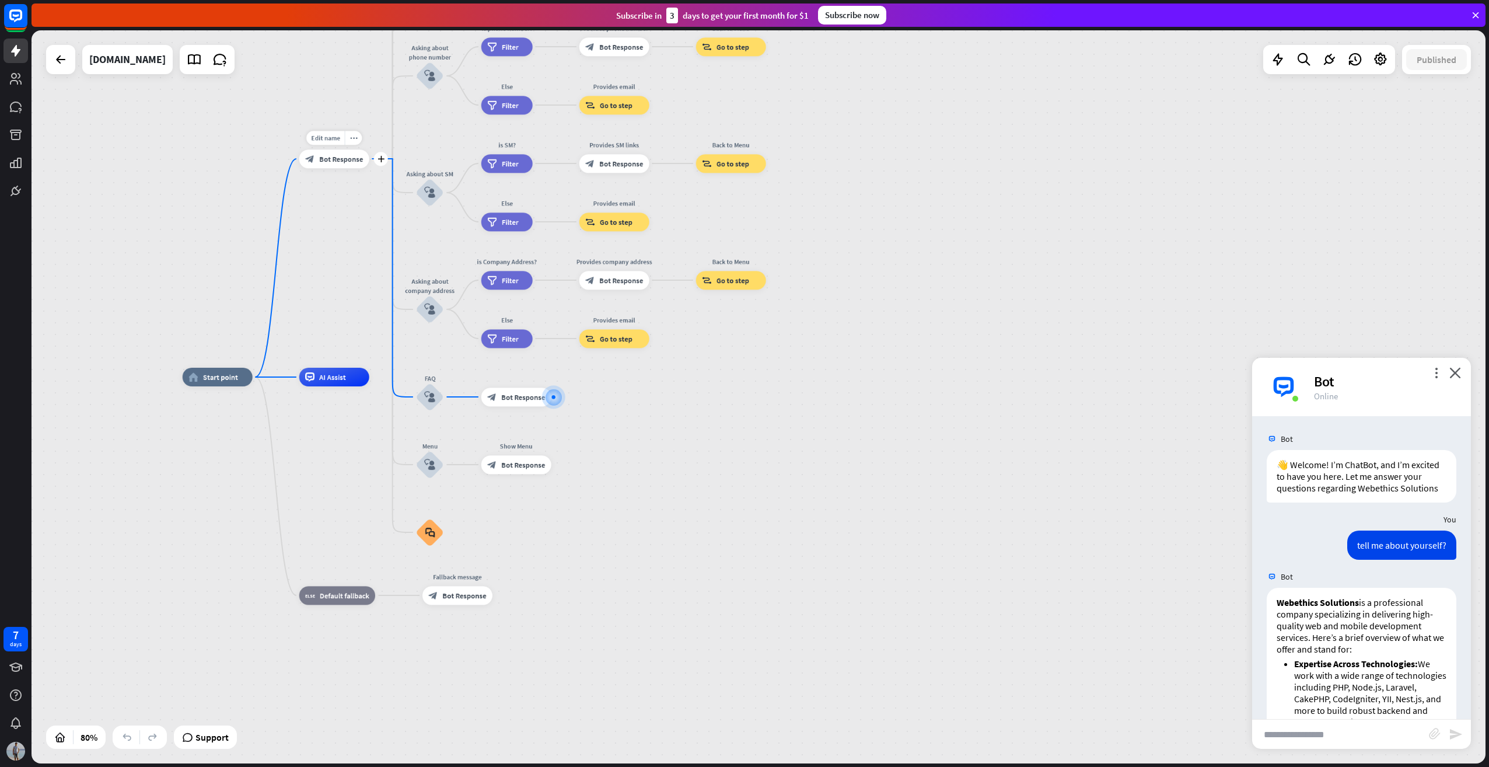
click at [337, 156] on span "Bot Response" at bounding box center [341, 158] width 44 height 9
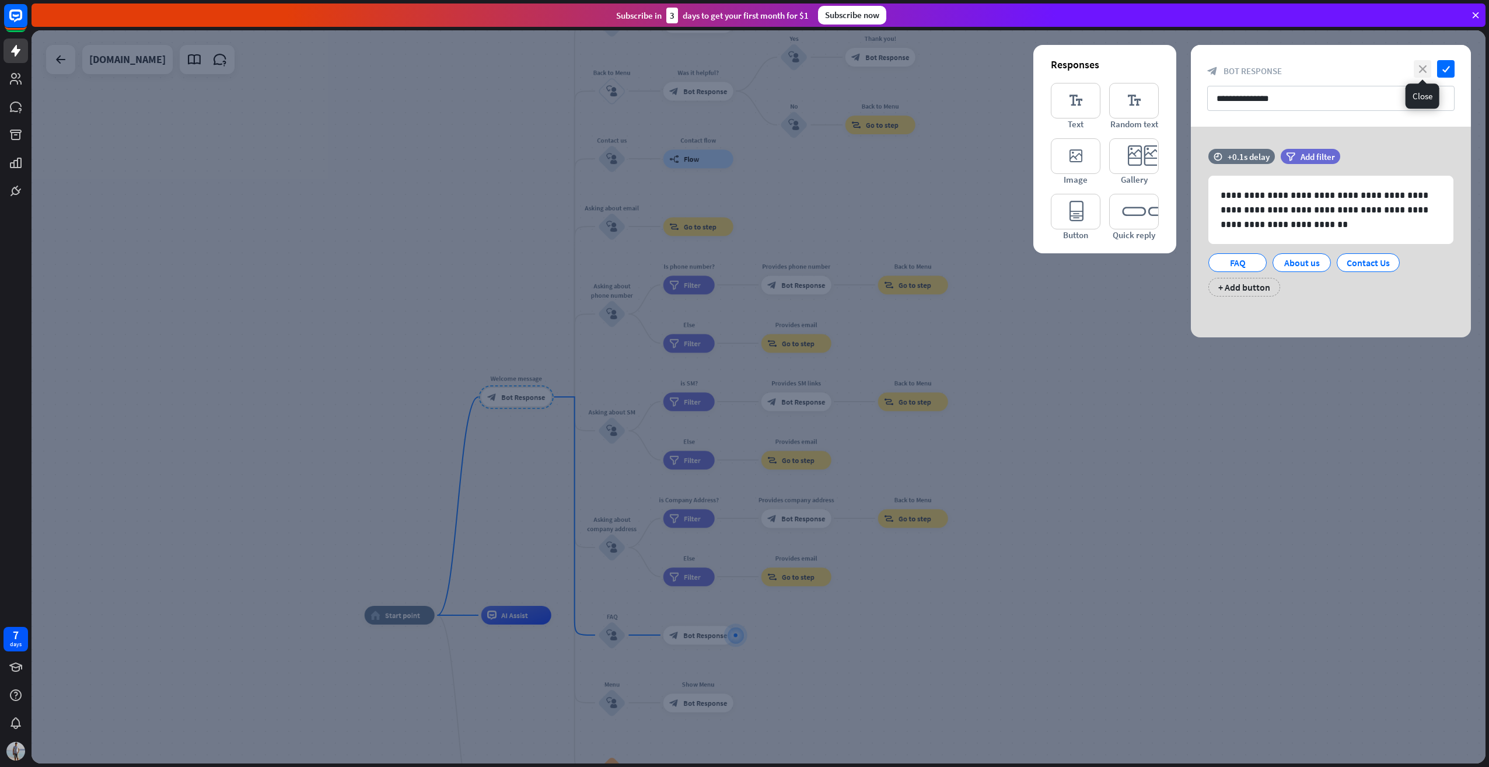
click at [1353, 69] on icon "close" at bounding box center [1423, 69] width 18 height 18
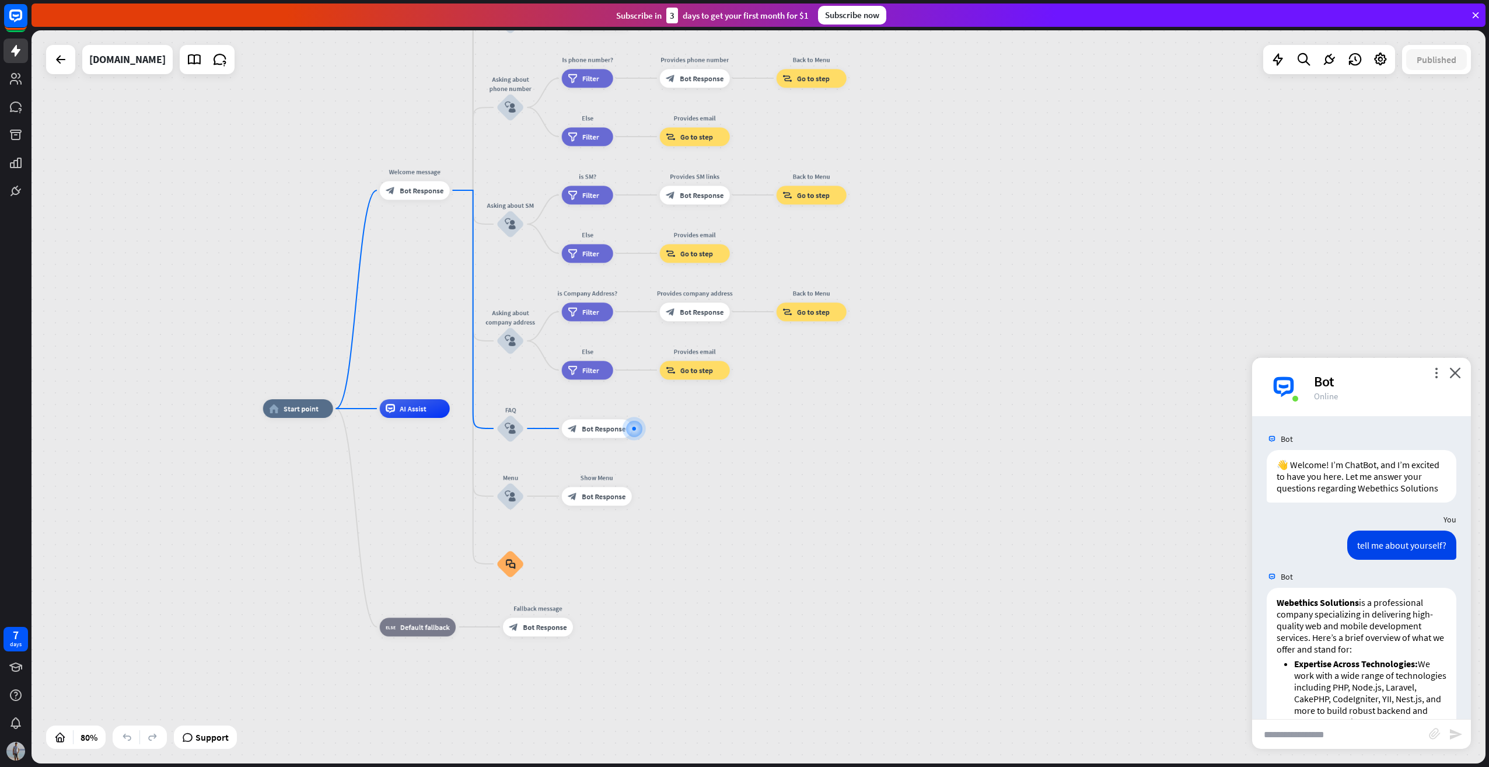
drag, startPoint x: 978, startPoint y: 505, endPoint x: 895, endPoint y: 414, distance: 122.7
click at [936, 413] on div "home_2 Start point Welcome message block_bot_response Bot Response About us blo…" at bounding box center [845, 702] width 1164 height 587
click at [516, 433] on icon "block_user_input" at bounding box center [512, 429] width 11 height 11
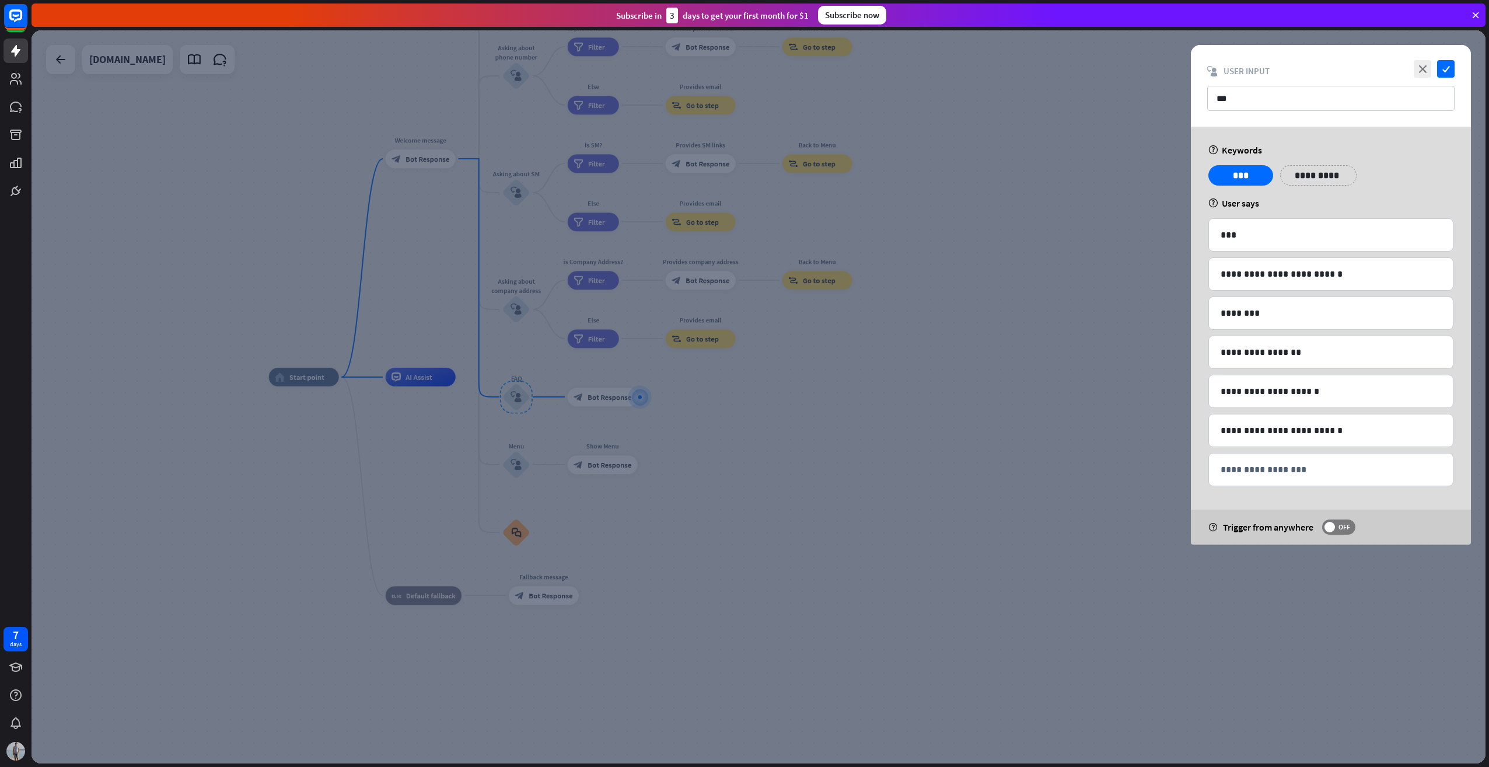
click at [643, 423] on div at bounding box center [759, 396] width 1454 height 733
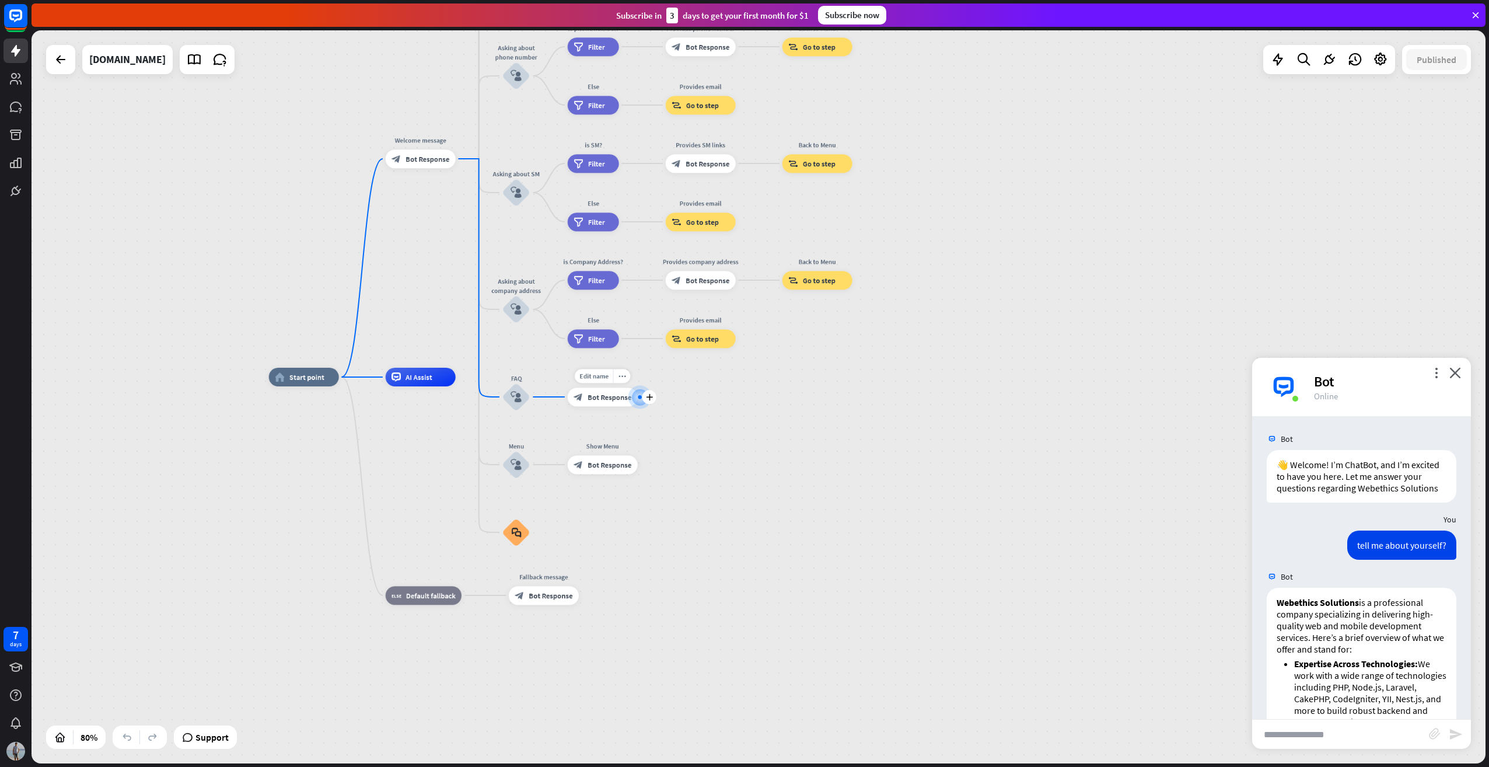
click at [584, 397] on div "block_bot_response Bot Response" at bounding box center [603, 397] width 70 height 19
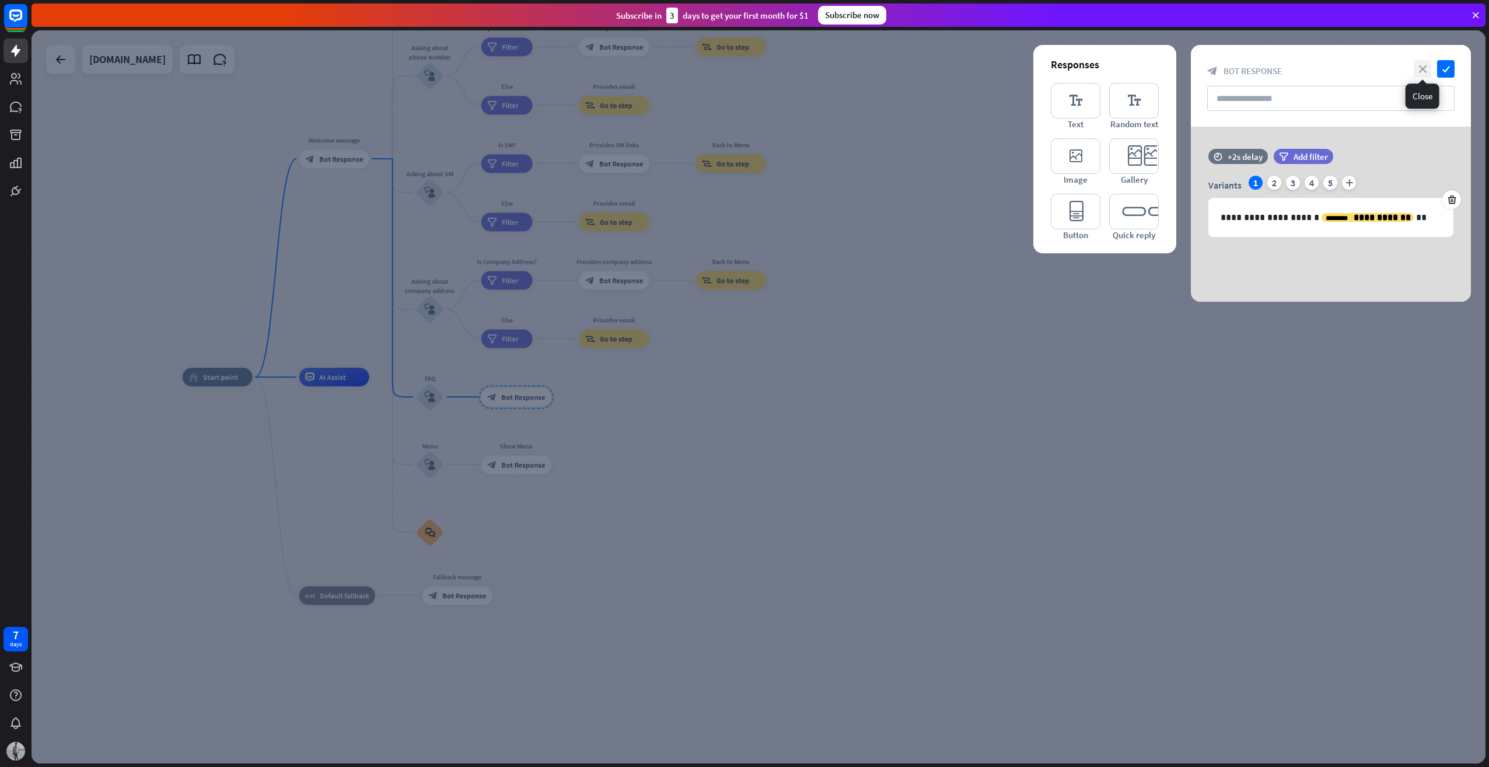
click at [1353, 73] on icon "close" at bounding box center [1423, 69] width 18 height 18
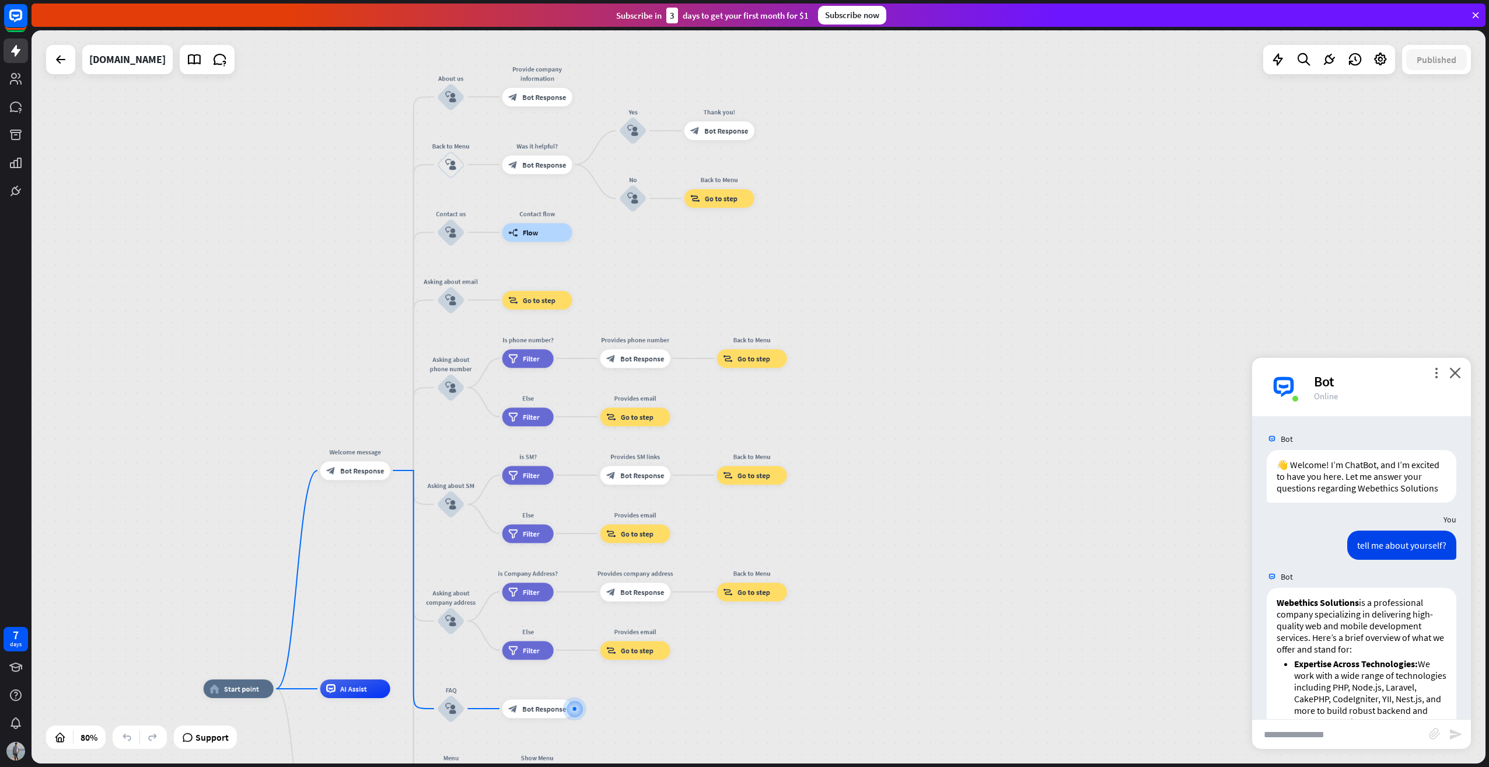
drag, startPoint x: 873, startPoint y: 233, endPoint x: 893, endPoint y: 488, distance: 255.8
click at [893, 488] on div "home_2 Start point Welcome message block_bot_response Bot Response About us blo…" at bounding box center [759, 396] width 1454 height 733
click at [1310, 741] on input "text" at bounding box center [1340, 734] width 177 height 29
type input "**********"
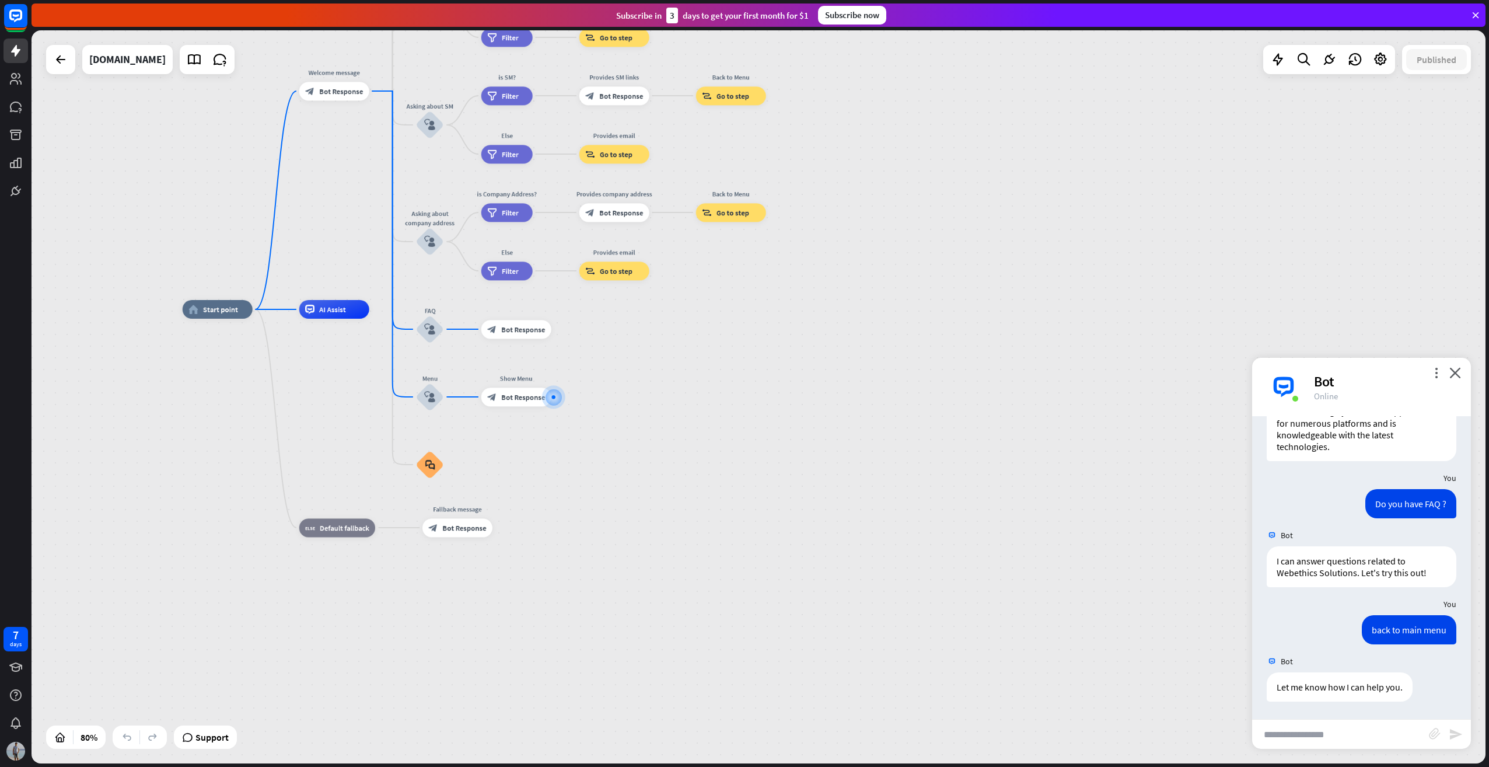
scroll to position [850, 0]
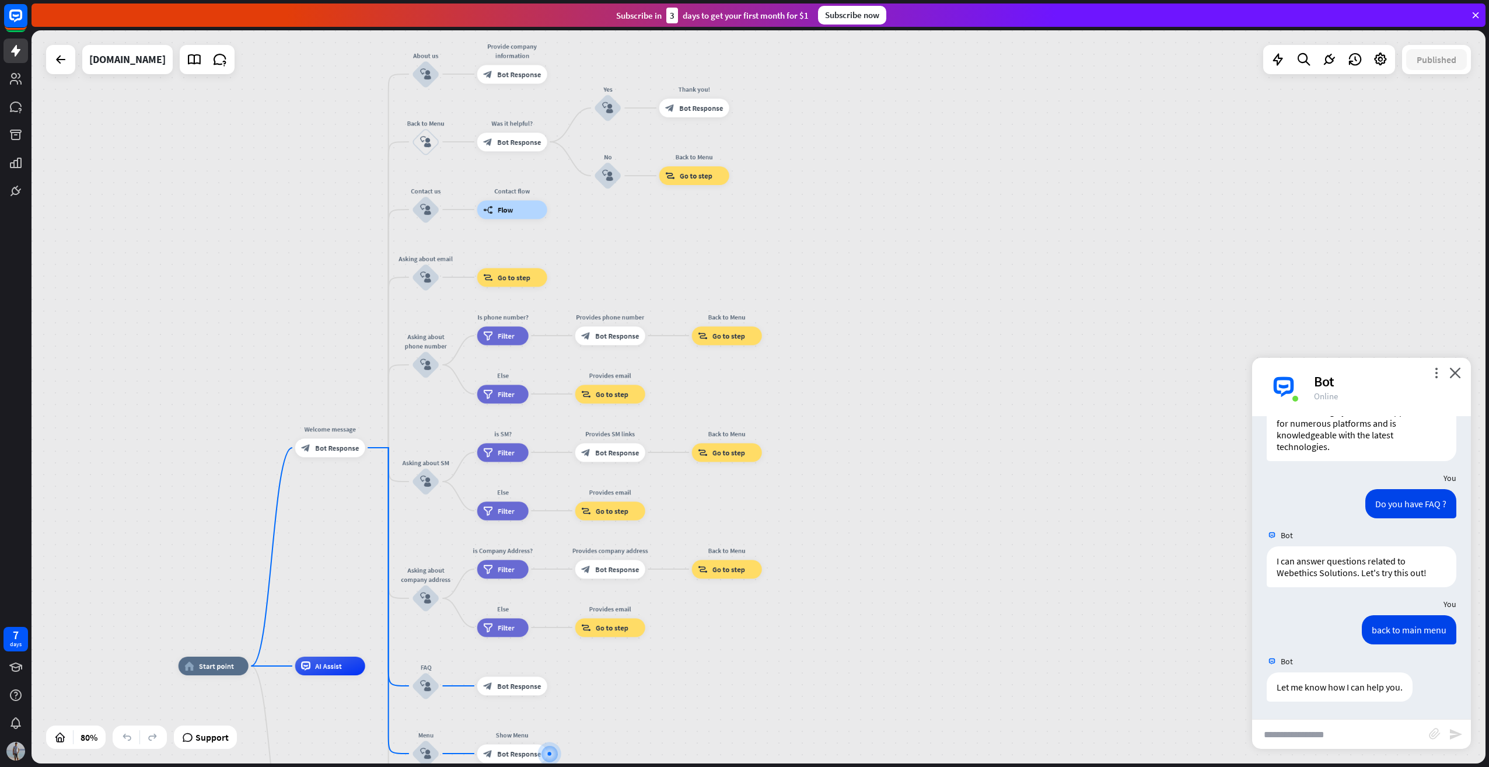
drag, startPoint x: 769, startPoint y: 287, endPoint x: 752, endPoint y: 653, distance: 366.9
click at [754, 655] on div "home_2 Start point Welcome message block_bot_response Bot Response About us blo…" at bounding box center [759, 396] width 1454 height 733
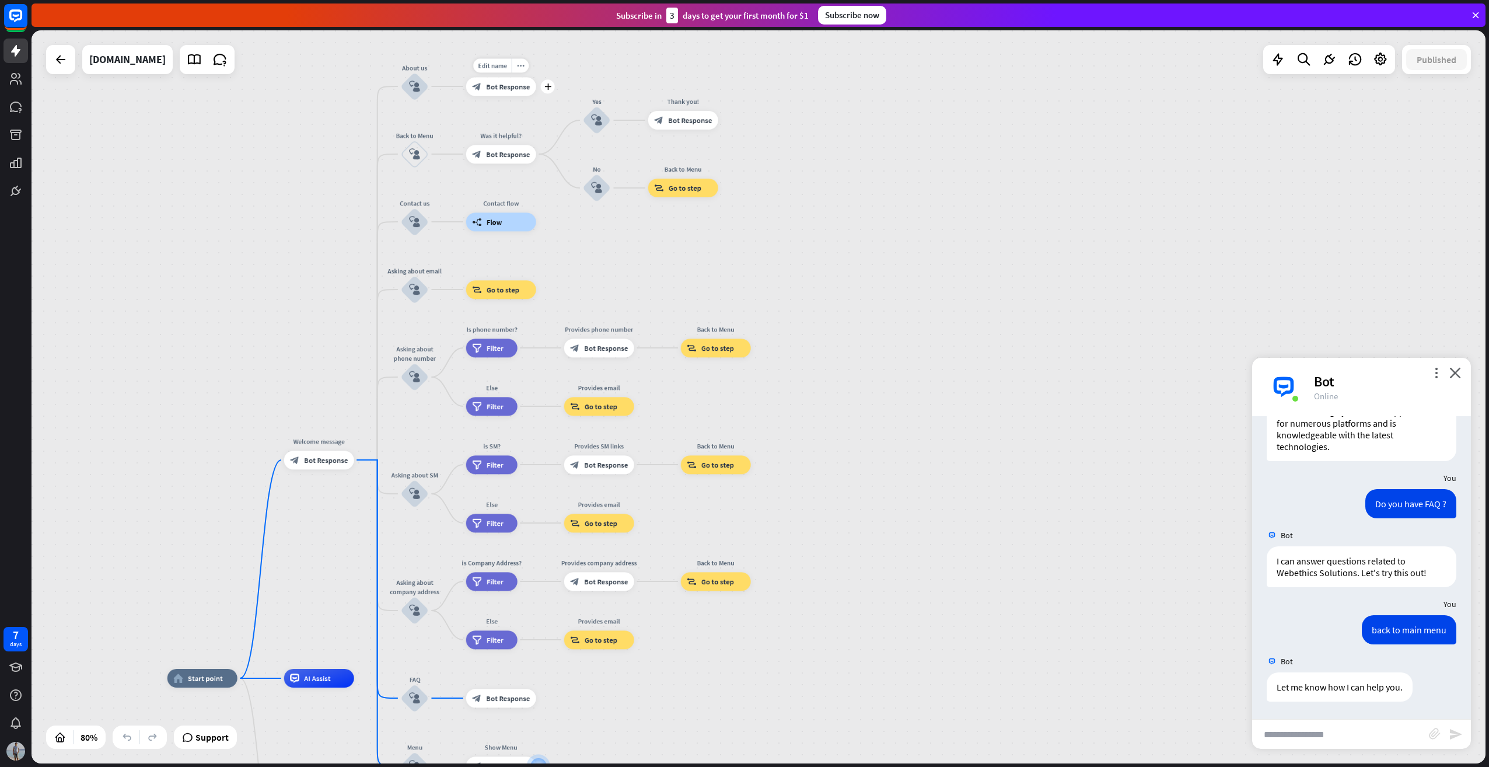
click at [502, 84] on span "Bot Response" at bounding box center [508, 86] width 44 height 9
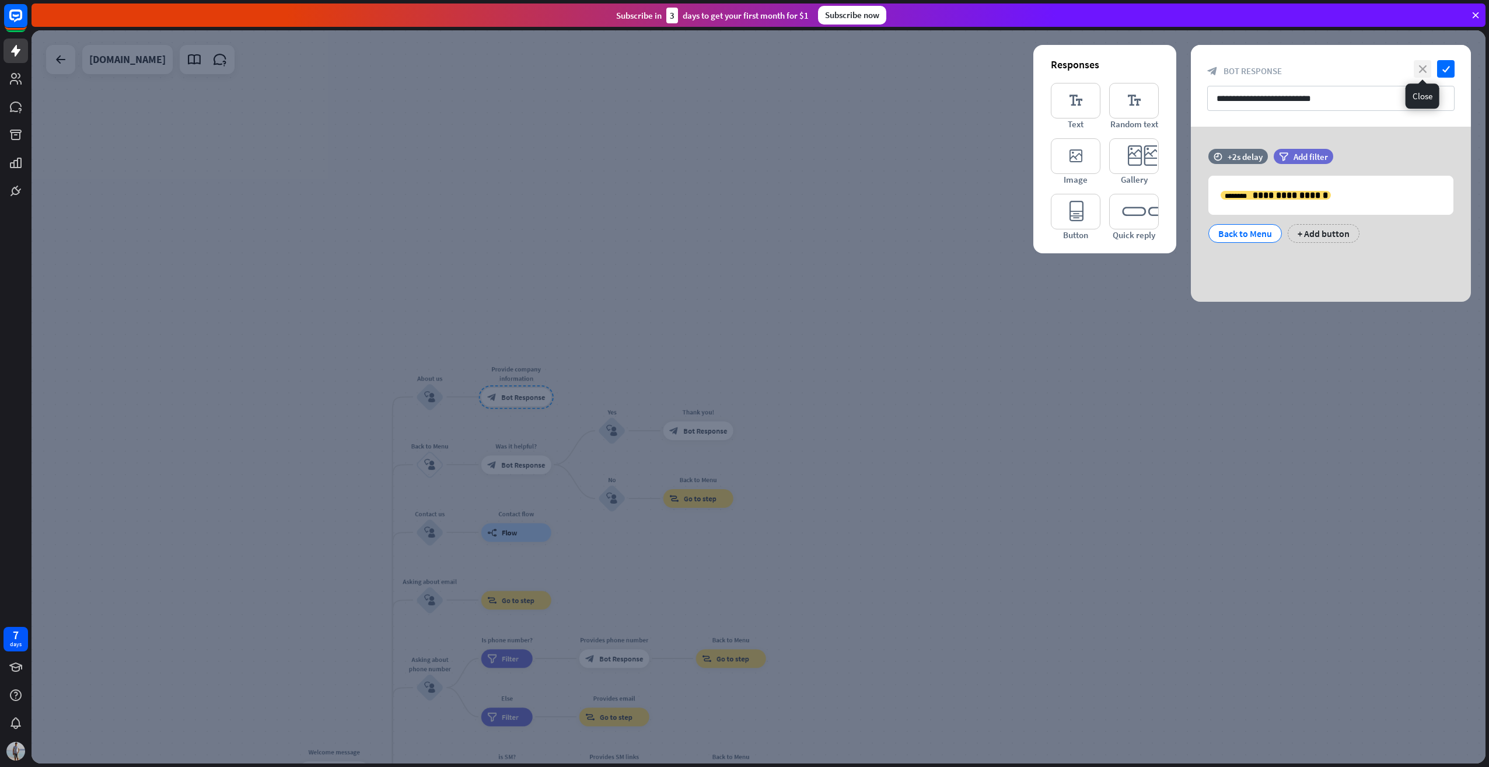
click at [1353, 68] on icon "close" at bounding box center [1423, 69] width 18 height 18
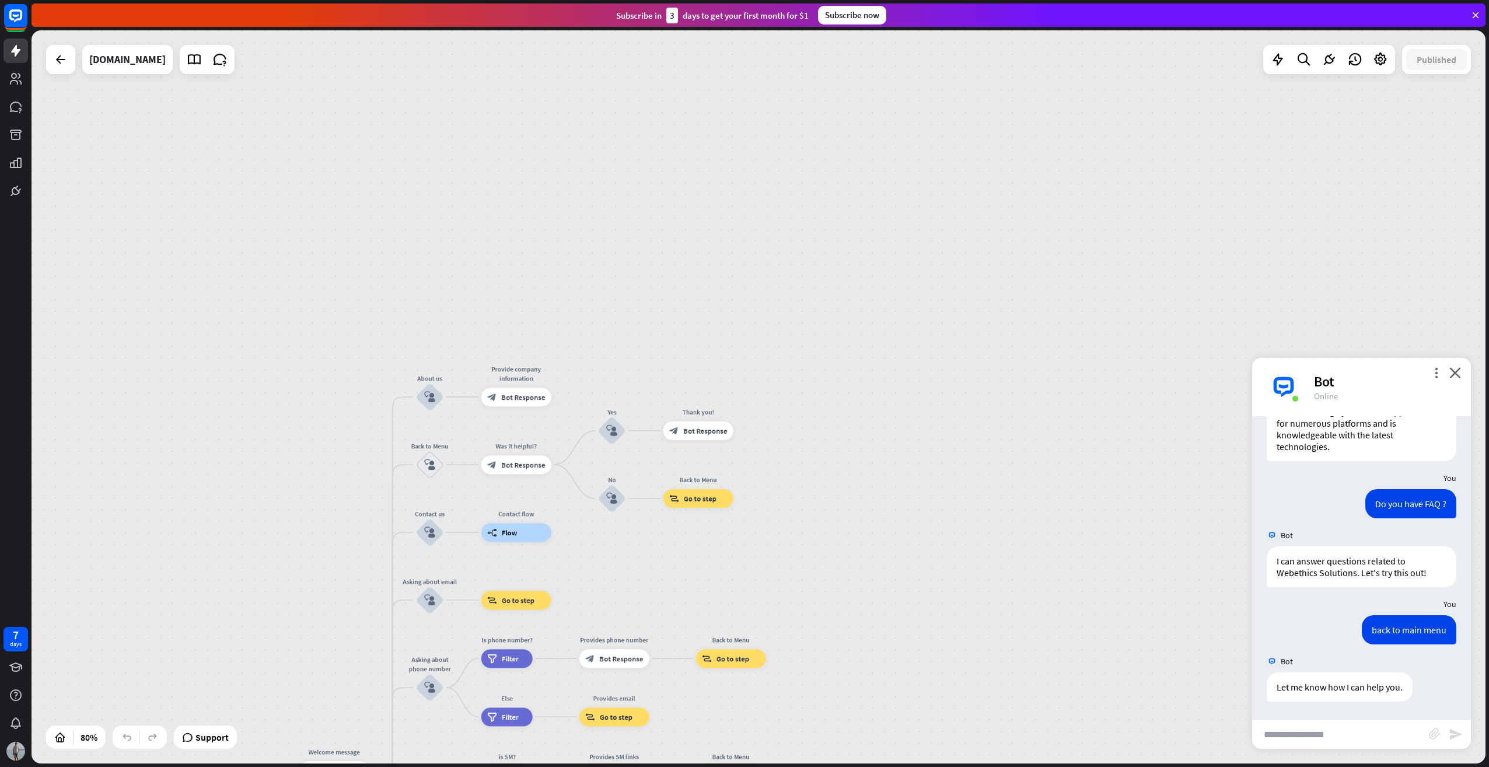
scroll to position [851, 0]
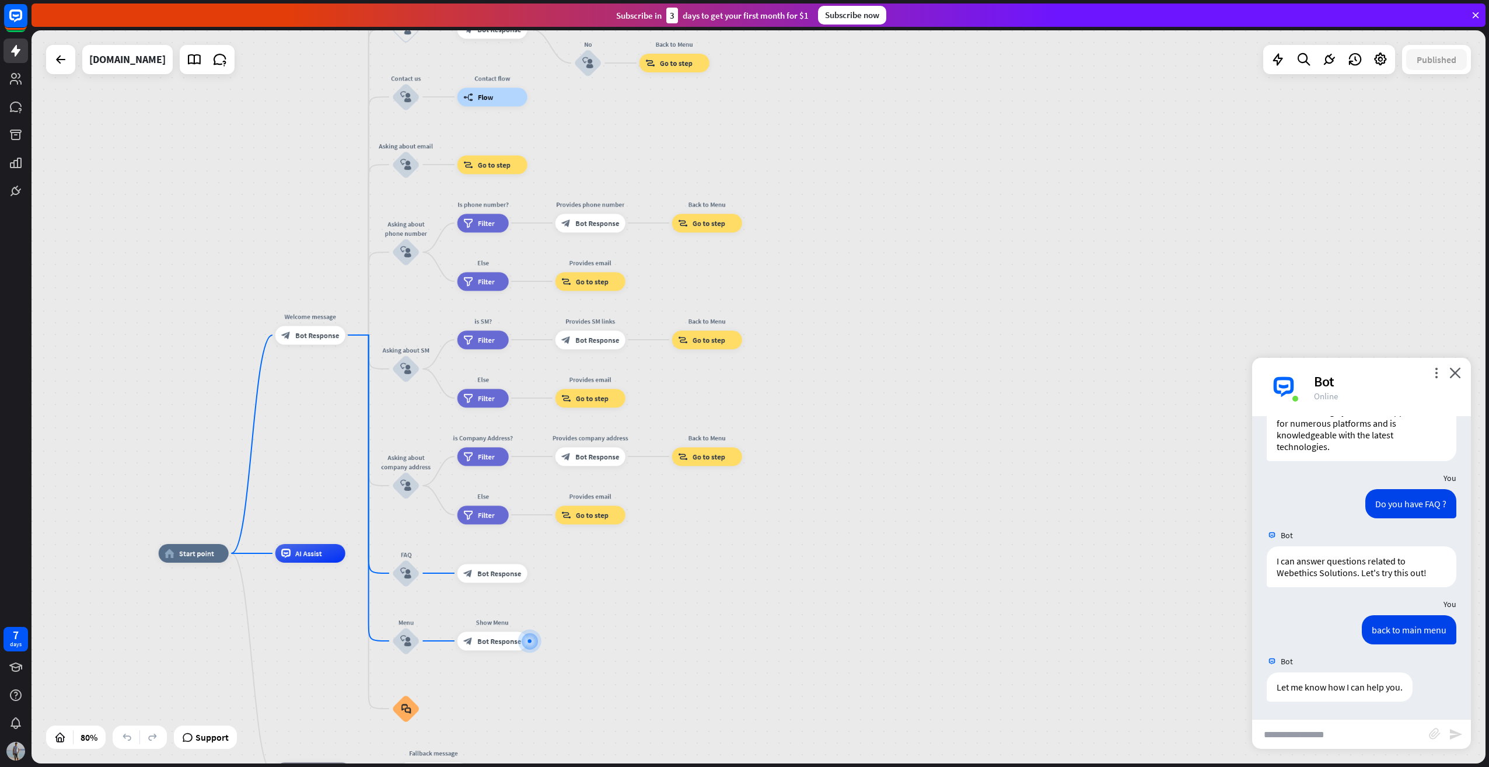
drag, startPoint x: 883, startPoint y: 575, endPoint x: 861, endPoint y: 115, distance: 461.0
click at [860, 113] on div "home_2 Start point Welcome message block_bot_response Bot Response About us blo…" at bounding box center [759, 396] width 1454 height 733
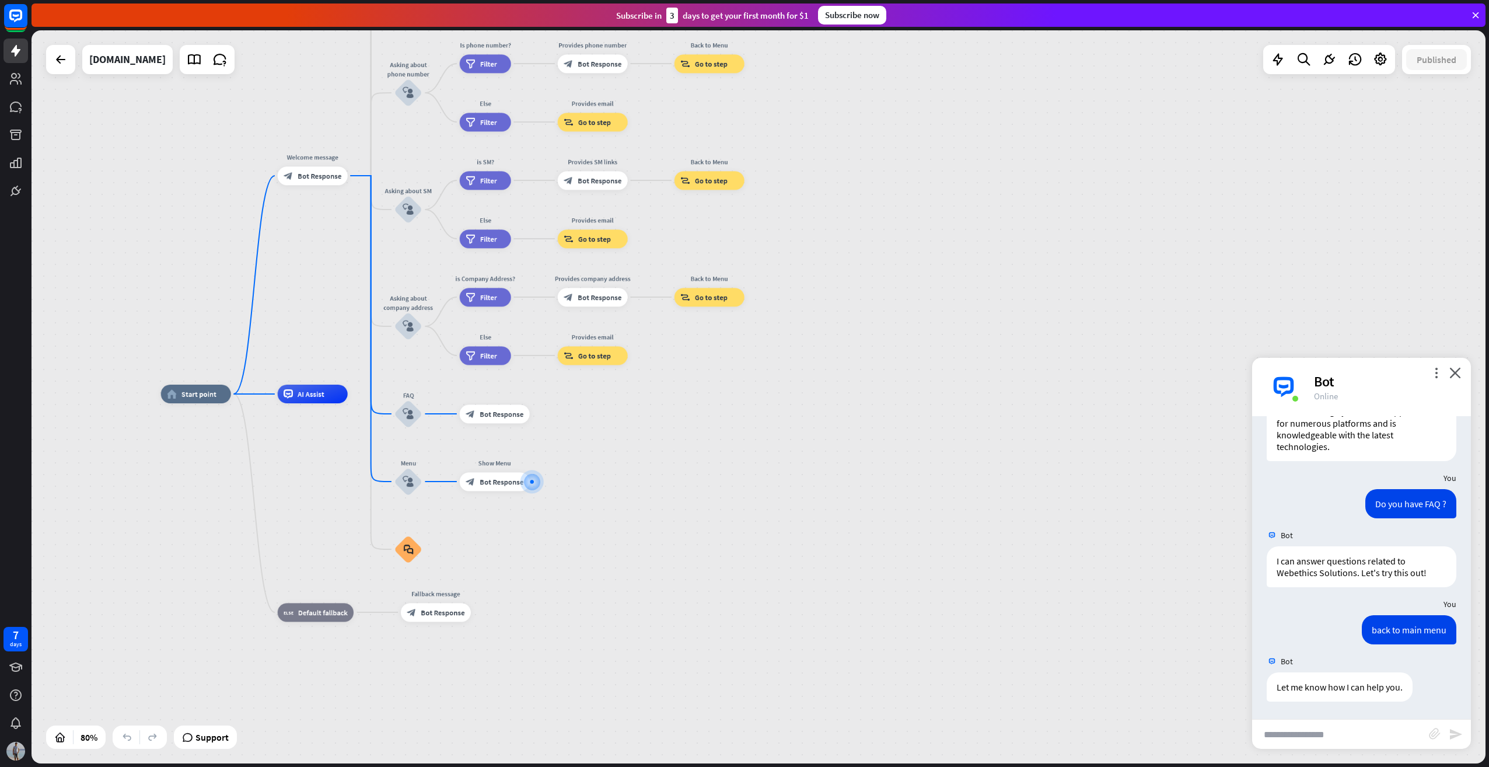
drag, startPoint x: 894, startPoint y: 447, endPoint x: 1087, endPoint y: 451, distance: 193.2
click at [896, 317] on div "home_2 Start point Welcome message block_bot_response Bot Response About us blo…" at bounding box center [759, 396] width 1454 height 733
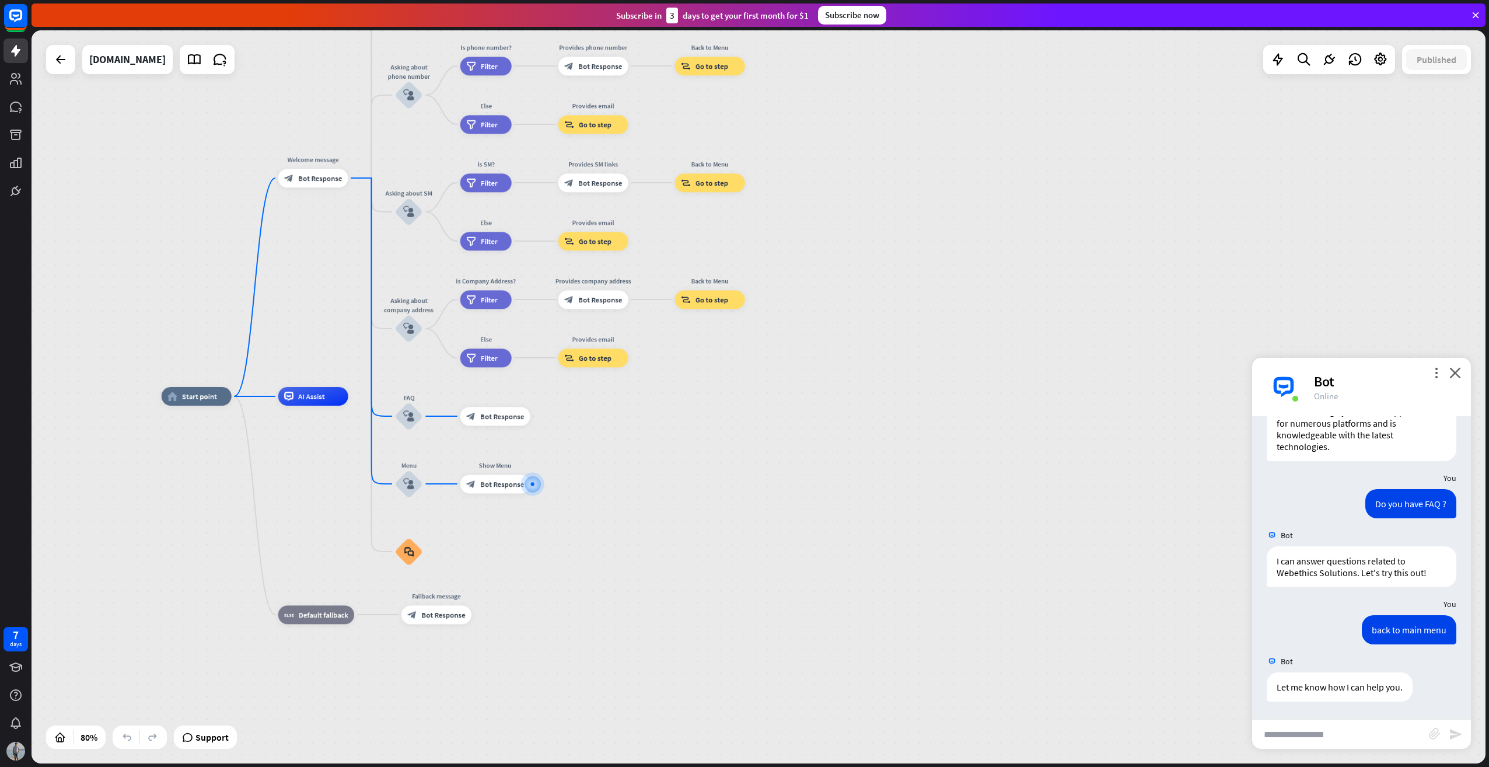
click at [1304, 745] on input "text" at bounding box center [1340, 734] width 177 height 29
type input "*"
type input "**********"
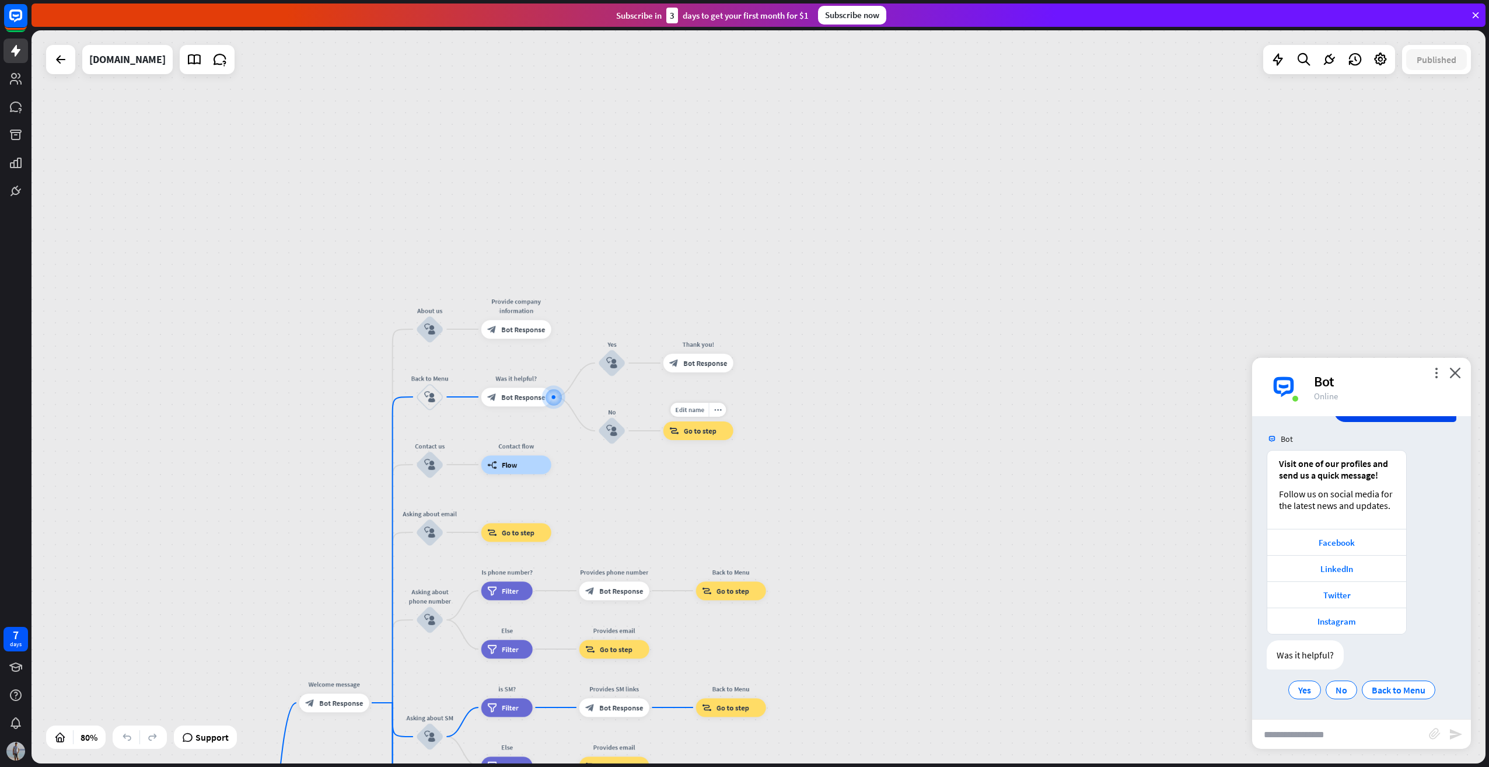
scroll to position [1187, 0]
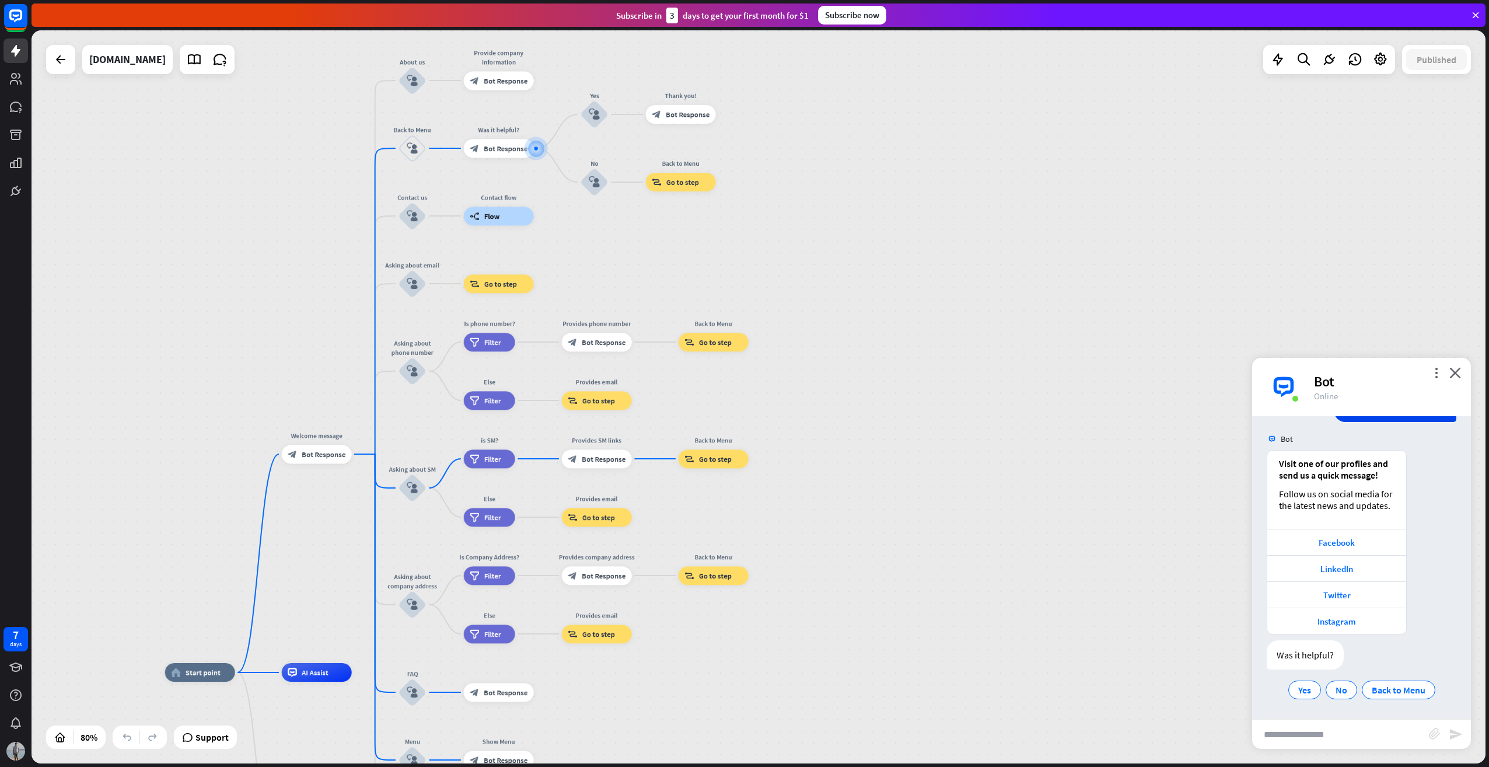
drag, startPoint x: 853, startPoint y: 614, endPoint x: 836, endPoint y: 365, distance: 249.2
click at [836, 365] on div "home_2 Start point Welcome message block_bot_response Bot Response About us blo…" at bounding box center [759, 396] width 1454 height 733
click at [507, 158] on div "Edit name more_horiz plus block_bot_response Bot Response" at bounding box center [499, 148] width 70 height 19
click at [503, 146] on span "Bot Response" at bounding box center [506, 148] width 44 height 9
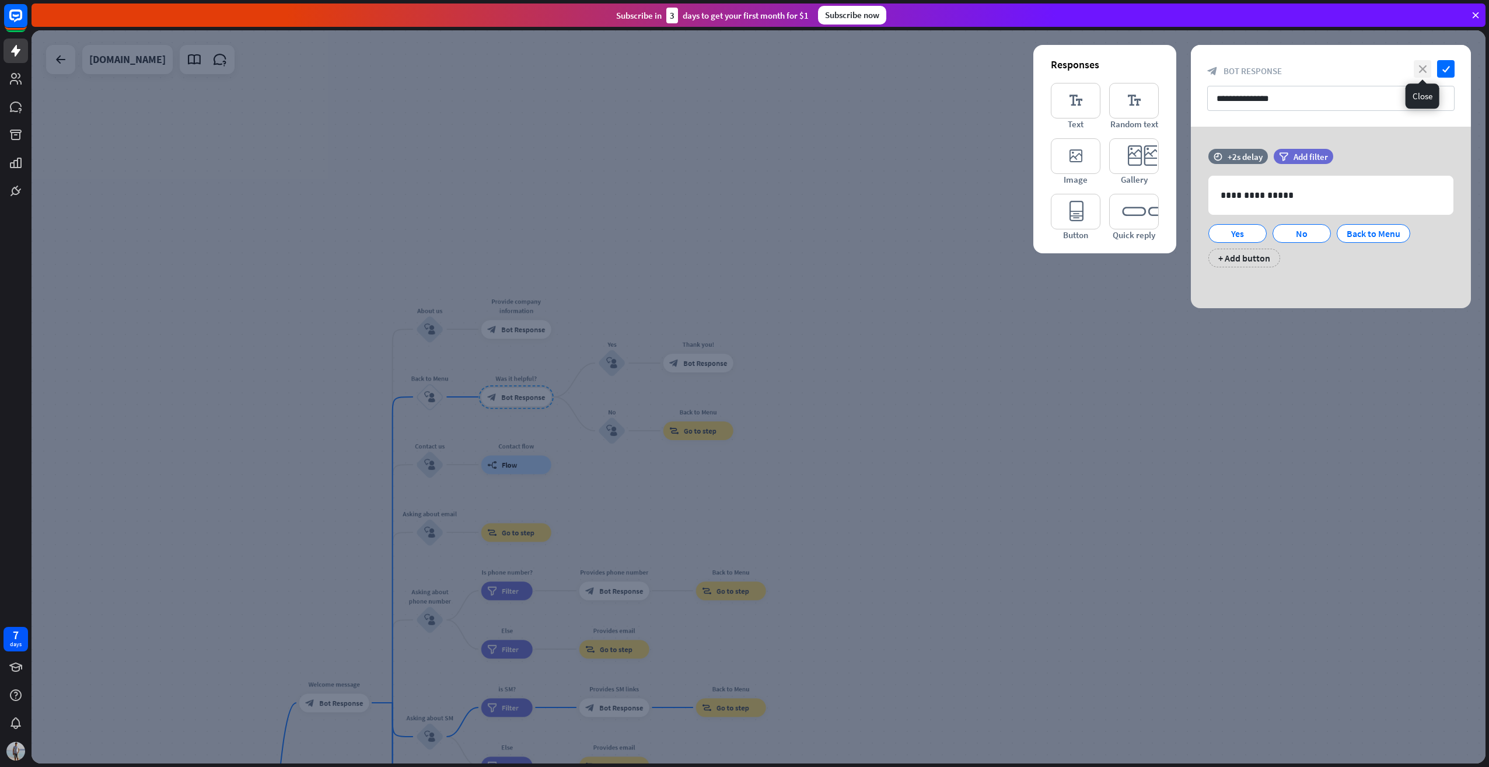
click at [1353, 65] on icon "close" at bounding box center [1423, 69] width 18 height 18
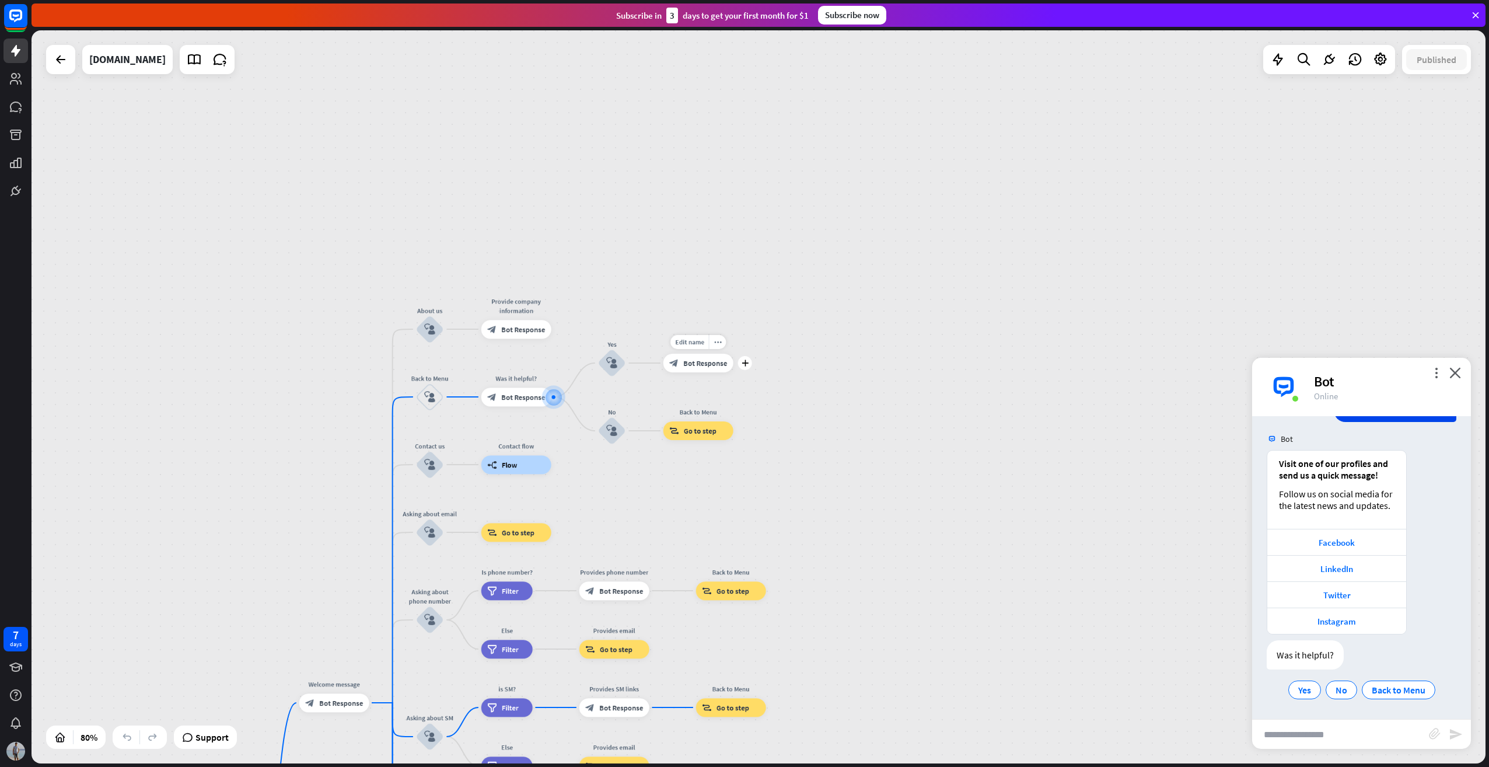
click at [697, 364] on span "Bot Response" at bounding box center [705, 362] width 44 height 9
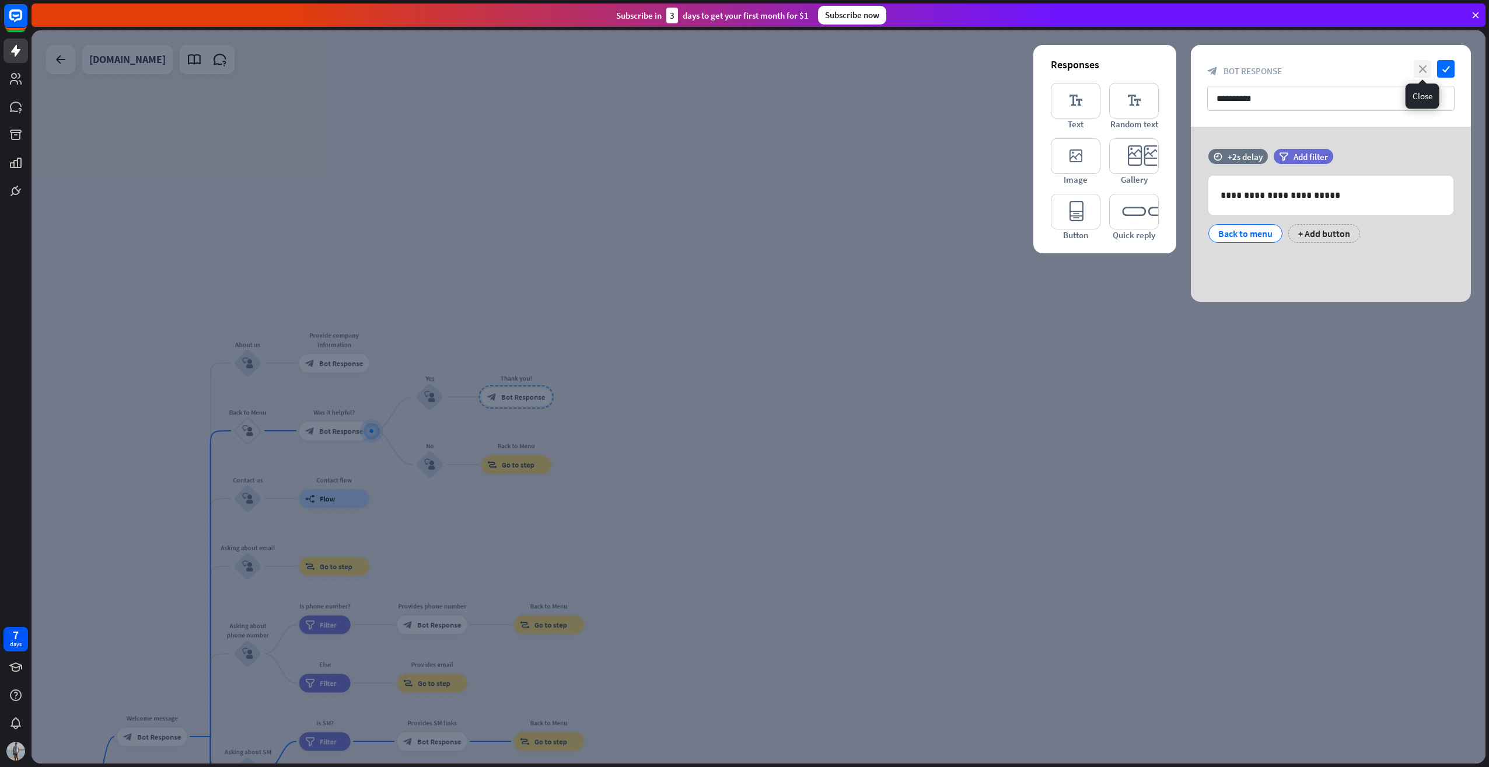
click at [1353, 60] on div "**********" at bounding box center [1331, 86] width 280 height 82
click at [1353, 68] on icon "close" at bounding box center [1423, 69] width 18 height 18
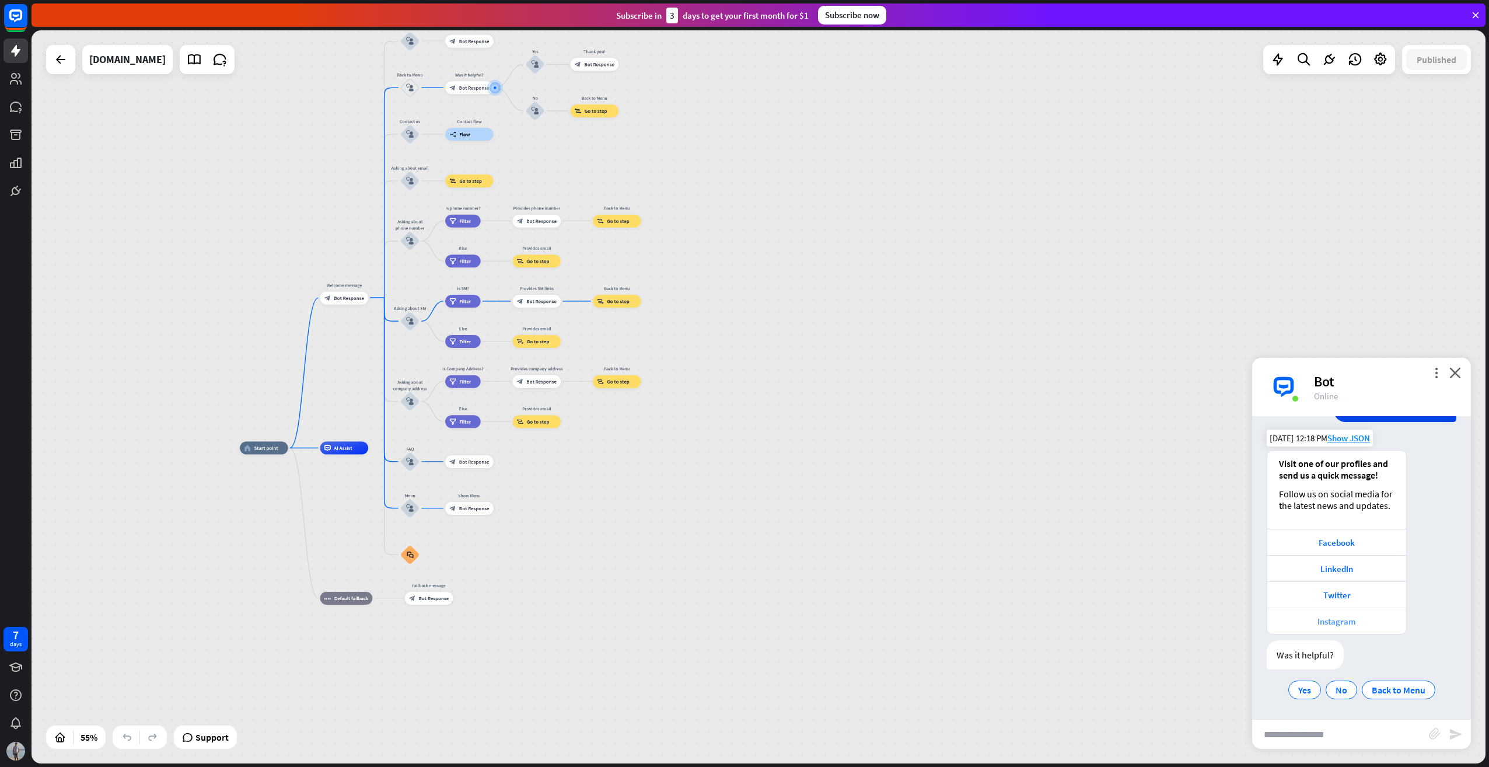
drag, startPoint x: 734, startPoint y: 549, endPoint x: 1279, endPoint y: 623, distance: 549.5
click at [774, 210] on div "home_2 Start point Welcome message block_bot_response Bot Response About us blo…" at bounding box center [759, 396] width 1454 height 733
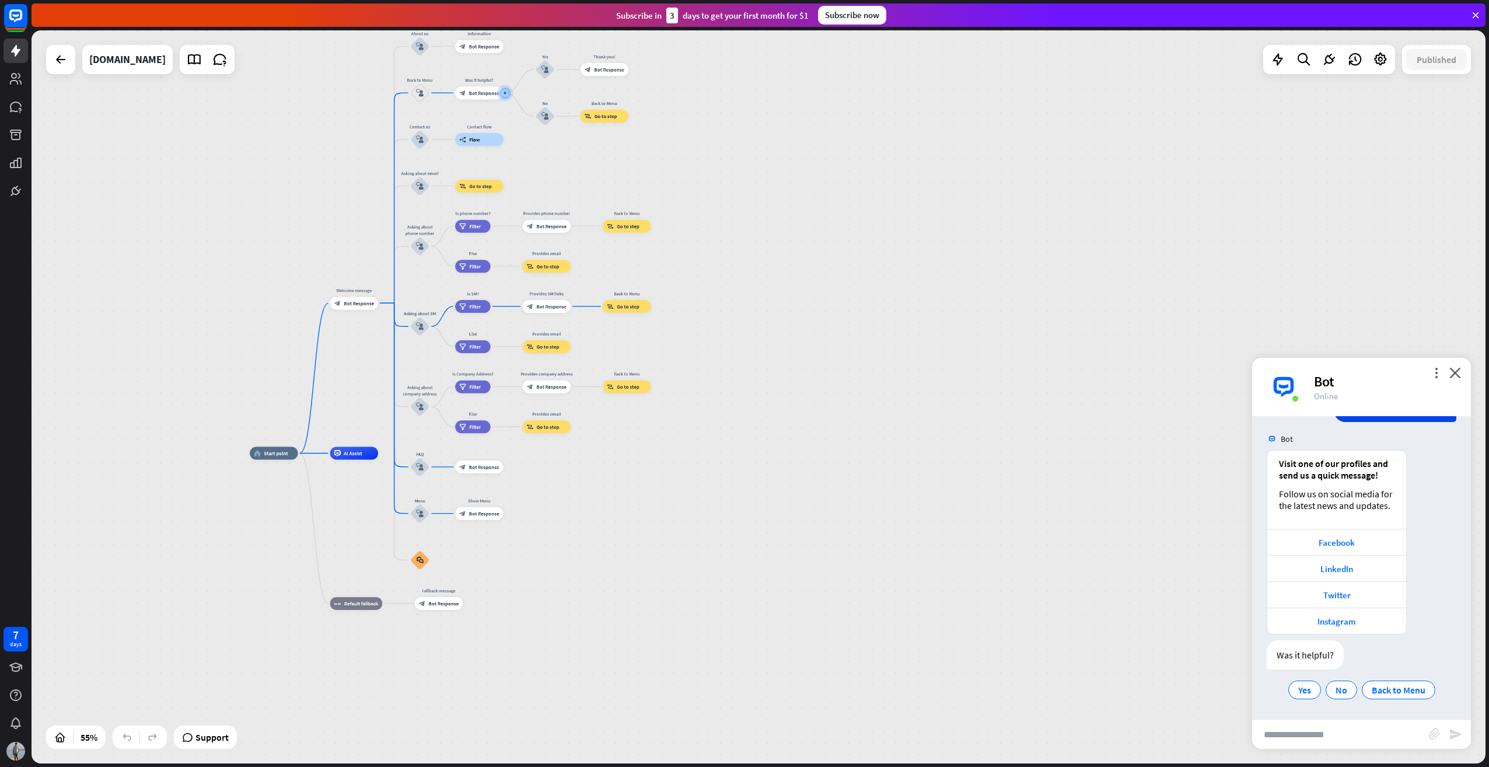
click at [1285, 724] on input "text" at bounding box center [1340, 734] width 177 height 29
type input "**********"
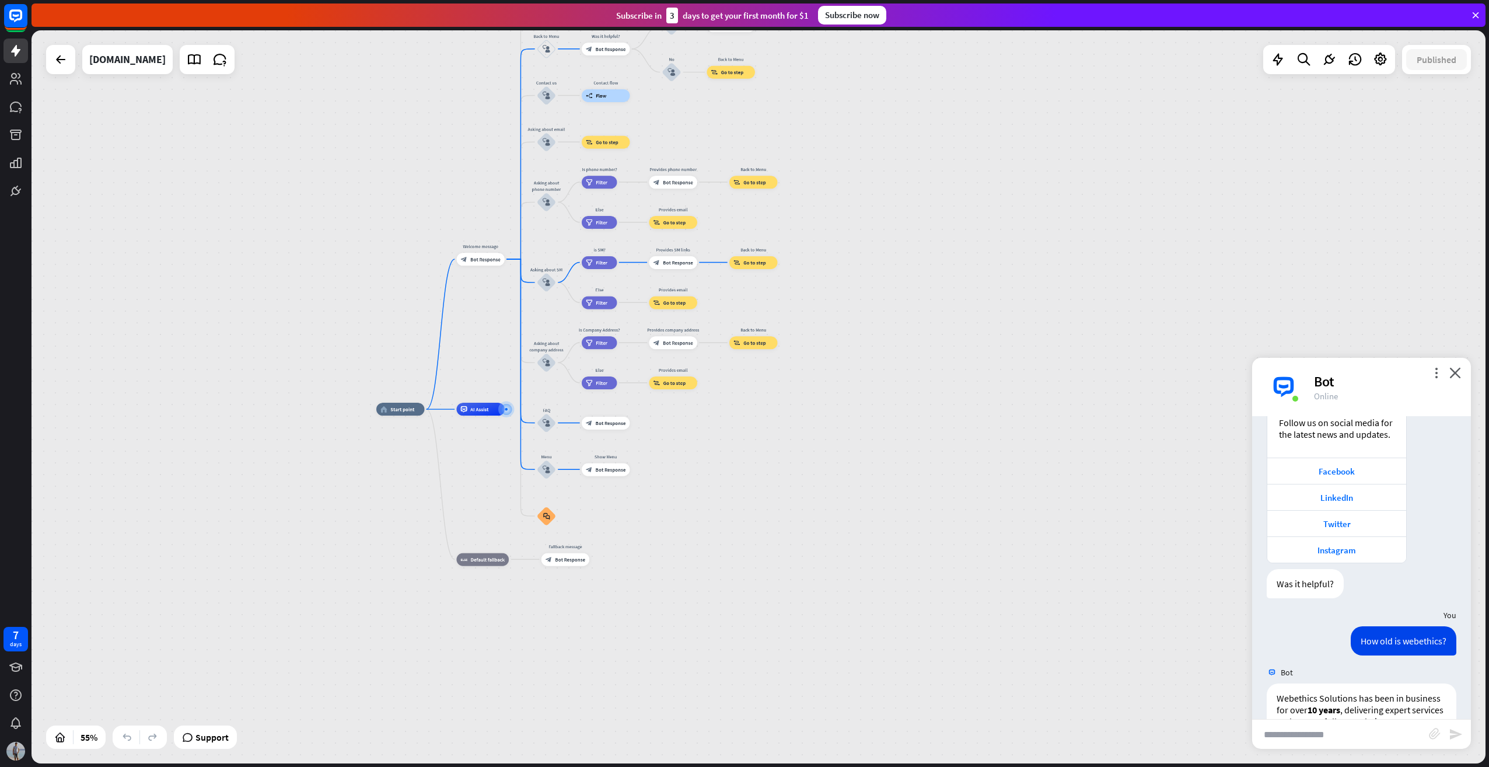
scroll to position [1316, 0]
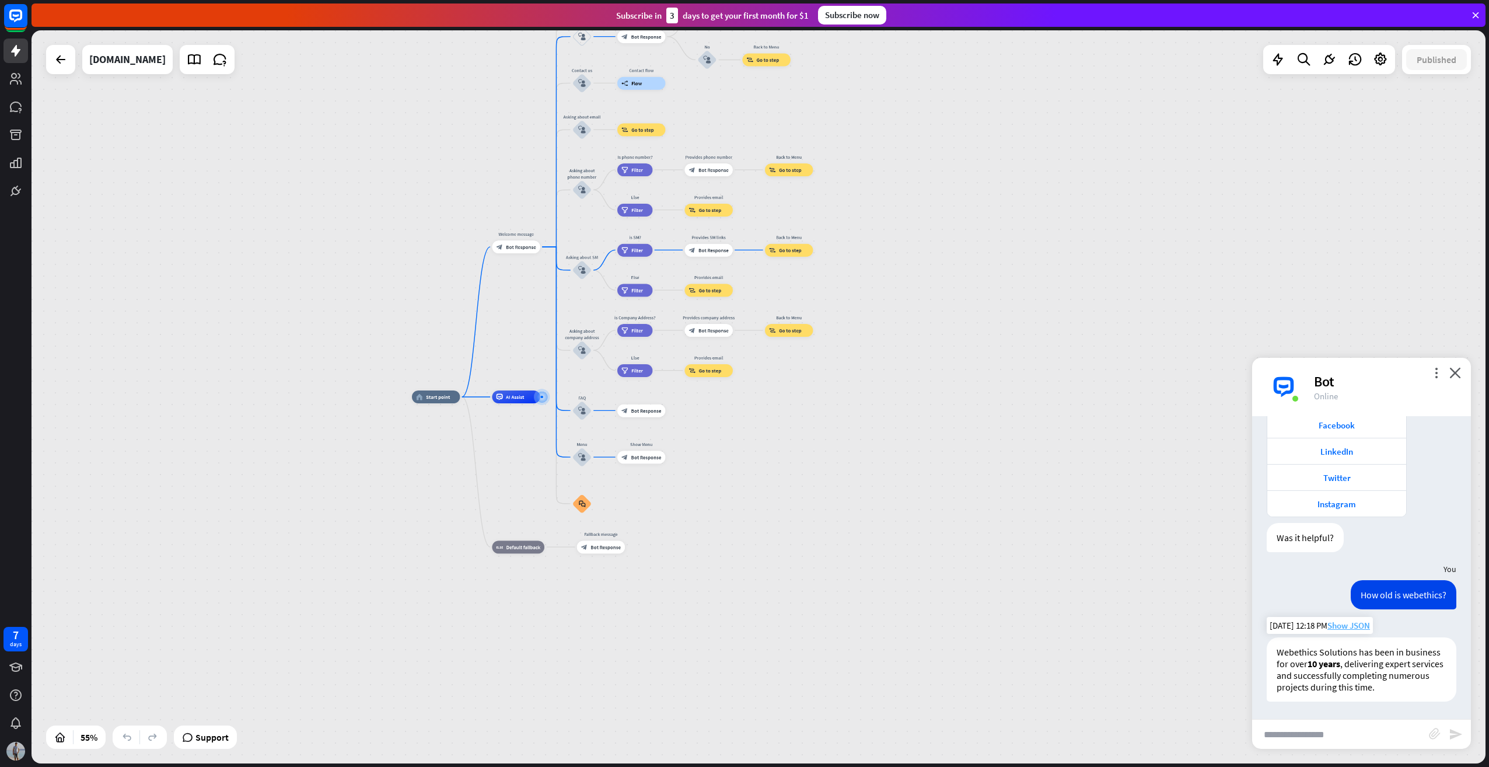
click at [1348, 620] on span "Show JSON" at bounding box center [1349, 625] width 43 height 11
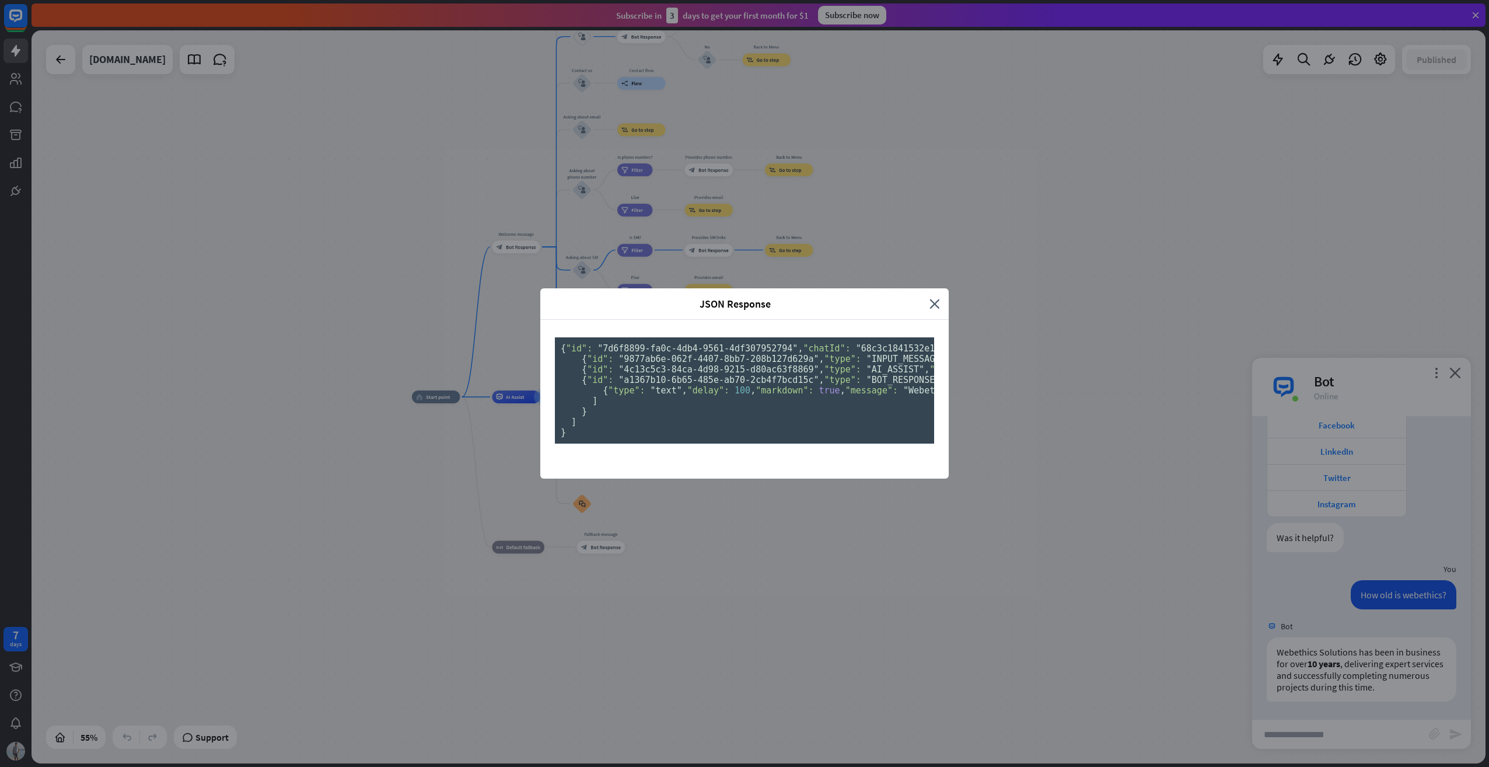
drag, startPoint x: 682, startPoint y: 432, endPoint x: 756, endPoint y: 434, distance: 74.7
click at [756, 434] on pre "{ "id": "7d6f8899-fa0c-4db4-9561-4df307952794" , "chatId": "68c3c1841532e100070…" at bounding box center [744, 390] width 379 height 106
drag, startPoint x: 693, startPoint y: 593, endPoint x: 784, endPoint y: 644, distance: 104.0
click at [789, 396] on span ""Webethics Solutions has been in business for over **10 years**, delivering exp…" at bounding box center [1116, 390] width 822 height 11
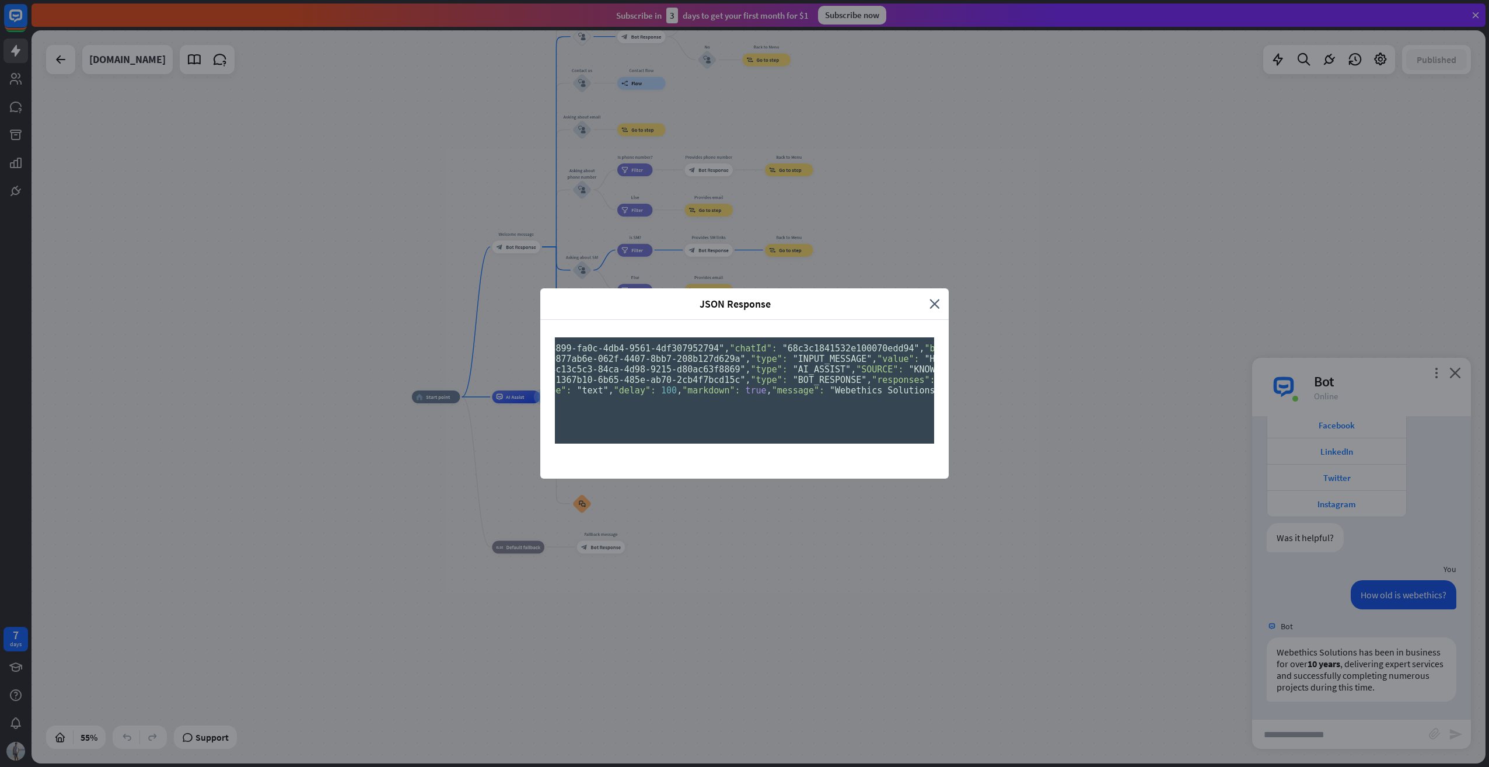
scroll to position [0, 0]
drag, startPoint x: 678, startPoint y: 218, endPoint x: 939, endPoint y: 242, distance: 261.9
click at [939, 320] on div "{ "id": "7d6f8899-fa0c-4db4-9561-4df307952794" , "chatId": "68c3c1841532e100070…" at bounding box center [744, 399] width 409 height 159
click at [840, 337] on pre "{ "id": "7d6f8899-fa0c-4db4-9561-4df307952794" , "chatId": "68c3c1841532e100070…" at bounding box center [744, 390] width 379 height 106
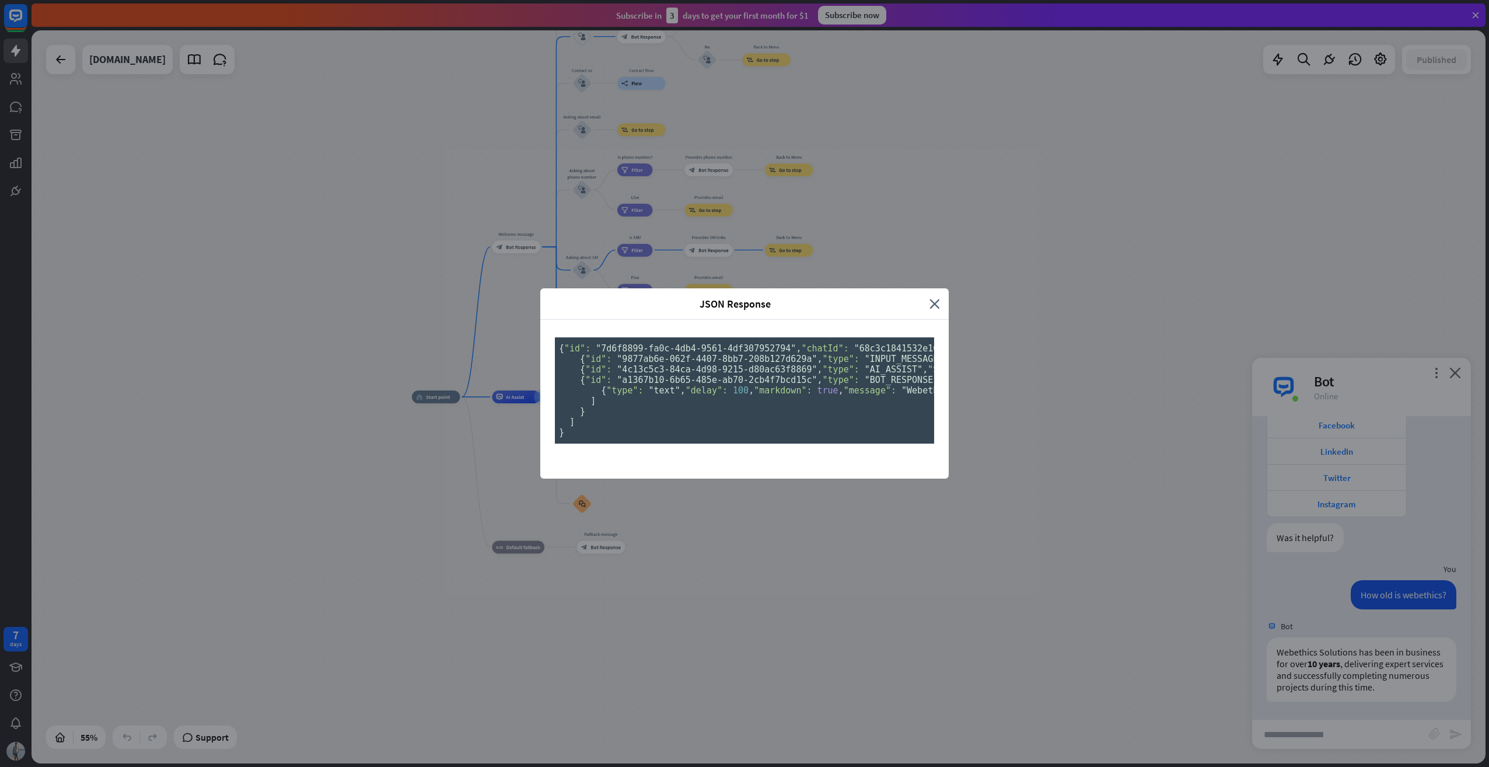
scroll to position [0, 0]
drag, startPoint x: 936, startPoint y: 85, endPoint x: 927, endPoint y: 91, distance: 11.3
click at [934, 297] on icon "close" at bounding box center [935, 303] width 11 height 13
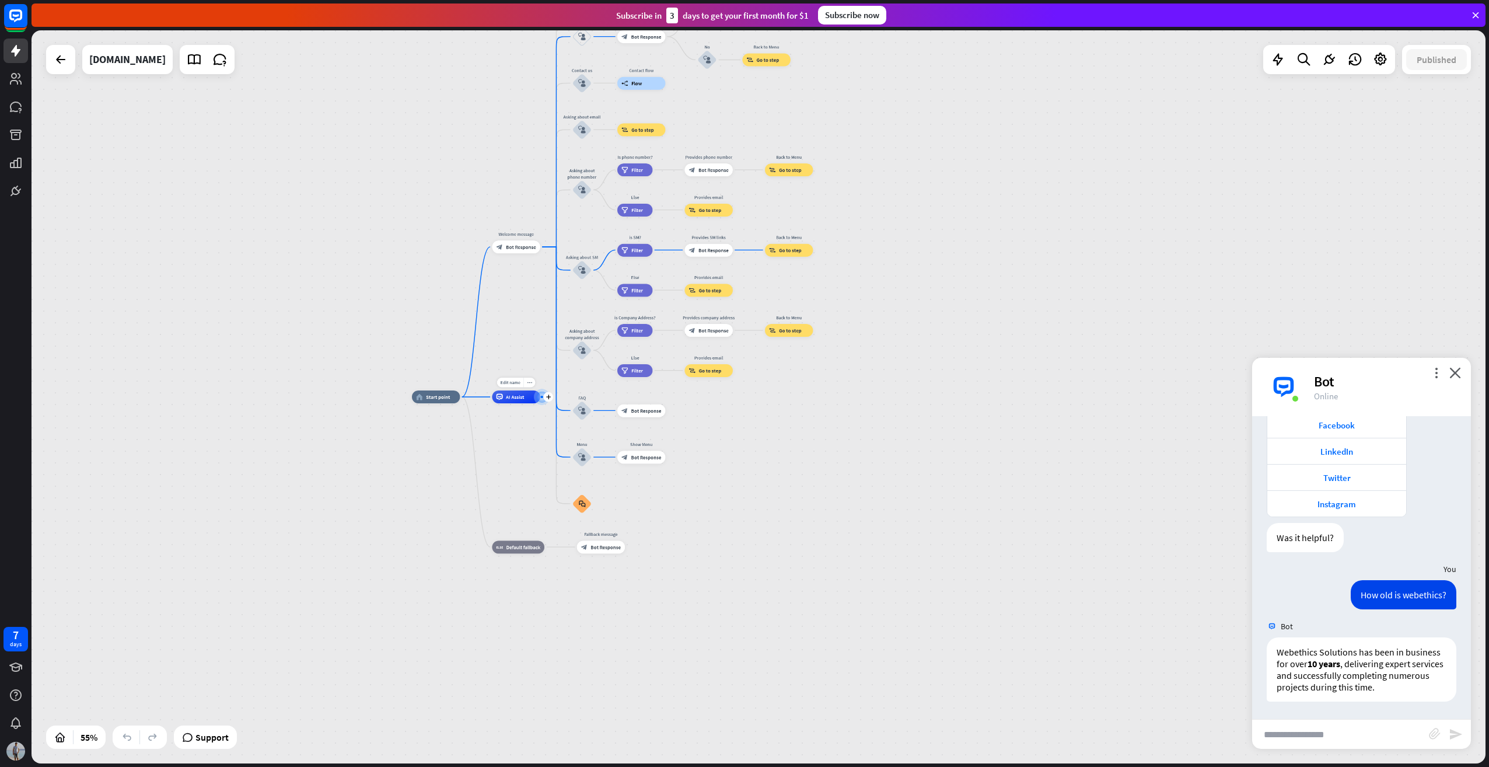
click at [514, 398] on span "AI Assist" at bounding box center [515, 397] width 18 height 6
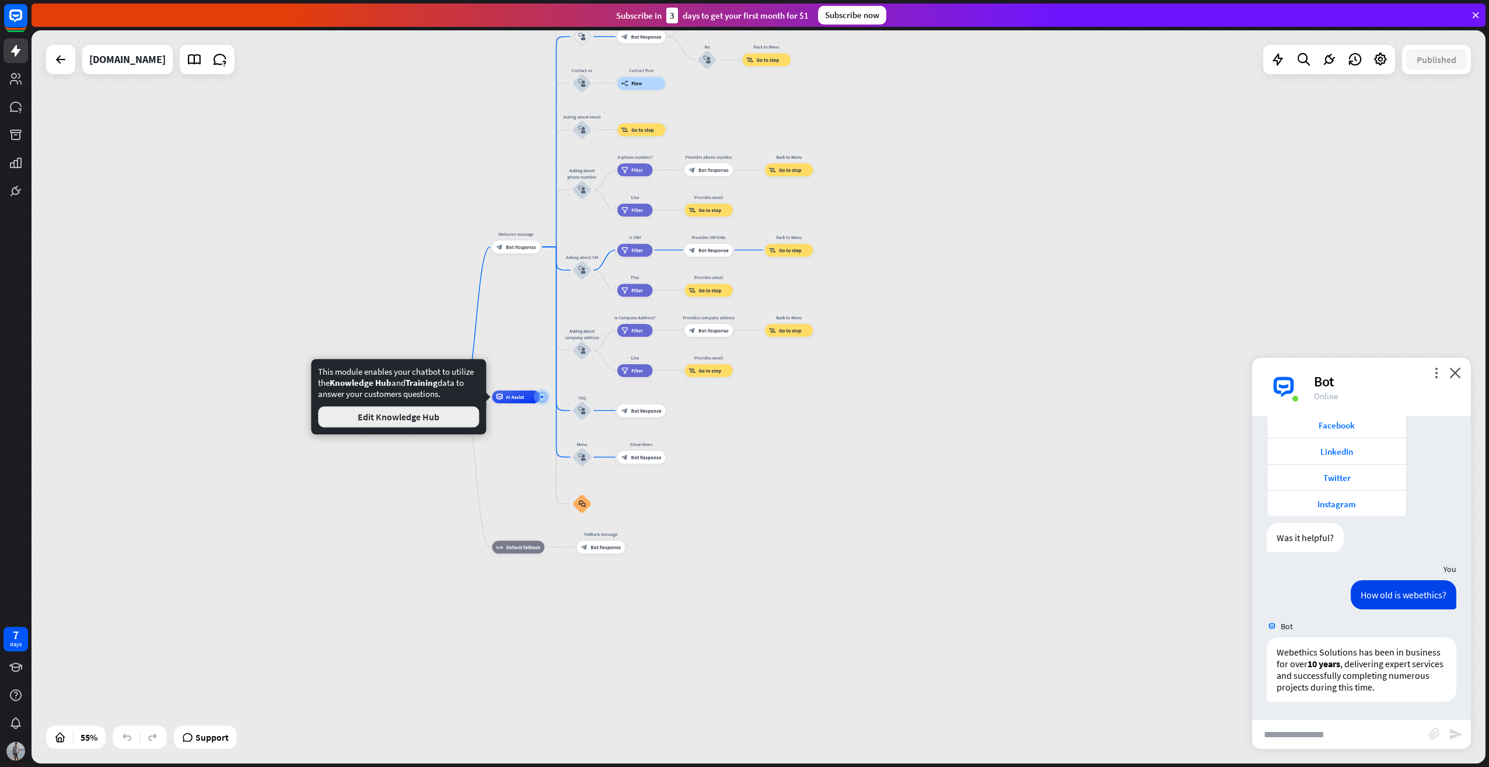
click at [414, 416] on button "Edit Knowledge Hub" at bounding box center [398, 416] width 161 height 21
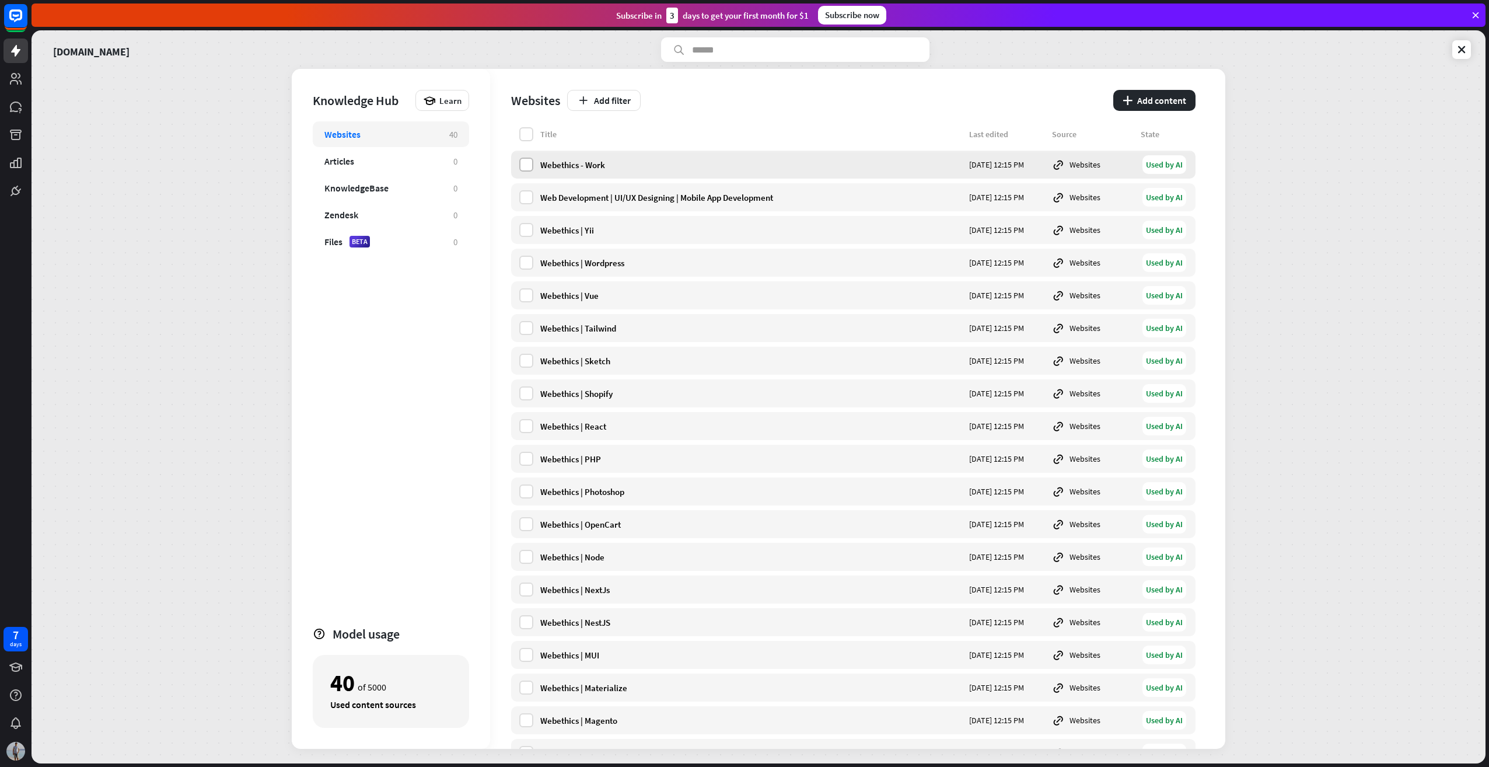
click at [528, 166] on label at bounding box center [526, 165] width 14 height 14
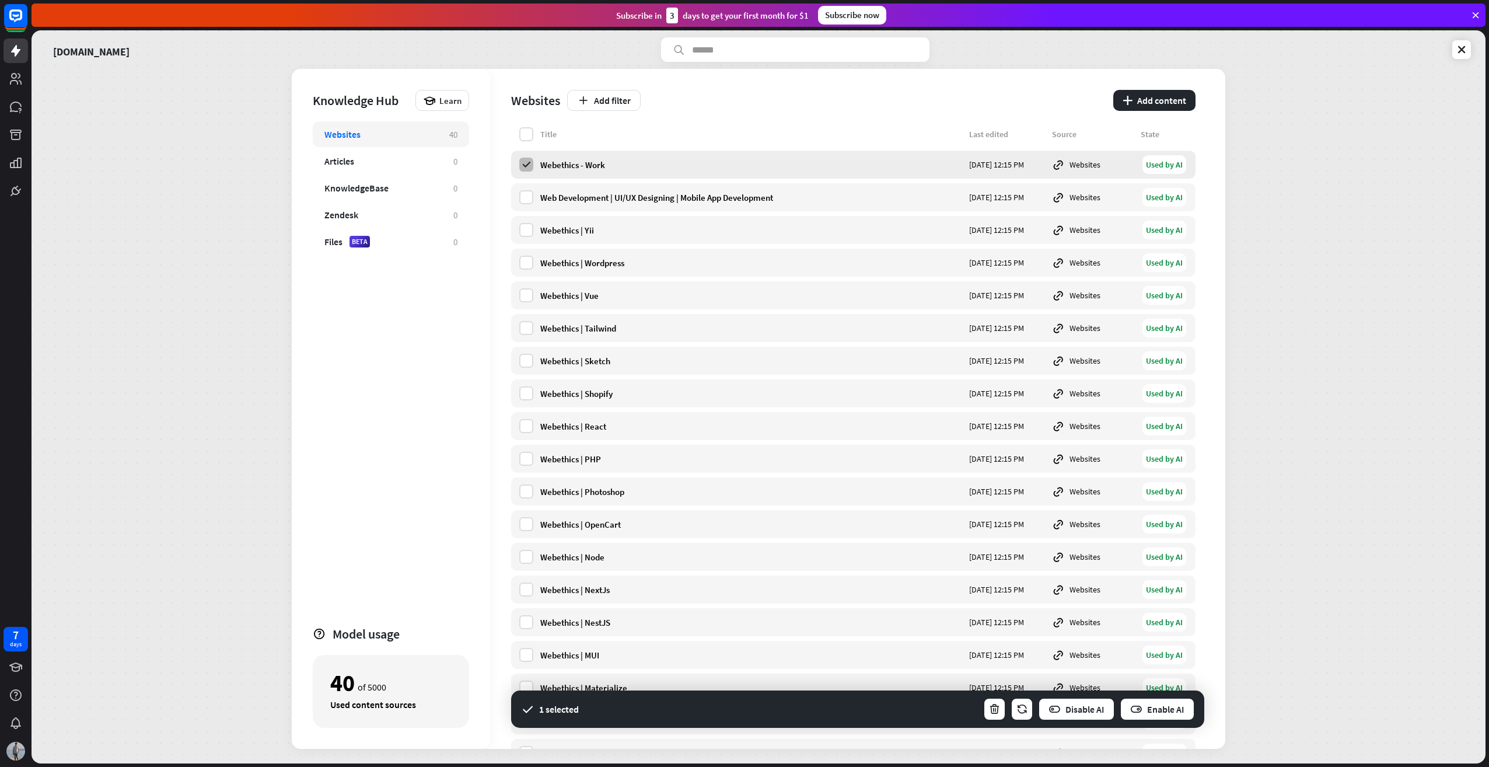
click at [530, 165] on icon at bounding box center [526, 164] width 11 height 11
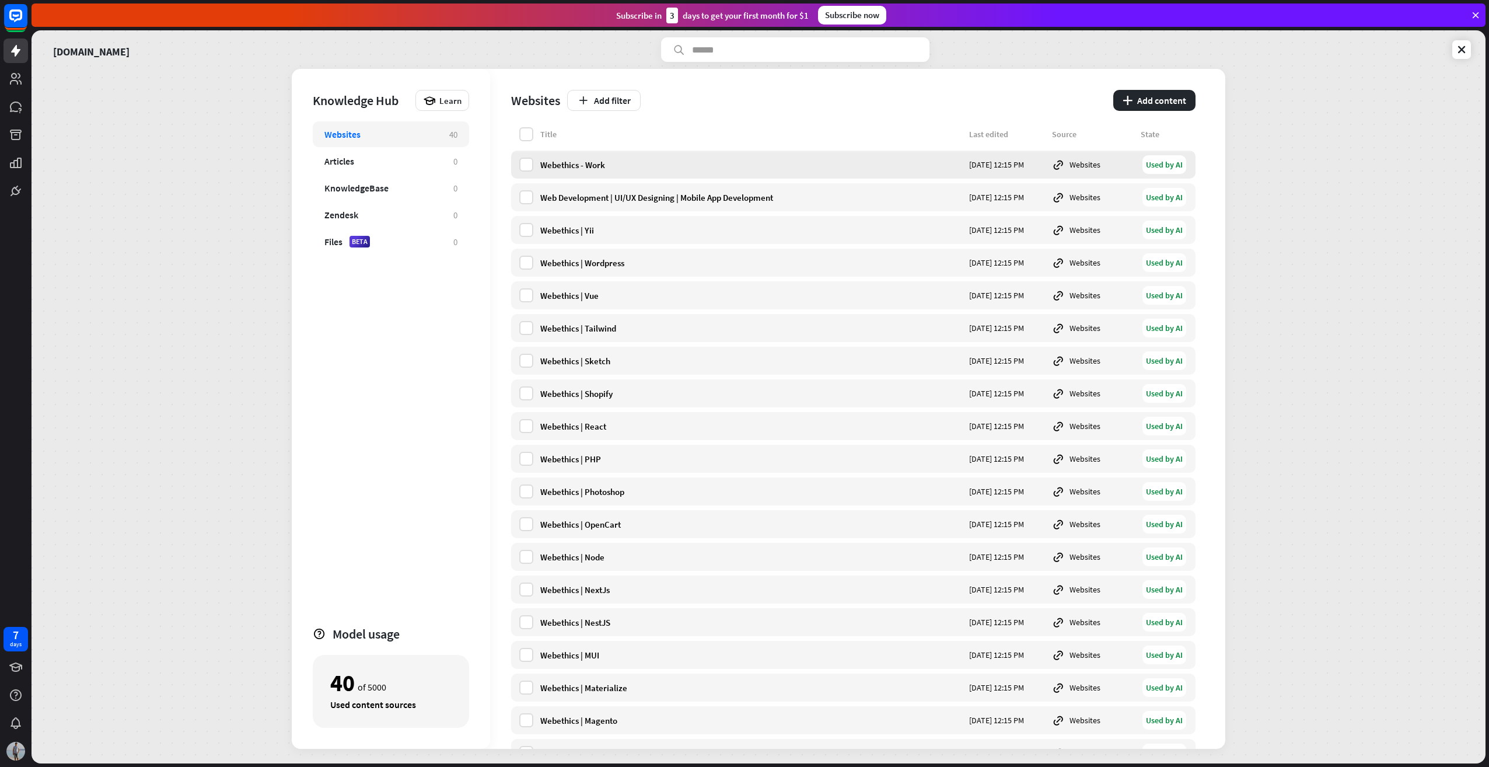
click at [571, 166] on div "Webethics - Work" at bounding box center [751, 164] width 422 height 11
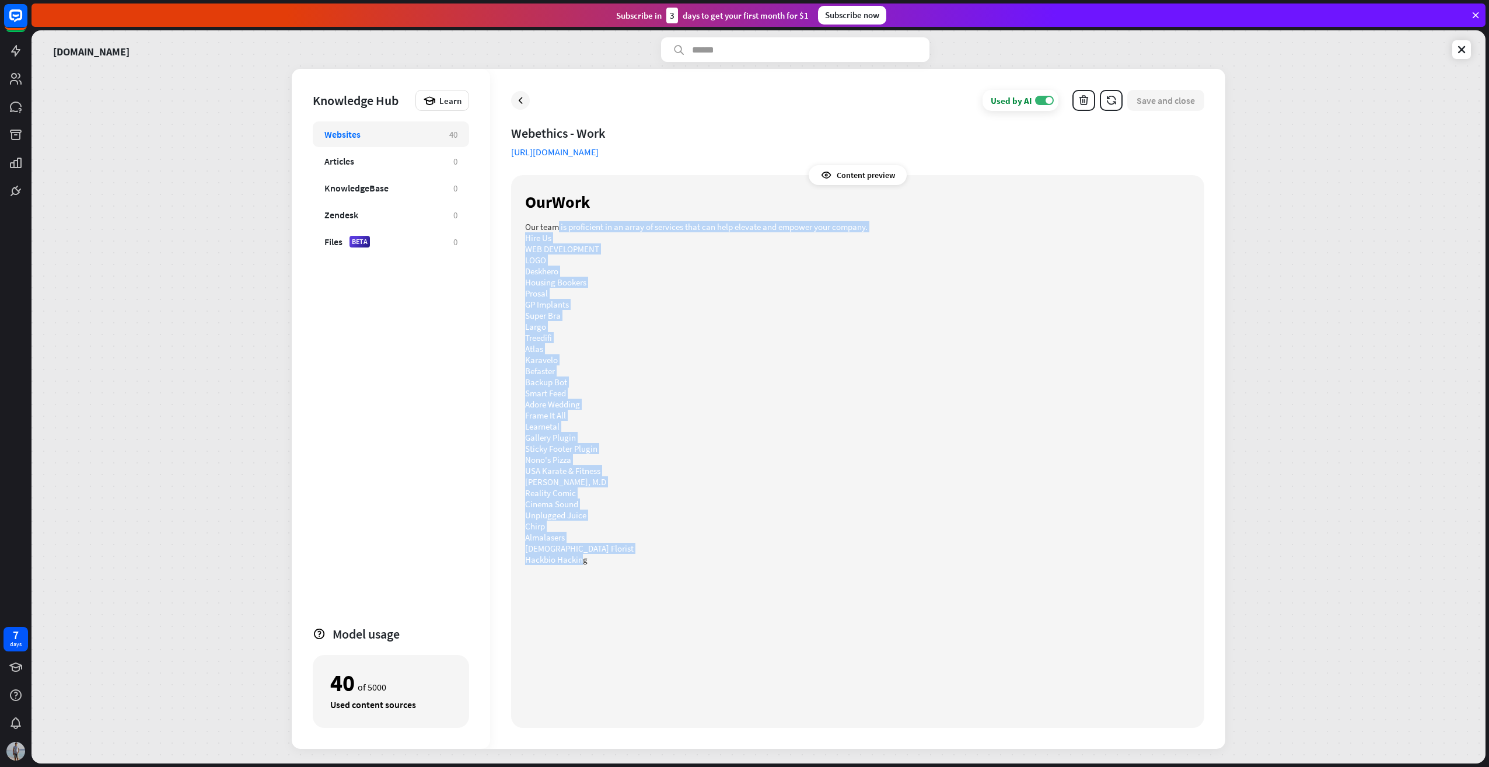
drag, startPoint x: 582, startPoint y: 567, endPoint x: 587, endPoint y: 270, distance: 297.7
click at [577, 257] on div "Content preview Our Work Our team is proficient in an array of services that ca…" at bounding box center [857, 451] width 693 height 553
click at [623, 368] on p "Befaster" at bounding box center [857, 370] width 665 height 11
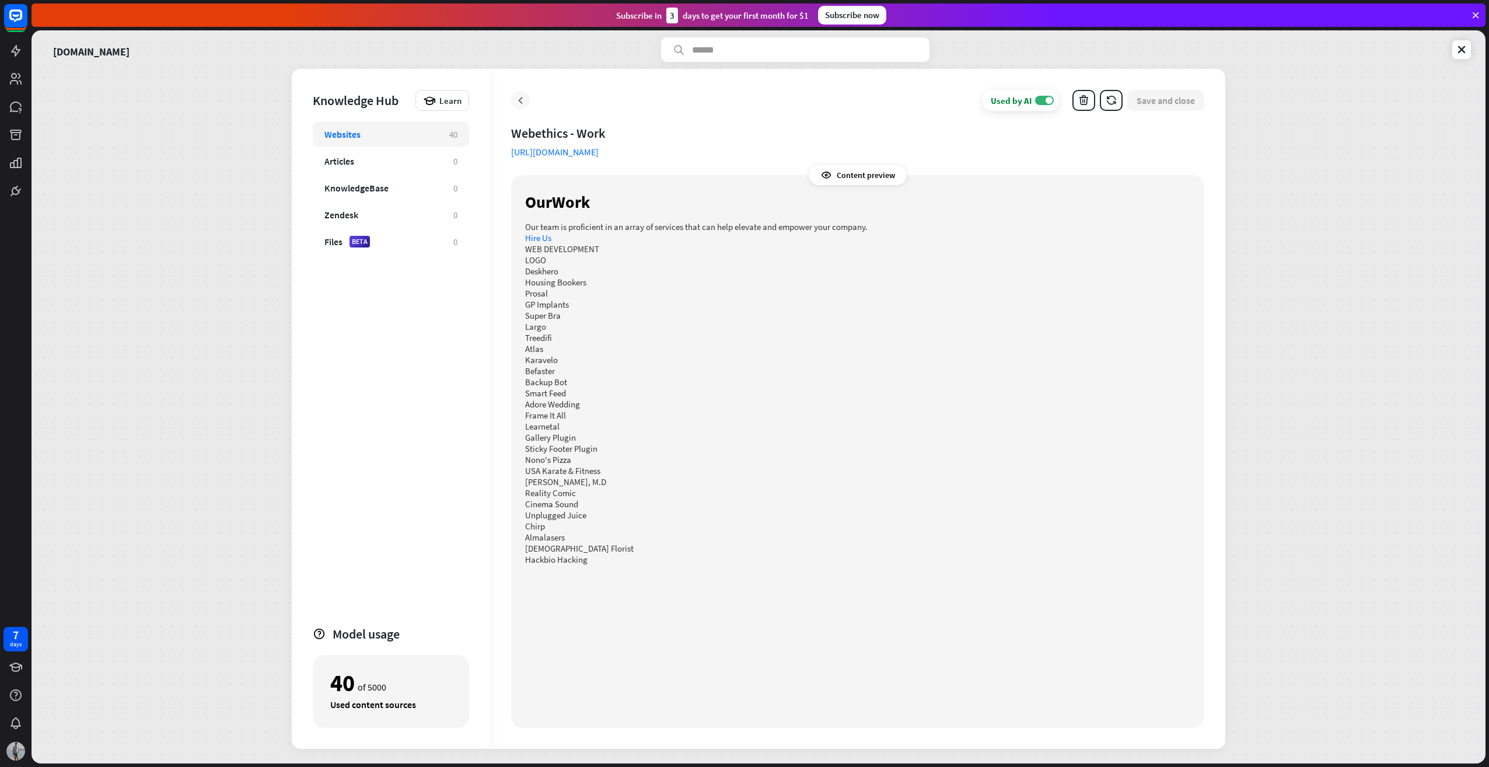
click at [522, 99] on icon at bounding box center [521, 101] width 12 height 12
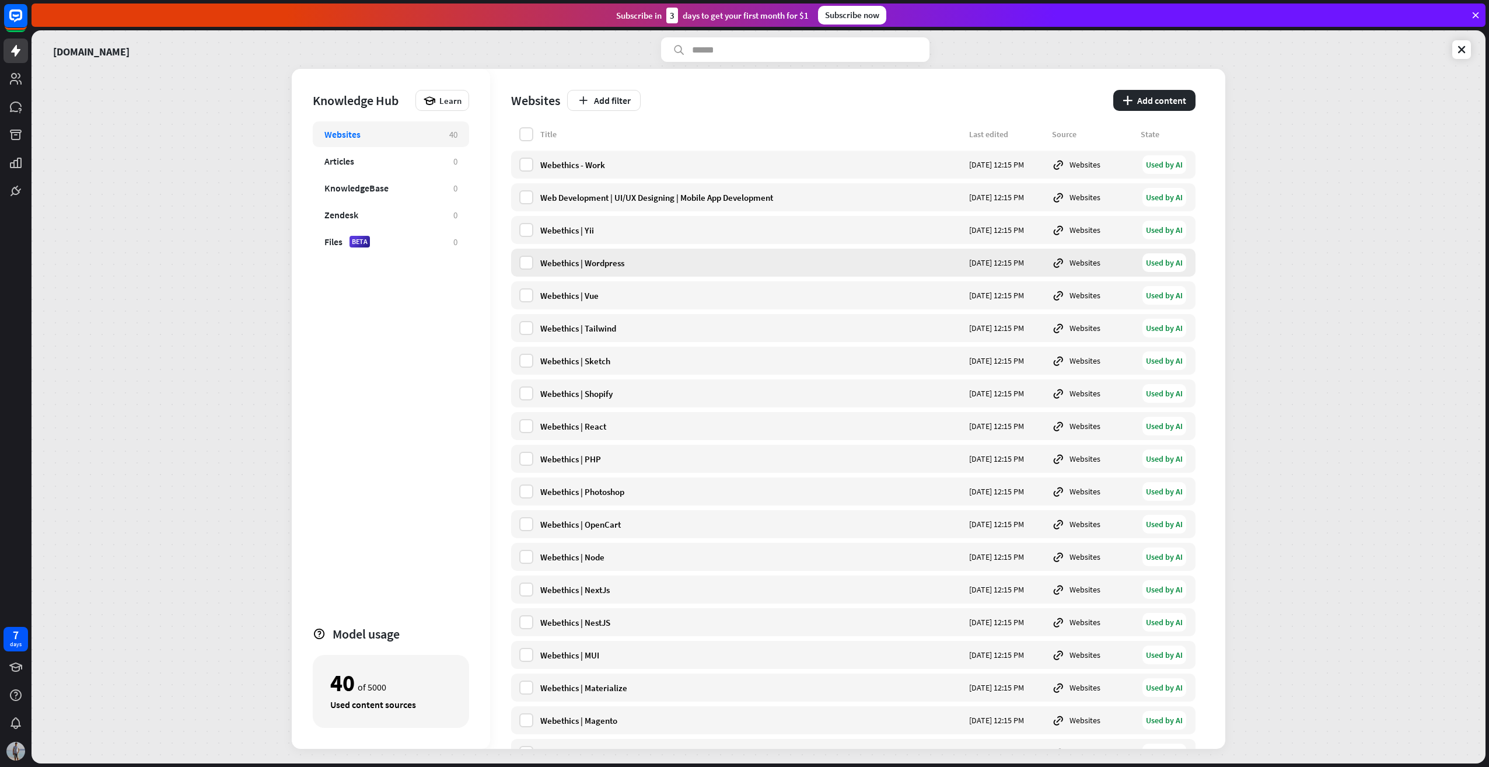
click at [580, 268] on div "Webethics | Wordpress" at bounding box center [751, 262] width 422 height 11
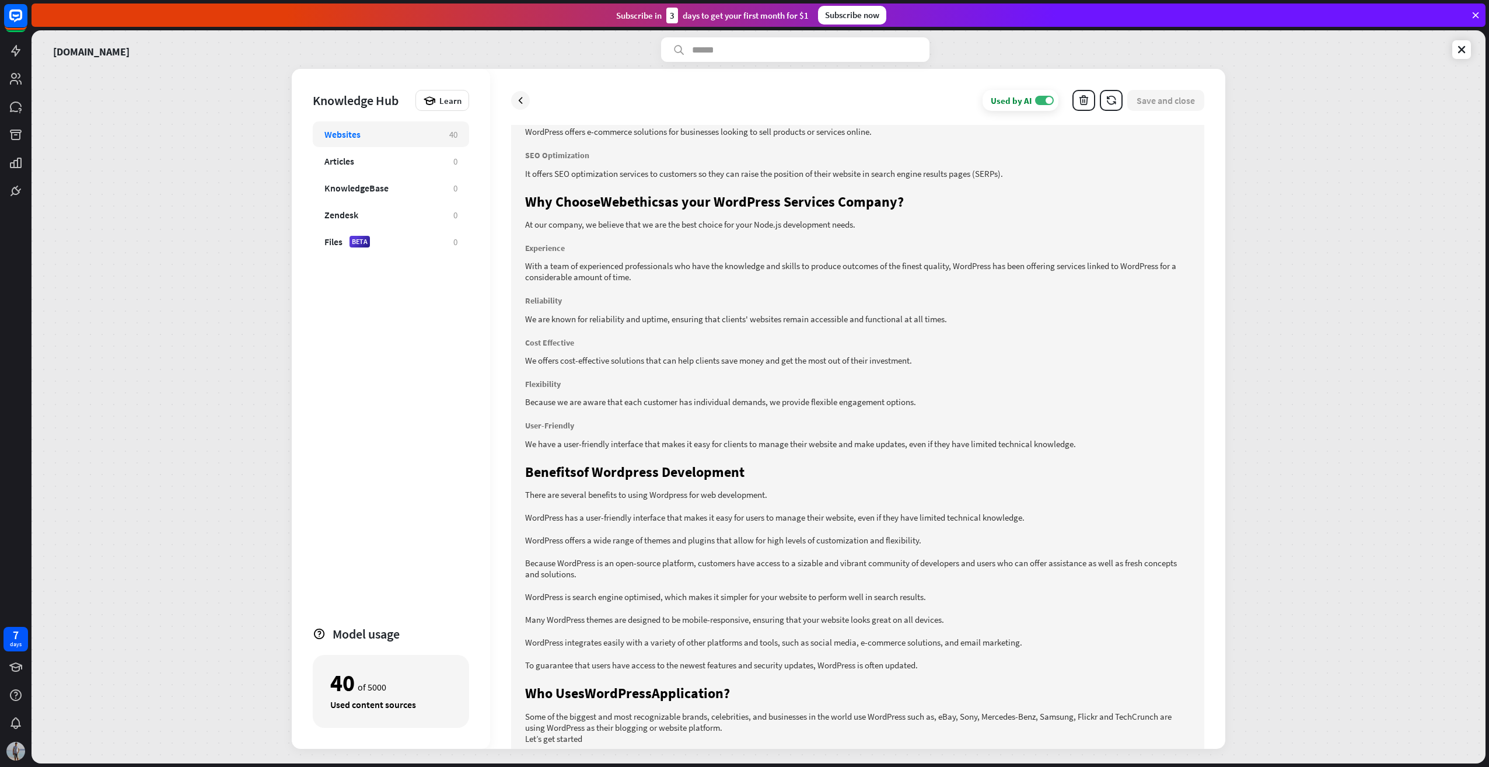
scroll to position [380, 0]
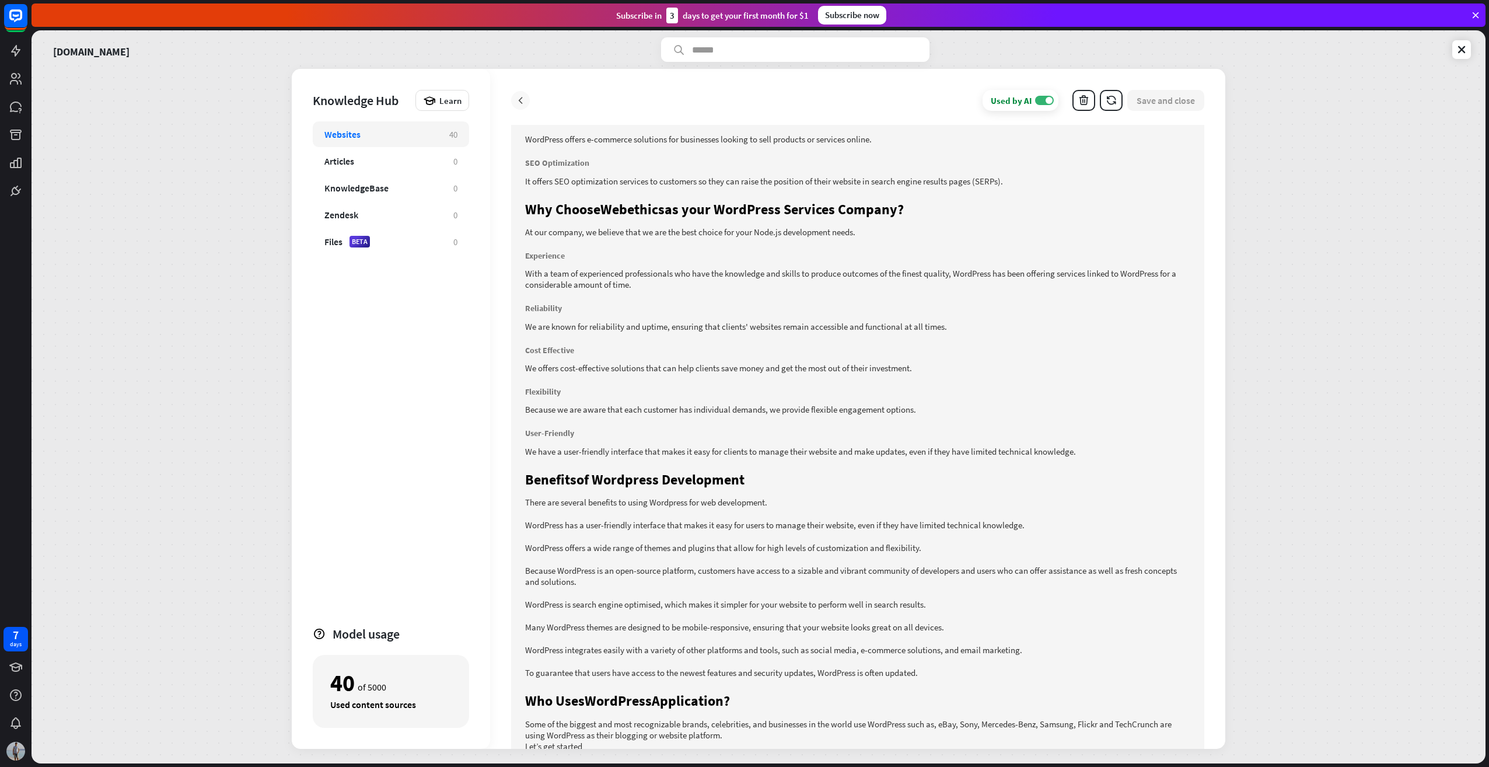
click at [521, 102] on icon at bounding box center [521, 101] width 12 height 12
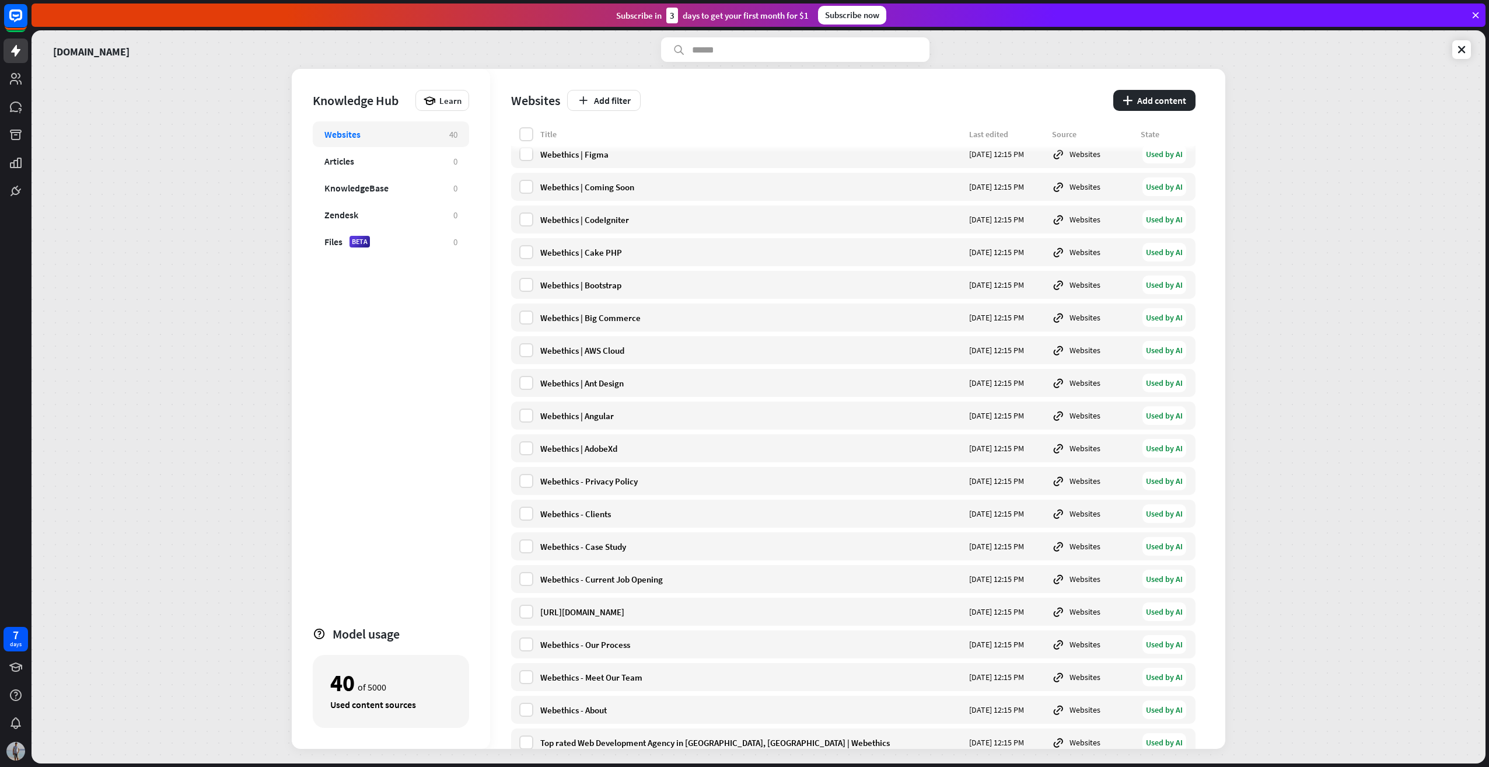
scroll to position [730, 0]
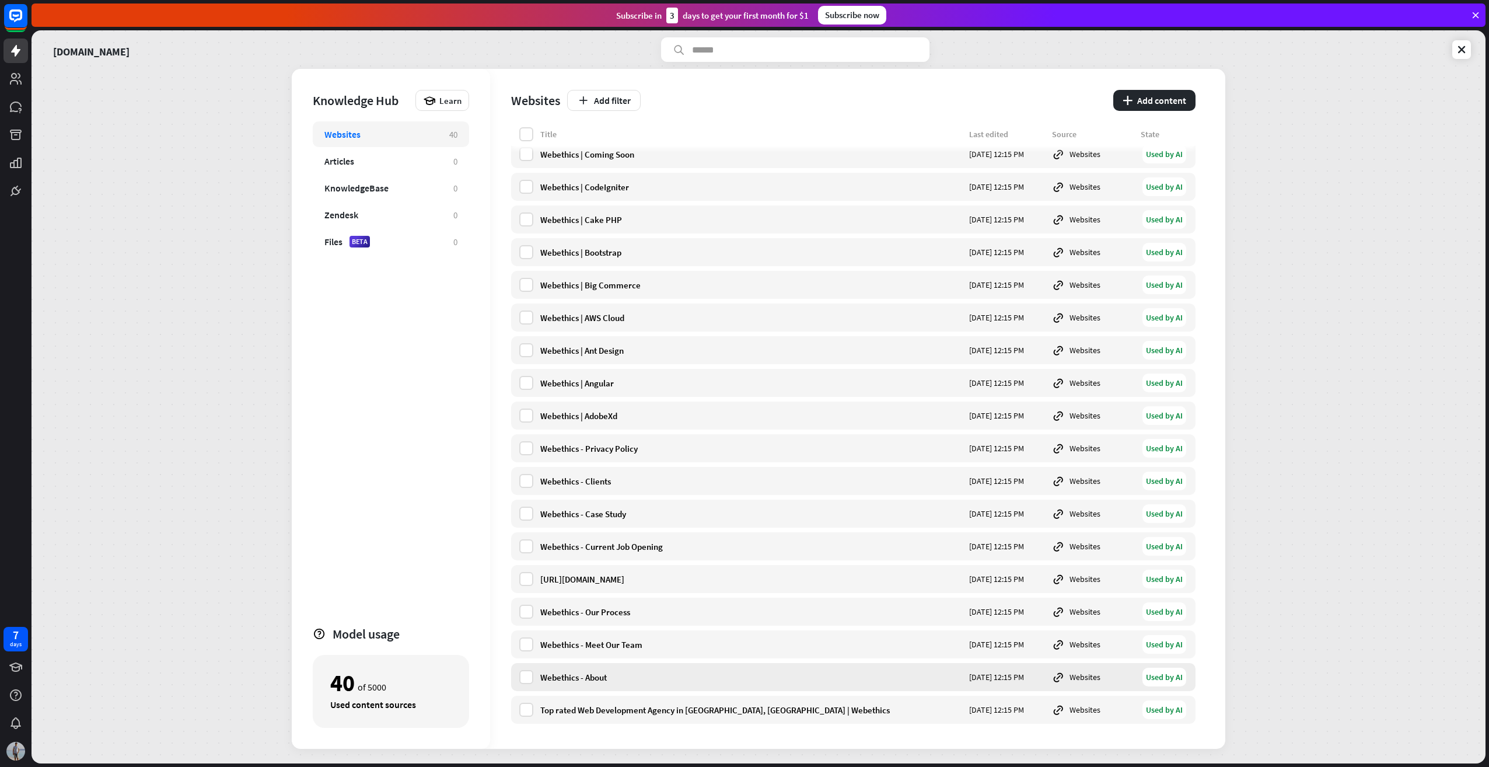
click at [622, 678] on div "Webethics - About" at bounding box center [751, 677] width 422 height 11
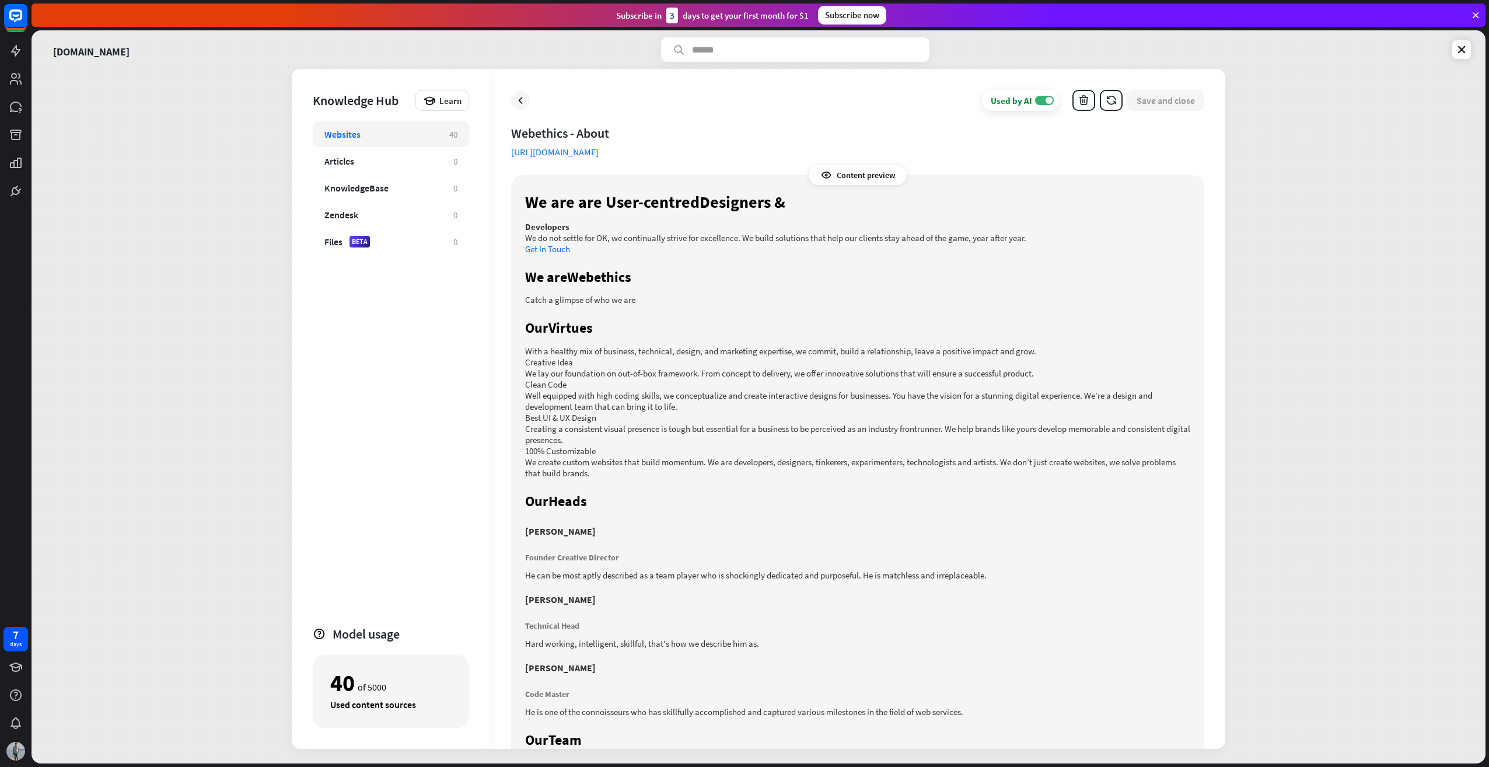
click at [862, 175] on div "Content preview" at bounding box center [858, 175] width 98 height 20
click at [836, 177] on div "Content preview" at bounding box center [858, 175] width 98 height 20
click at [882, 176] on div "Content preview" at bounding box center [858, 175] width 98 height 20
click at [521, 99] on icon at bounding box center [521, 101] width 12 height 12
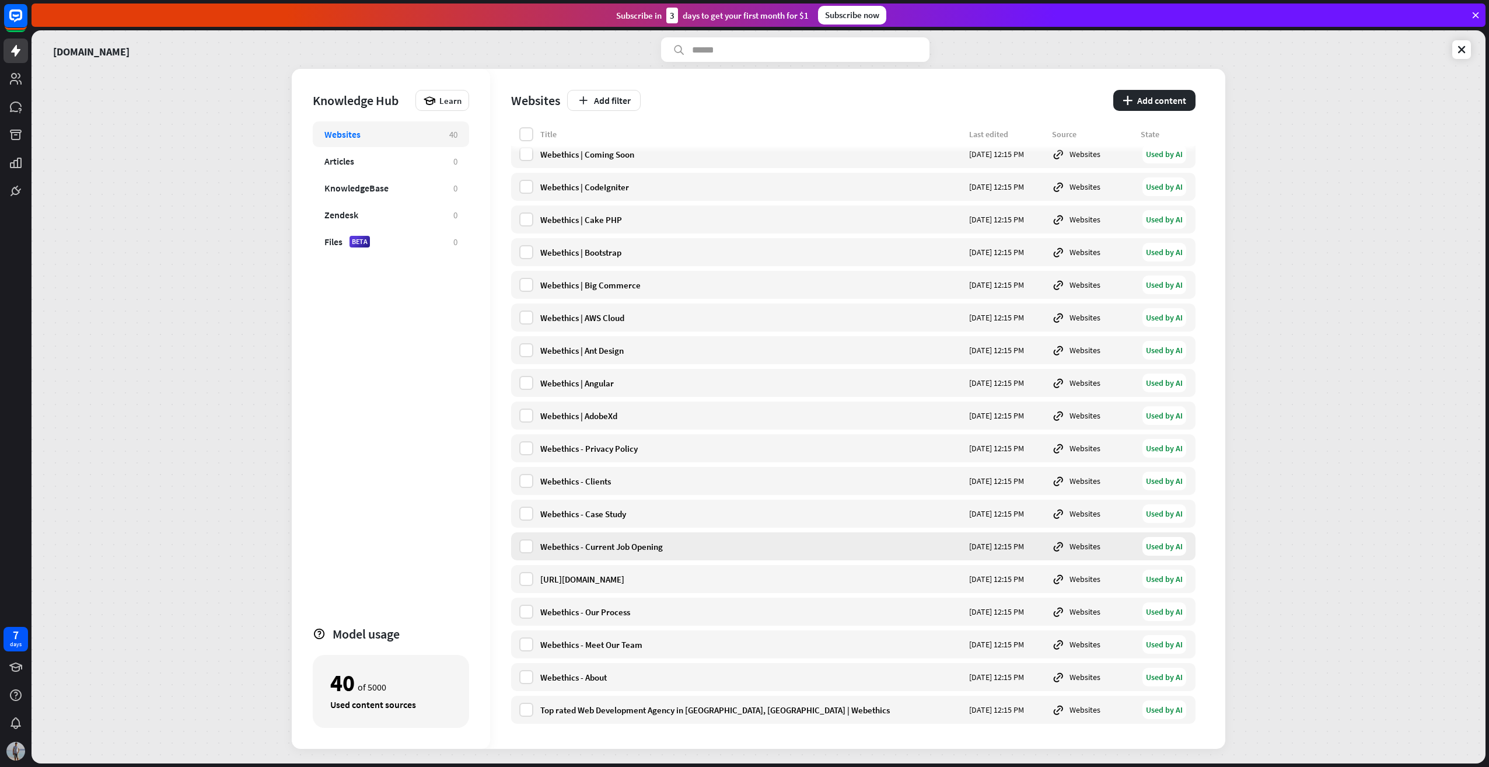
click at [683, 551] on div "Webethics - Current Job Opening" at bounding box center [751, 546] width 422 height 11
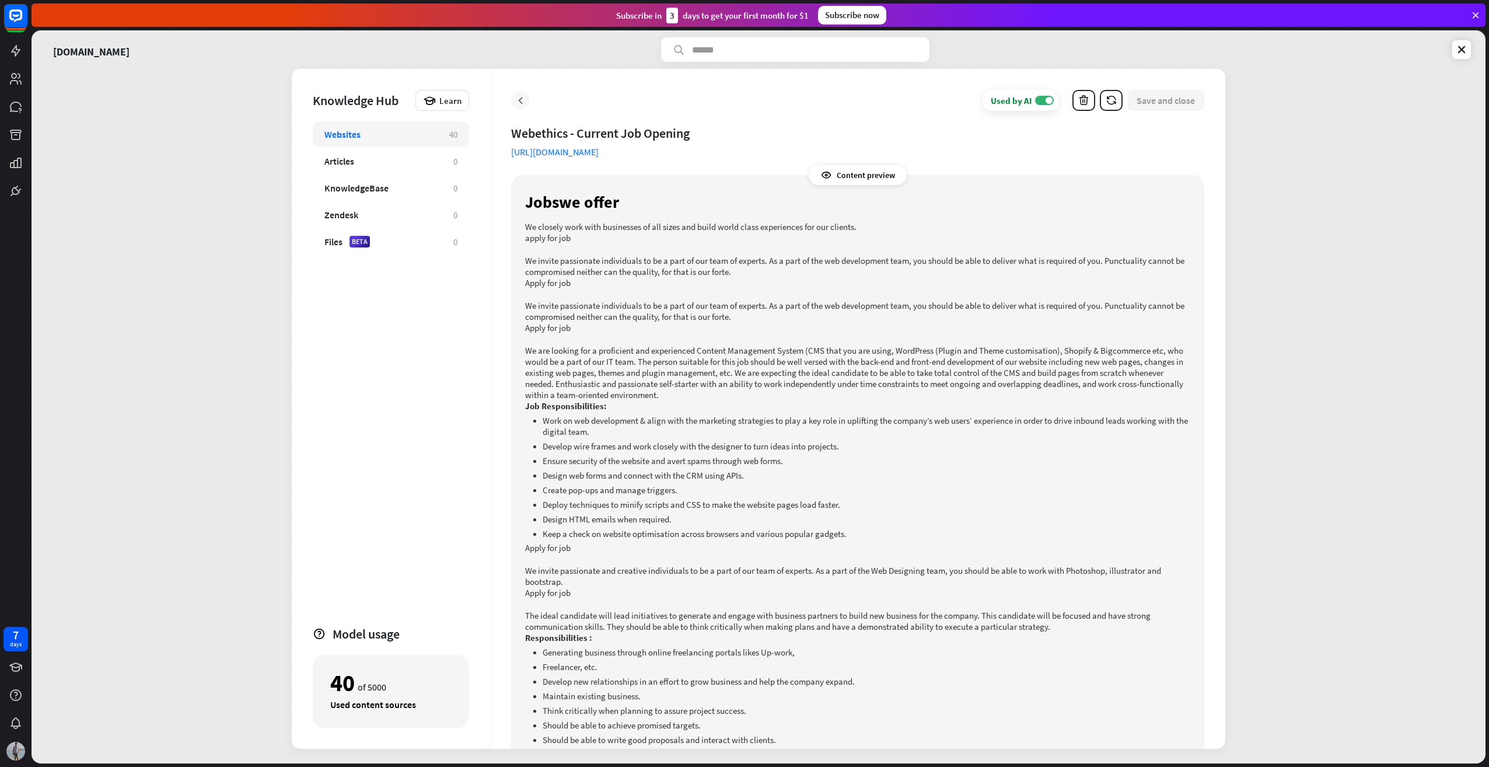
click at [524, 97] on icon at bounding box center [521, 101] width 12 height 12
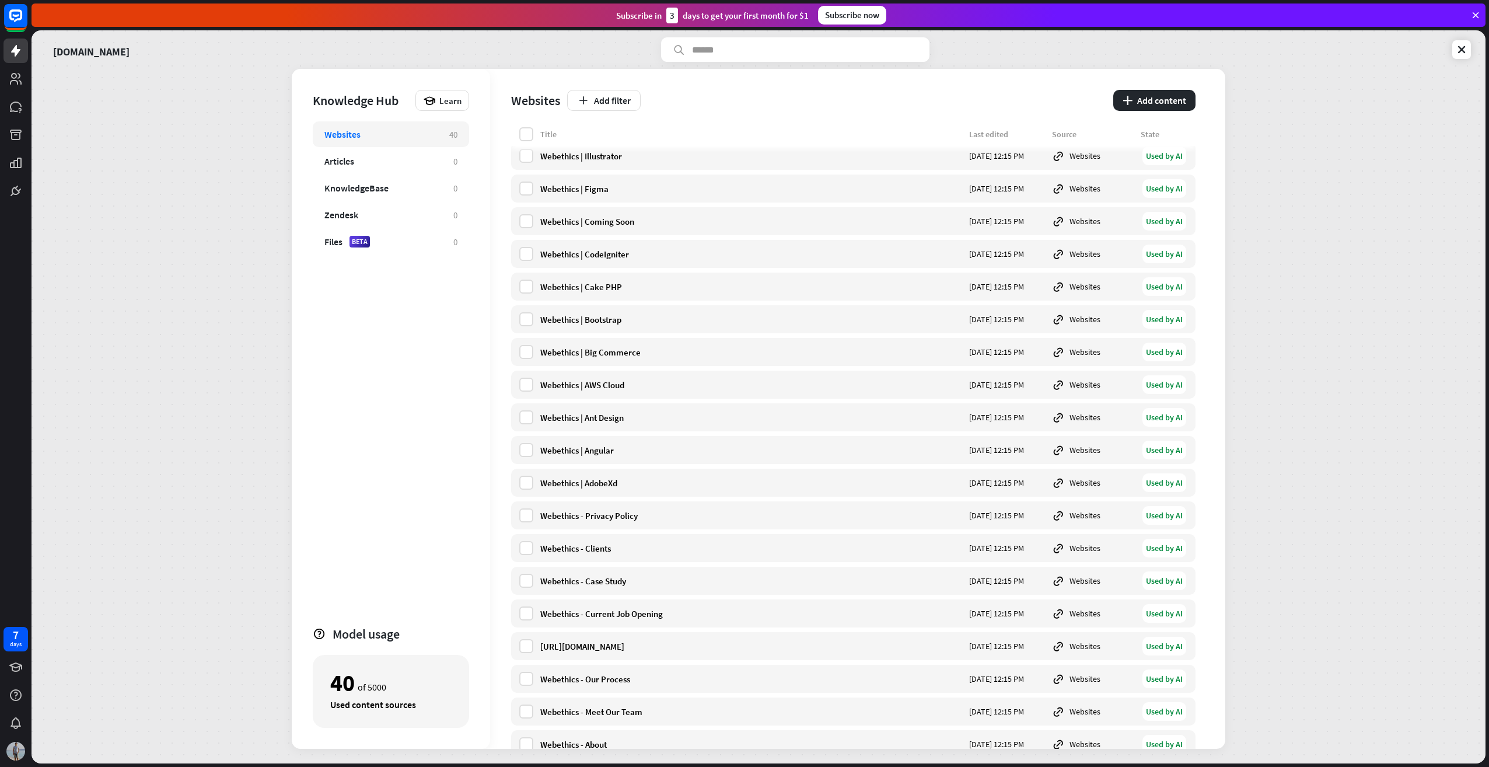
scroll to position [730, 0]
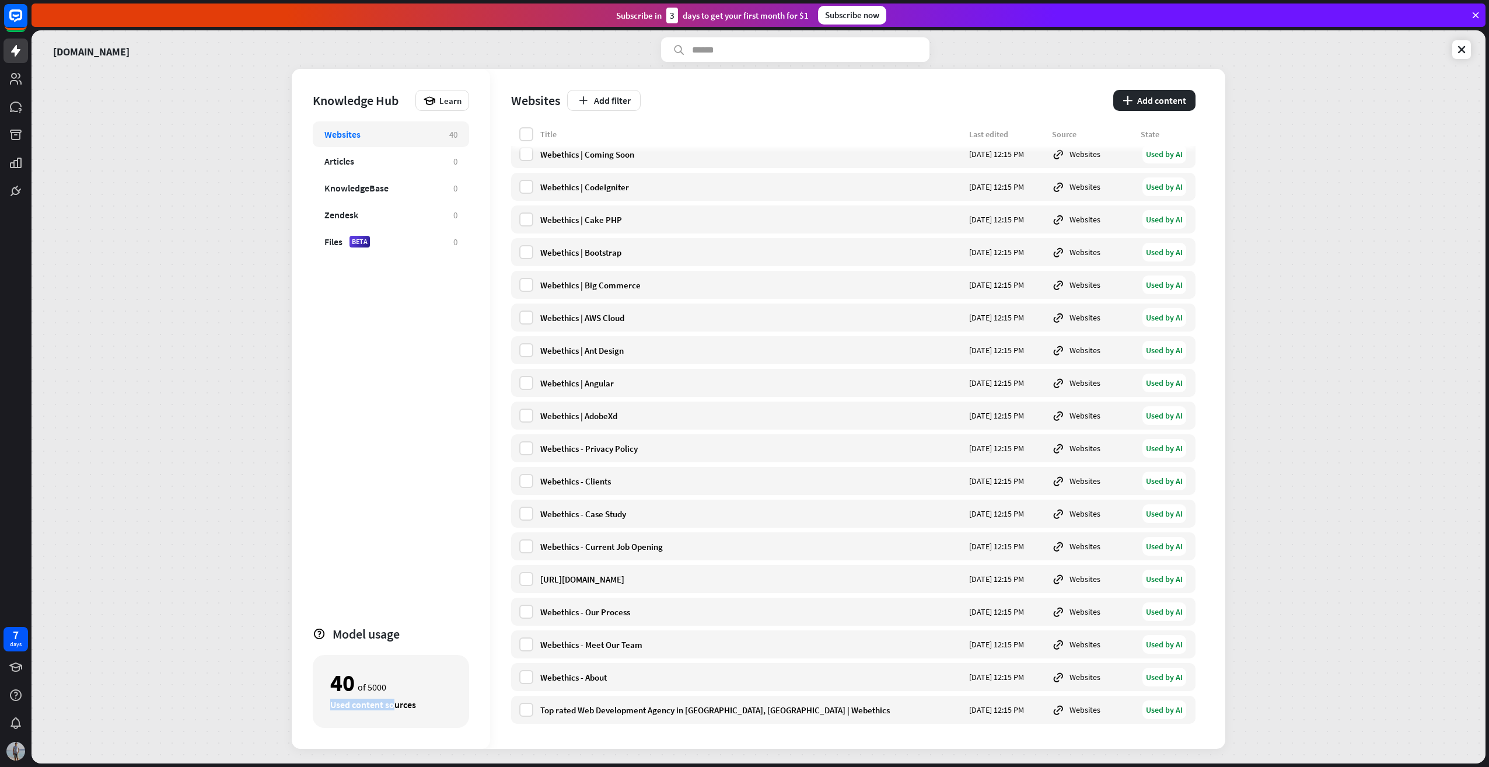
drag, startPoint x: 319, startPoint y: 709, endPoint x: 402, endPoint y: 707, distance: 82.3
click at [397, 707] on div "40 of 5000 Used content sources" at bounding box center [391, 691] width 156 height 73
click at [406, 706] on div "Used content sources" at bounding box center [390, 705] width 121 height 12
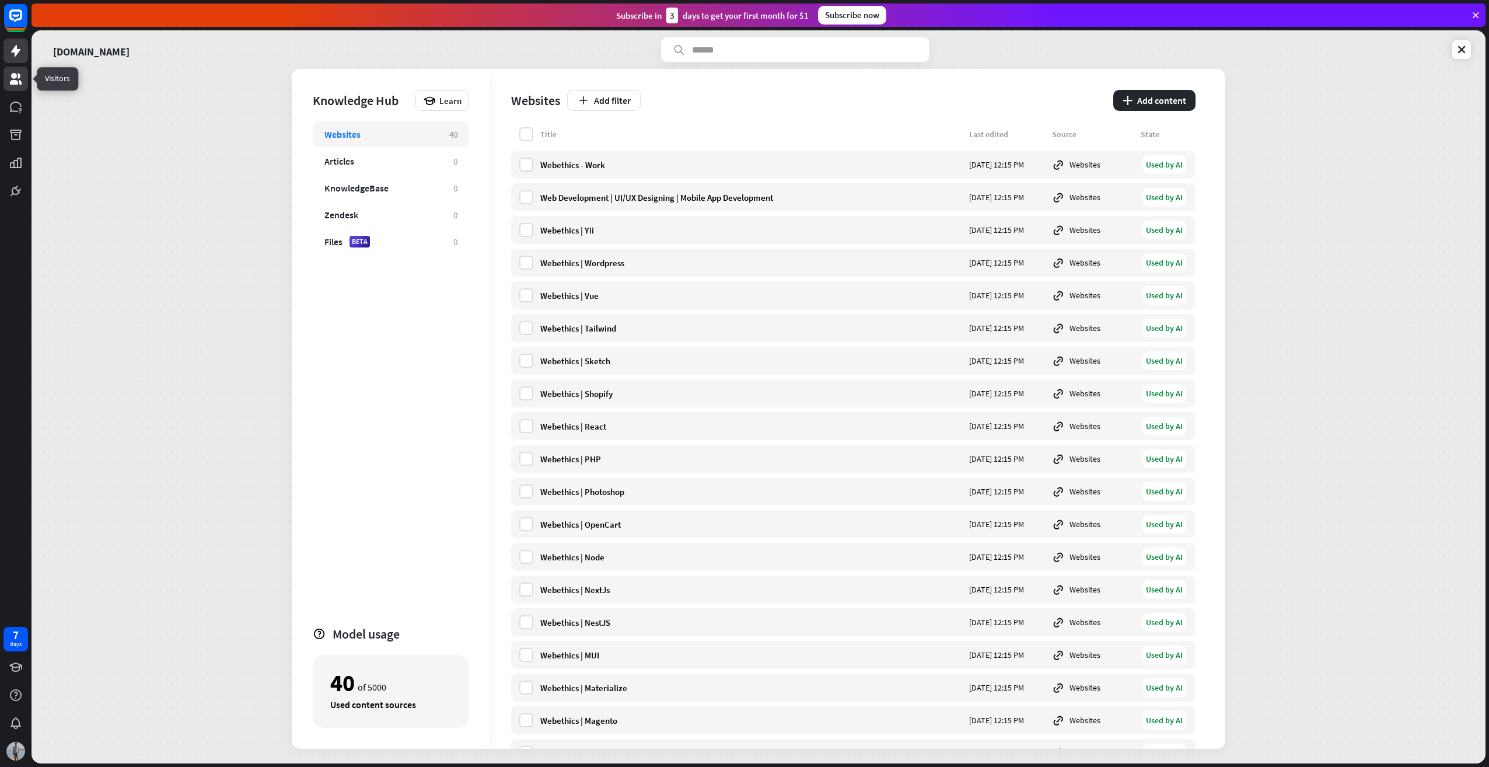
click at [15, 78] on icon at bounding box center [16, 79] width 12 height 12
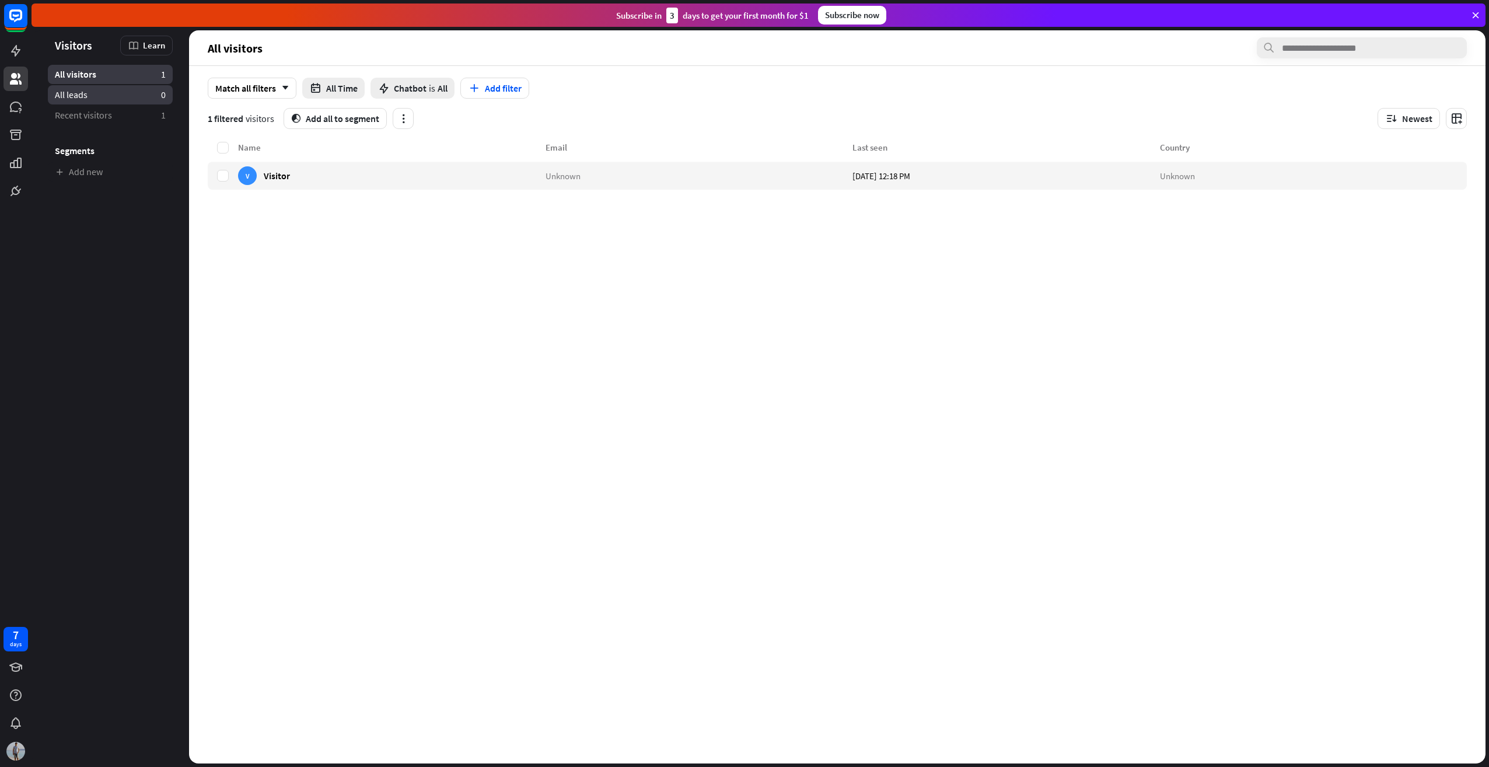
click at [104, 98] on link "All leads 0" at bounding box center [110, 94] width 125 height 19
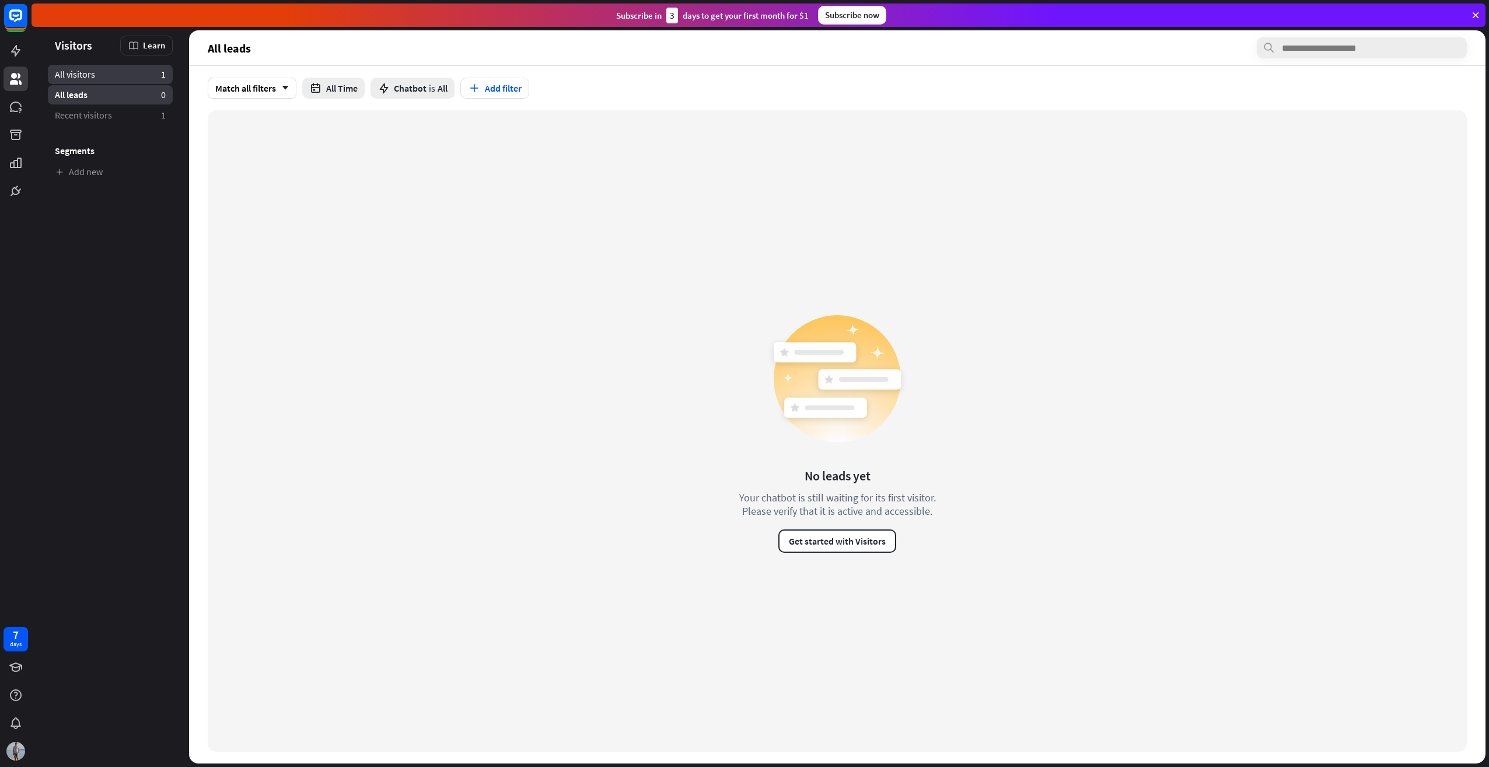
click at [108, 76] on link "All visitors 1" at bounding box center [110, 74] width 125 height 19
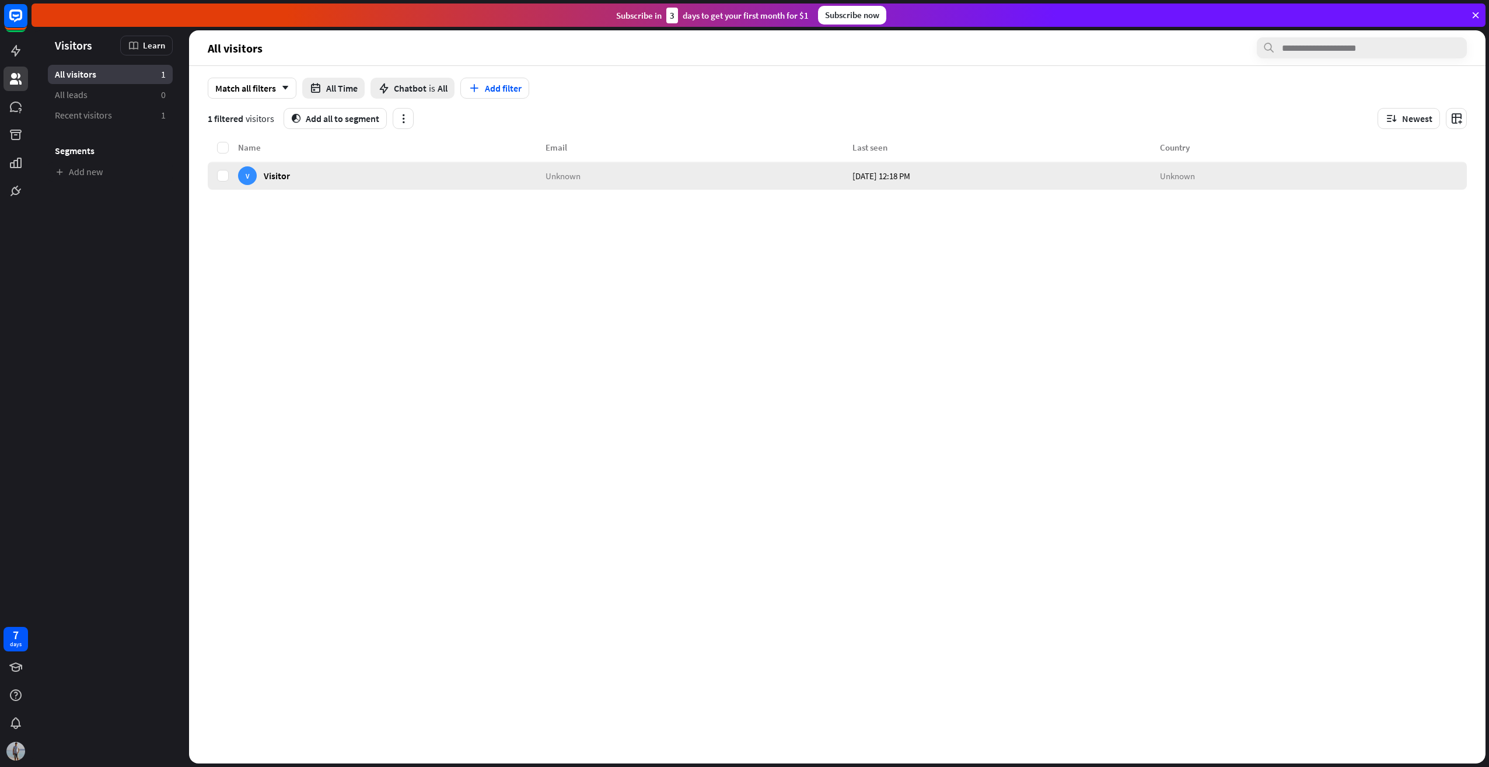
click at [456, 174] on div "V Visitor" at bounding box center [392, 176] width 308 height 28
